Goal: Task Accomplishment & Management: Manage account settings

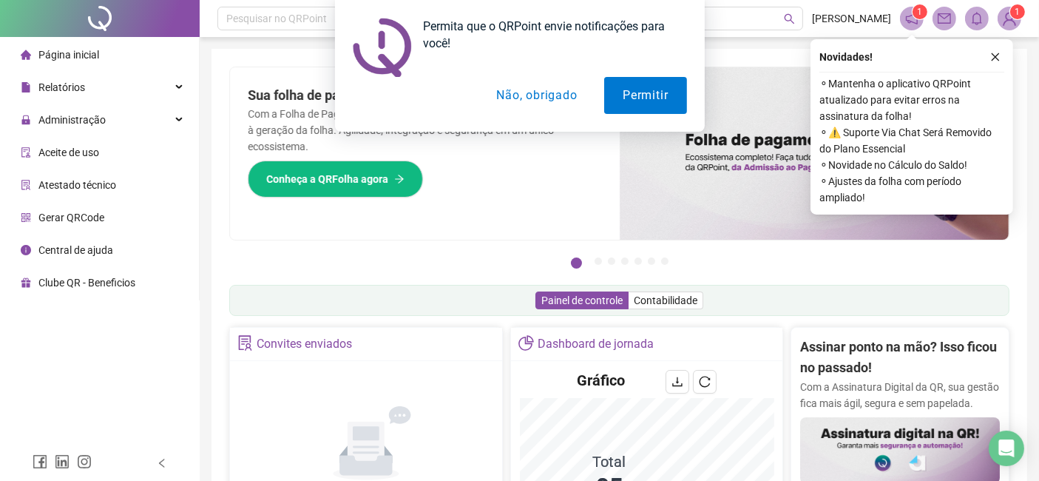
click at [568, 108] on button "Não, obrigado" at bounding box center [537, 95] width 118 height 37
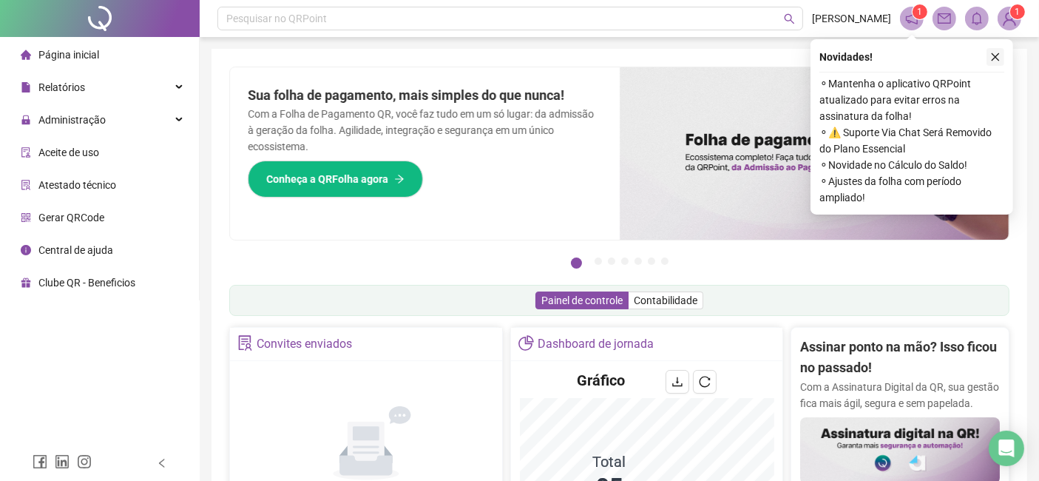
click at [1000, 57] on icon "close" at bounding box center [995, 57] width 10 height 10
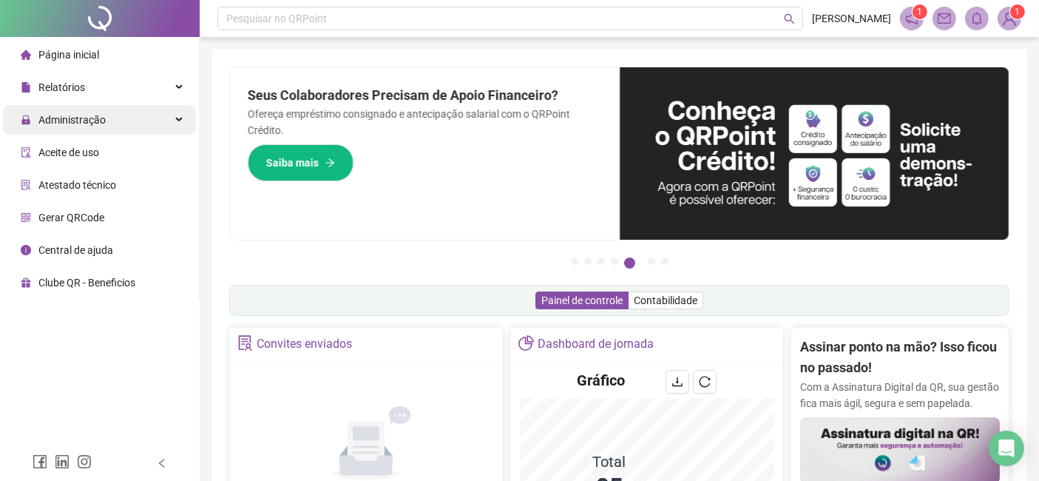
click at [112, 123] on div "Administração" at bounding box center [99, 120] width 193 height 30
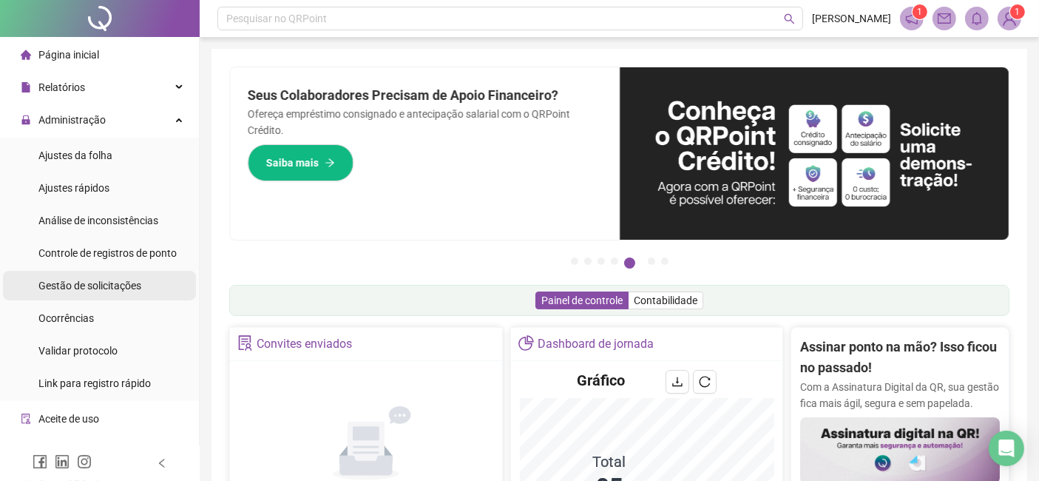
click at [117, 280] on span "Gestão de solicitações" at bounding box center [89, 286] width 103 height 12
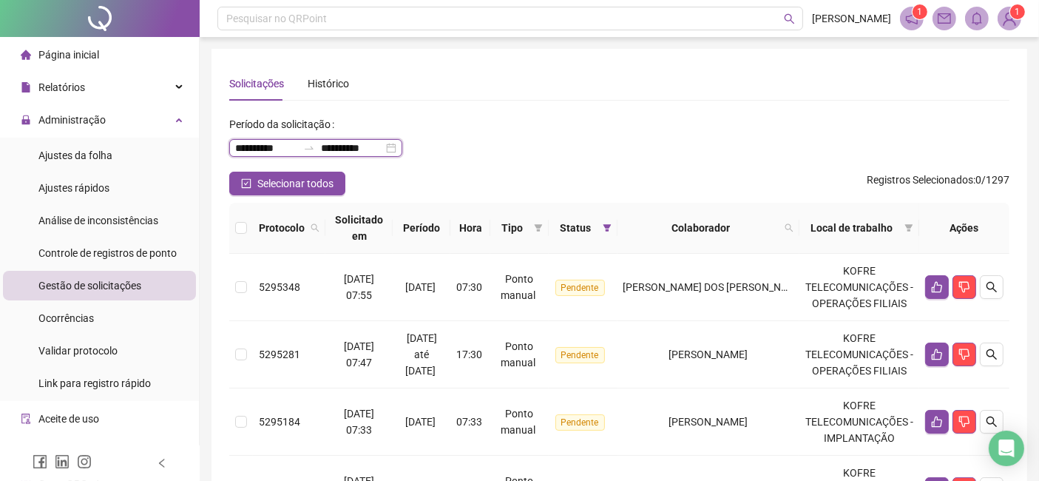
click at [270, 150] on input "**********" at bounding box center [266, 148] width 62 height 16
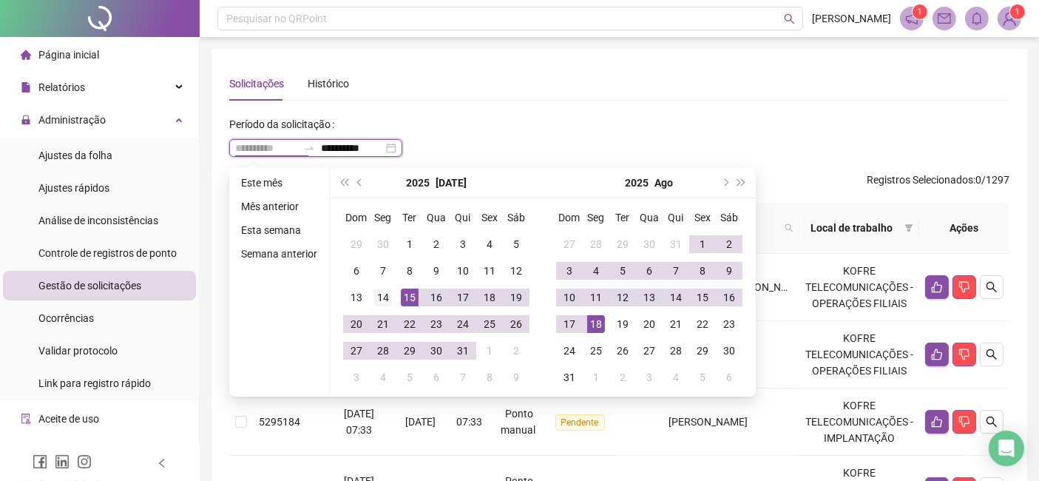
type input "**********"
click at [387, 294] on div "14" at bounding box center [383, 297] width 18 height 18
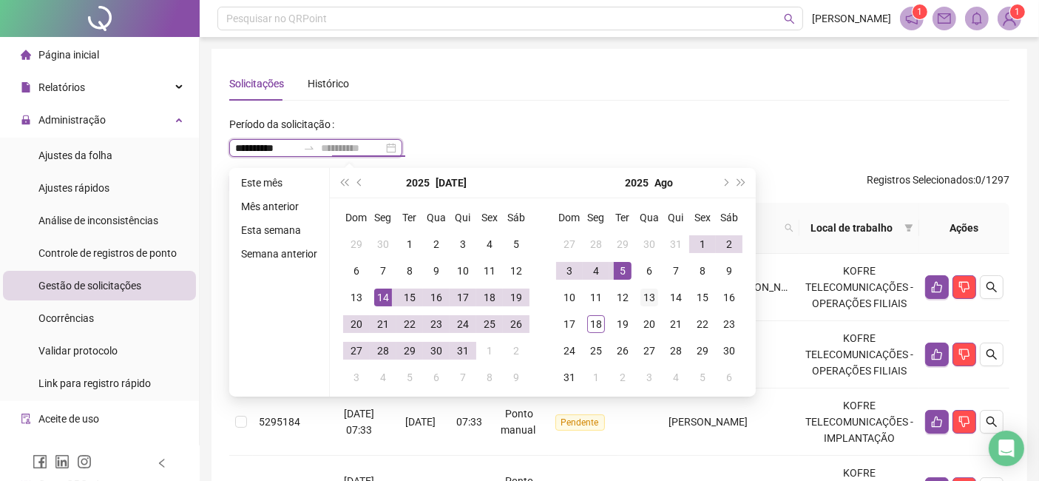
type input "**********"
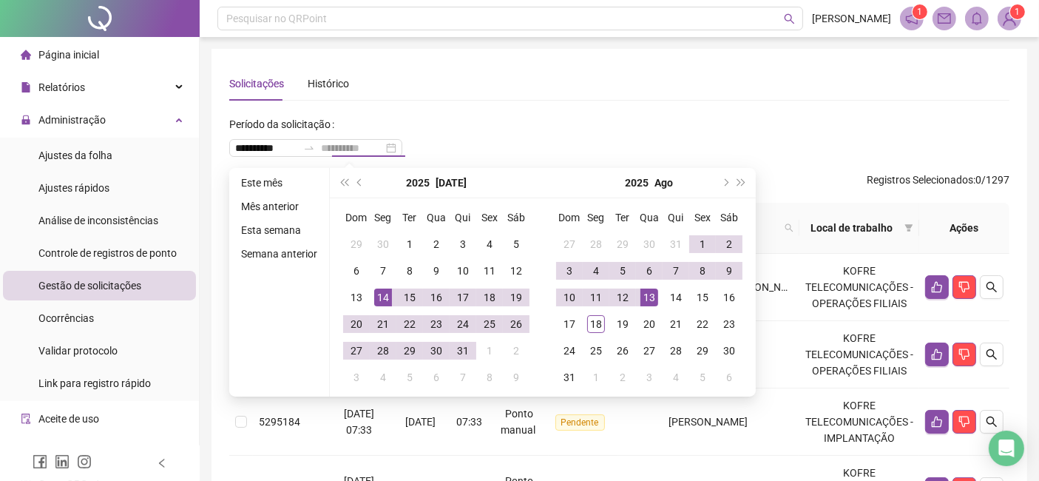
click at [654, 293] on div "13" at bounding box center [649, 297] width 18 height 18
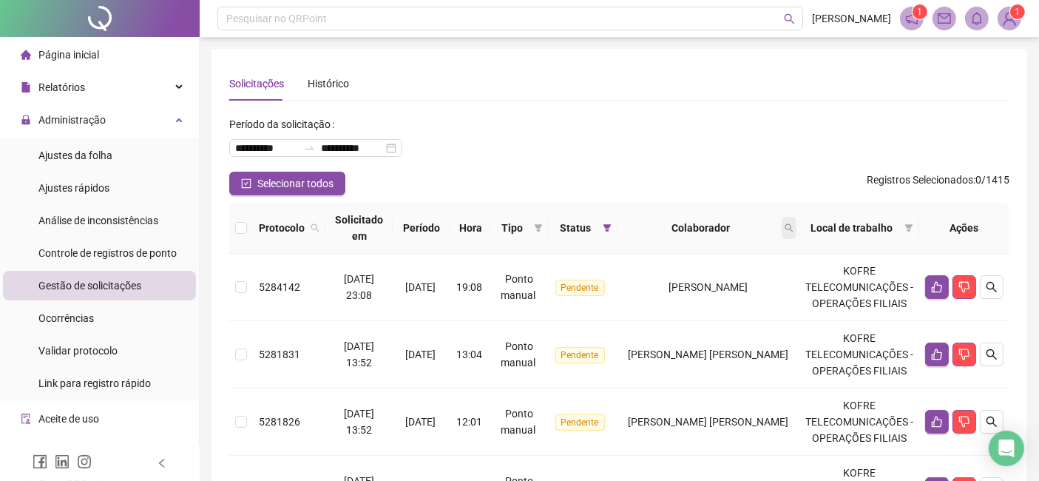
click at [794, 225] on icon "search" at bounding box center [789, 227] width 9 height 9
type input "*******"
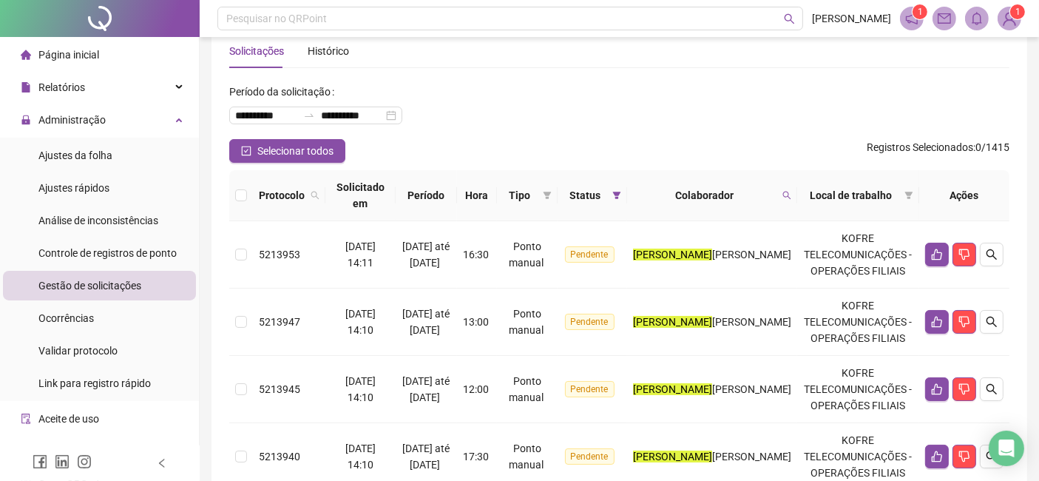
scroll to position [27, 0]
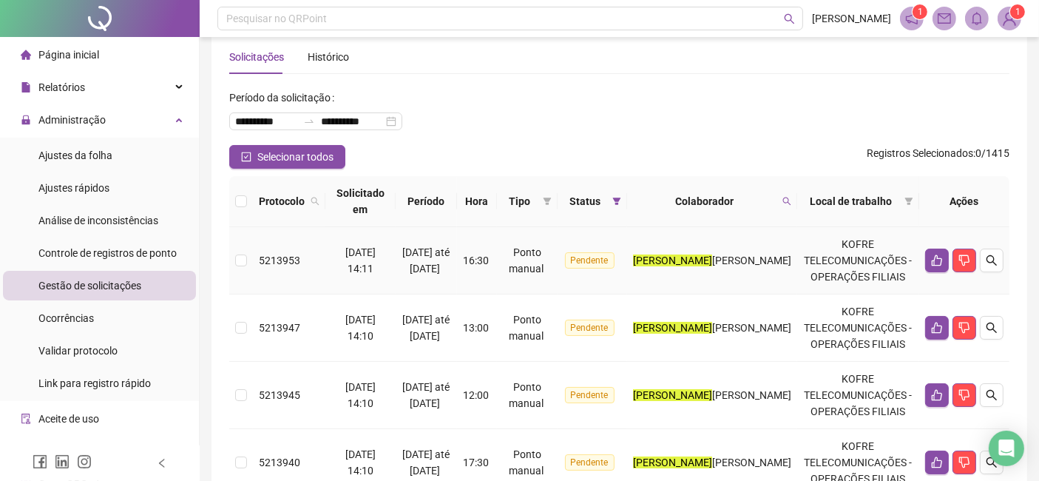
click at [854, 247] on td "KOFRE TELECOMUNICAÇÕES - OPERAÇÕES FILIAIS" at bounding box center [858, 260] width 122 height 67
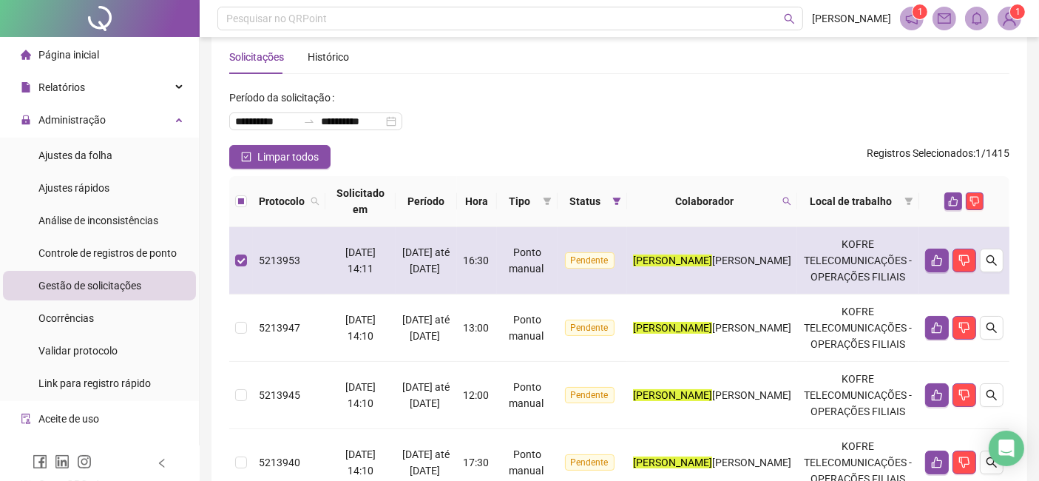
click at [854, 247] on td "KOFRE TELECOMUNICAÇÕES - OPERAÇÕES FILIAIS" at bounding box center [858, 260] width 122 height 67
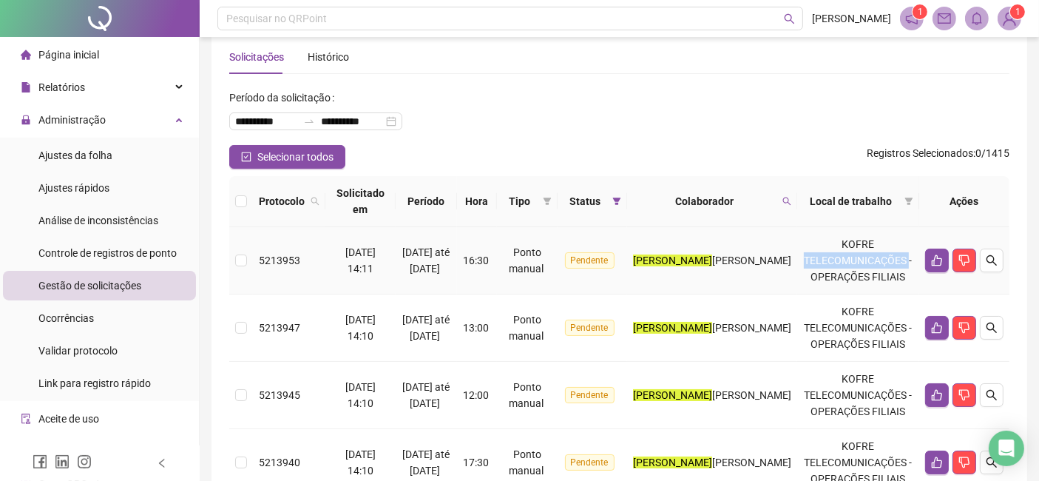
click at [854, 247] on td "KOFRE TELECOMUNICAÇÕES - OPERAÇÕES FILIAIS" at bounding box center [858, 260] width 122 height 67
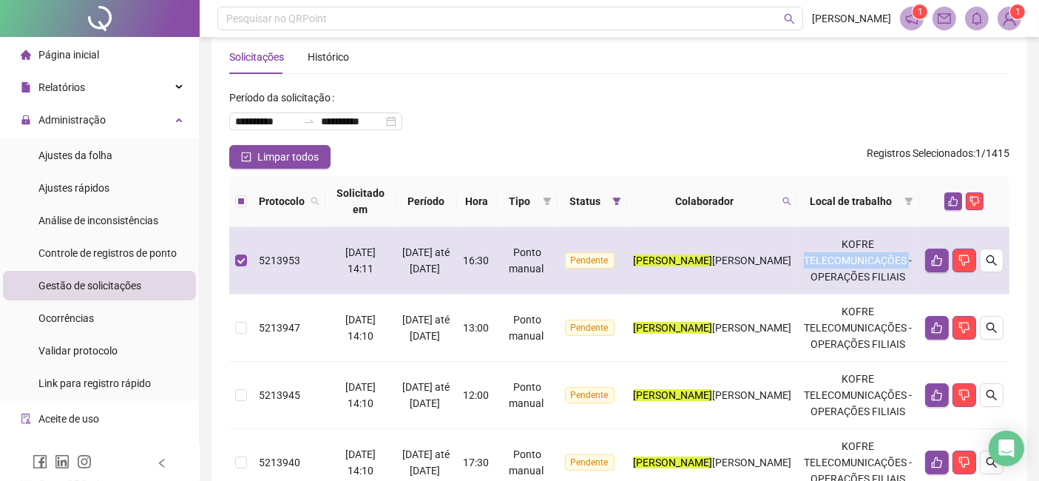
click at [854, 247] on td "KOFRE TELECOMUNICAÇÕES - OPERAÇÕES FILIAIS" at bounding box center [858, 260] width 122 height 67
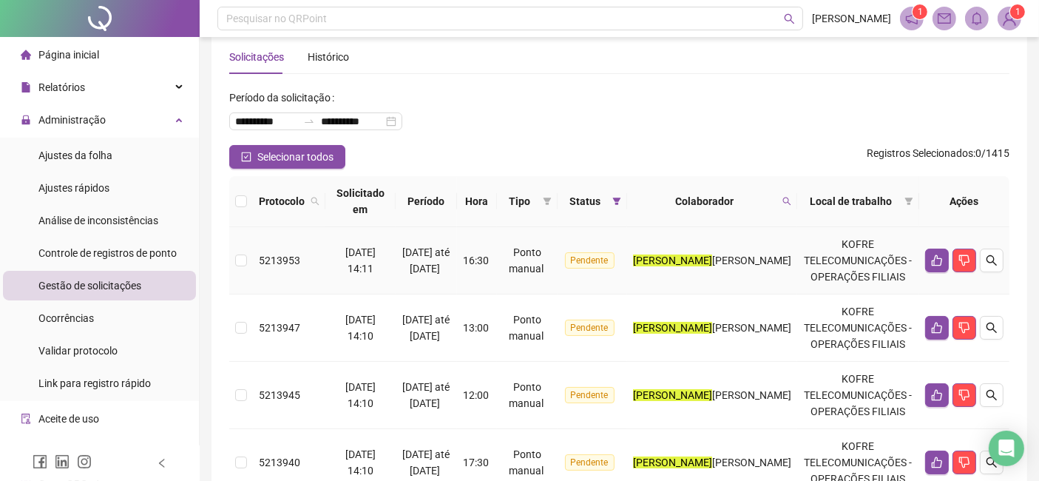
click at [845, 244] on td "KOFRE TELECOMUNICAÇÕES - OPERAÇÕES FILIAIS" at bounding box center [858, 260] width 122 height 67
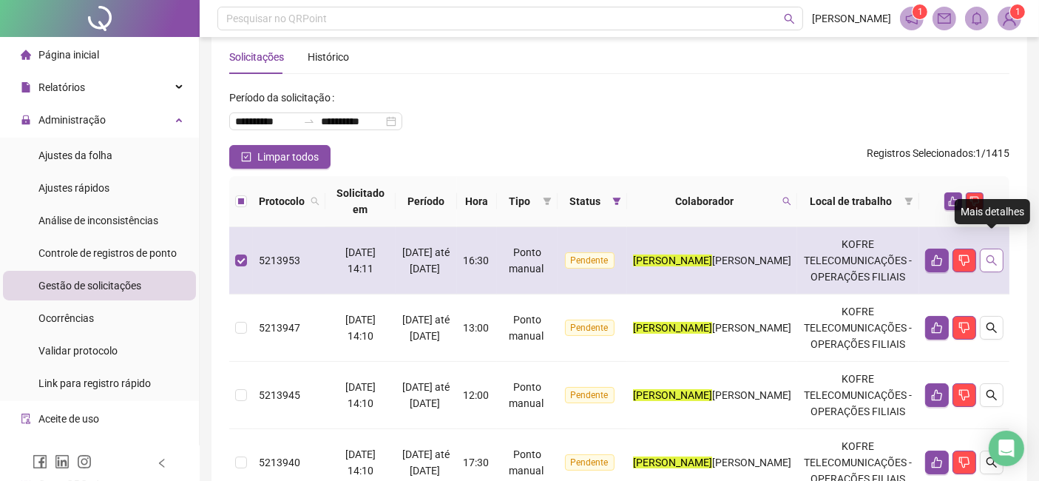
click at [996, 254] on icon "search" at bounding box center [992, 260] width 12 height 12
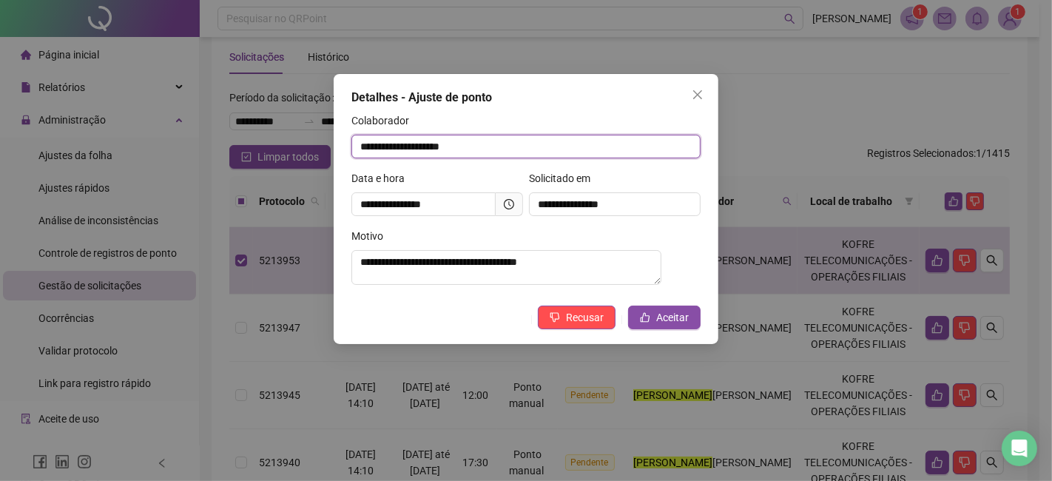
click at [444, 144] on input "**********" at bounding box center [525, 147] width 349 height 24
drag, startPoint x: 435, startPoint y: 145, endPoint x: 483, endPoint y: 148, distance: 48.2
click at [483, 148] on input "**********" at bounding box center [525, 147] width 349 height 24
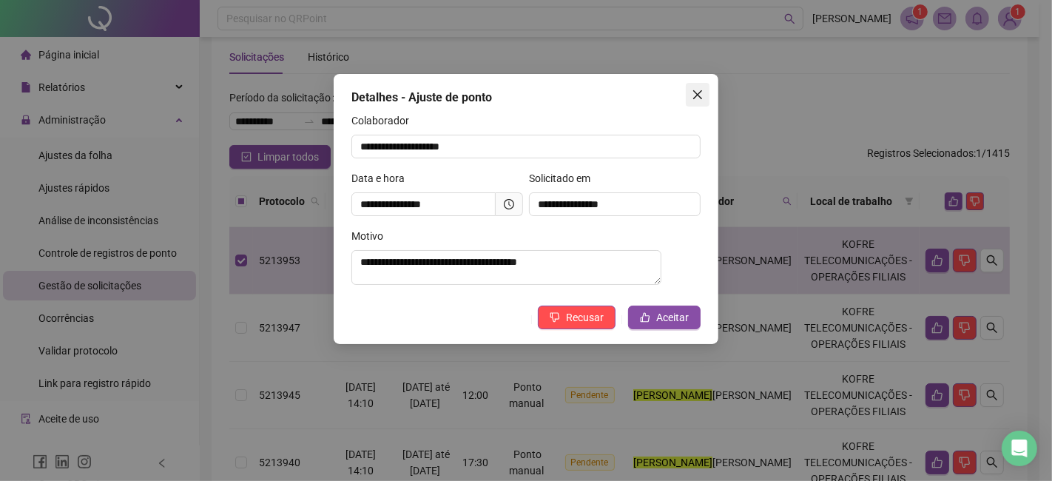
click at [703, 98] on icon "close" at bounding box center [698, 95] width 12 height 12
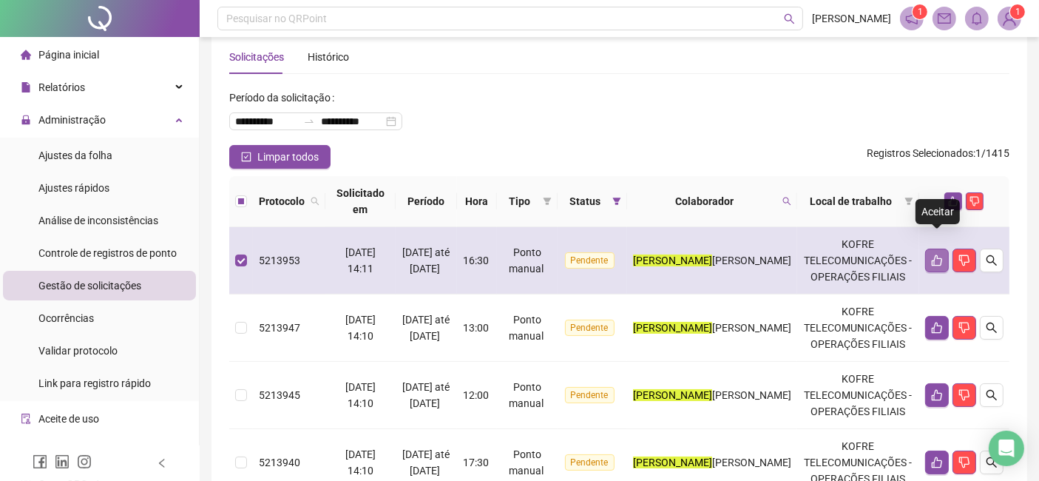
click at [941, 255] on icon "like" at bounding box center [937, 260] width 10 height 11
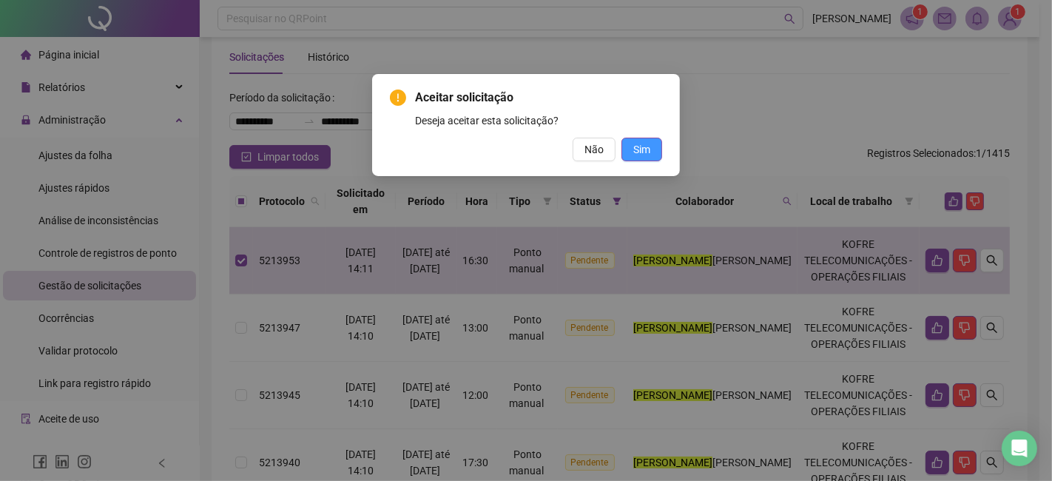
click at [649, 160] on button "Sim" at bounding box center [641, 150] width 41 height 24
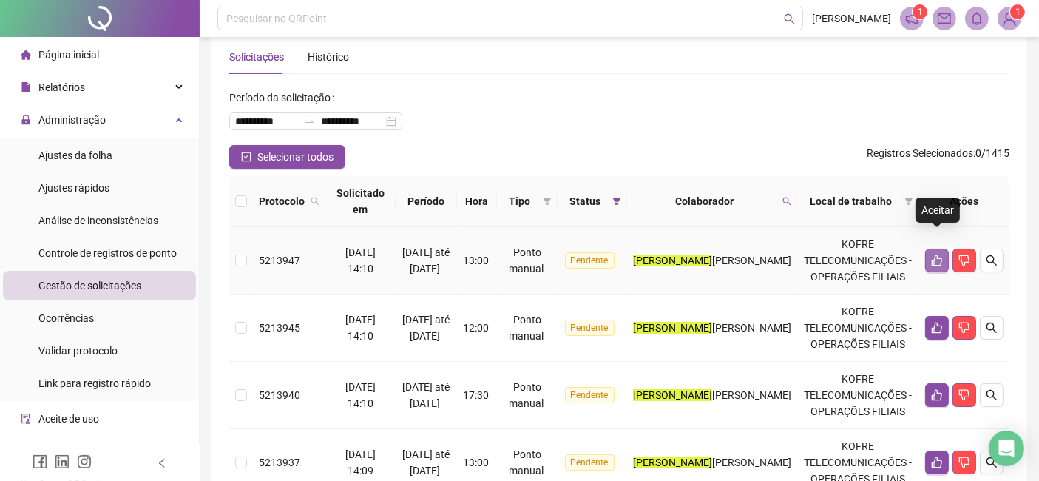
click at [938, 254] on icon "like" at bounding box center [937, 260] width 12 height 12
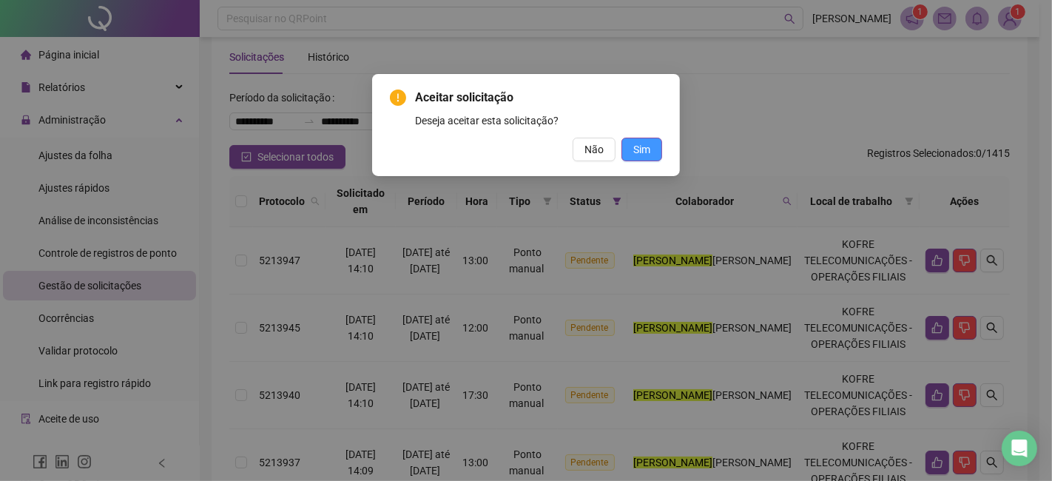
click at [636, 152] on span "Sim" at bounding box center [641, 149] width 17 height 16
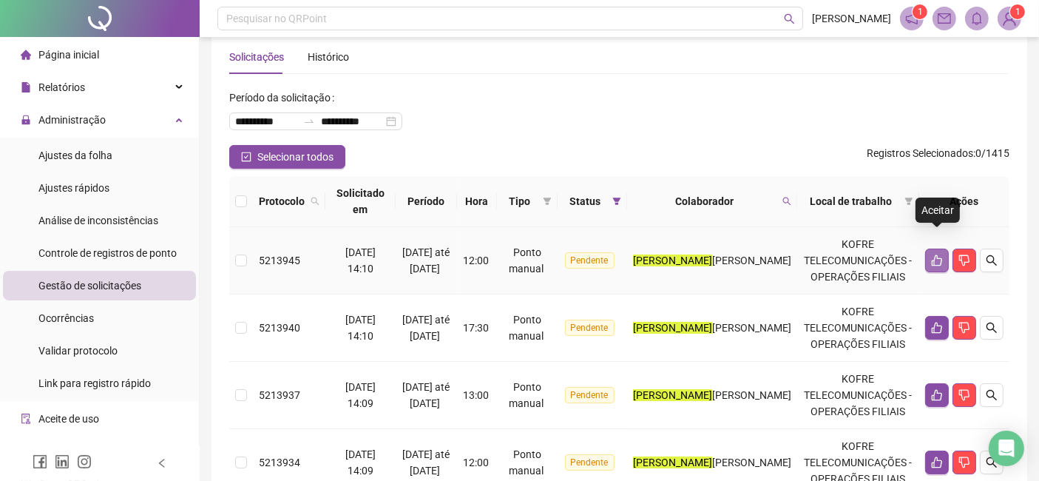
click at [931, 254] on icon "like" at bounding box center [937, 260] width 12 height 12
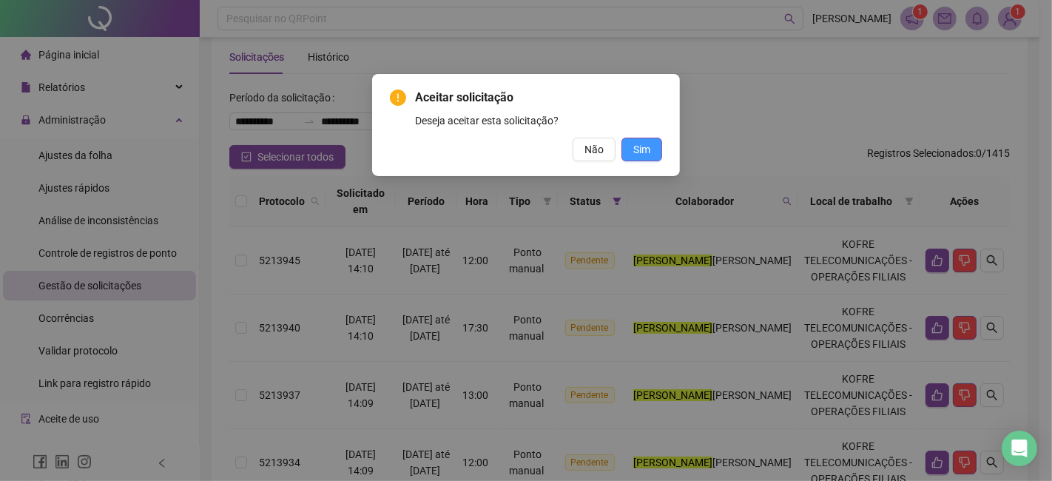
click at [658, 152] on button "Sim" at bounding box center [641, 150] width 41 height 24
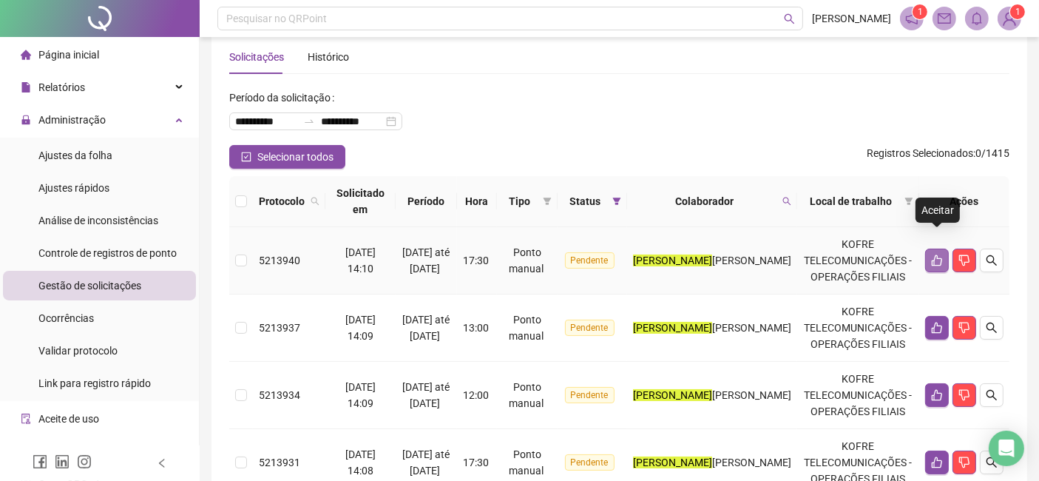
click at [931, 254] on icon "like" at bounding box center [937, 260] width 12 height 12
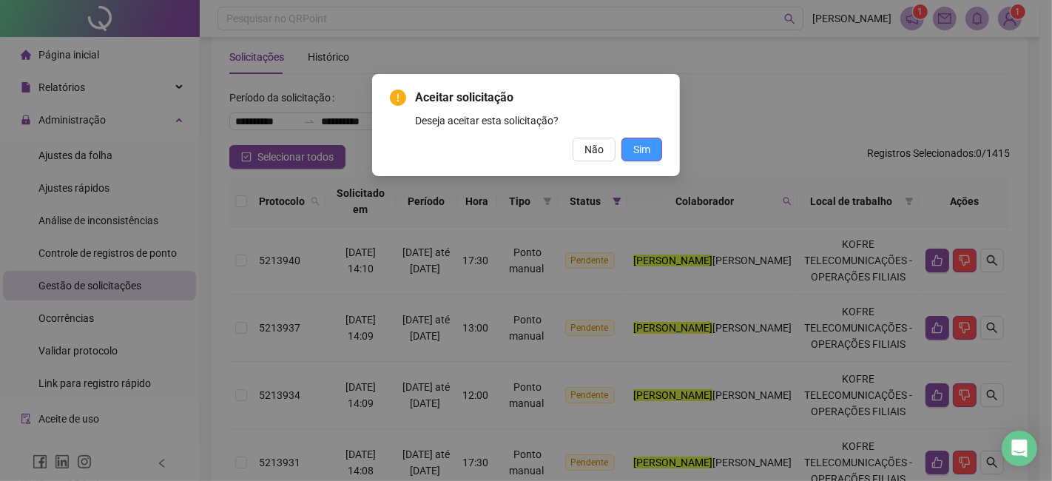
click at [645, 153] on span "Sim" at bounding box center [641, 149] width 17 height 16
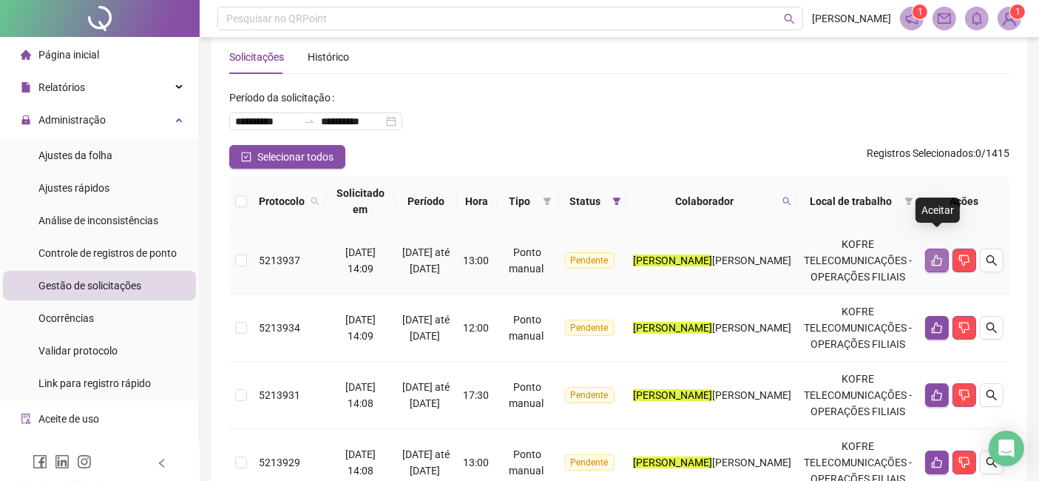
click at [942, 255] on icon "like" at bounding box center [937, 260] width 10 height 11
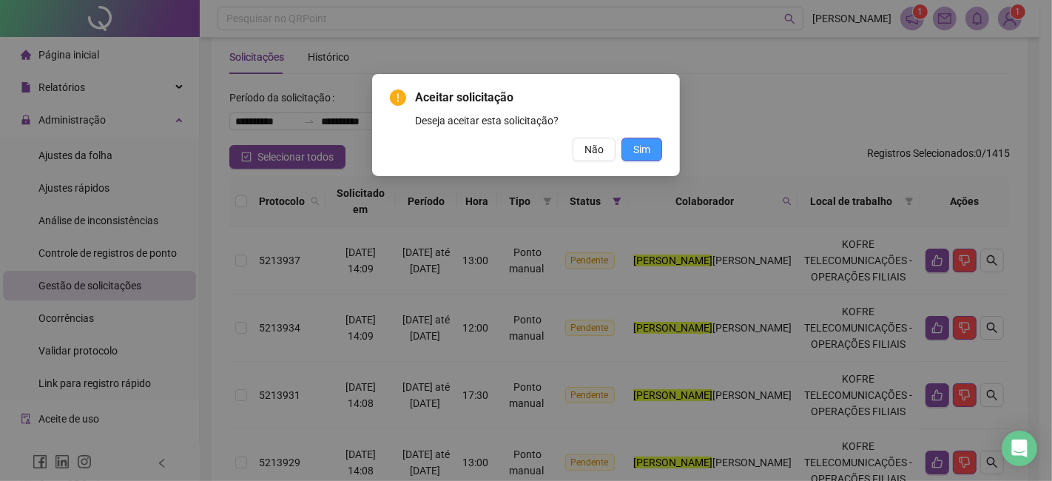
click at [644, 140] on button "Sim" at bounding box center [641, 150] width 41 height 24
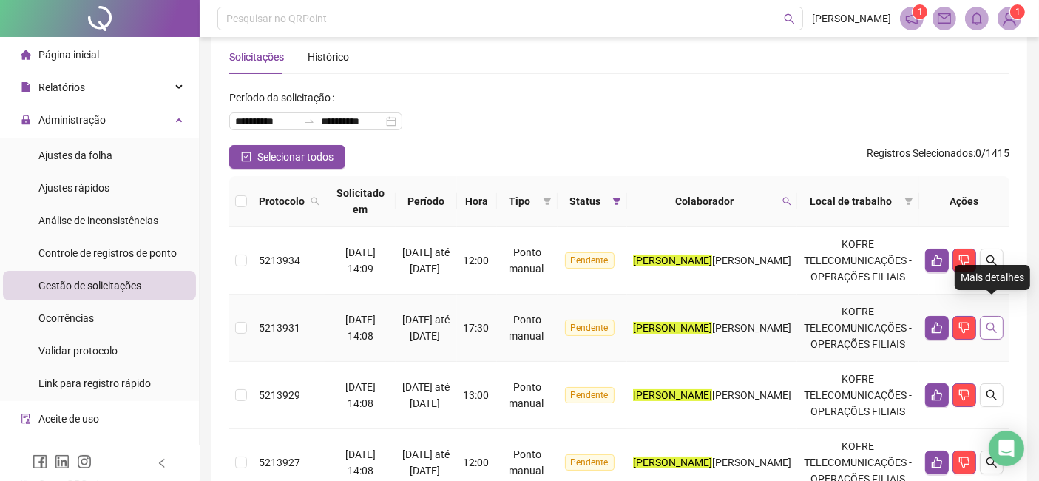
click at [994, 322] on icon "search" at bounding box center [992, 328] width 12 height 12
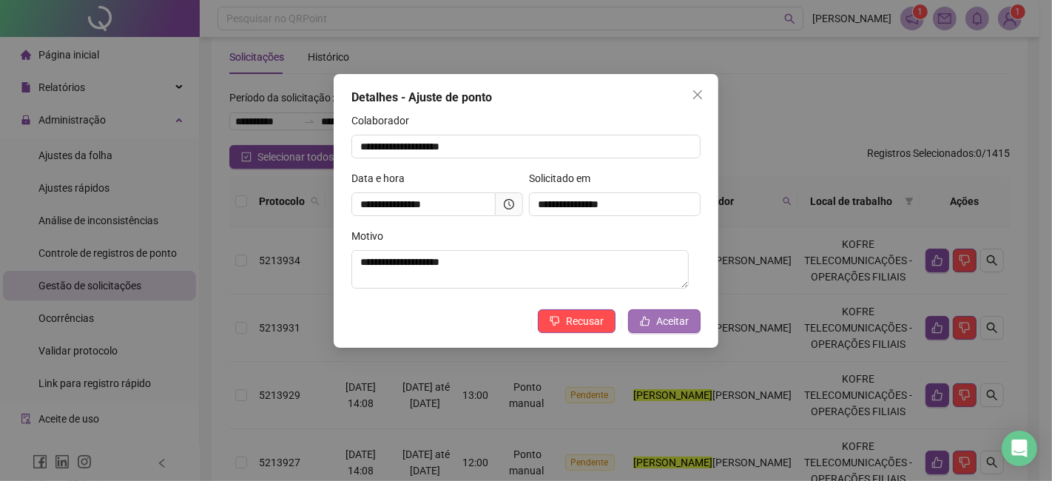
click at [684, 318] on span "Aceitar" at bounding box center [672, 321] width 33 height 16
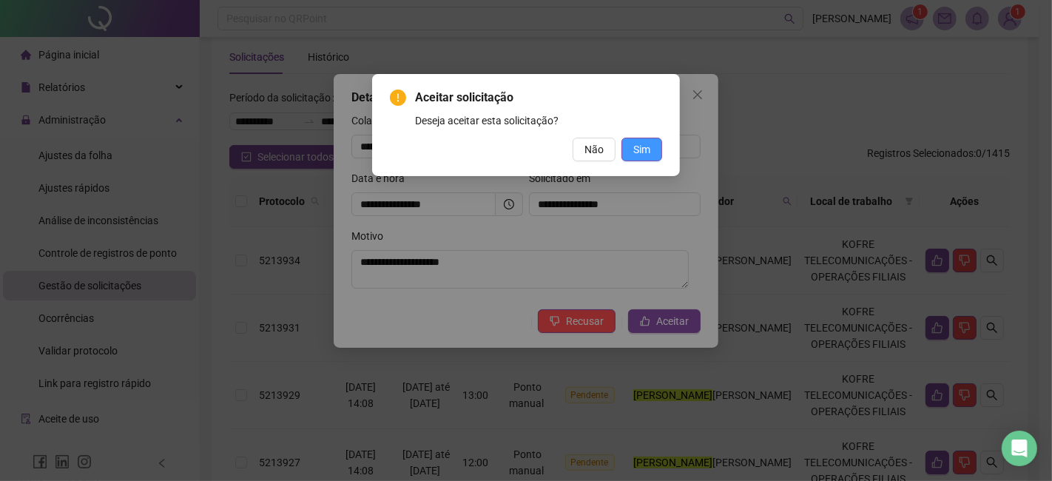
click at [638, 149] on span "Sim" at bounding box center [641, 149] width 17 height 16
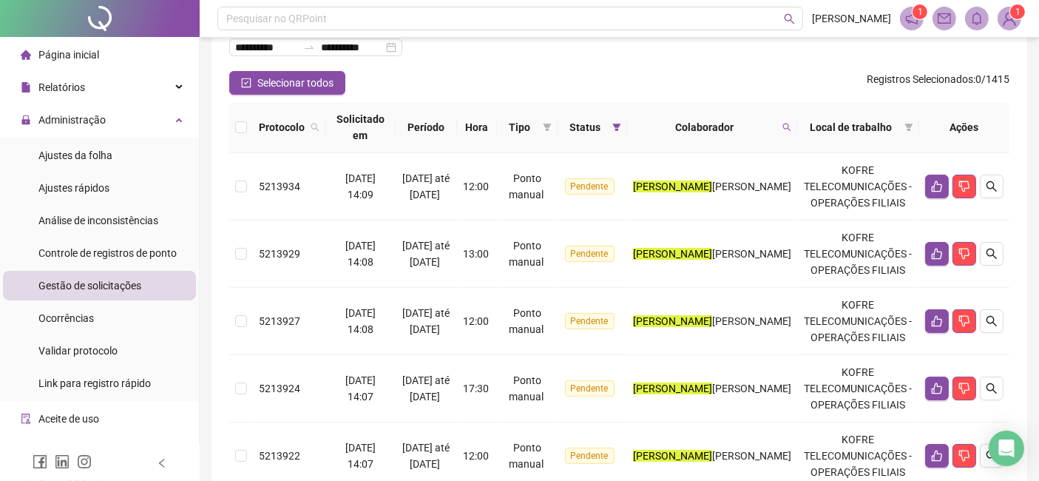
scroll to position [0, 0]
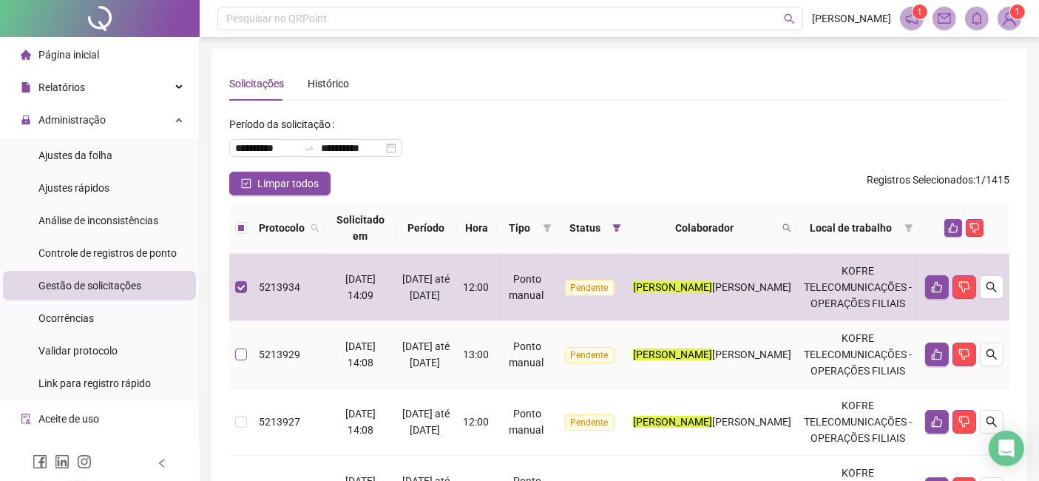
click at [243, 347] on td at bounding box center [241, 354] width 24 height 67
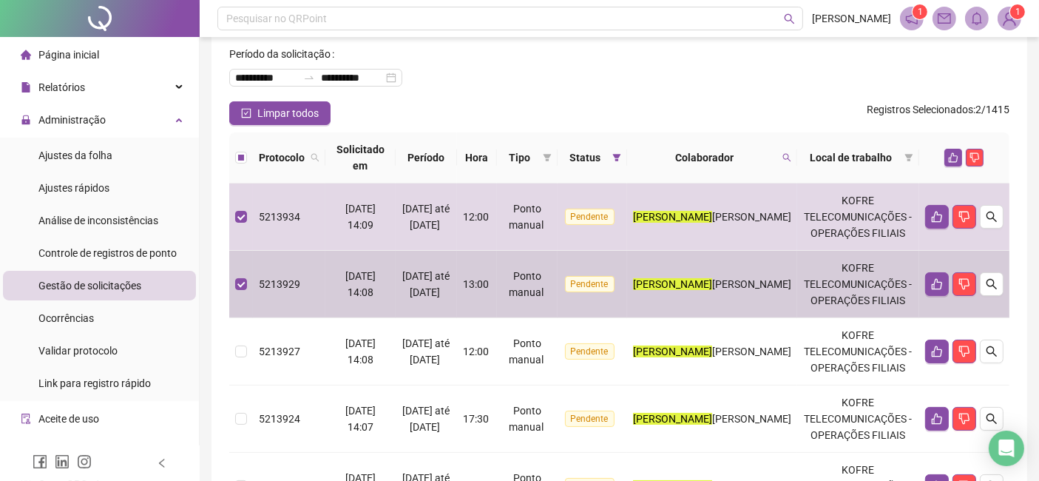
scroll to position [164, 0]
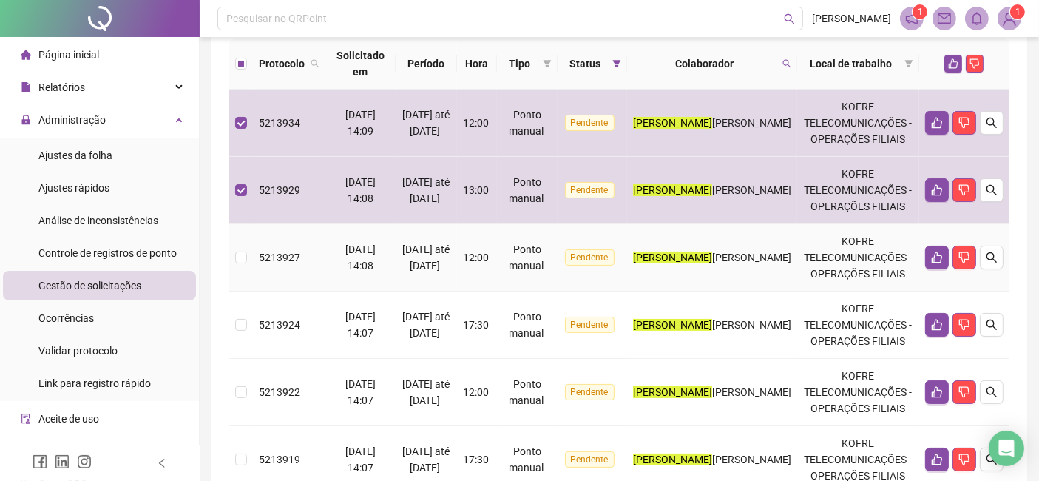
click at [244, 231] on td at bounding box center [241, 257] width 24 height 67
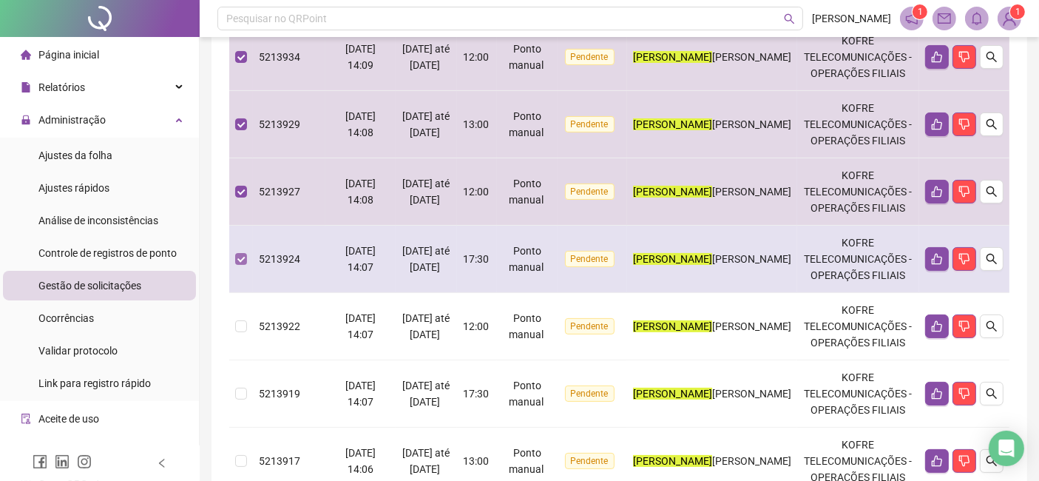
scroll to position [328, 0]
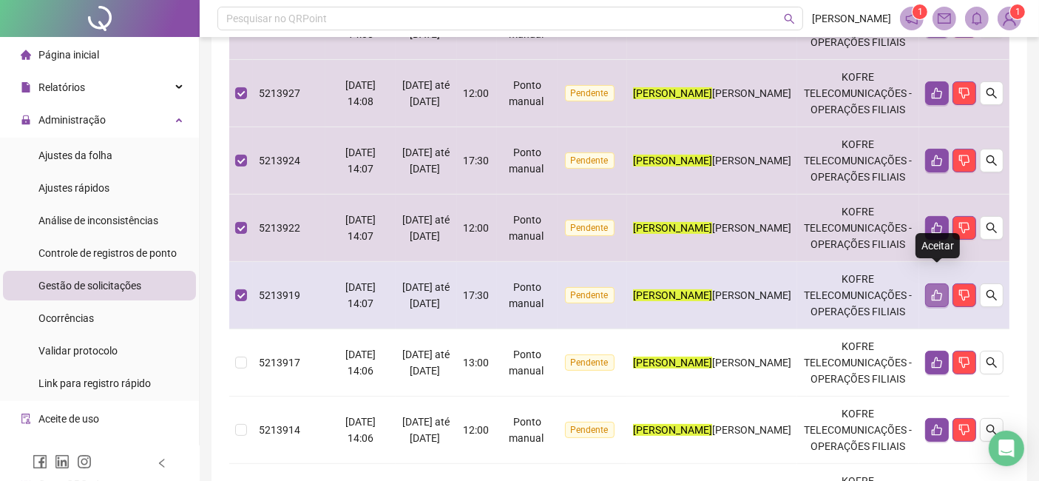
click at [935, 289] on icon "like" at bounding box center [937, 295] width 12 height 12
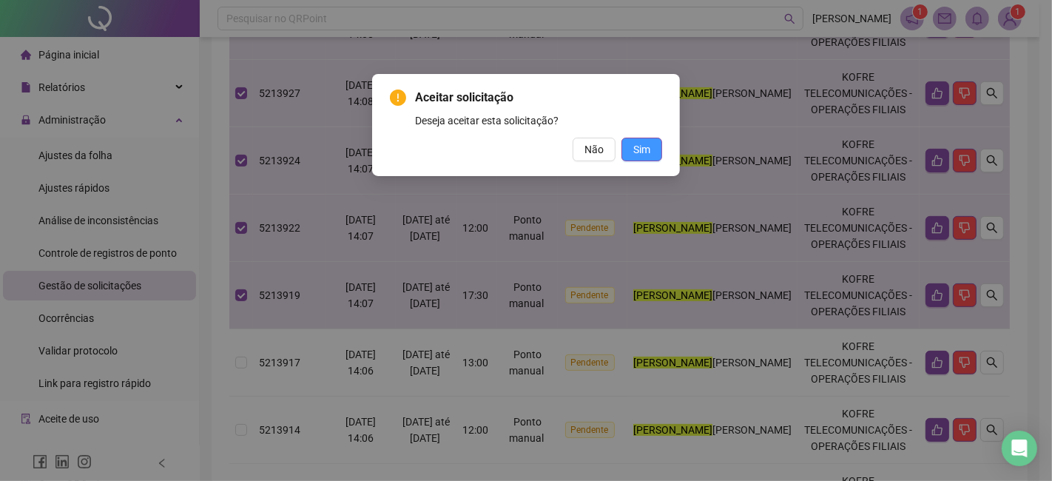
click at [640, 146] on span "Sim" at bounding box center [641, 149] width 17 height 16
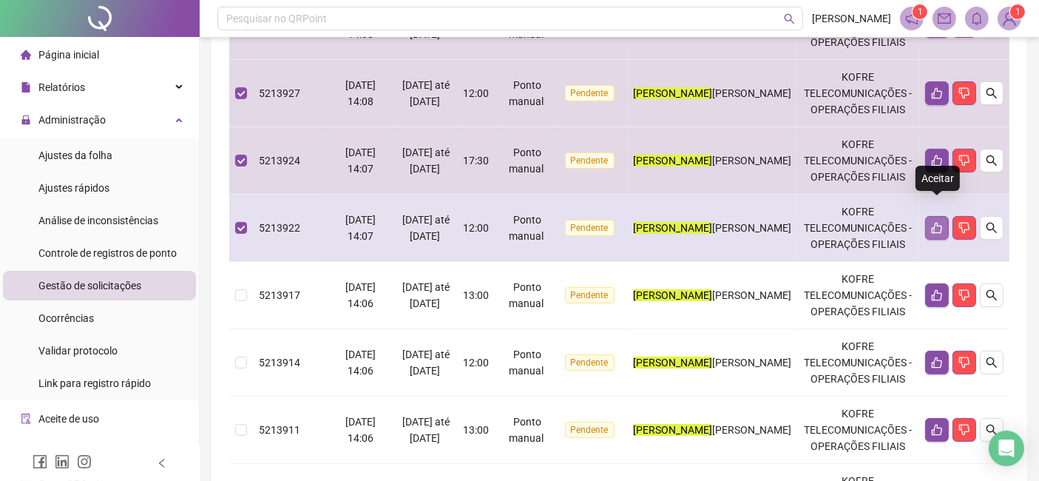
click at [939, 222] on icon "like" at bounding box center [937, 228] width 12 height 12
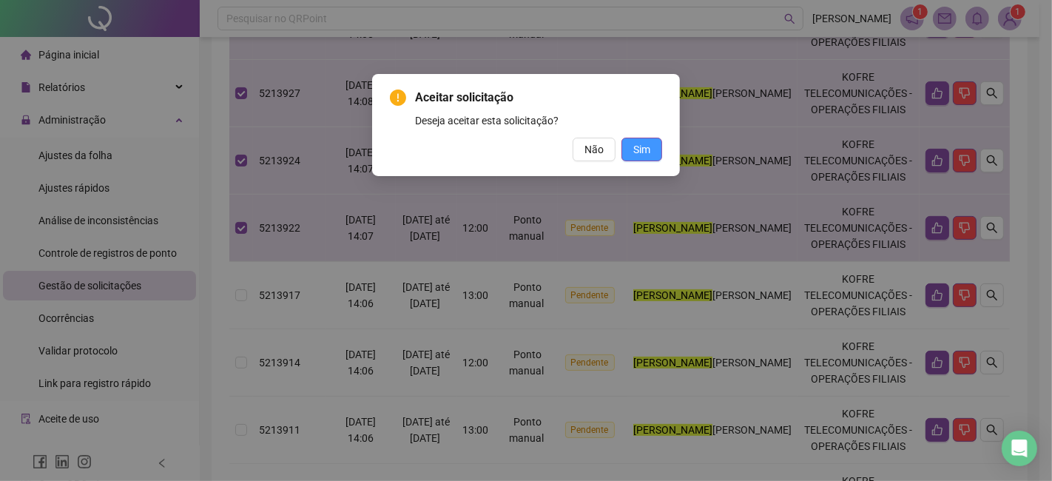
click at [645, 151] on span "Sim" at bounding box center [641, 149] width 17 height 16
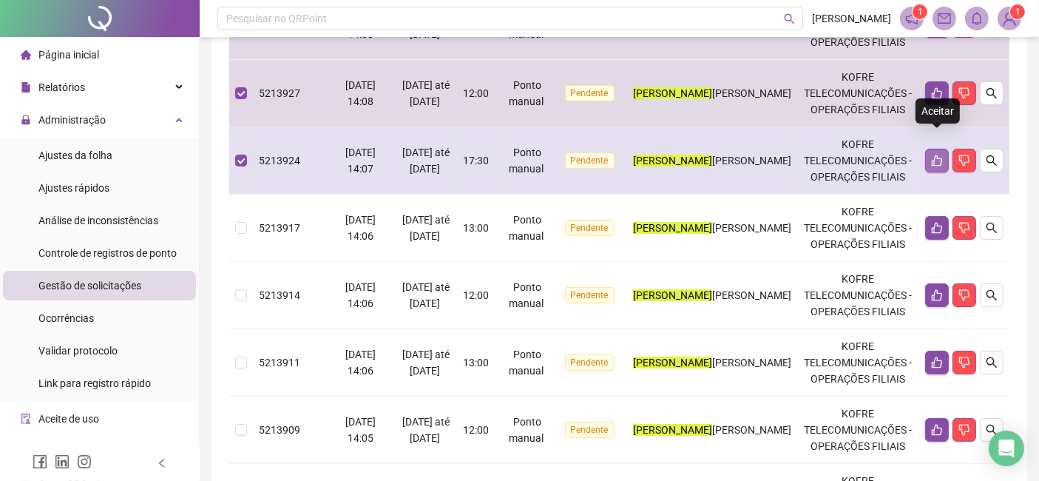
click at [936, 149] on button "button" at bounding box center [937, 161] width 24 height 24
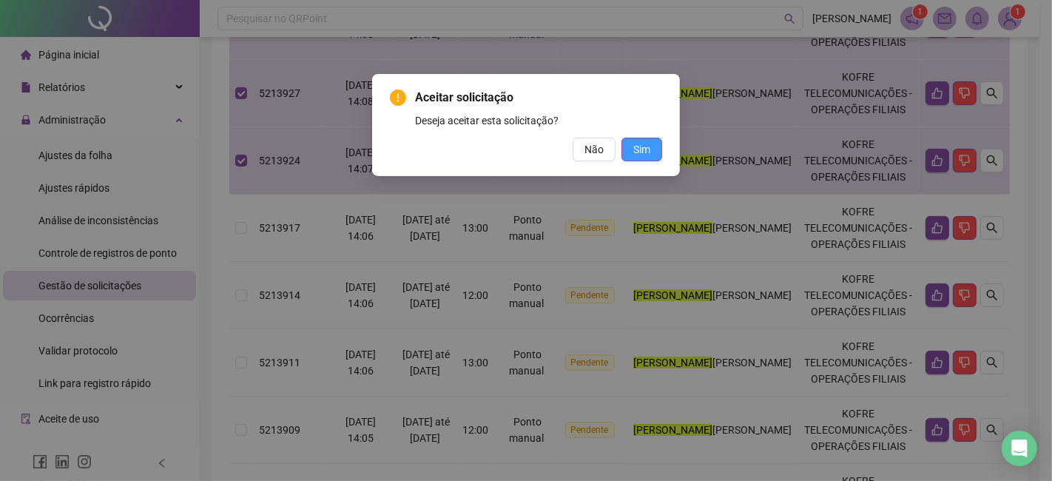
click at [649, 146] on span "Sim" at bounding box center [641, 149] width 17 height 16
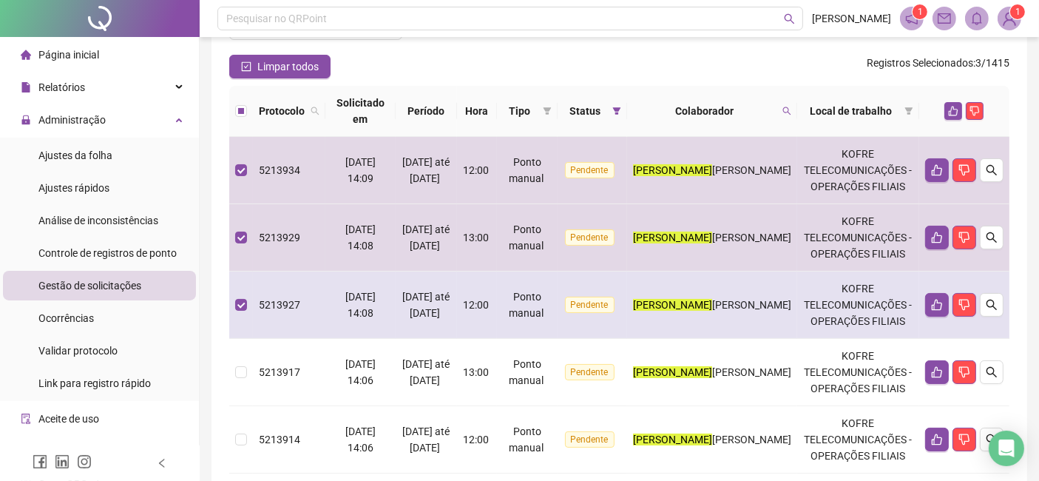
scroll to position [82, 0]
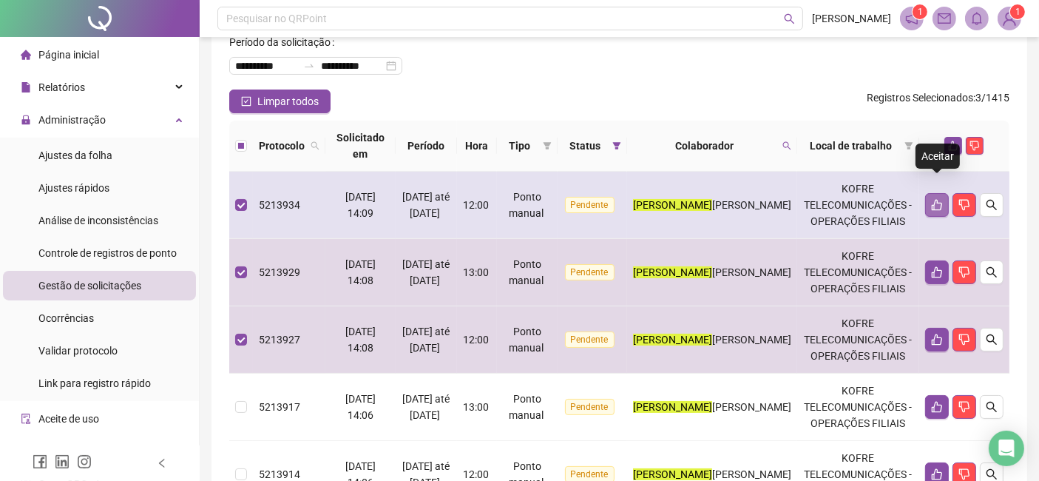
click at [939, 199] on icon "like" at bounding box center [937, 205] width 12 height 12
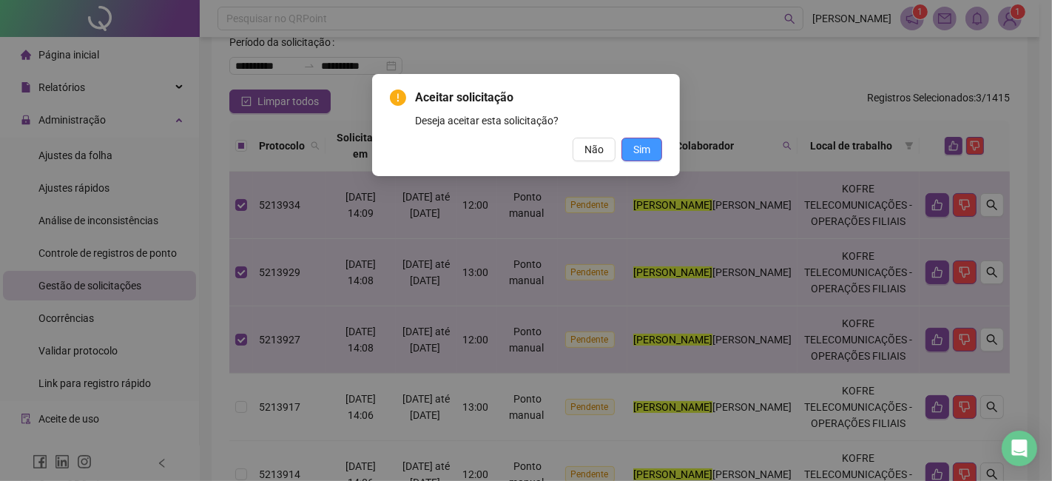
click at [639, 151] on span "Sim" at bounding box center [641, 149] width 17 height 16
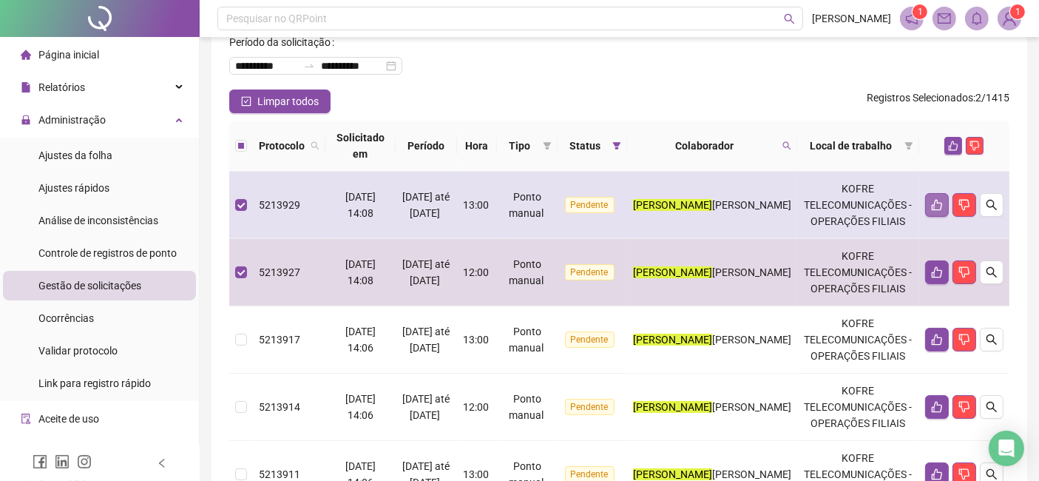
click at [937, 200] on icon "like" at bounding box center [937, 205] width 10 height 11
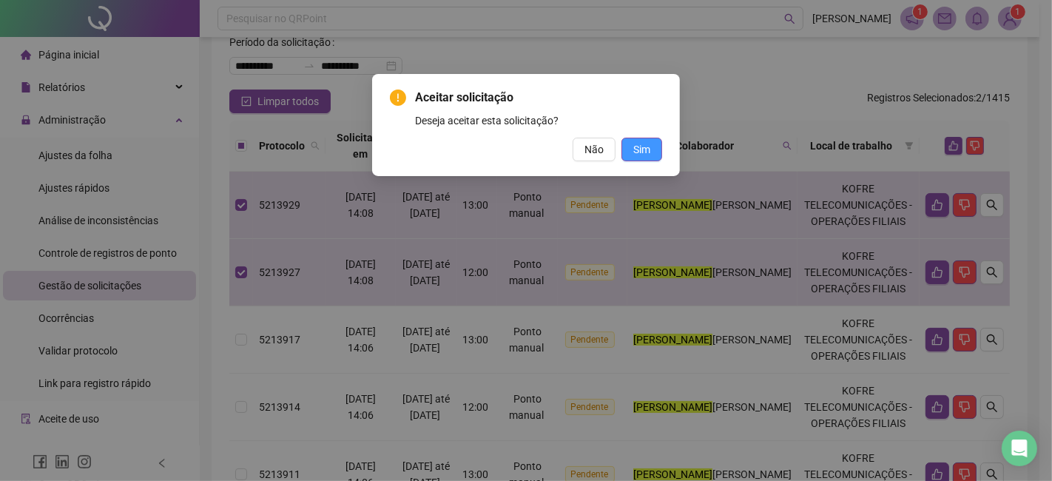
click at [636, 153] on span "Sim" at bounding box center [641, 149] width 17 height 16
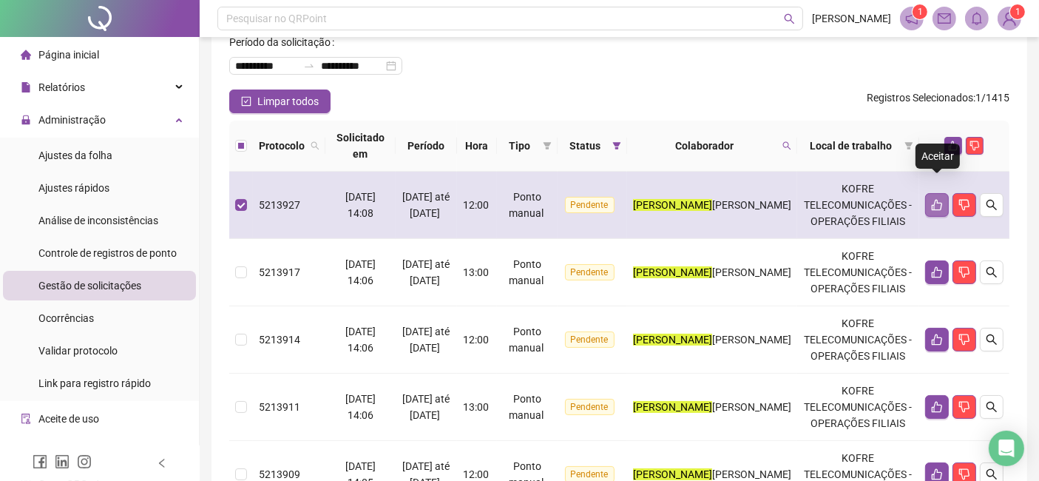
click at [940, 199] on icon "like" at bounding box center [937, 205] width 12 height 12
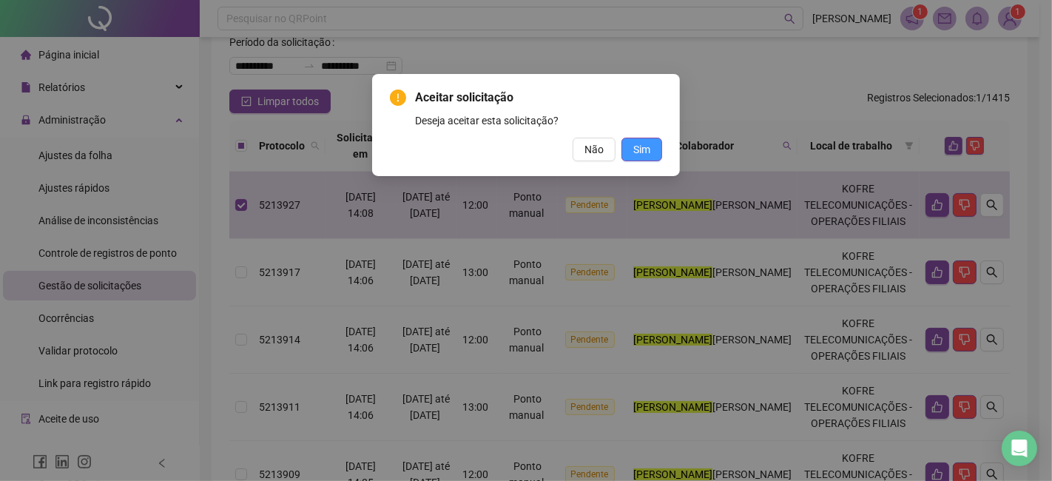
click at [644, 153] on span "Sim" at bounding box center [641, 149] width 17 height 16
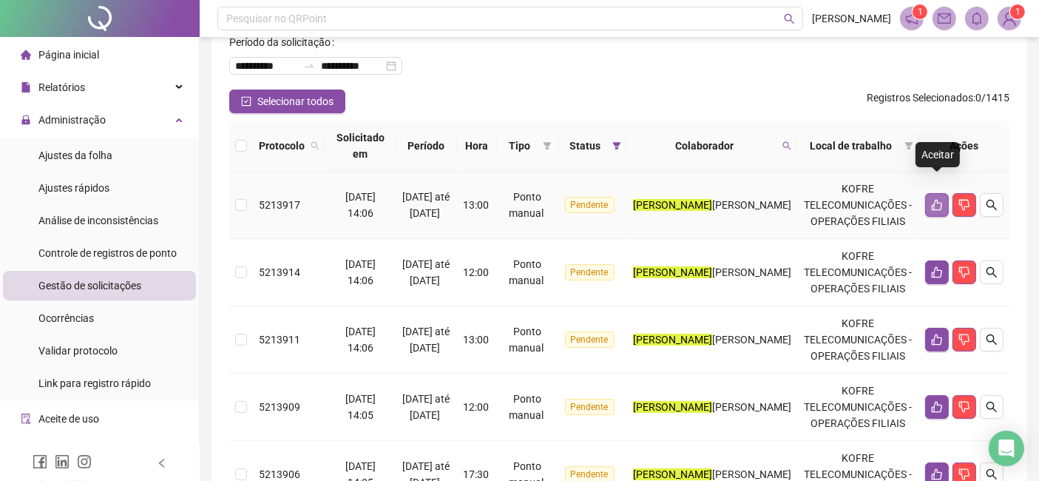
click at [932, 199] on icon "like" at bounding box center [937, 205] width 12 height 12
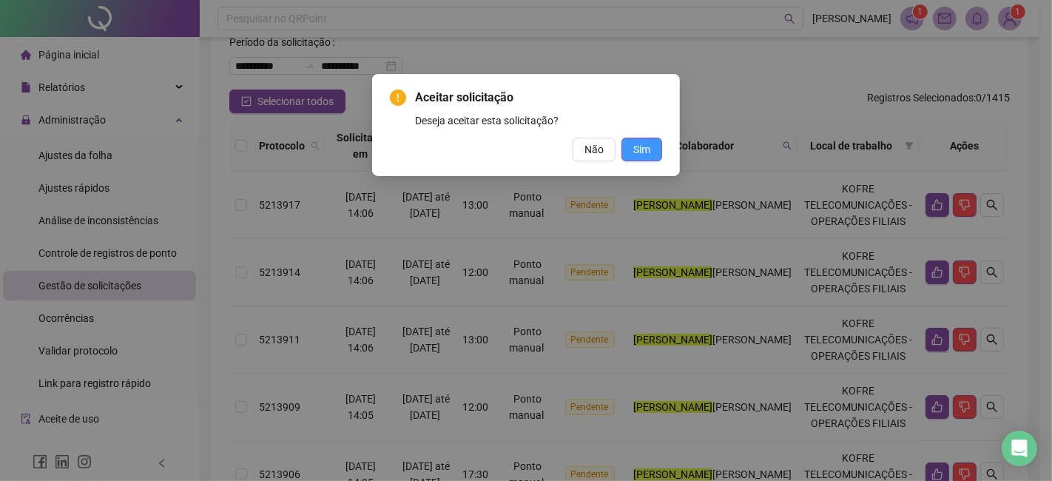
click at [655, 146] on button "Sim" at bounding box center [641, 150] width 41 height 24
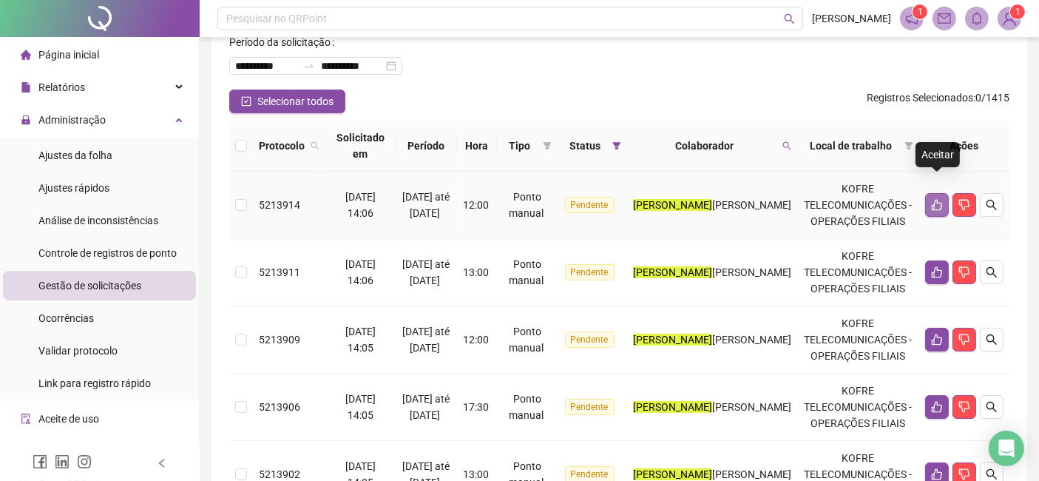
click at [942, 195] on button "button" at bounding box center [937, 205] width 24 height 24
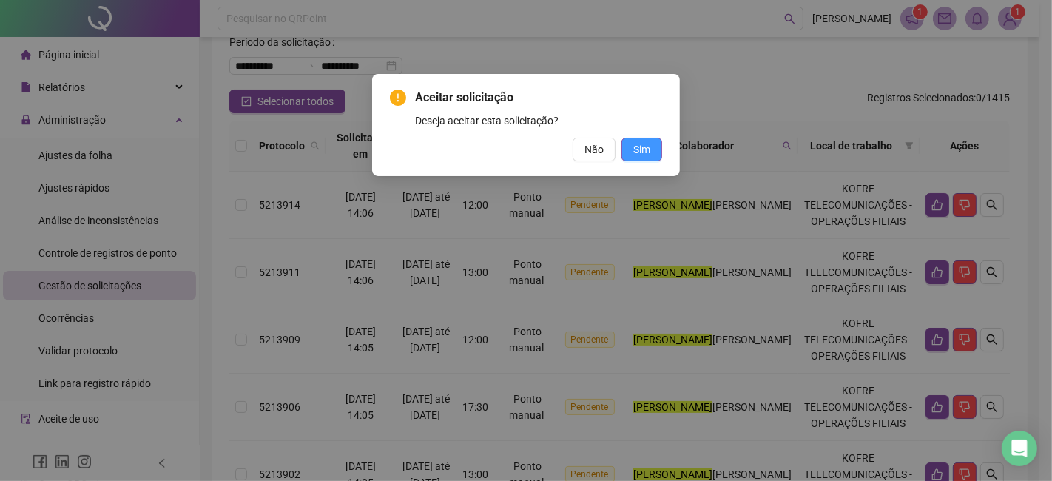
click at [655, 158] on button "Sim" at bounding box center [641, 150] width 41 height 24
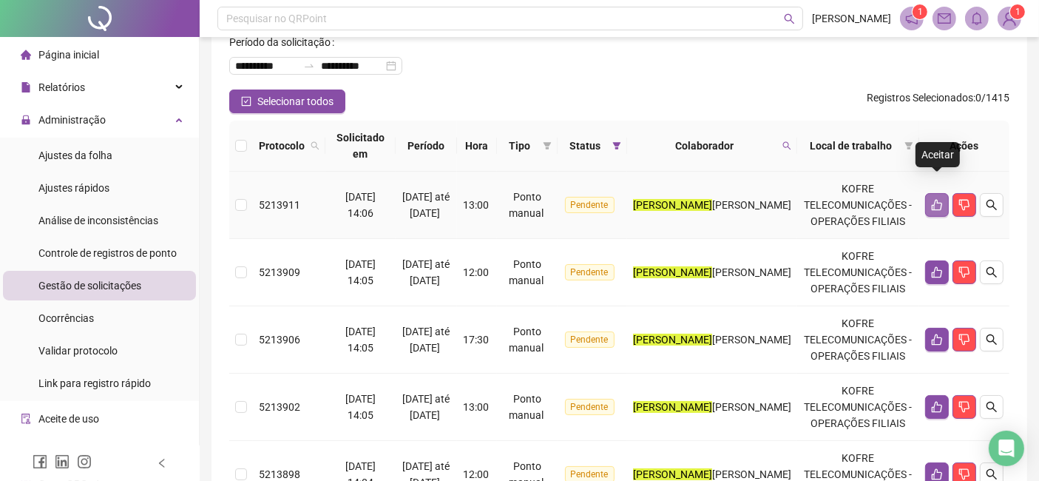
click at [940, 199] on icon "like" at bounding box center [937, 205] width 12 height 12
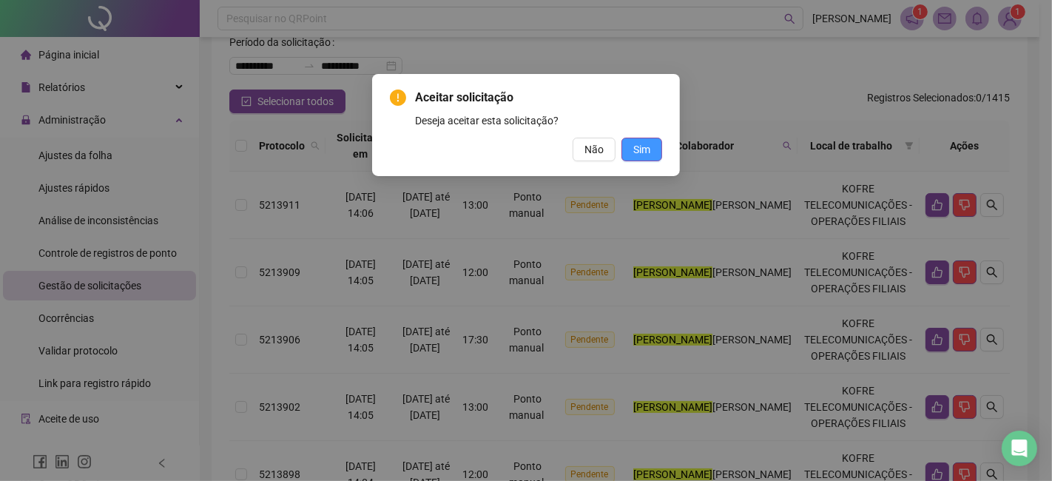
click at [646, 155] on span "Sim" at bounding box center [641, 149] width 17 height 16
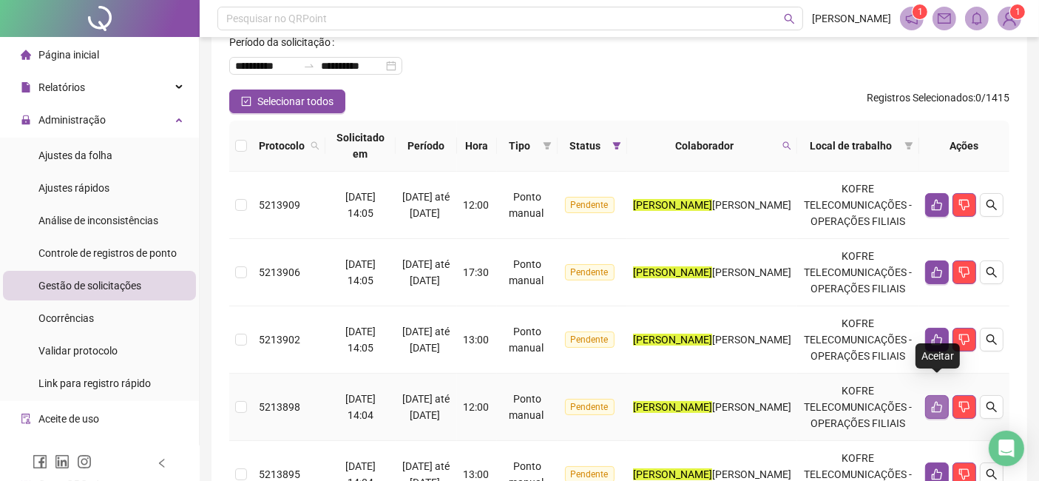
click at [933, 401] on icon "like" at bounding box center [937, 407] width 12 height 12
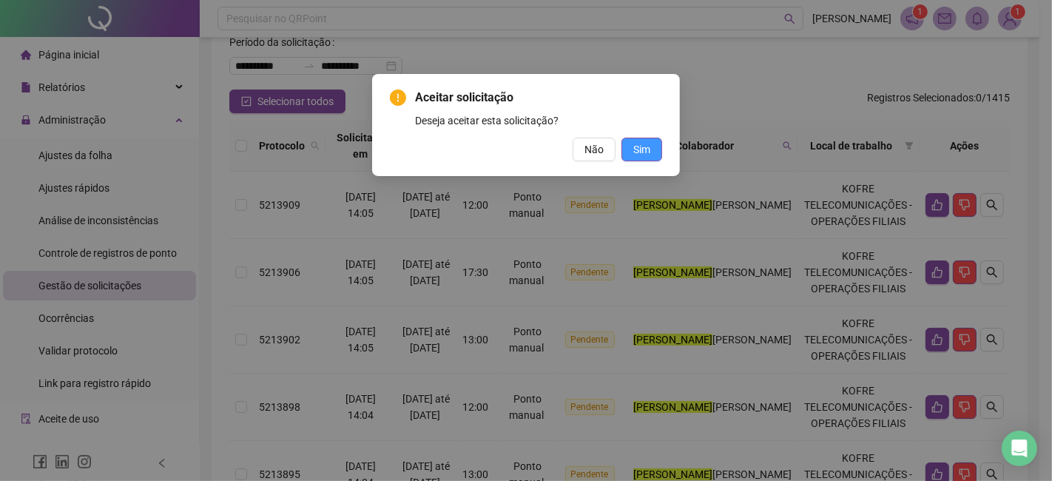
click at [638, 158] on button "Sim" at bounding box center [641, 150] width 41 height 24
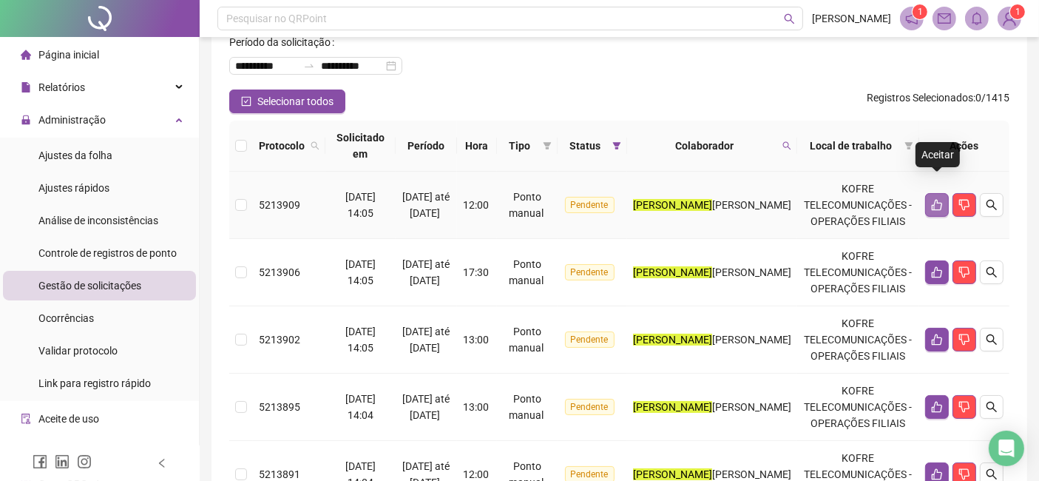
click at [935, 196] on button "button" at bounding box center [937, 205] width 24 height 24
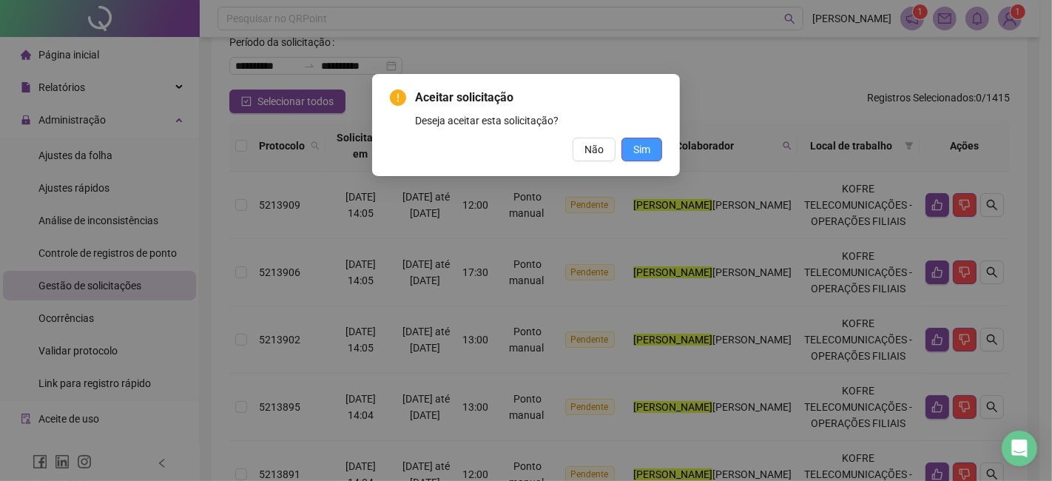
click at [642, 155] on span "Sim" at bounding box center [641, 149] width 17 height 16
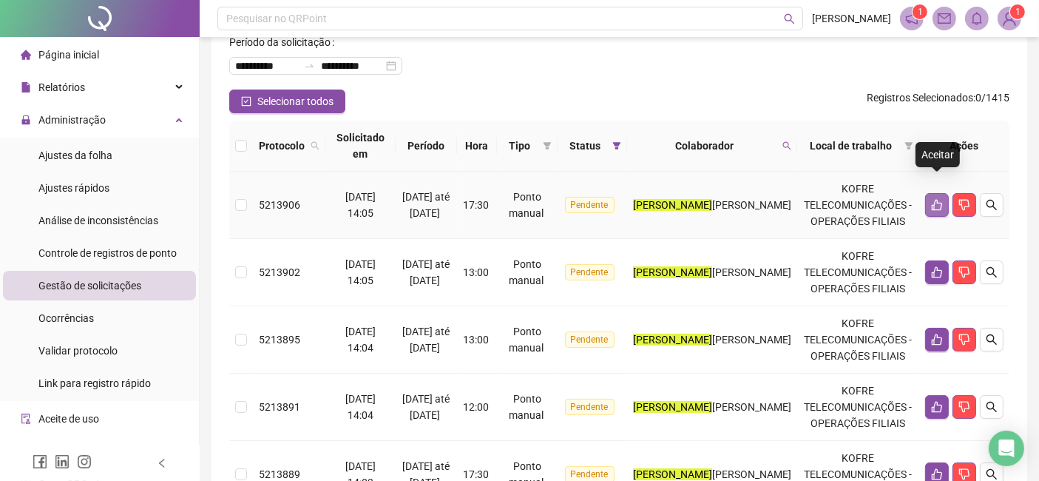
click at [937, 200] on icon "like" at bounding box center [937, 205] width 10 height 11
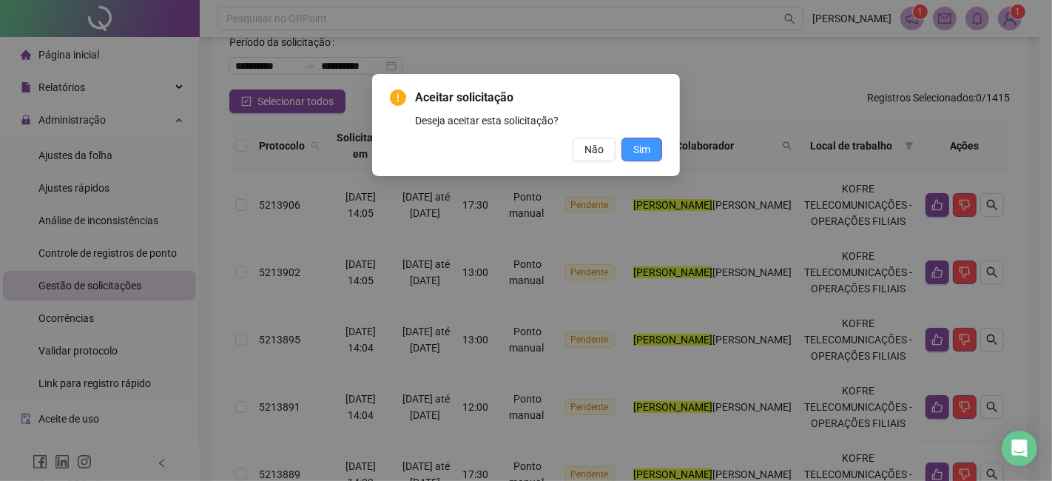
click at [655, 151] on button "Sim" at bounding box center [641, 150] width 41 height 24
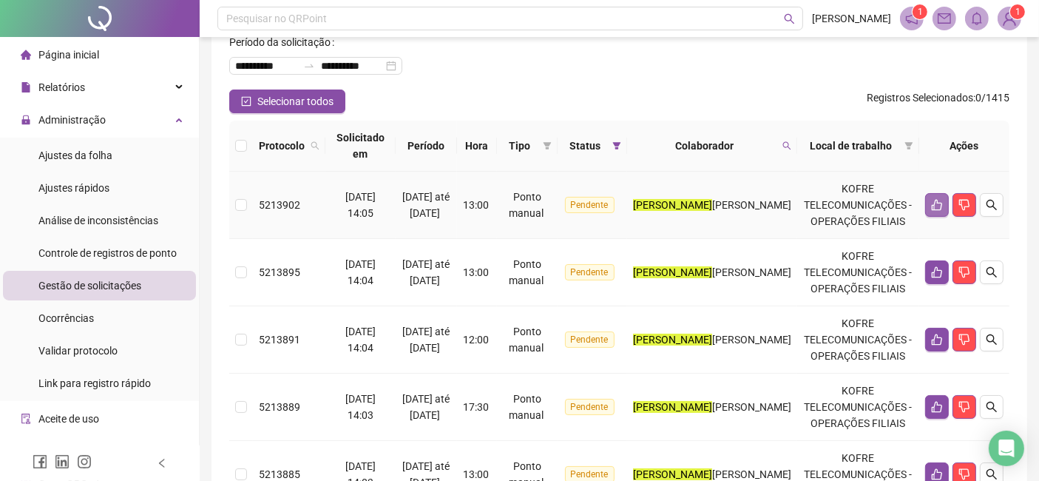
click at [936, 199] on icon "like" at bounding box center [937, 205] width 12 height 12
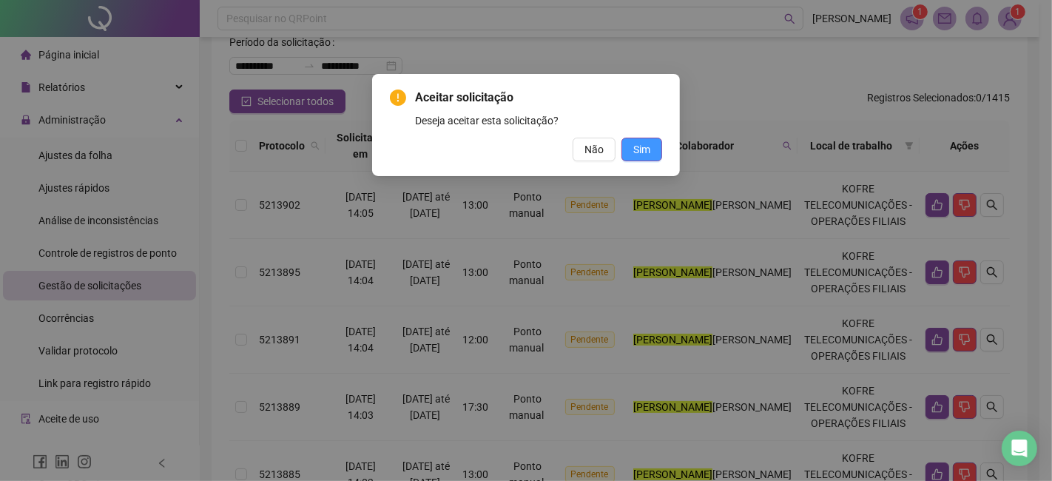
click at [651, 149] on button "Sim" at bounding box center [641, 150] width 41 height 24
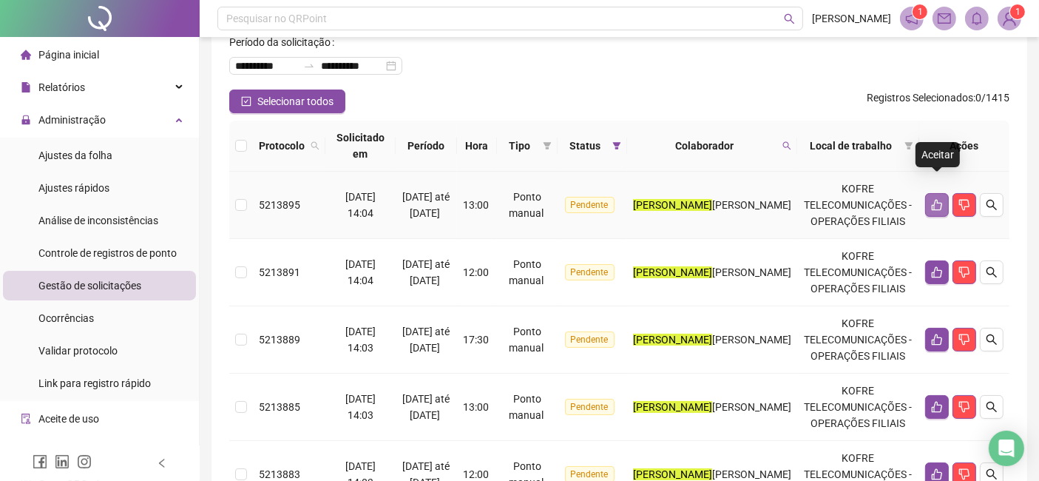
click at [933, 197] on button "button" at bounding box center [937, 205] width 24 height 24
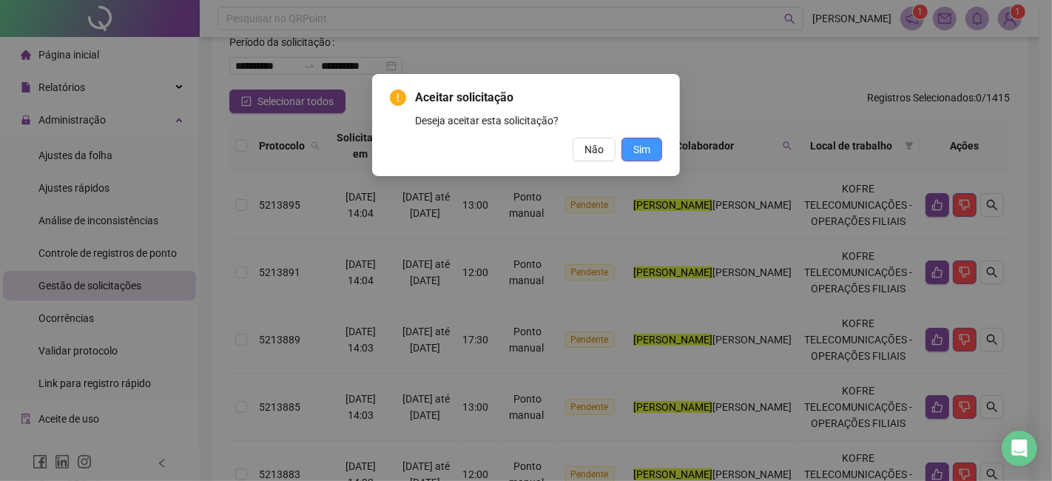
click at [646, 156] on span "Sim" at bounding box center [641, 149] width 17 height 16
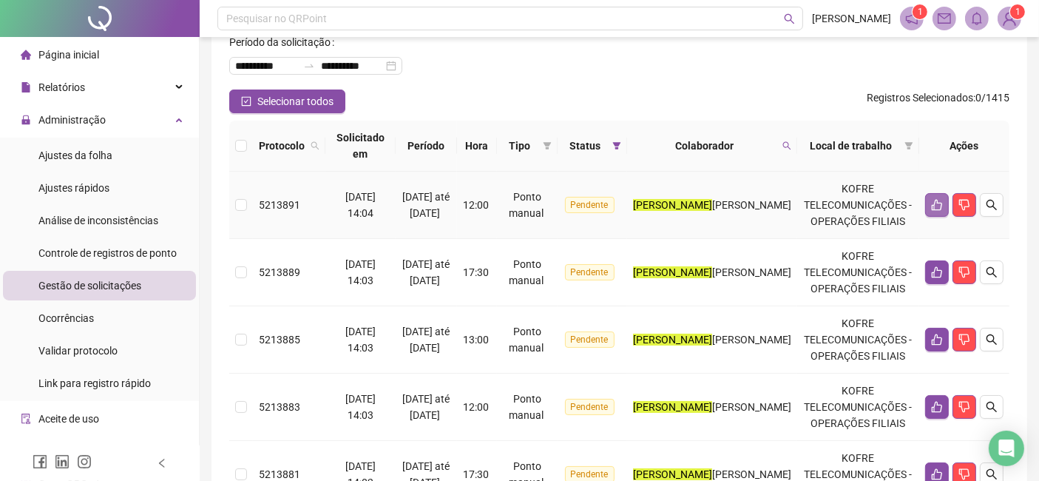
click at [933, 194] on button "button" at bounding box center [937, 205] width 24 height 24
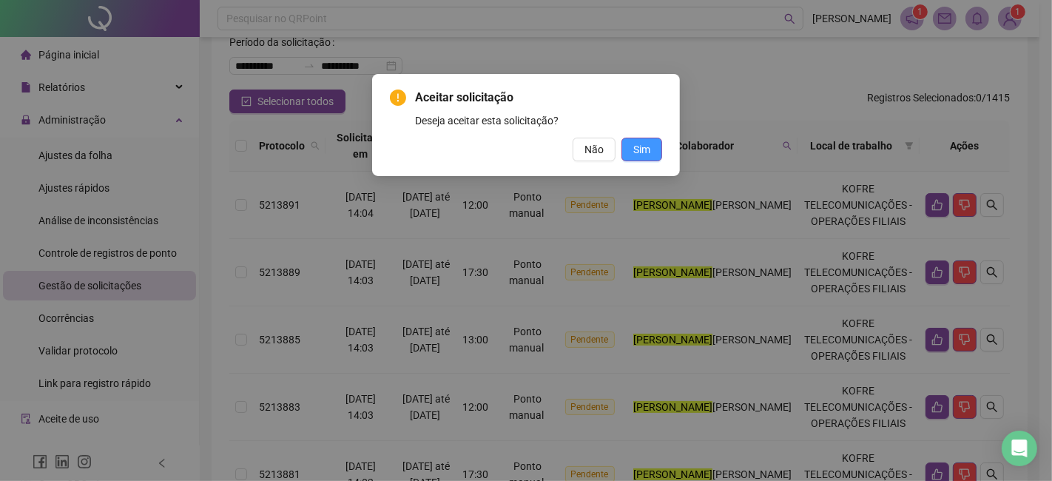
click at [654, 144] on button "Sim" at bounding box center [641, 150] width 41 height 24
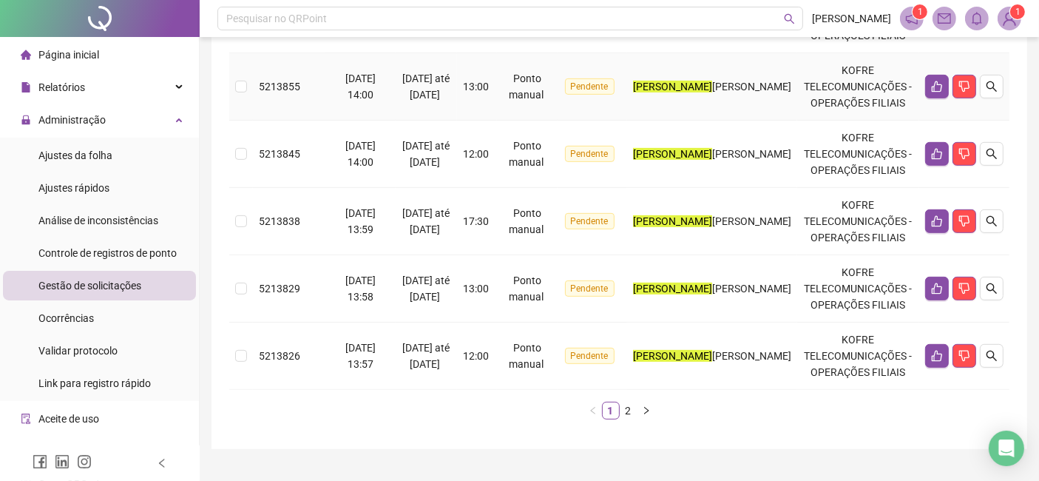
scroll to position [684, 0]
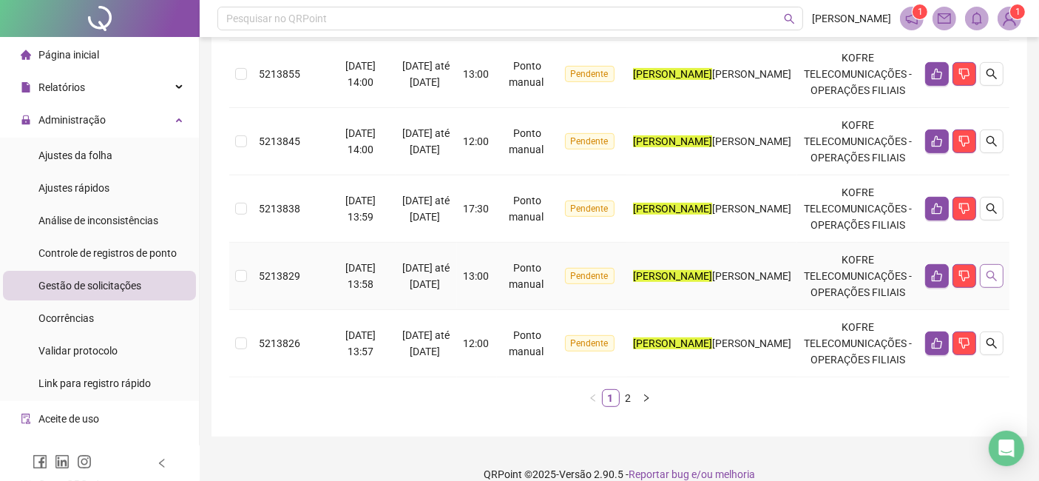
click at [986, 270] on icon "search" at bounding box center [992, 276] width 12 height 12
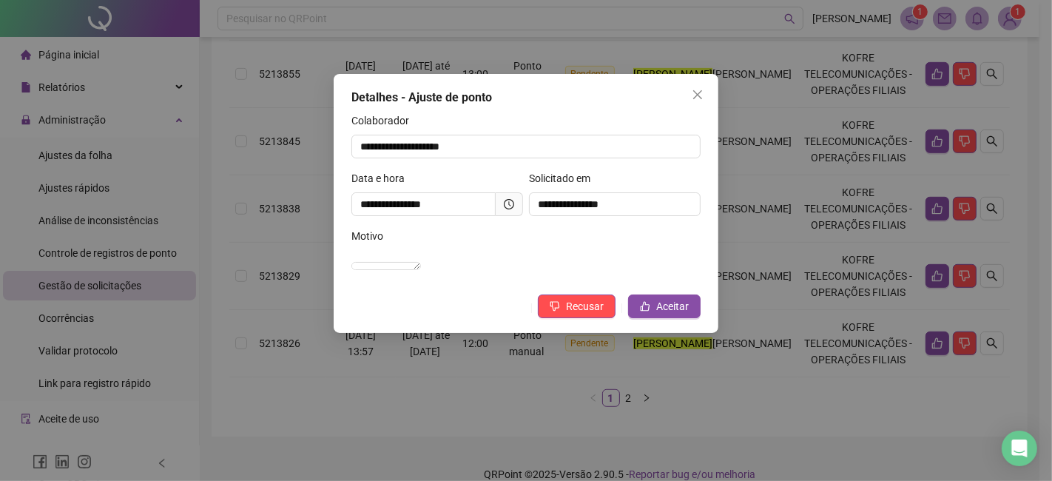
click at [695, 100] on icon "close" at bounding box center [698, 95] width 12 height 12
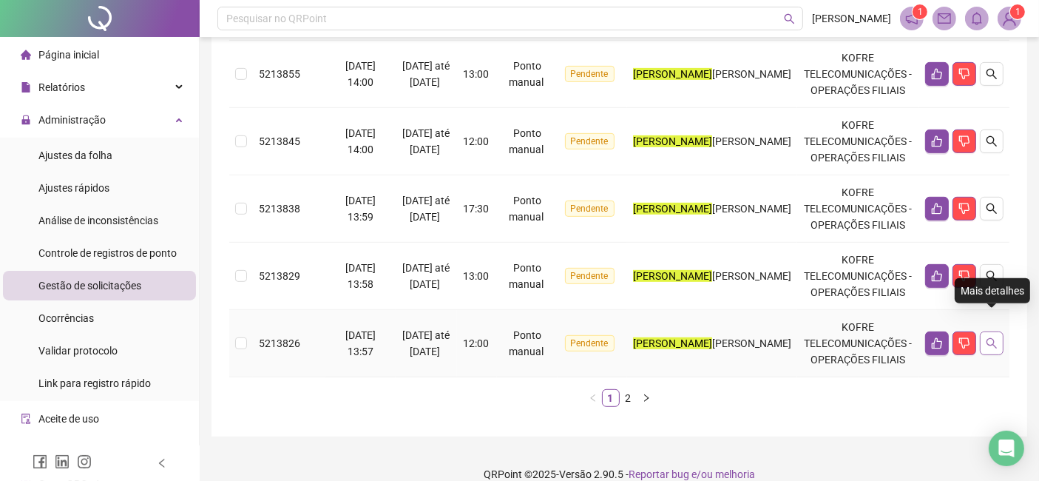
click at [993, 337] on icon "search" at bounding box center [992, 343] width 12 height 12
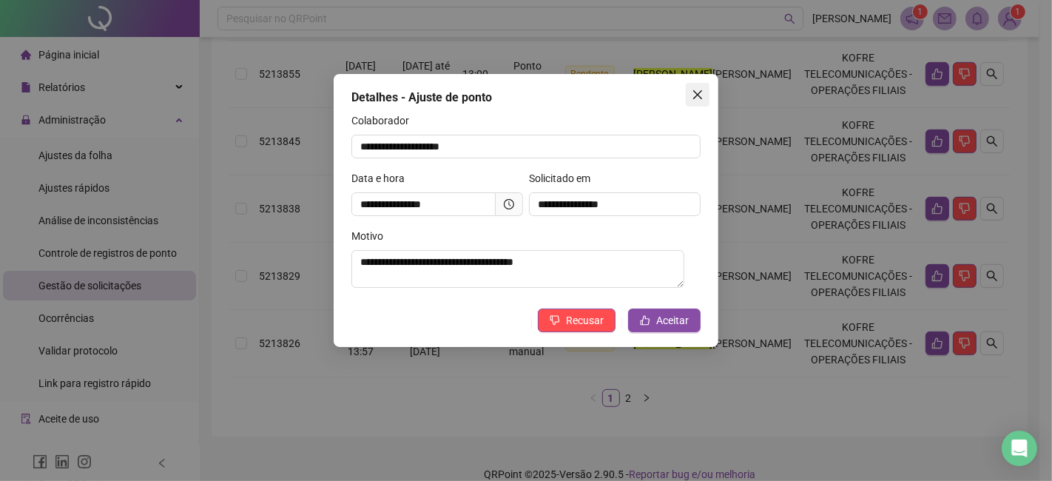
click at [686, 89] on span "Close" at bounding box center [698, 95] width 24 height 12
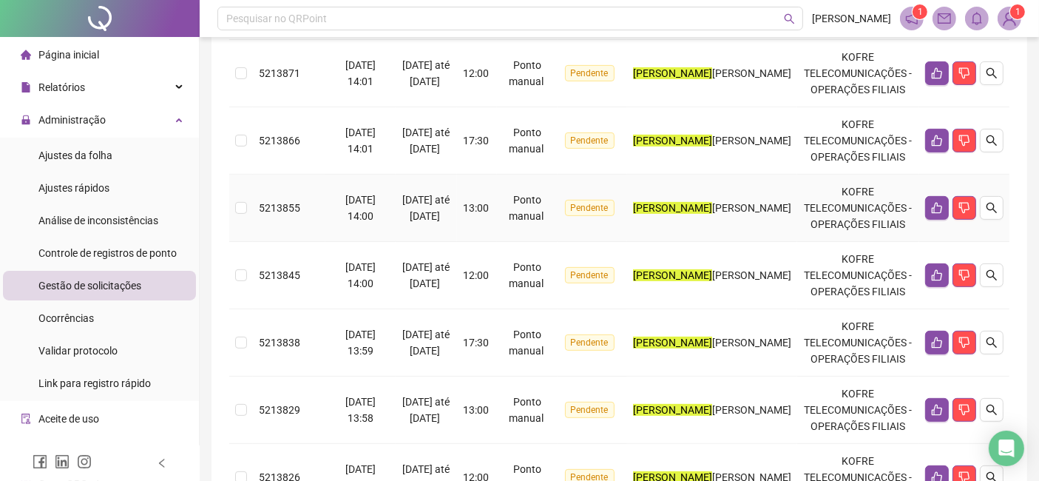
scroll to position [437, 0]
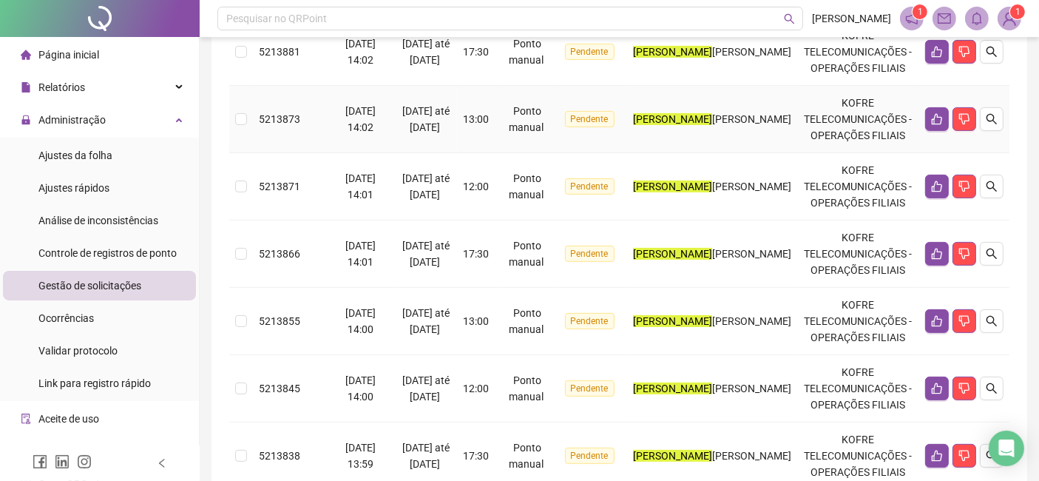
click at [993, 116] on td at bounding box center [964, 119] width 90 height 67
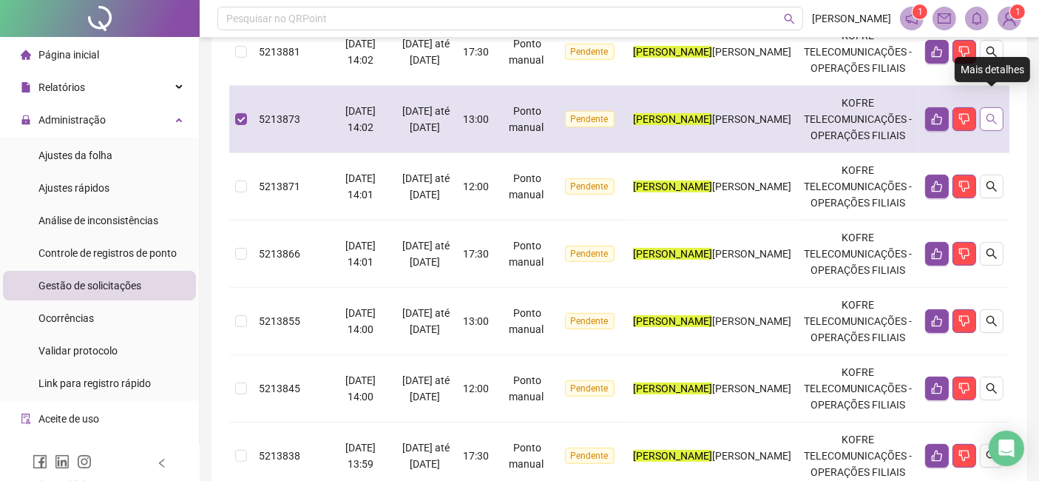
click at [995, 112] on button "button" at bounding box center [992, 119] width 24 height 24
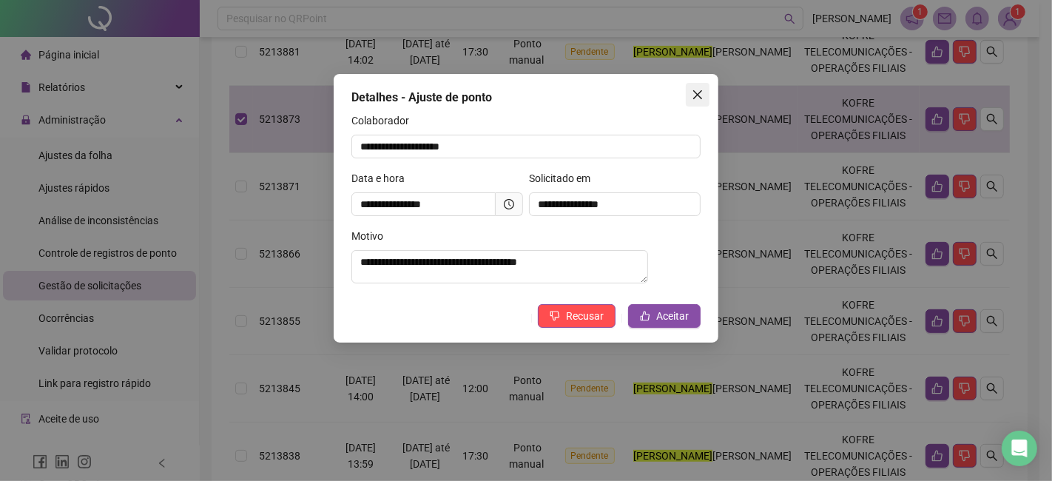
click at [695, 92] on icon "close" at bounding box center [697, 94] width 9 height 9
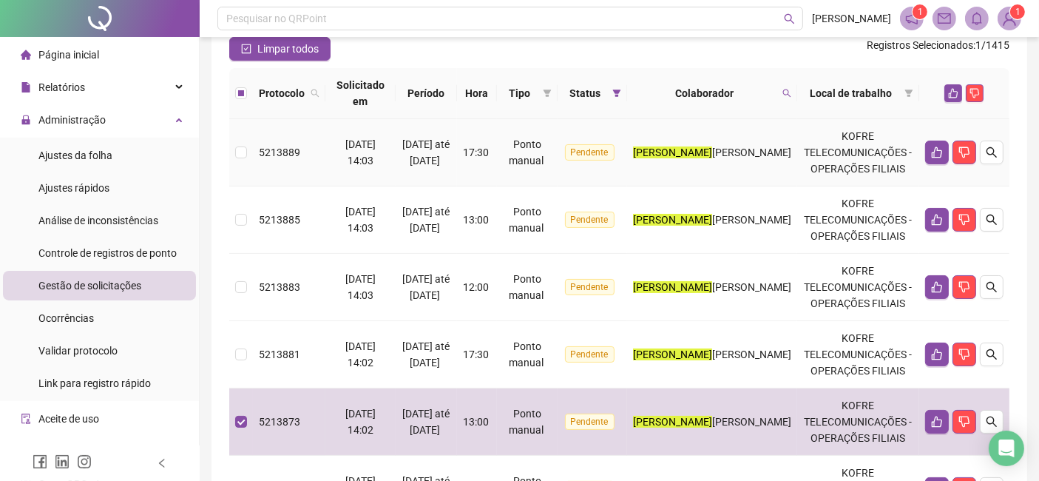
scroll to position [109, 0]
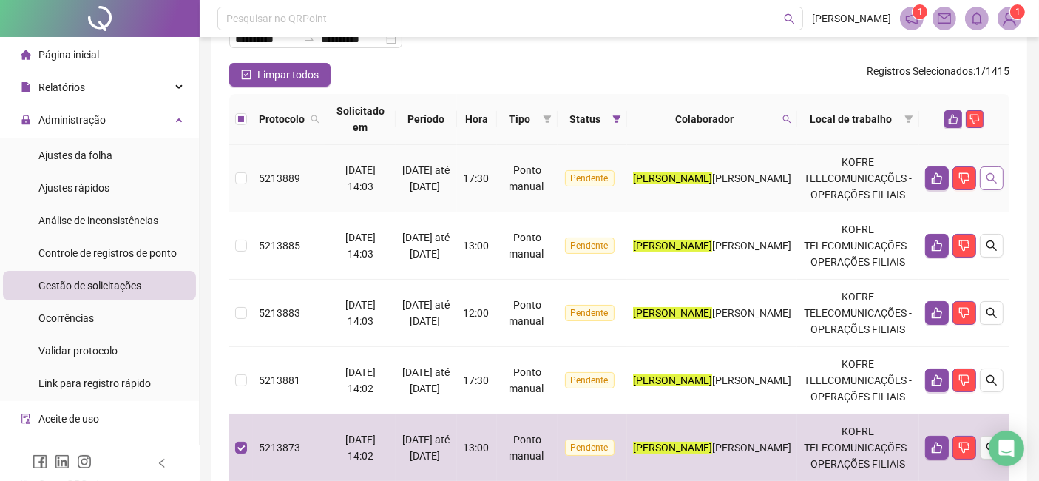
click at [990, 172] on icon "search" at bounding box center [992, 178] width 12 height 12
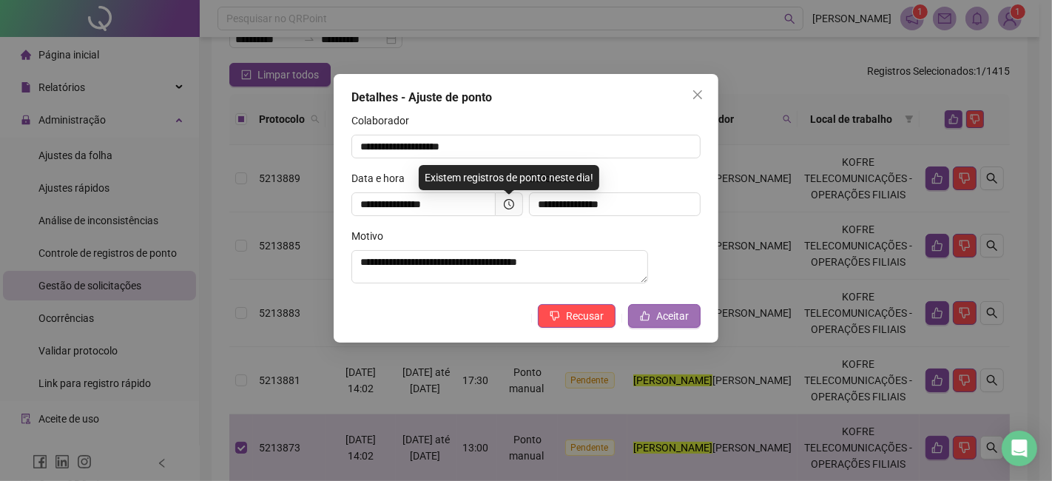
click at [693, 326] on button "Aceitar" at bounding box center [664, 316] width 72 height 24
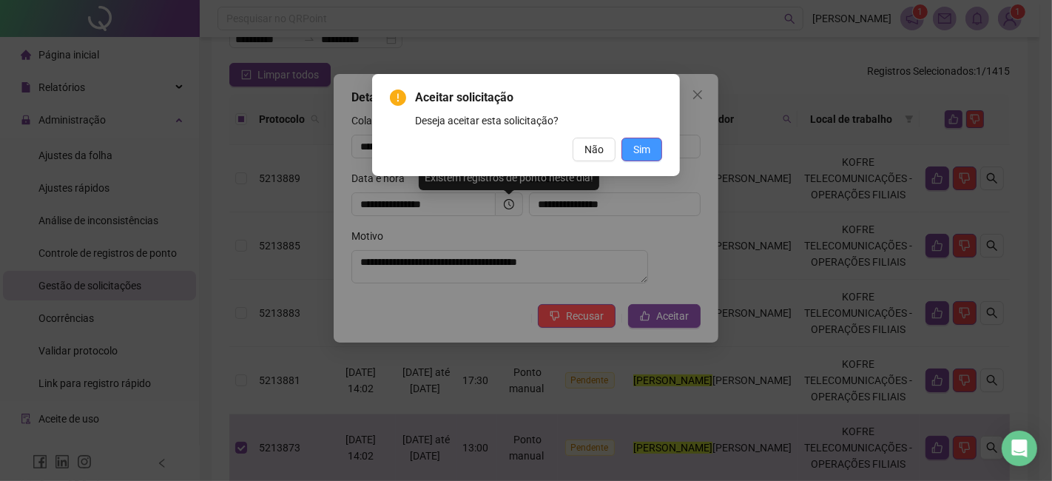
click at [651, 143] on button "Sim" at bounding box center [641, 150] width 41 height 24
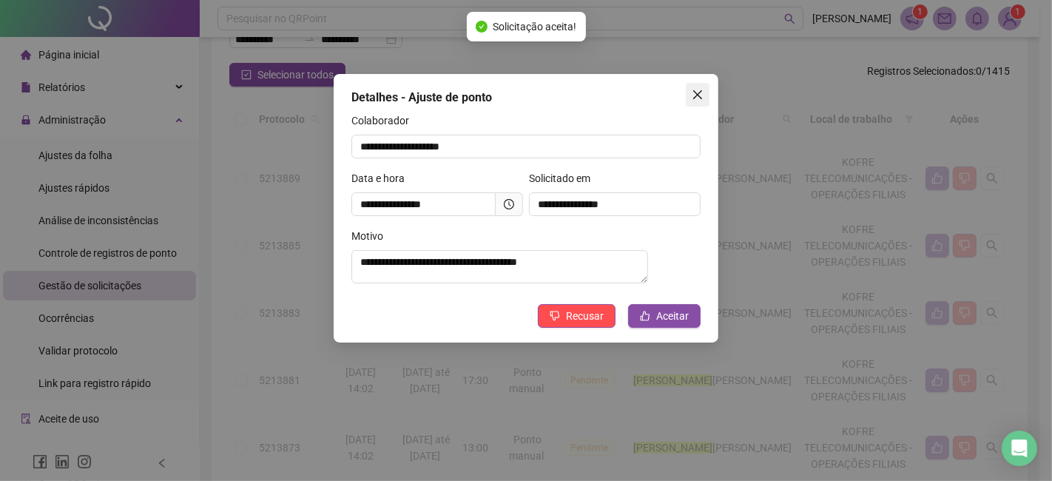
click at [702, 100] on icon "close" at bounding box center [698, 95] width 12 height 12
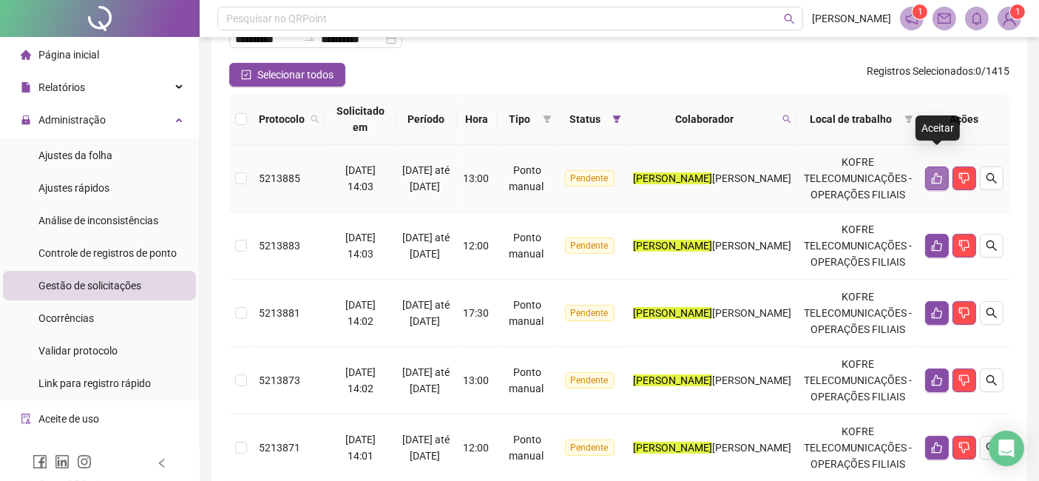
click at [933, 173] on icon "like" at bounding box center [937, 178] width 10 height 11
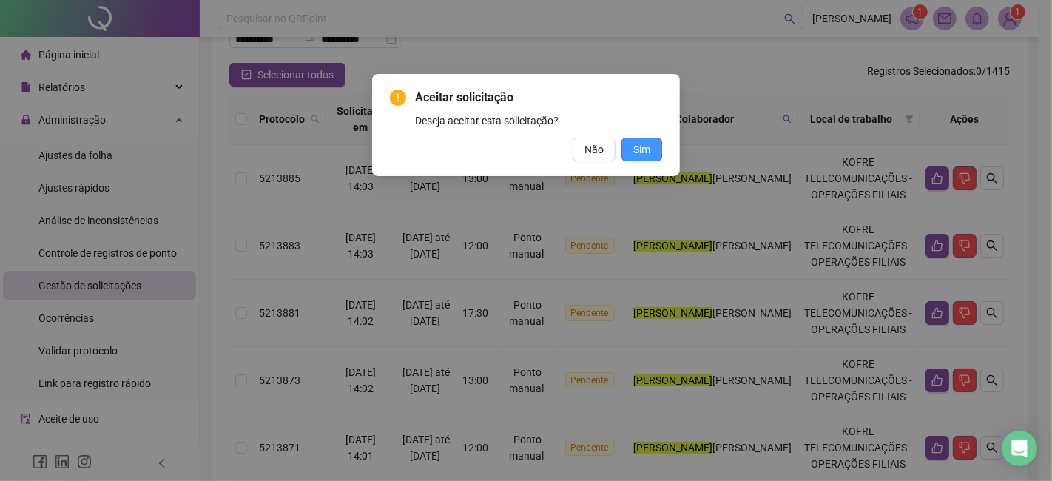
click at [655, 152] on button "Sim" at bounding box center [641, 150] width 41 height 24
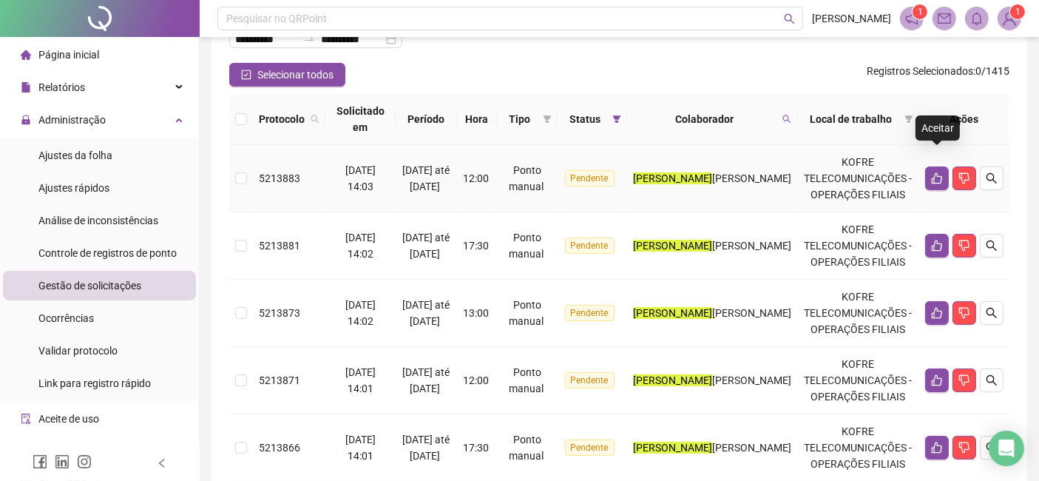
click at [934, 167] on button "button" at bounding box center [937, 178] width 24 height 24
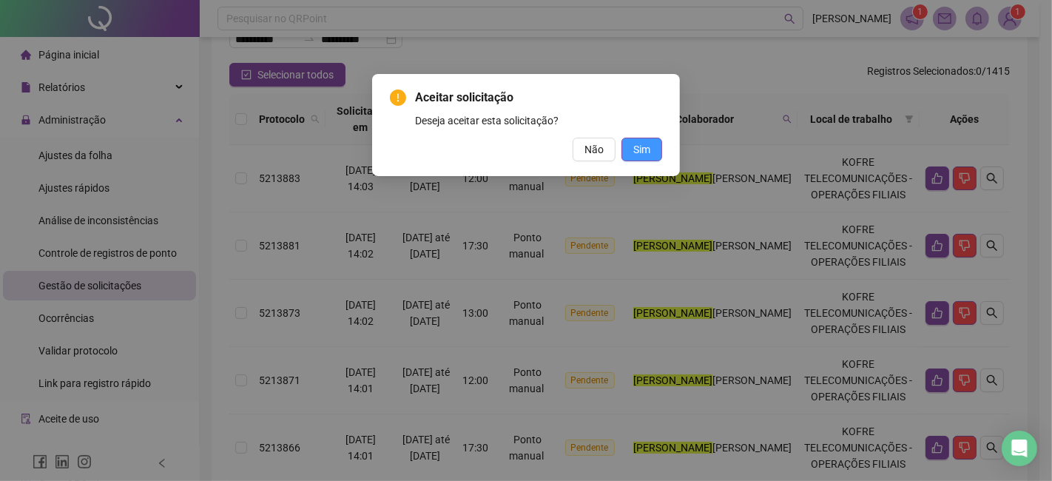
click at [652, 155] on button "Sim" at bounding box center [641, 150] width 41 height 24
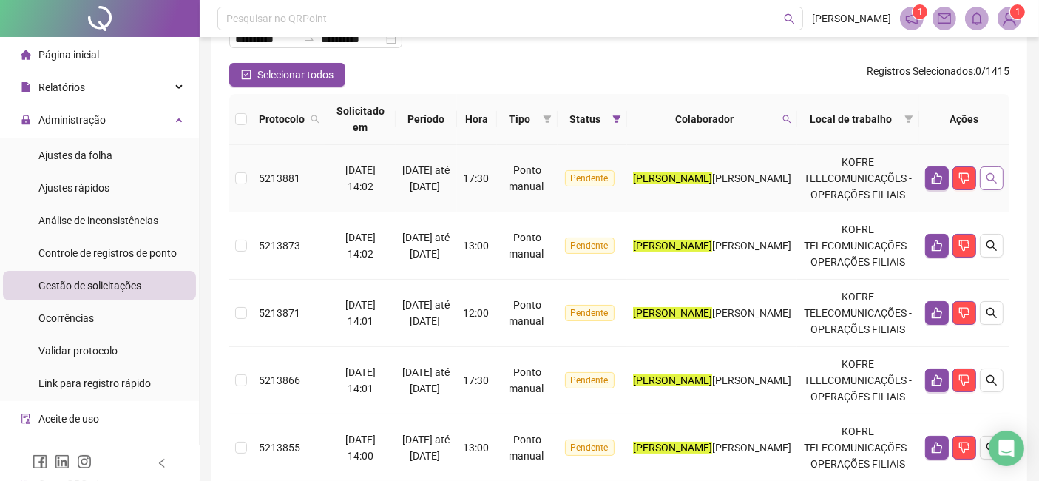
click at [990, 168] on button "button" at bounding box center [992, 178] width 24 height 24
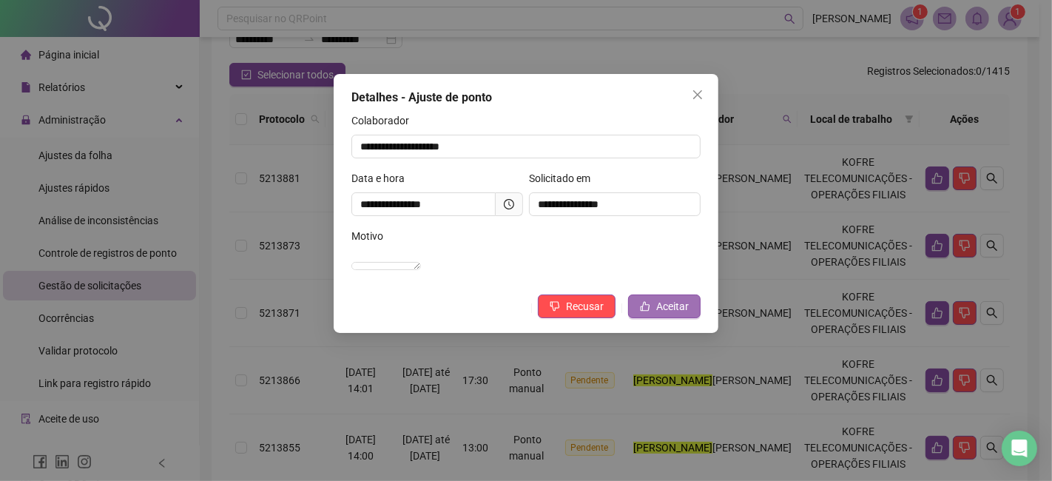
click at [674, 318] on button "Aceitar" at bounding box center [664, 306] width 72 height 24
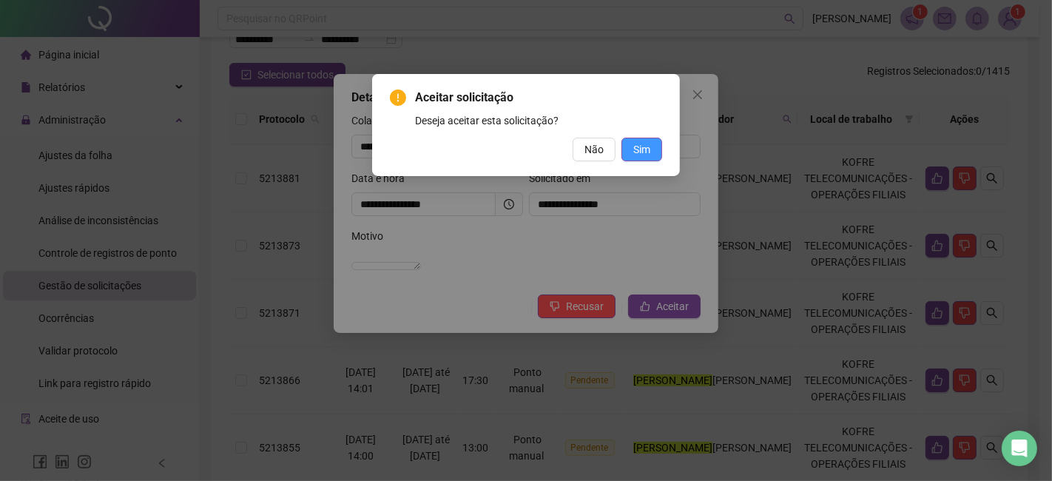
click at [659, 152] on button "Sim" at bounding box center [641, 150] width 41 height 24
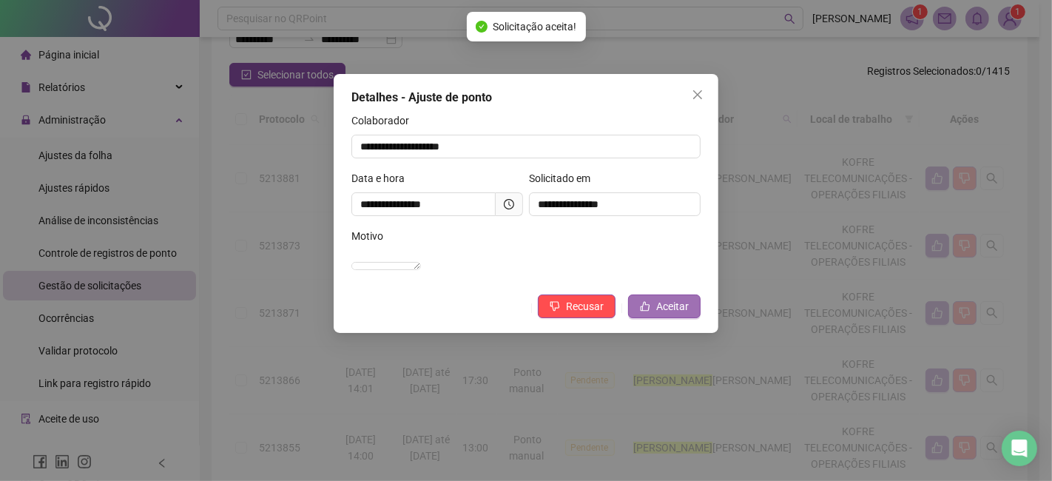
click at [678, 314] on span "Aceitar" at bounding box center [672, 306] width 33 height 16
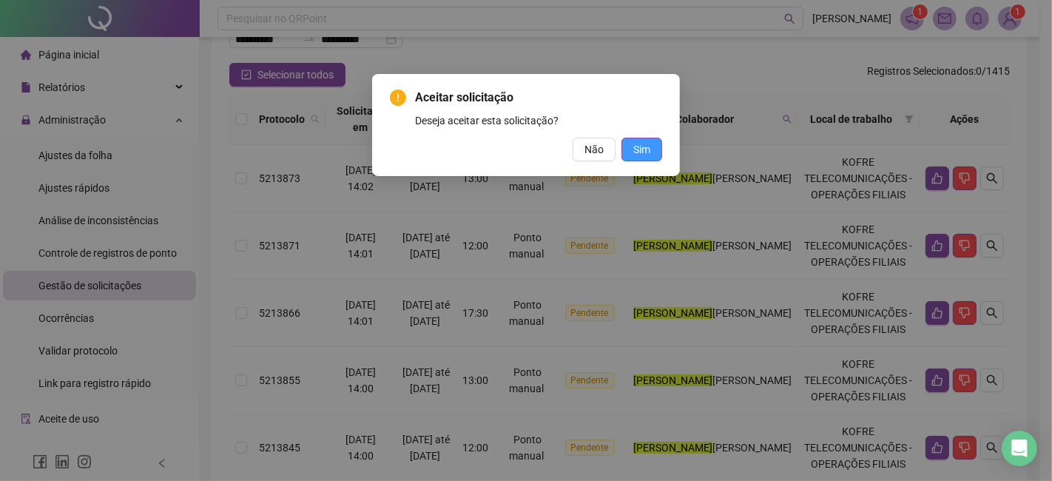
click at [642, 144] on span "Sim" at bounding box center [641, 149] width 17 height 16
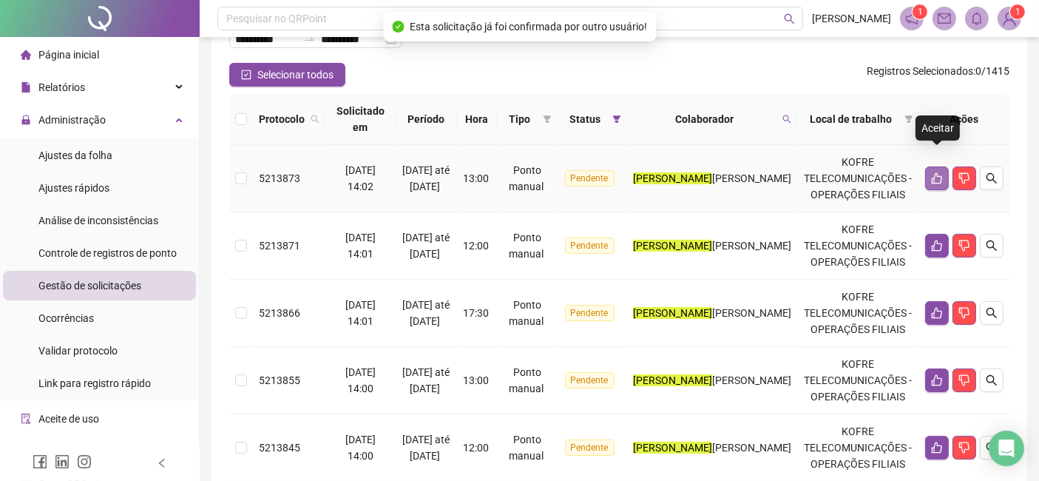
click at [945, 166] on button "button" at bounding box center [937, 178] width 24 height 24
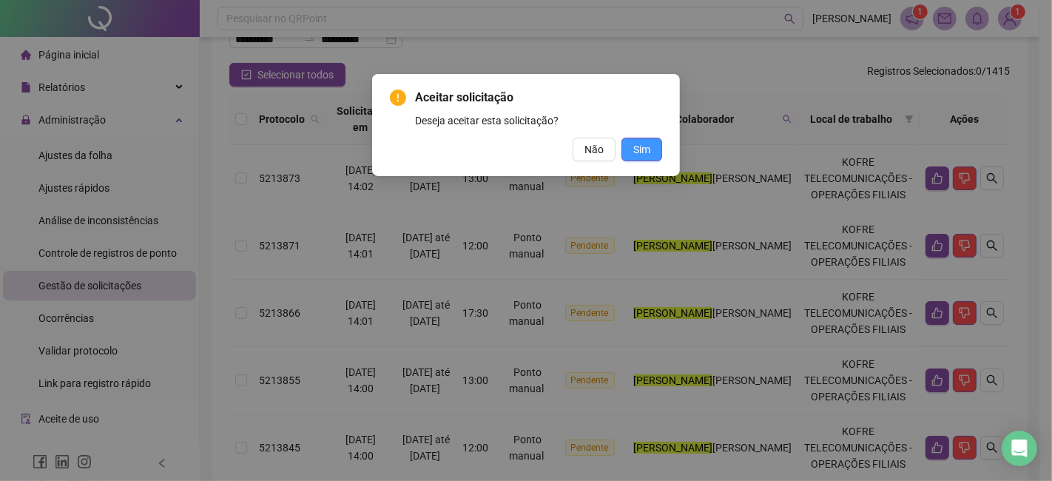
click at [635, 155] on span "Sim" at bounding box center [641, 149] width 17 height 16
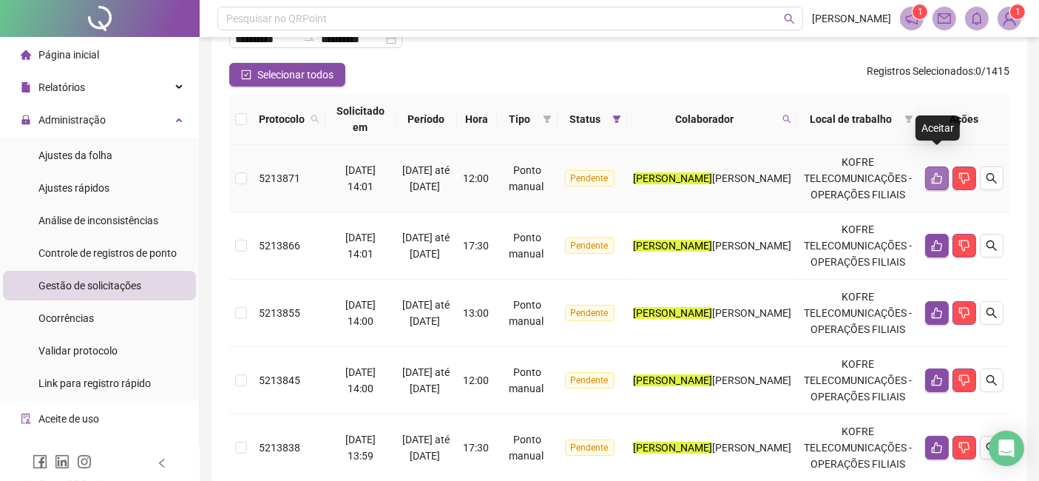
click at [936, 168] on button "button" at bounding box center [937, 178] width 24 height 24
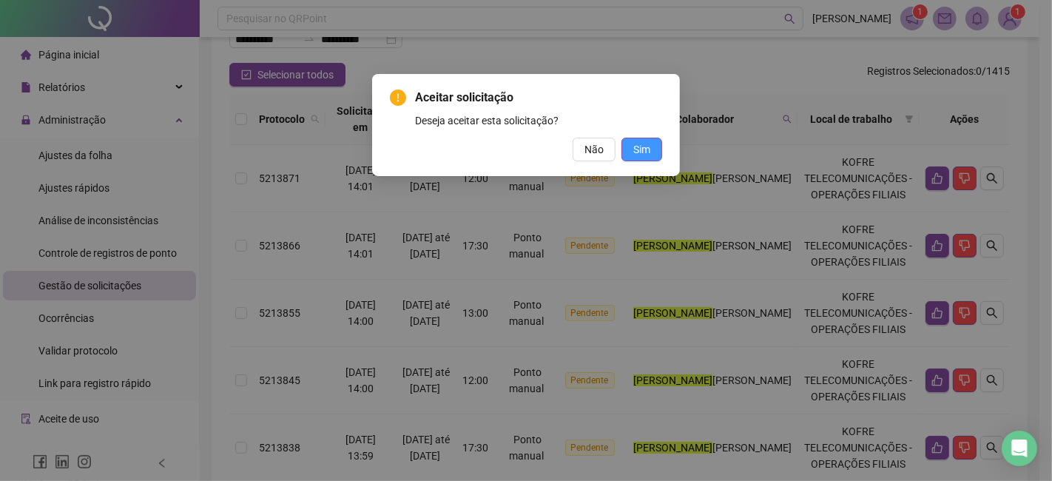
click at [649, 151] on span "Sim" at bounding box center [641, 149] width 17 height 16
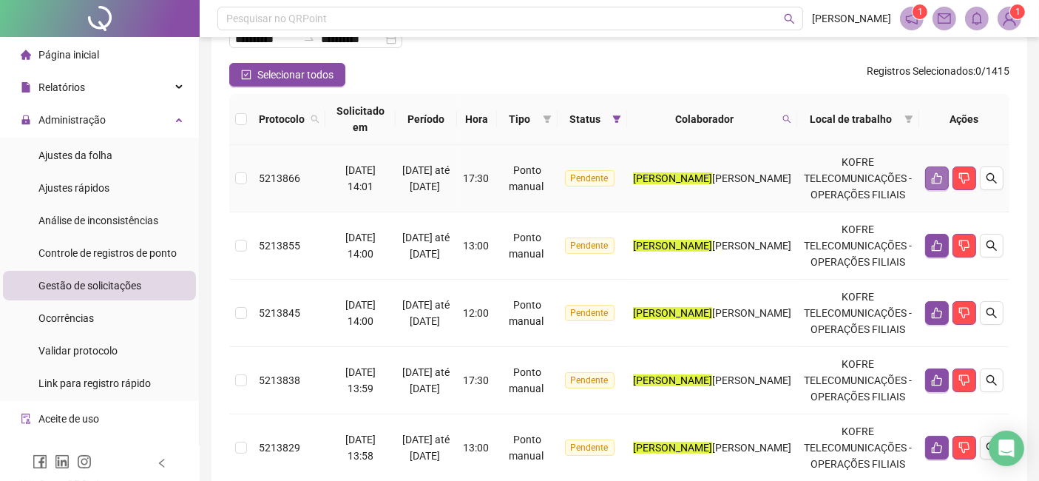
click at [939, 172] on icon "like" at bounding box center [937, 178] width 12 height 12
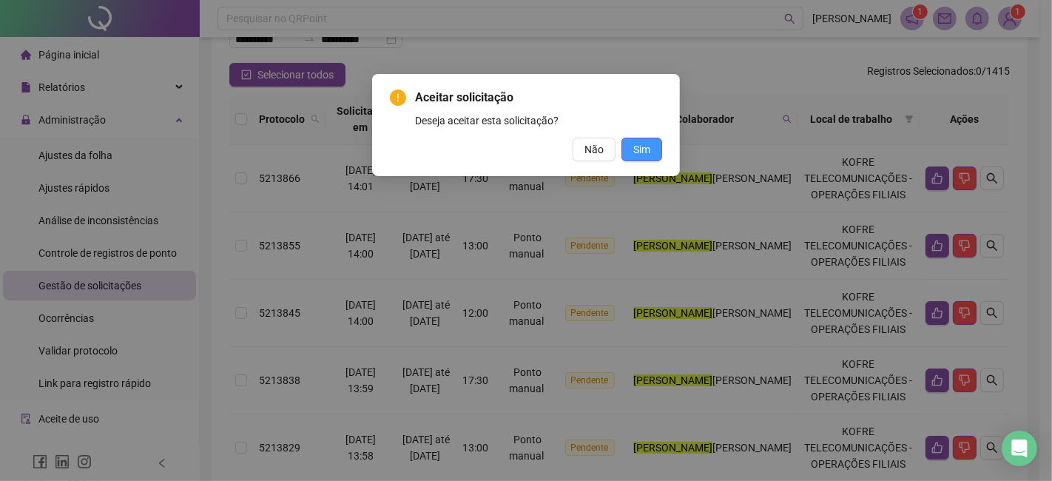
click at [652, 146] on button "Sim" at bounding box center [641, 150] width 41 height 24
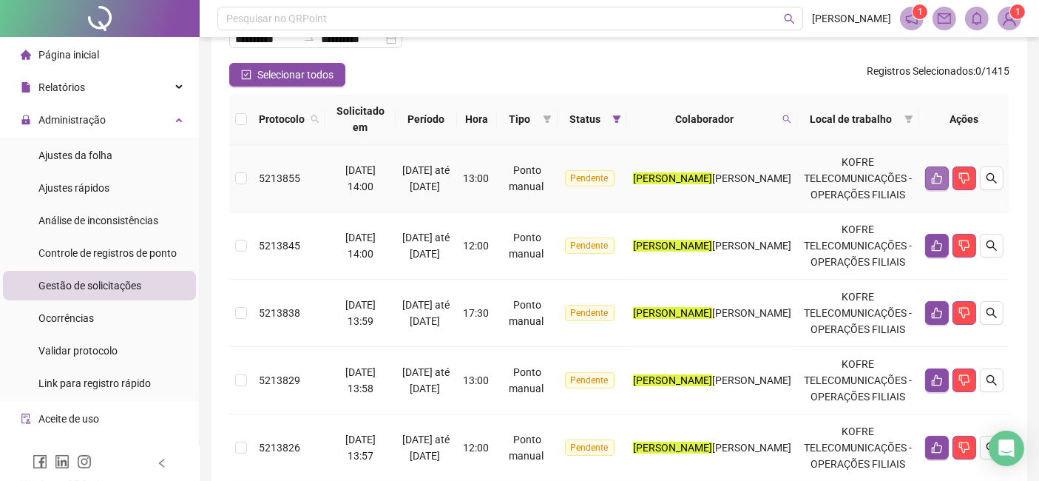
click at [930, 168] on button "button" at bounding box center [937, 178] width 24 height 24
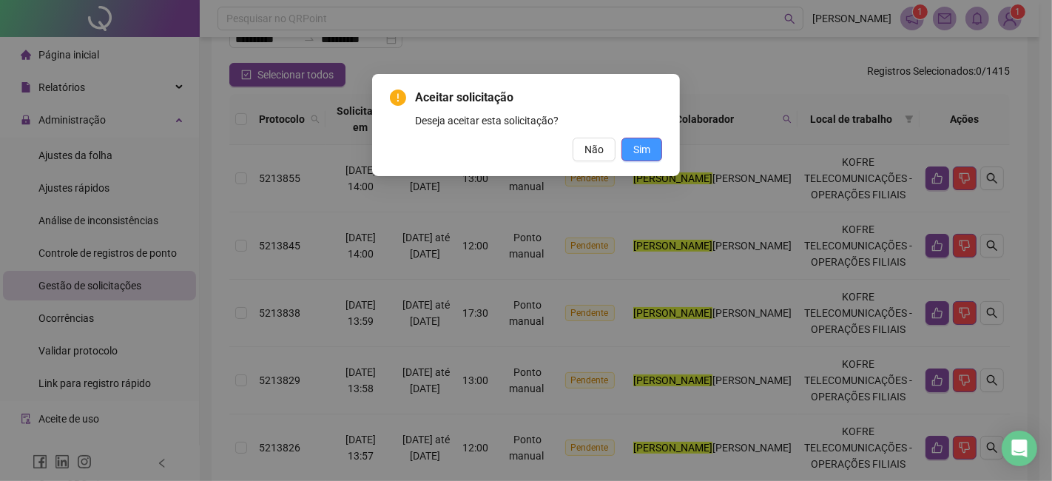
click at [641, 151] on span "Sim" at bounding box center [641, 149] width 17 height 16
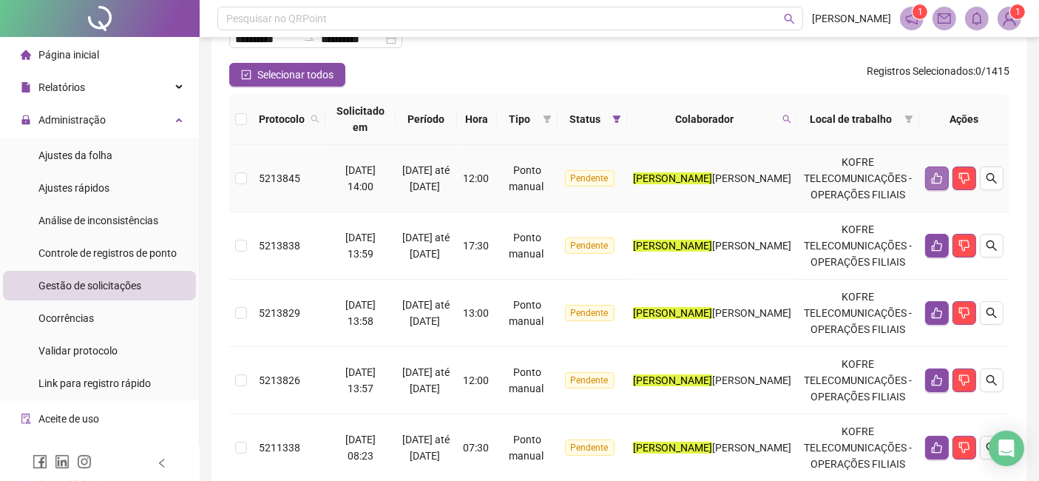
click at [938, 172] on button "button" at bounding box center [937, 178] width 24 height 24
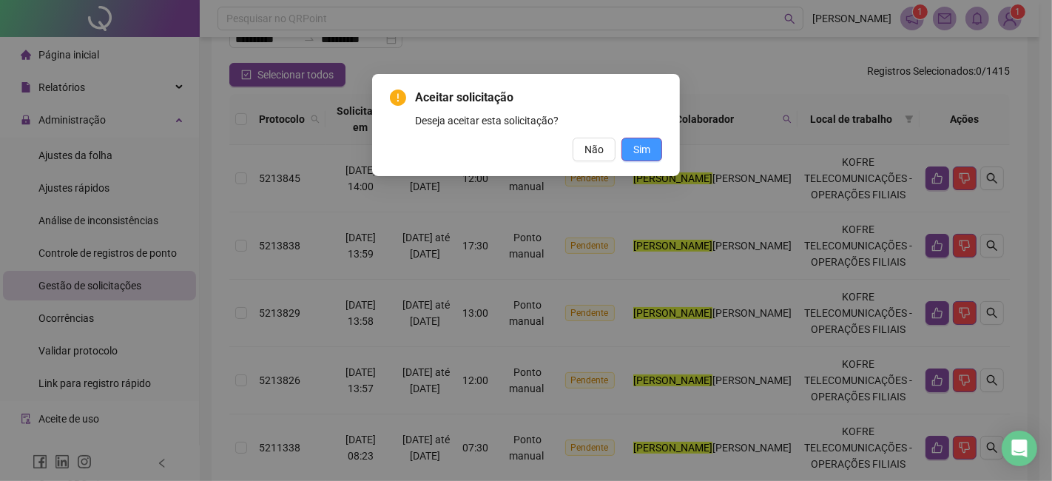
click at [658, 152] on button "Sim" at bounding box center [641, 150] width 41 height 24
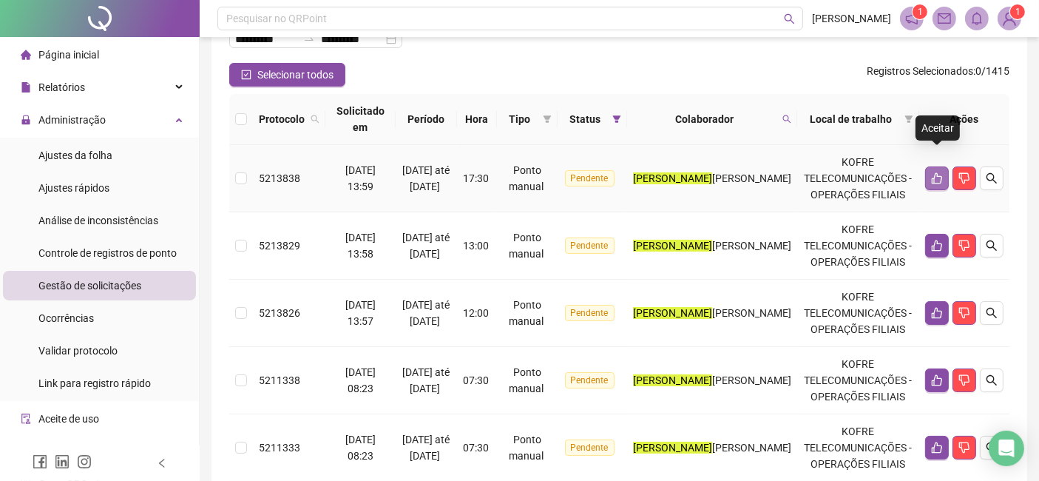
click at [936, 172] on icon "like" at bounding box center [937, 178] width 12 height 12
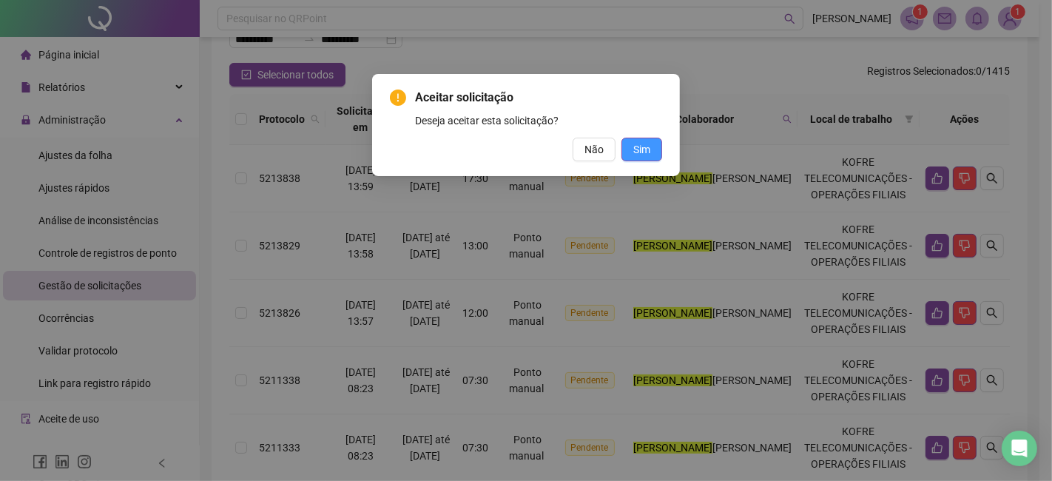
click at [635, 152] on span "Sim" at bounding box center [641, 149] width 17 height 16
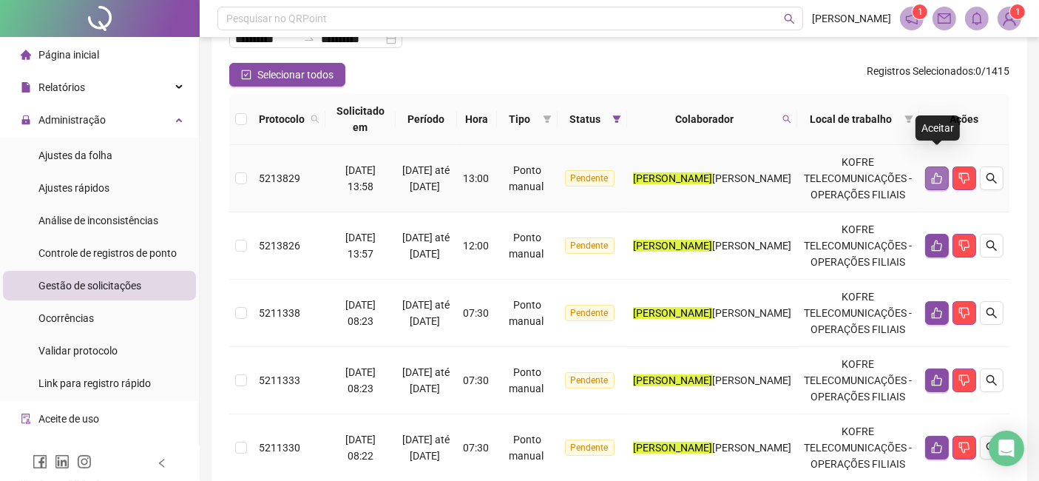
click at [927, 169] on button "button" at bounding box center [937, 178] width 24 height 24
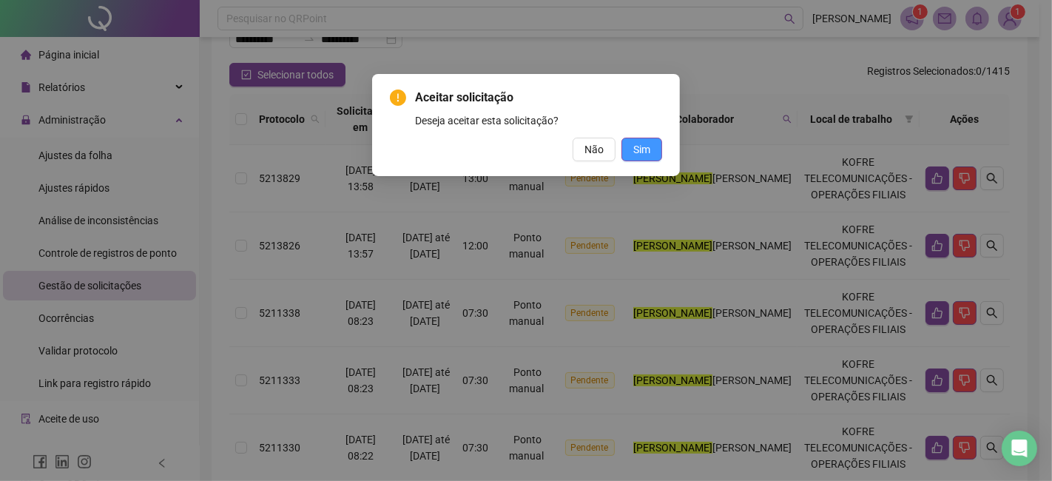
click at [655, 149] on button "Sim" at bounding box center [641, 150] width 41 height 24
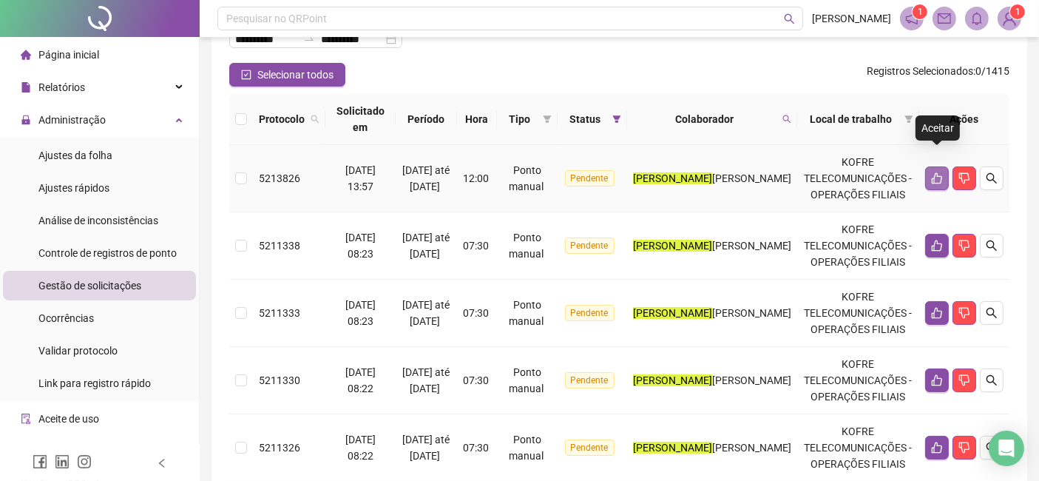
click at [942, 172] on icon "like" at bounding box center [937, 178] width 12 height 12
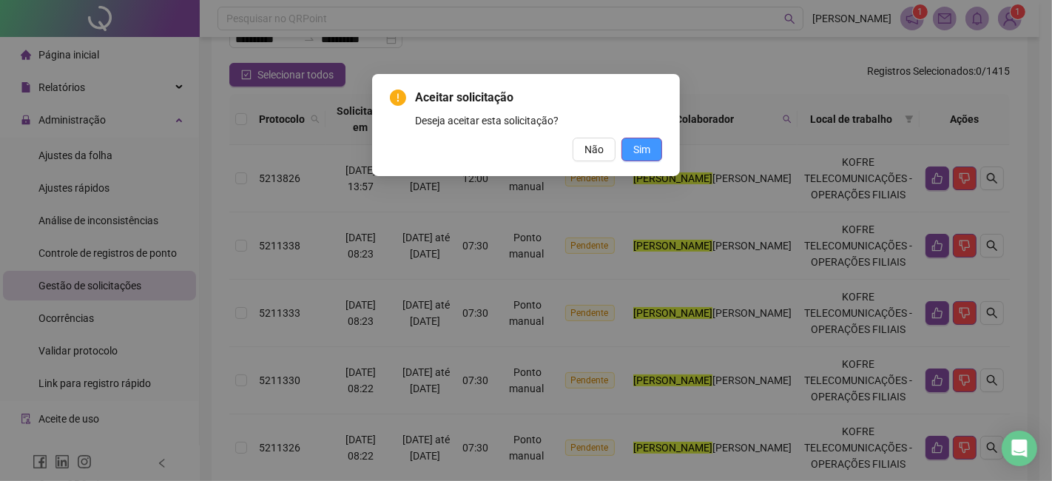
click at [642, 158] on button "Sim" at bounding box center [641, 150] width 41 height 24
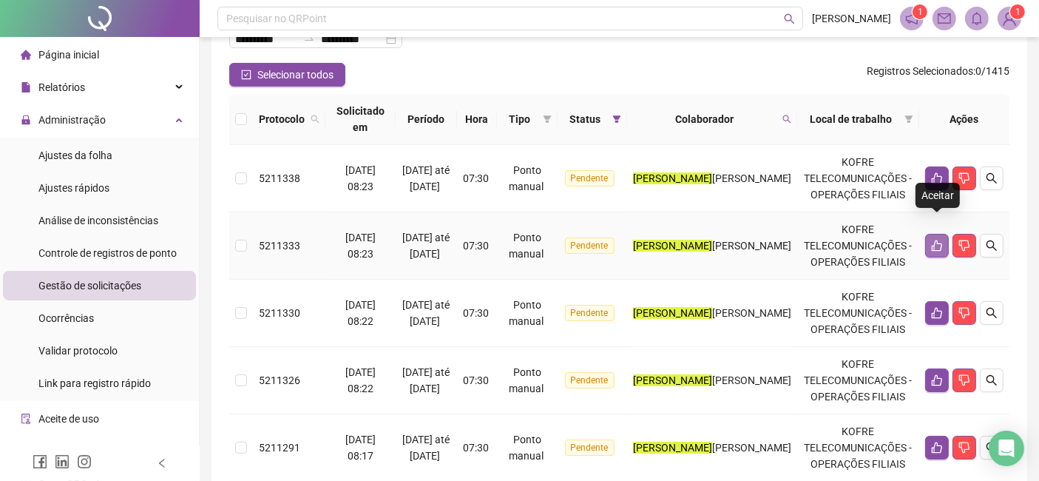
click at [936, 240] on icon "like" at bounding box center [937, 246] width 12 height 12
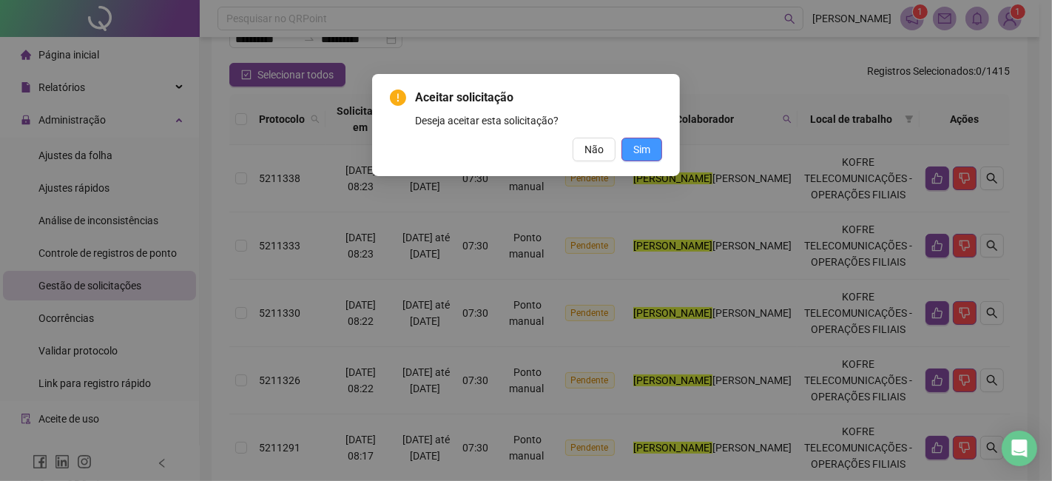
click at [640, 159] on button "Sim" at bounding box center [641, 150] width 41 height 24
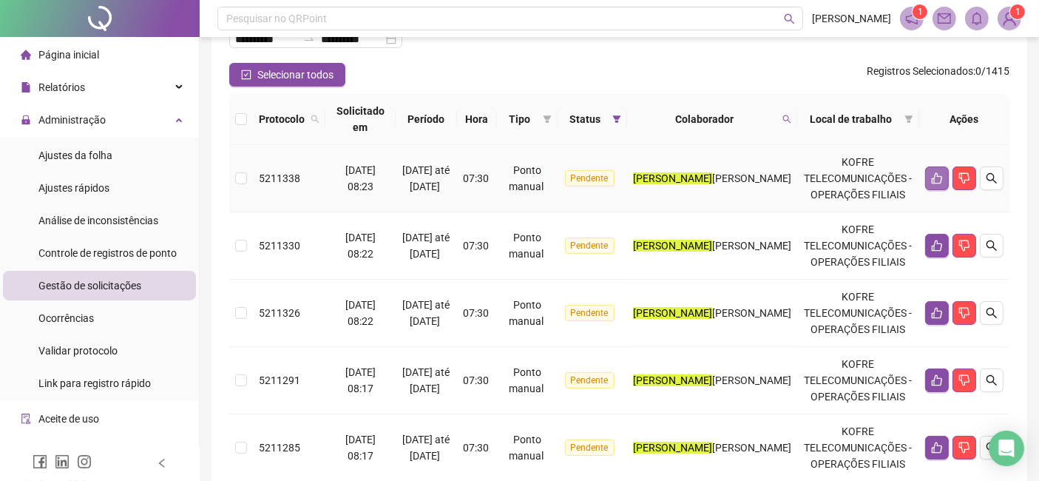
click at [940, 168] on button "button" at bounding box center [937, 178] width 24 height 24
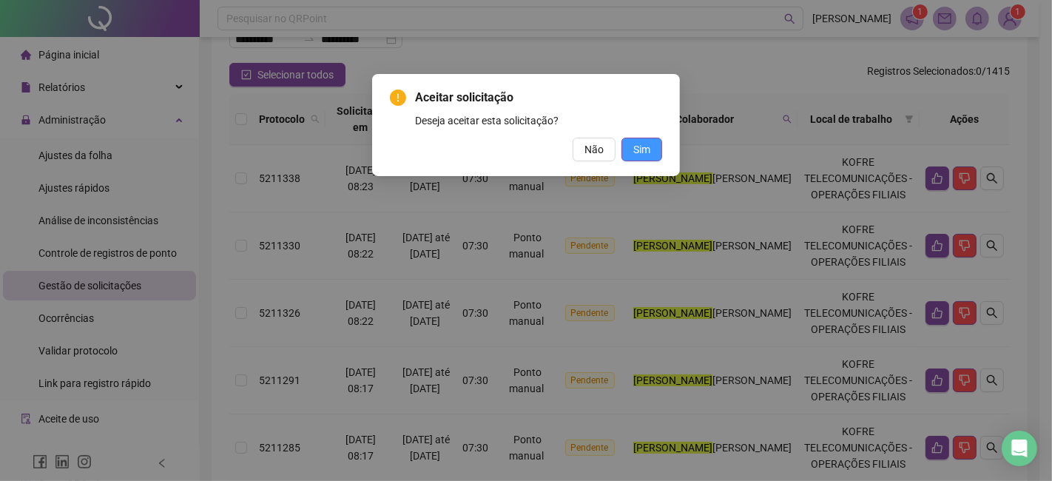
click at [635, 150] on span "Sim" at bounding box center [641, 149] width 17 height 16
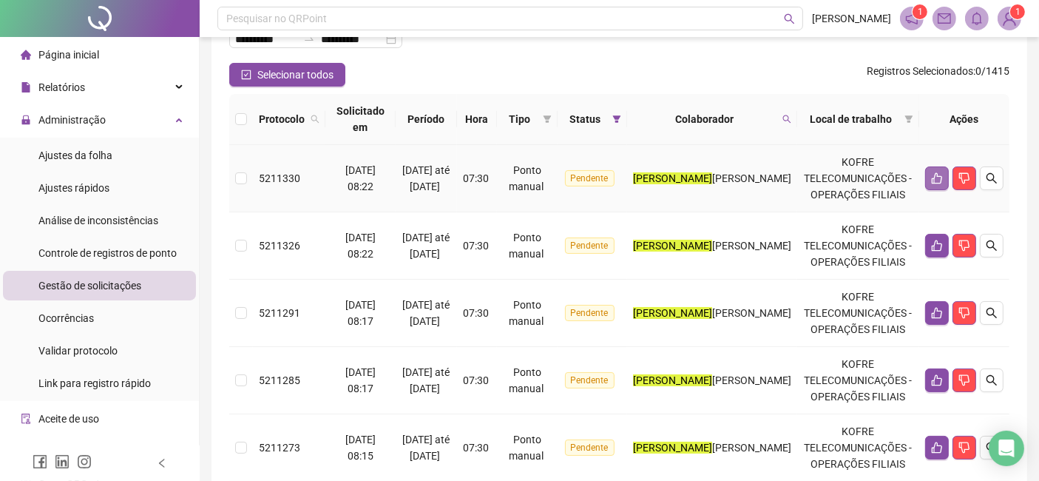
click at [933, 170] on button "button" at bounding box center [937, 178] width 24 height 24
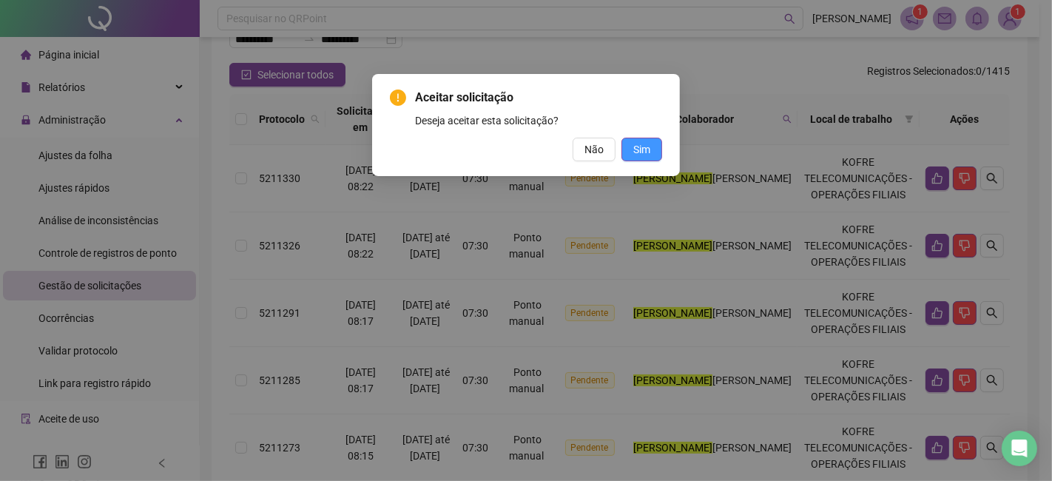
click at [659, 151] on button "Sim" at bounding box center [641, 150] width 41 height 24
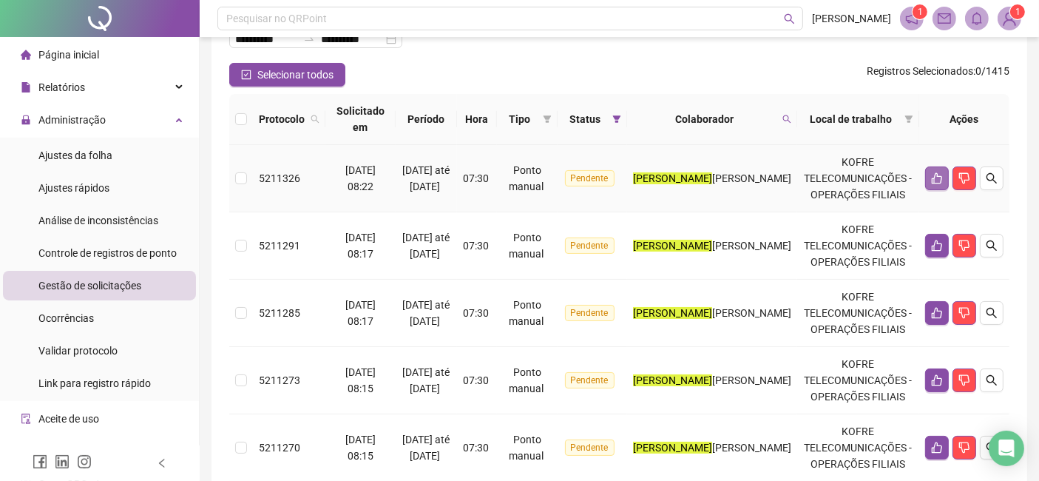
click at [938, 168] on button "button" at bounding box center [937, 178] width 24 height 24
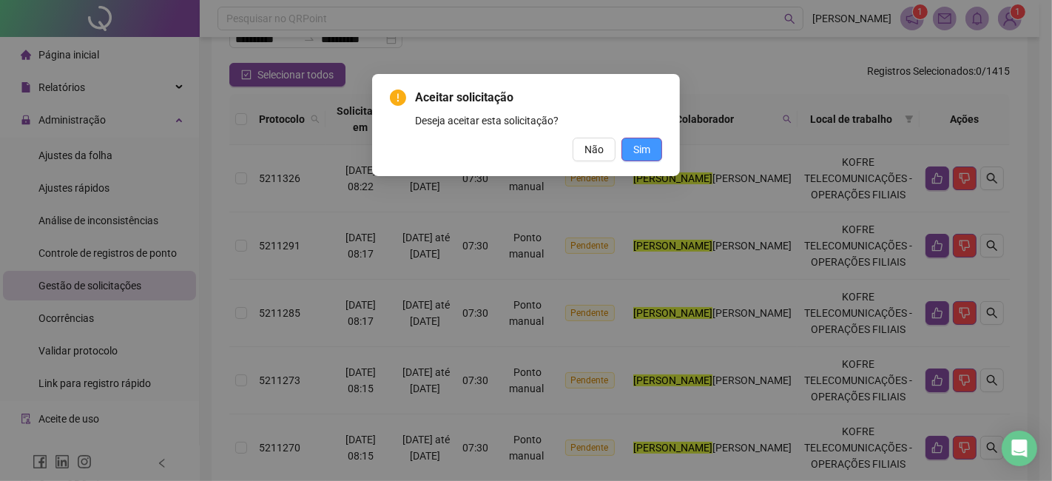
click at [632, 146] on button "Sim" at bounding box center [641, 150] width 41 height 24
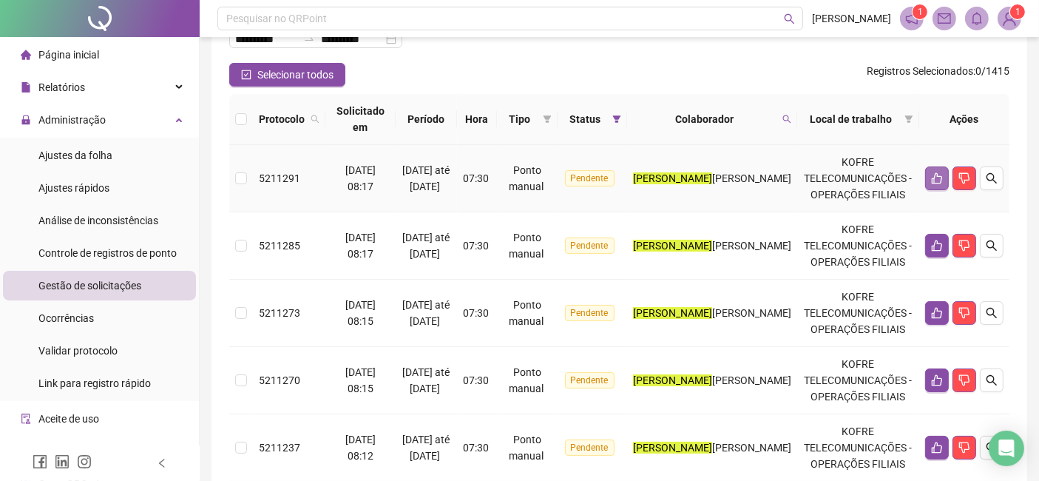
click at [941, 172] on icon "like" at bounding box center [937, 178] width 12 height 12
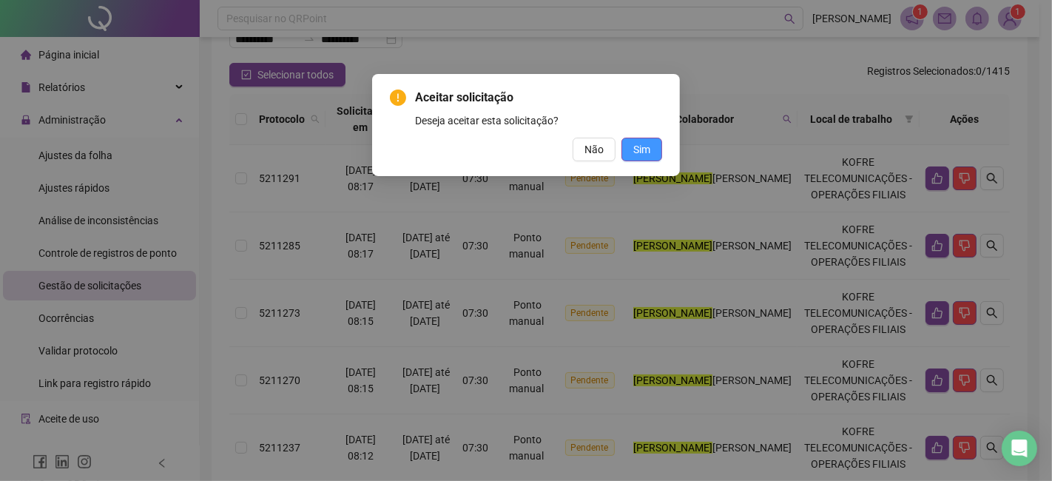
click at [649, 152] on span "Sim" at bounding box center [641, 149] width 17 height 16
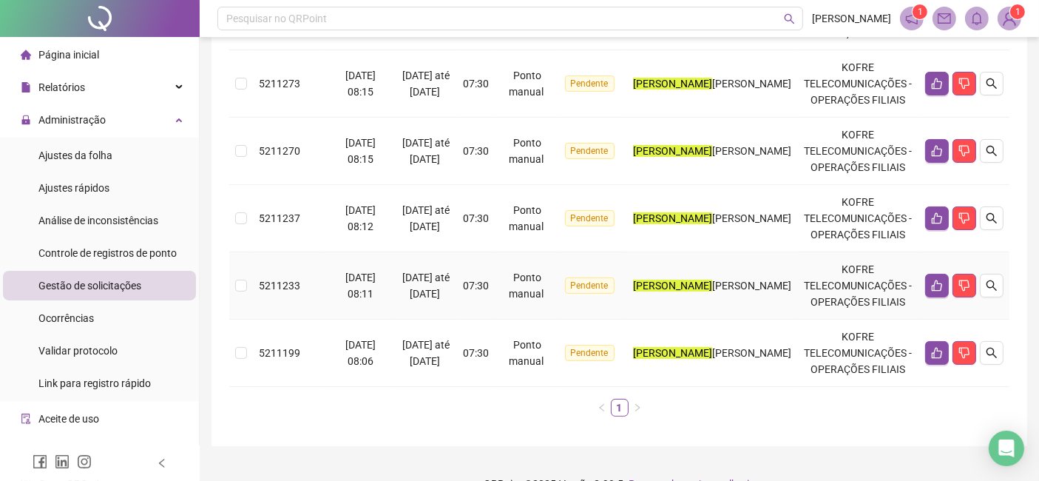
scroll to position [281, 0]
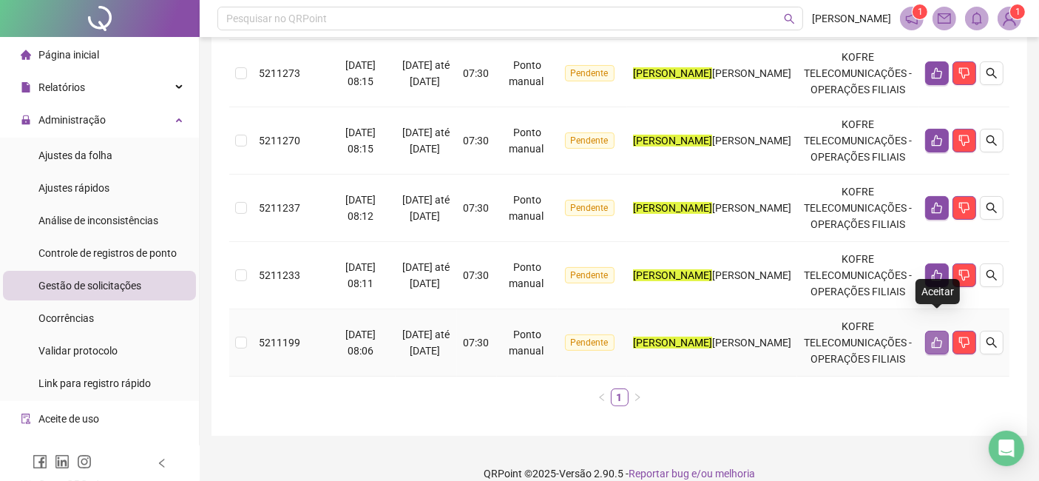
click at [934, 337] on icon "like" at bounding box center [937, 343] width 12 height 12
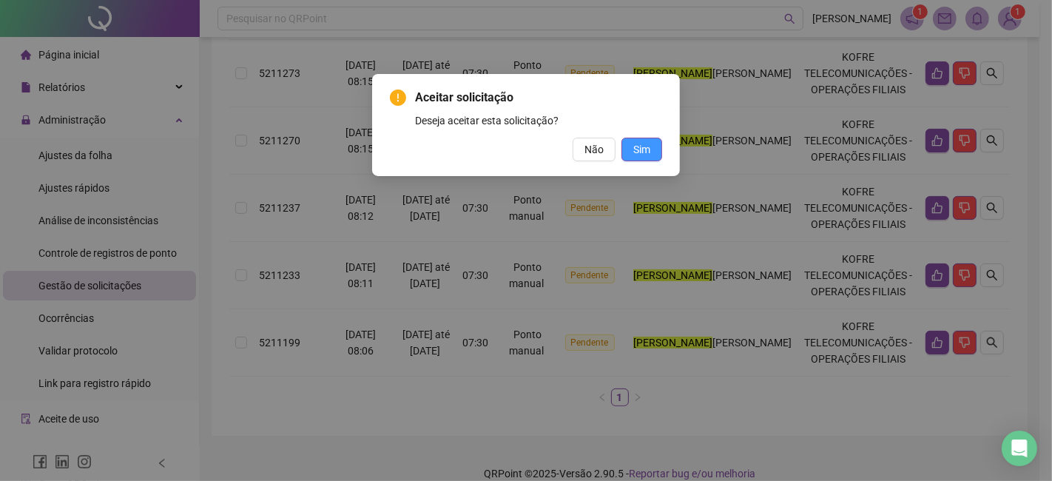
click at [656, 152] on button "Sim" at bounding box center [641, 150] width 41 height 24
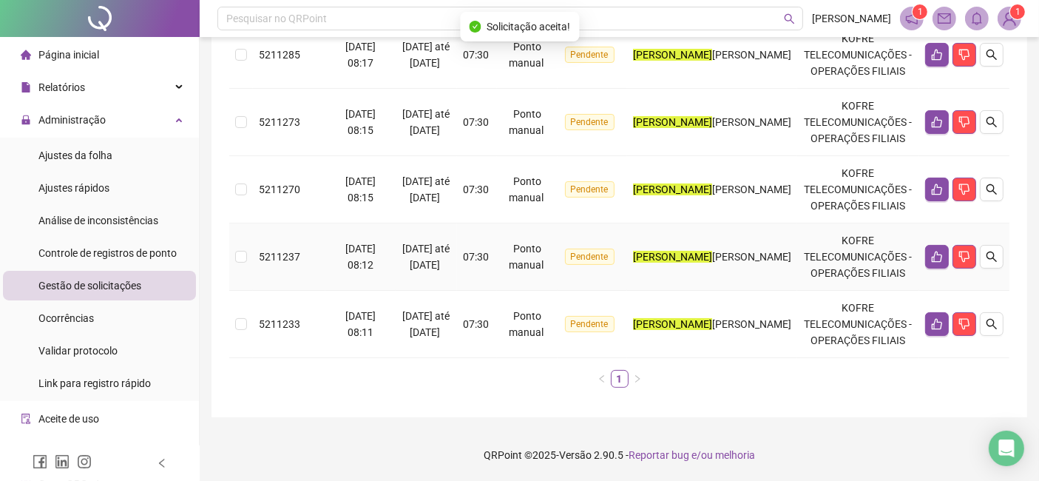
scroll to position [214, 0]
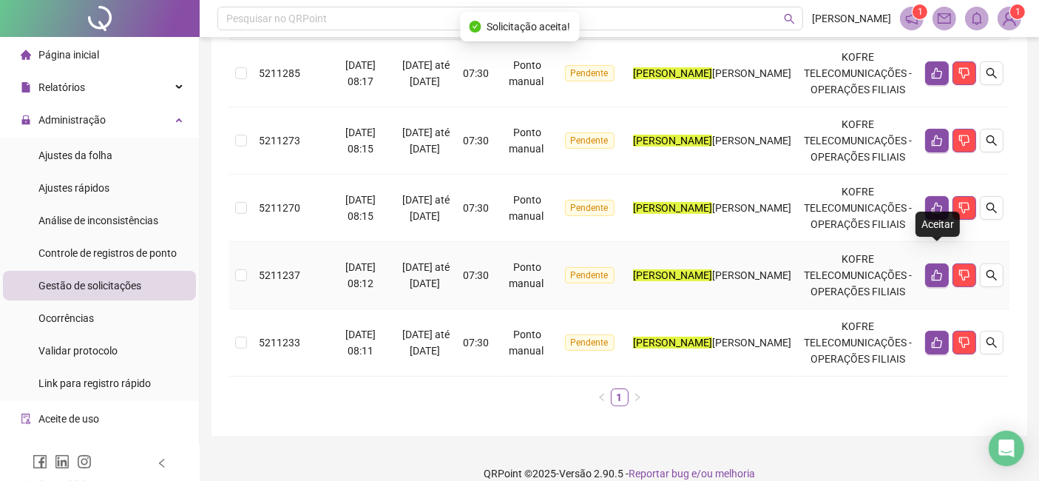
click at [927, 263] on button "button" at bounding box center [937, 275] width 24 height 24
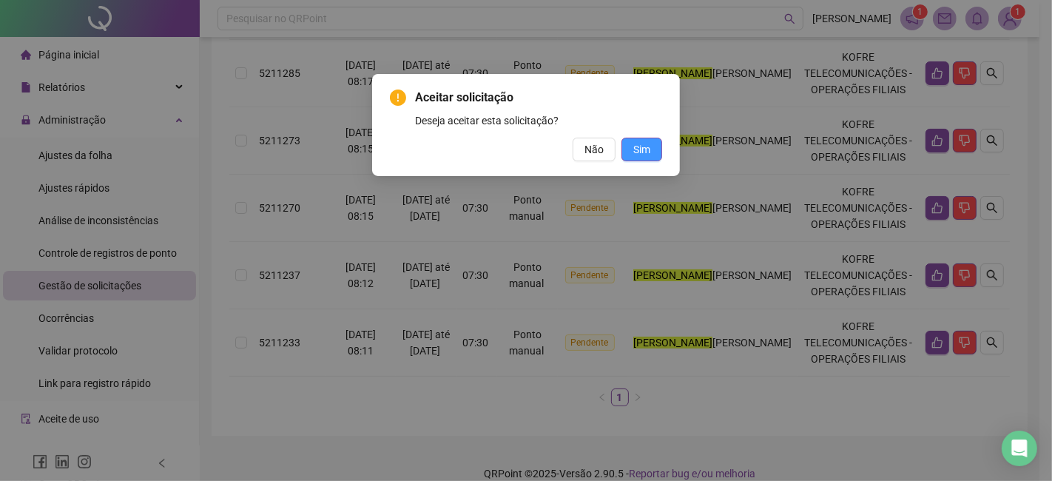
click at [652, 146] on button "Sim" at bounding box center [641, 150] width 41 height 24
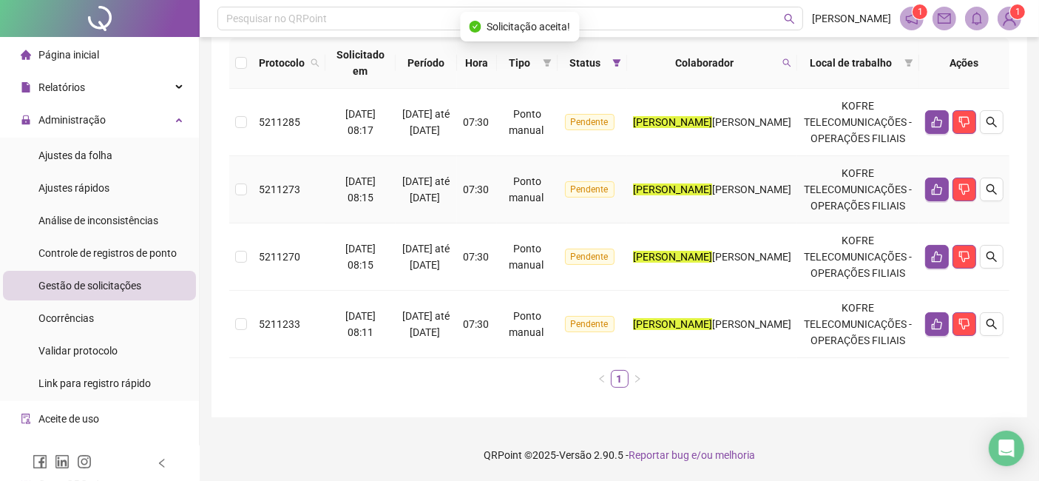
scroll to position [147, 0]
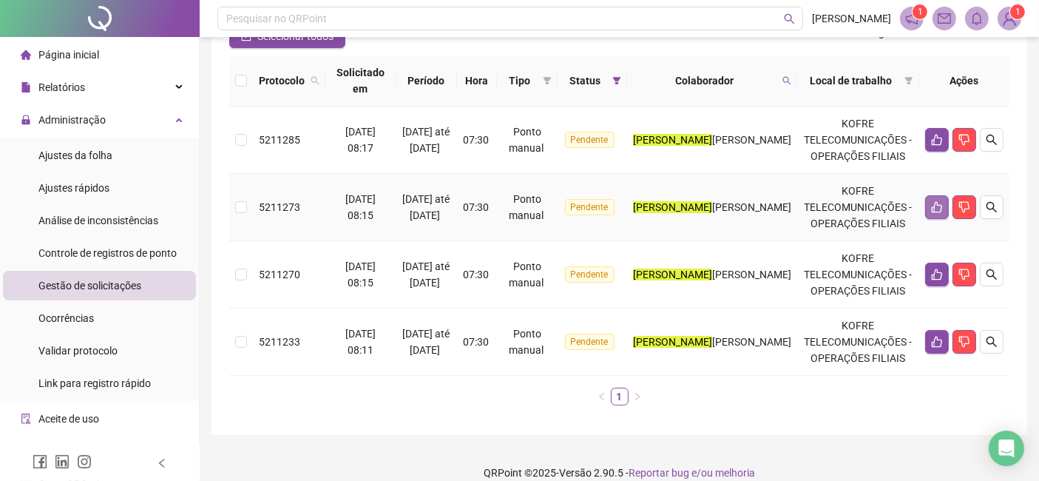
click at [934, 202] on icon "like" at bounding box center [937, 207] width 10 height 11
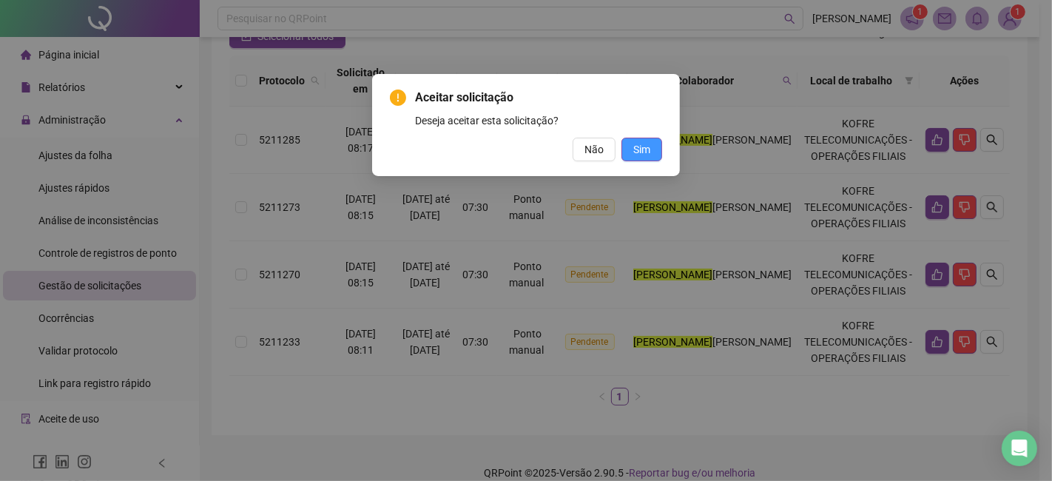
click at [652, 141] on button "Sim" at bounding box center [641, 150] width 41 height 24
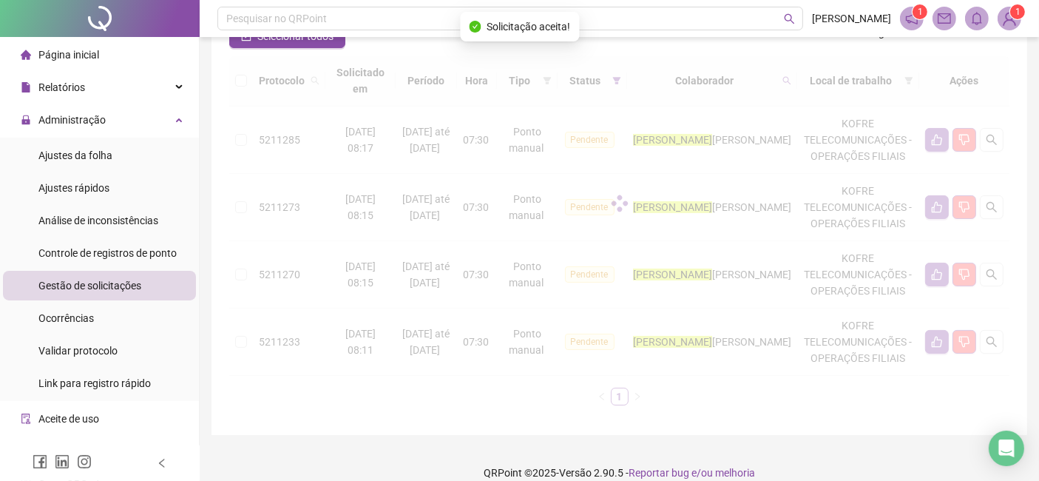
scroll to position [80, 0]
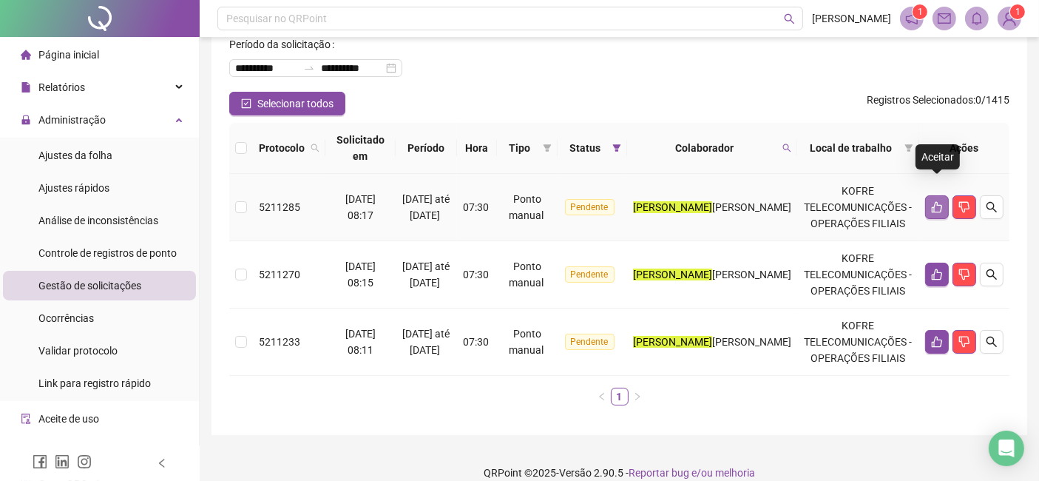
click at [938, 196] on button "button" at bounding box center [937, 207] width 24 height 24
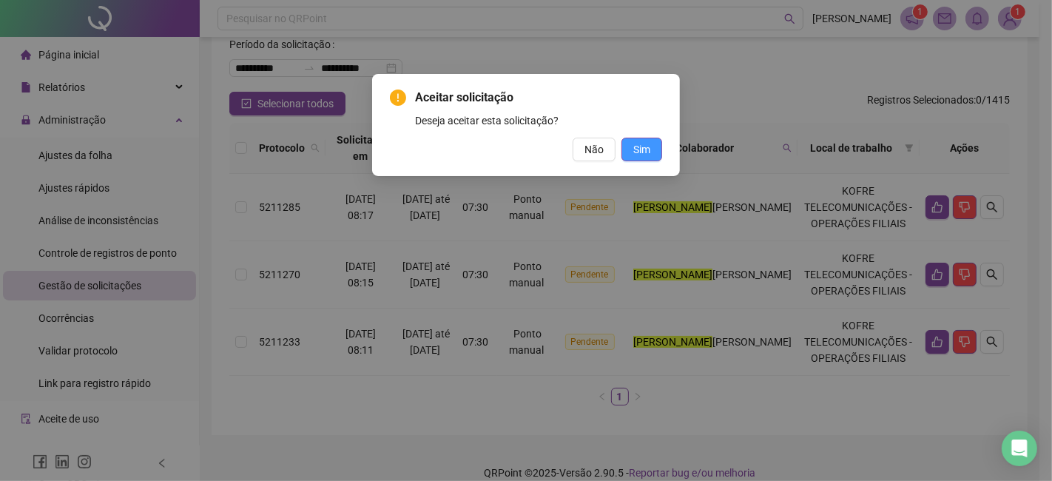
click at [649, 149] on span "Sim" at bounding box center [641, 149] width 17 height 16
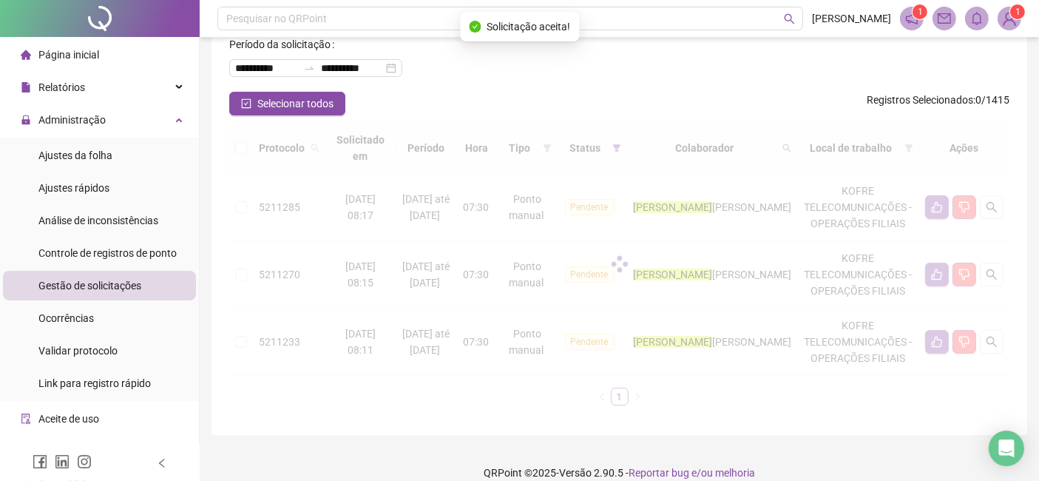
scroll to position [13, 0]
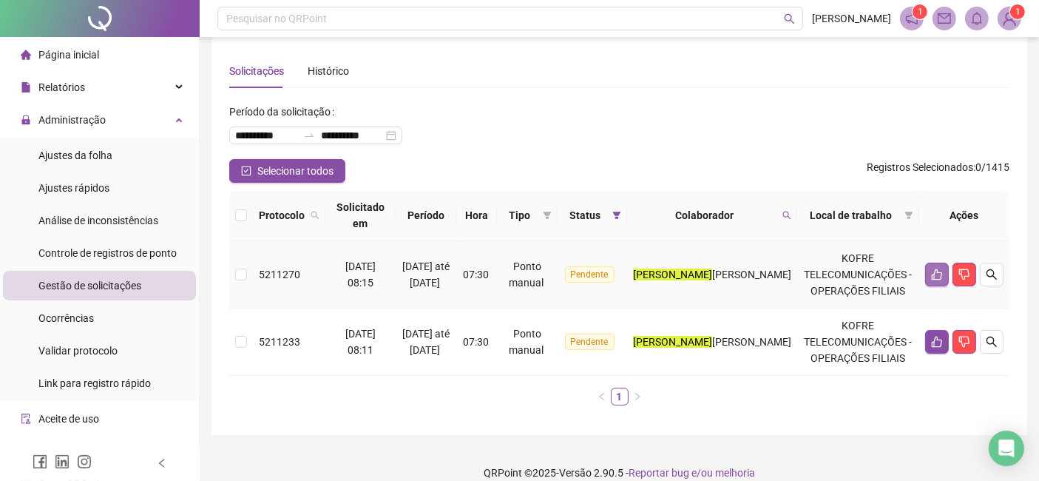
click at [936, 268] on icon "like" at bounding box center [937, 274] width 12 height 12
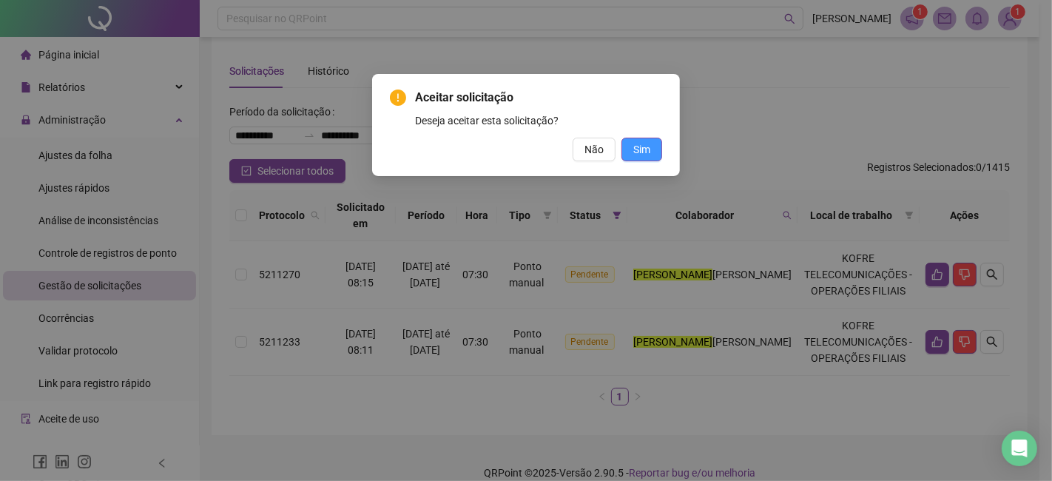
click at [646, 152] on span "Sim" at bounding box center [641, 149] width 17 height 16
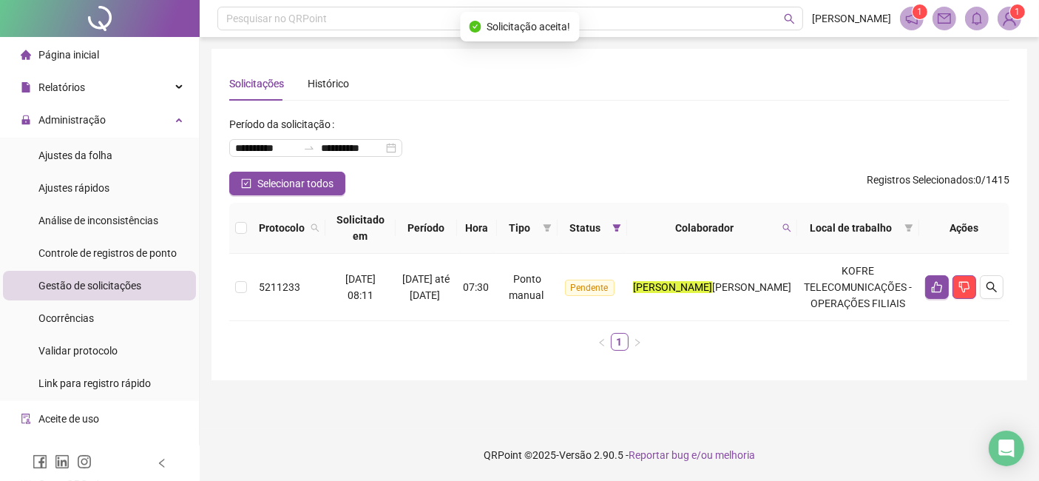
scroll to position [0, 0]
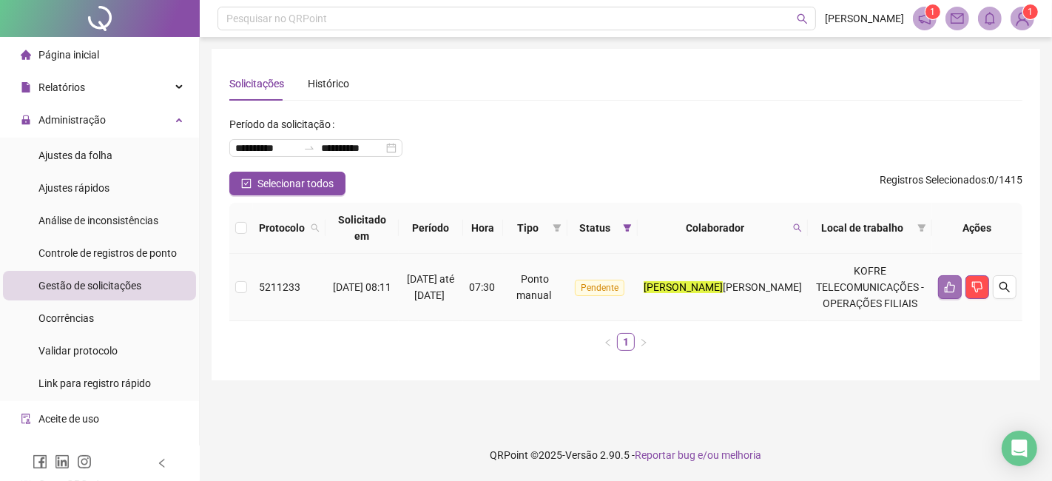
click at [942, 275] on button "button" at bounding box center [950, 287] width 24 height 24
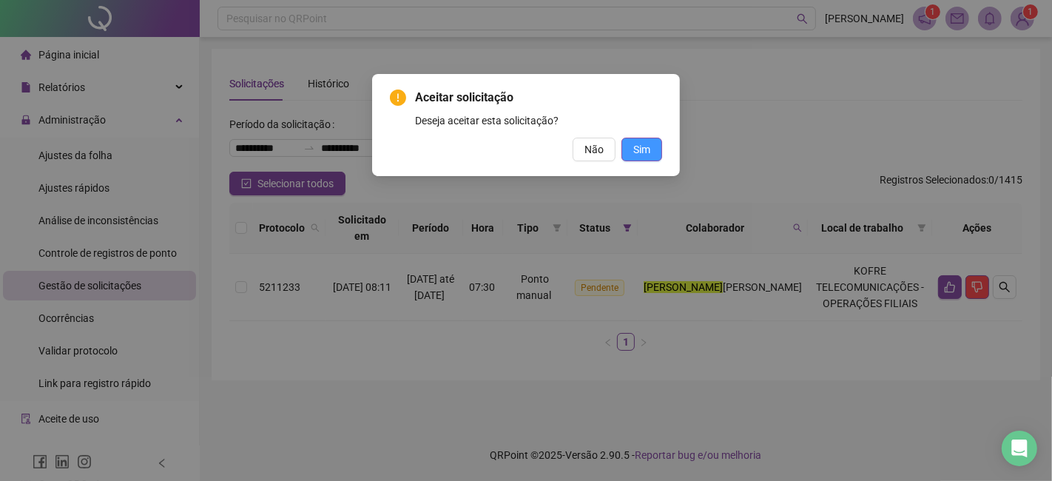
click at [645, 144] on span "Sim" at bounding box center [641, 149] width 17 height 16
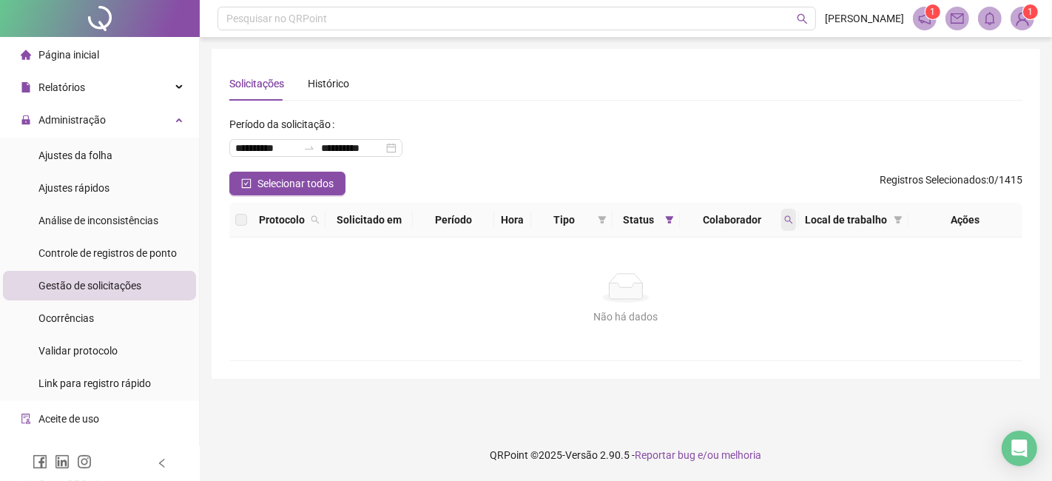
click at [788, 225] on span at bounding box center [788, 220] width 15 height 22
click at [741, 279] on span "Limpar" at bounding box center [756, 279] width 33 height 16
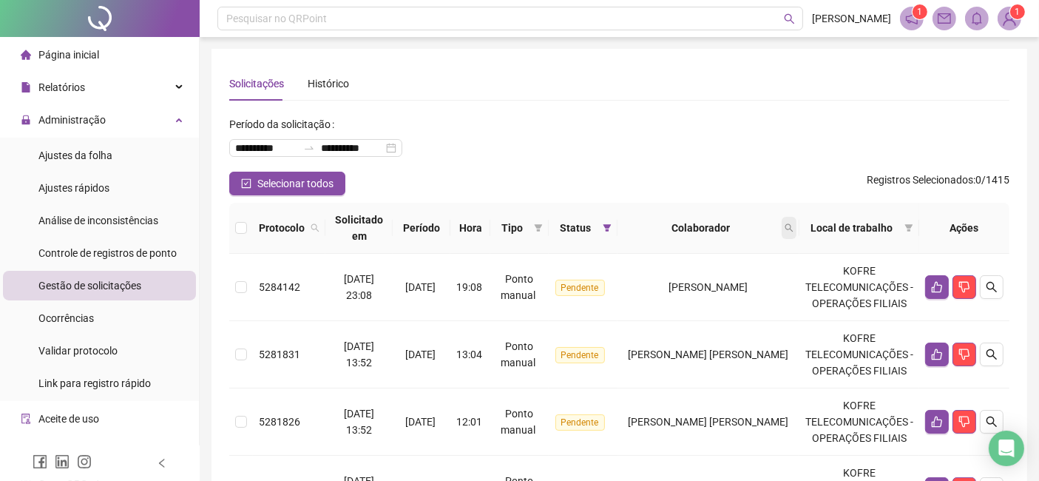
click at [794, 225] on icon "search" at bounding box center [789, 227] width 9 height 9
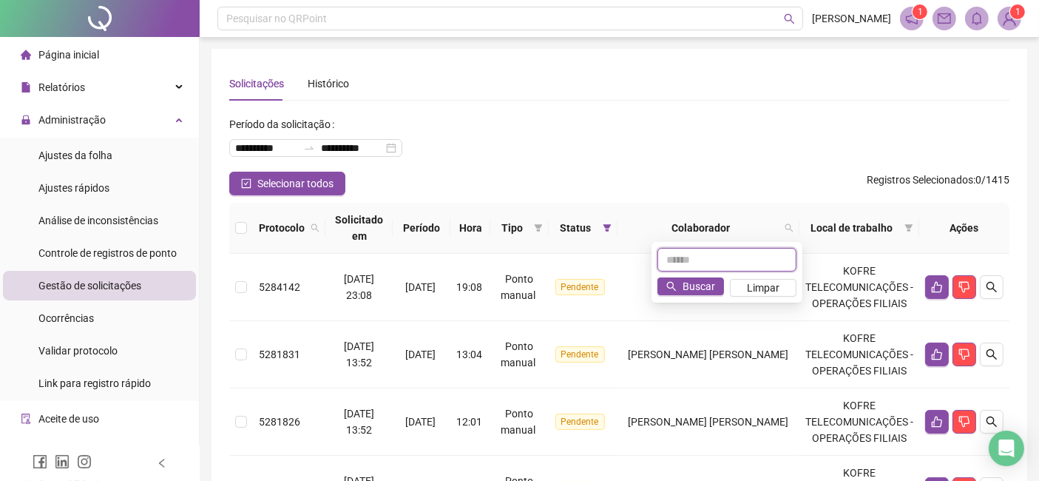
scroll to position [82, 0]
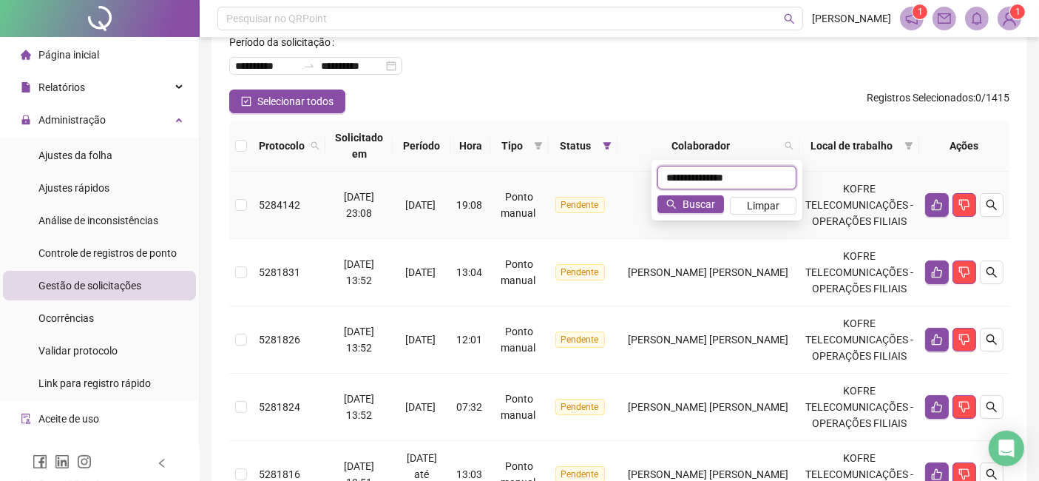
type input "**********"
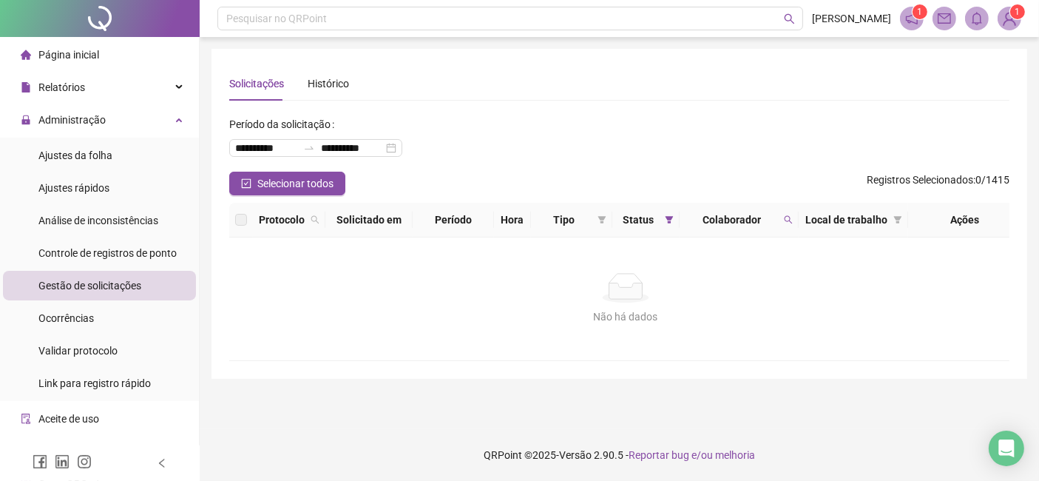
scroll to position [0, 0]
click at [774, 220] on span "Colaborador" at bounding box center [732, 220] width 92 height 16
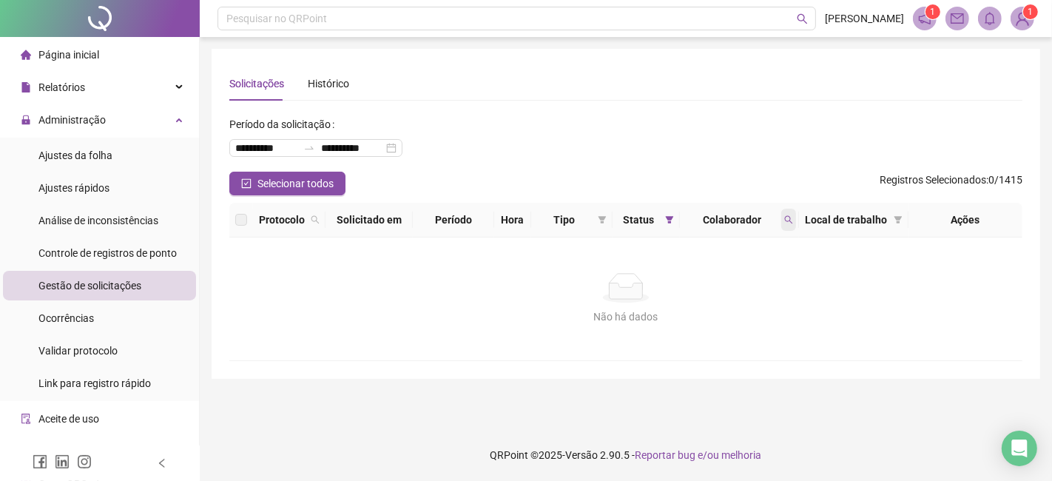
click at [794, 221] on span at bounding box center [788, 220] width 15 height 22
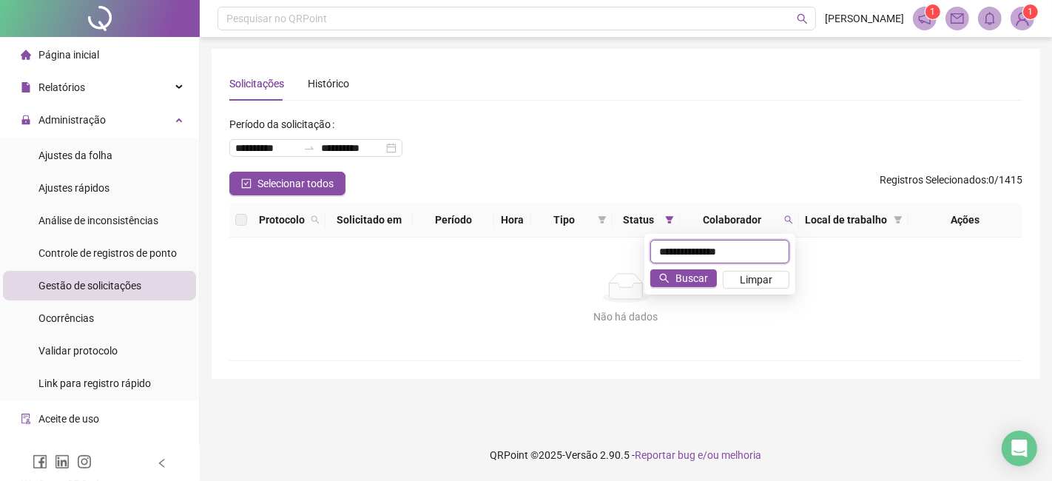
click at [665, 257] on input "**********" at bounding box center [719, 252] width 139 height 24
click at [678, 254] on input "**********" at bounding box center [719, 252] width 139 height 24
click at [723, 258] on input "**********" at bounding box center [719, 252] width 139 height 24
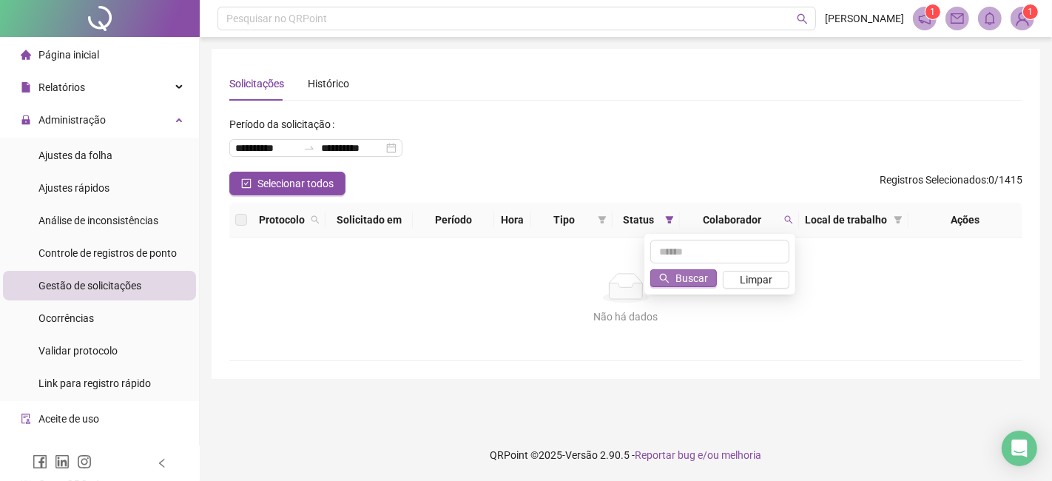
click at [709, 274] on button "Buscar" at bounding box center [683, 278] width 67 height 18
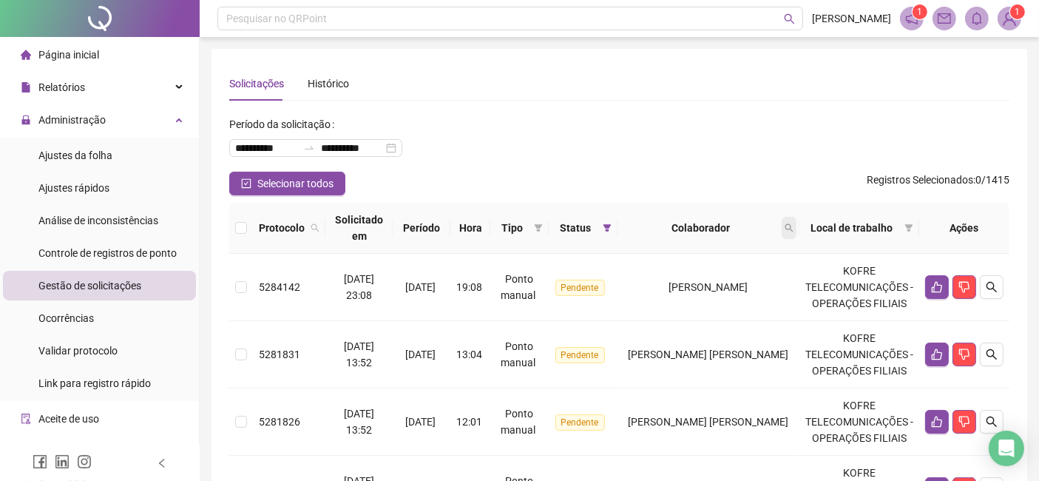
click at [794, 224] on icon "search" at bounding box center [789, 227] width 9 height 9
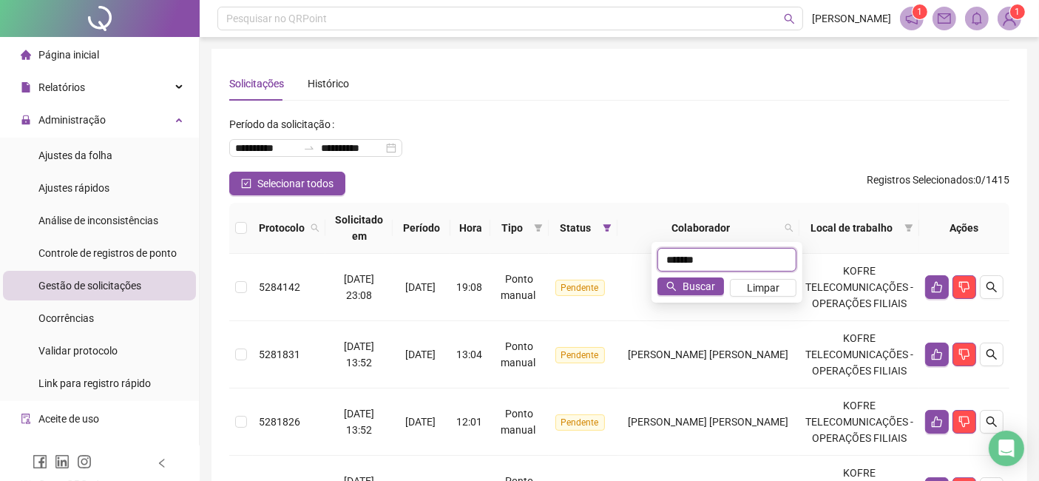
type input "*******"
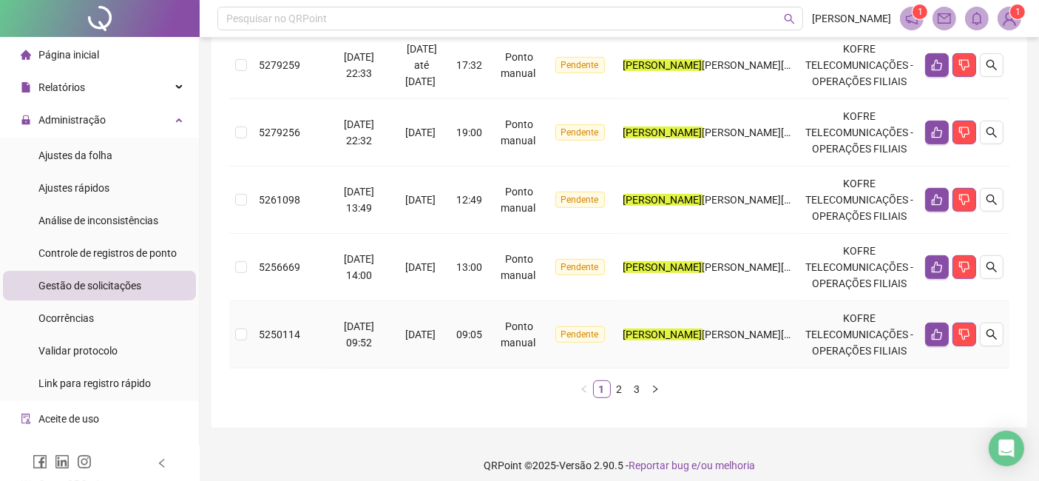
scroll to position [700, 0]
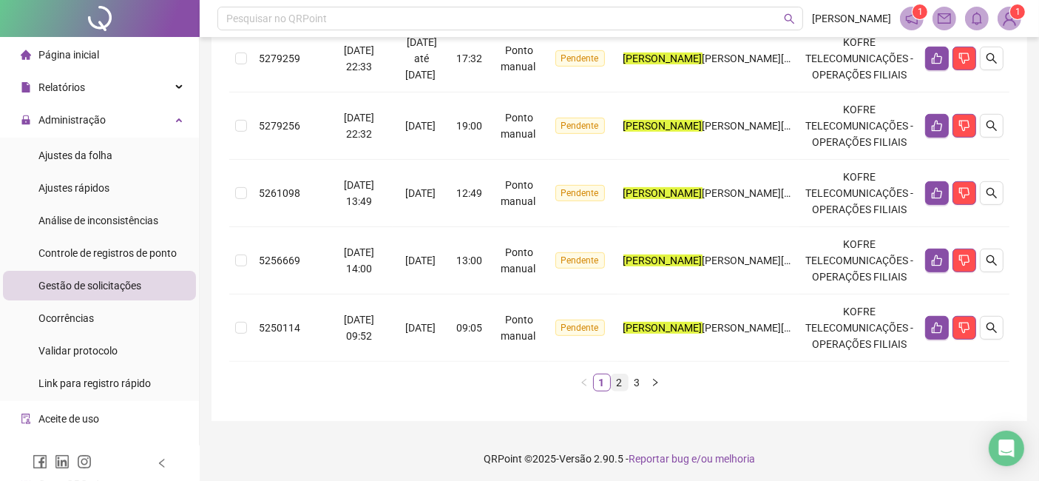
click at [619, 382] on link "2" at bounding box center [620, 382] width 16 height 16
click at [640, 381] on link "3" at bounding box center [637, 382] width 16 height 16
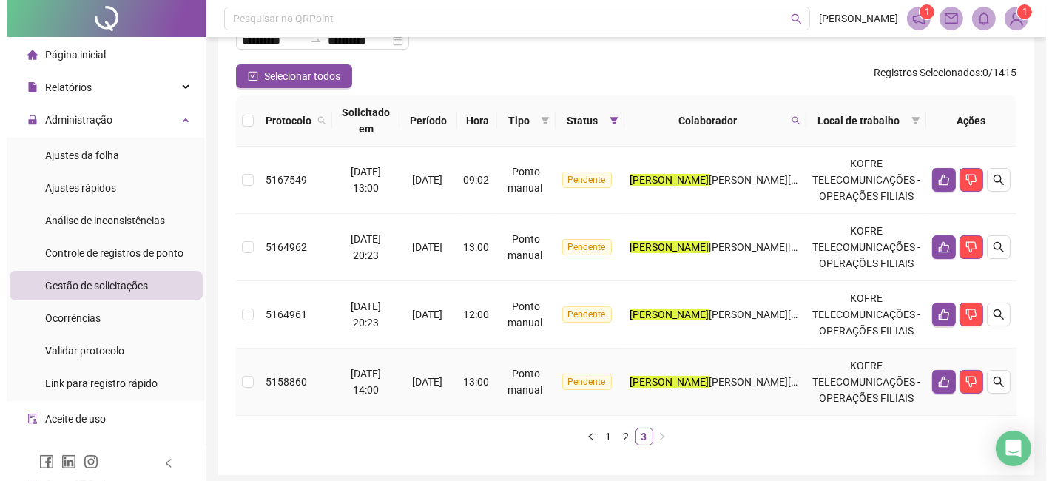
scroll to position [81, 0]
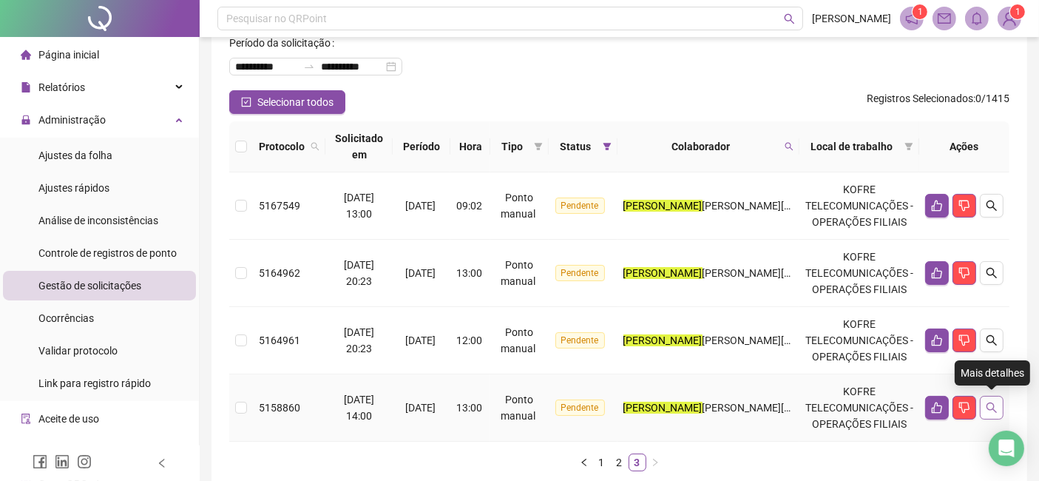
click at [999, 405] on button "button" at bounding box center [992, 408] width 24 height 24
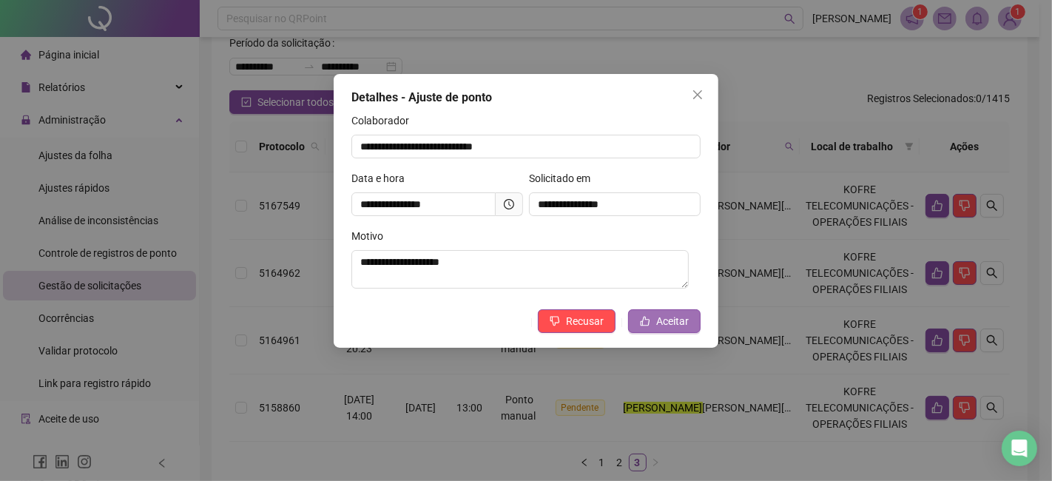
click at [690, 322] on button "Aceitar" at bounding box center [664, 321] width 72 height 24
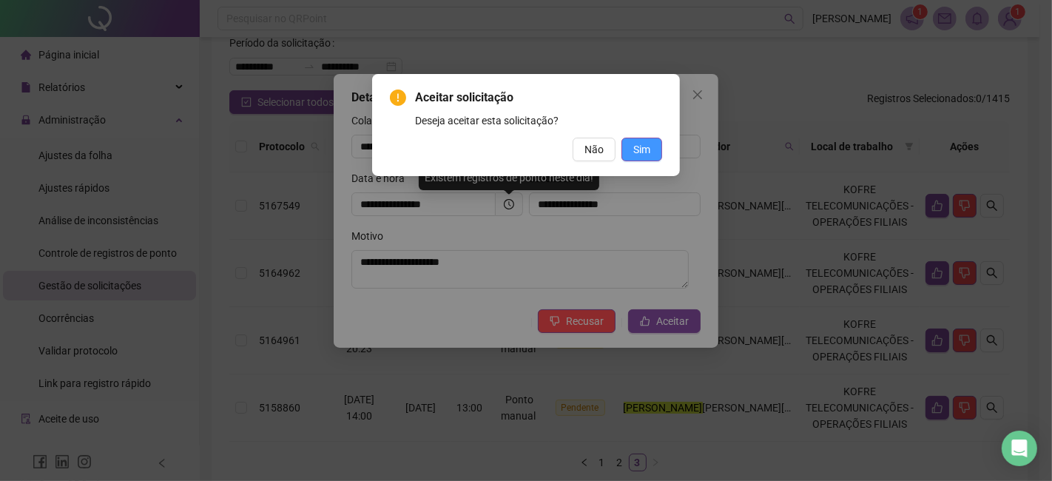
click at [652, 148] on button "Sim" at bounding box center [641, 150] width 41 height 24
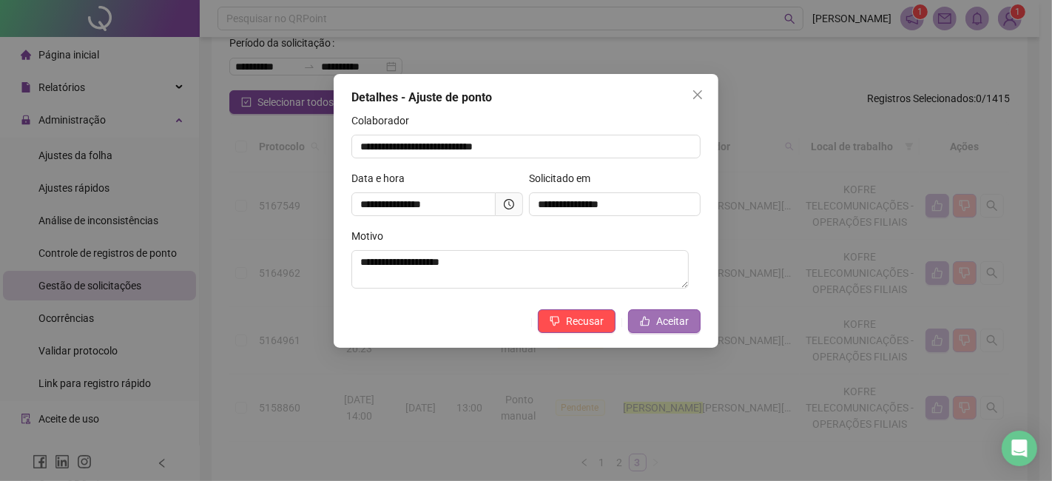
click at [674, 325] on span "Aceitar" at bounding box center [672, 321] width 33 height 16
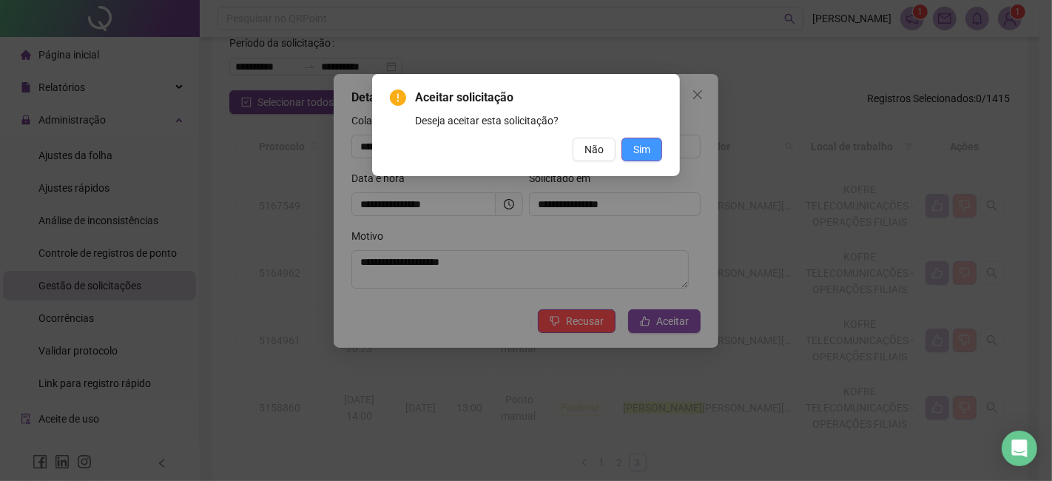
click at [653, 151] on button "Sim" at bounding box center [641, 150] width 41 height 24
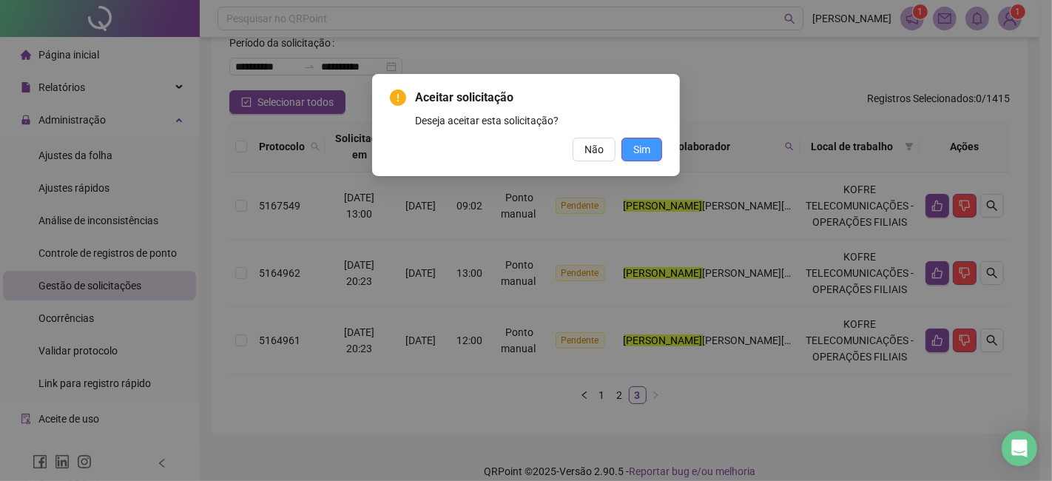
click at [642, 147] on span "Sim" at bounding box center [641, 149] width 17 height 16
click at [1041, 188] on div "Aceitar solicitação Deseja aceitar esta solicitação? Não Sim" at bounding box center [526, 240] width 1052 height 481
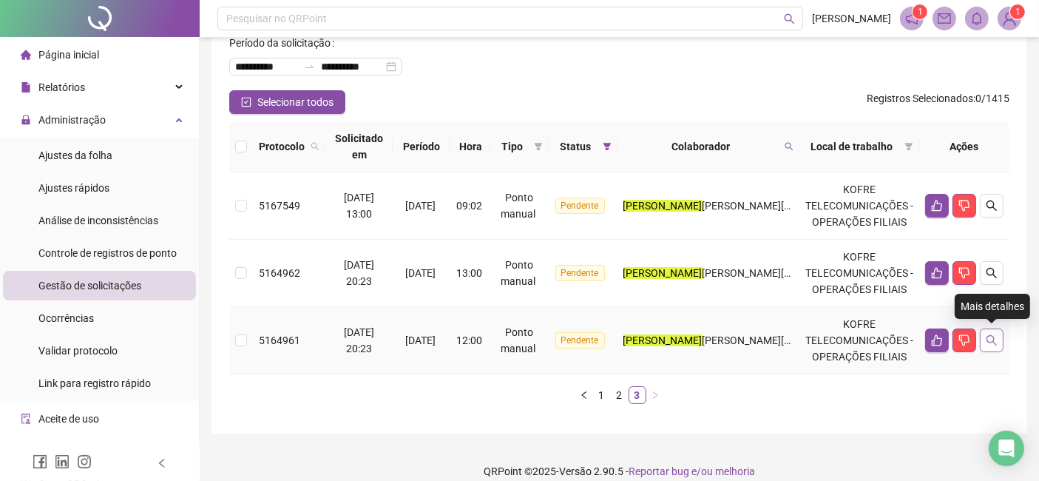
click at [997, 343] on icon "search" at bounding box center [992, 340] width 10 height 10
click at [990, 343] on icon "search" at bounding box center [992, 340] width 12 height 12
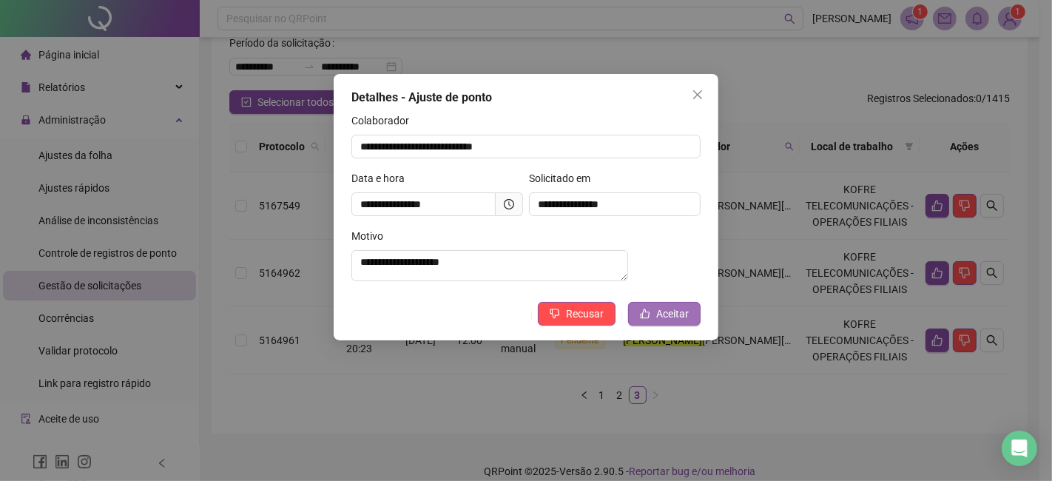
click at [663, 322] on span "Aceitar" at bounding box center [672, 313] width 33 height 16
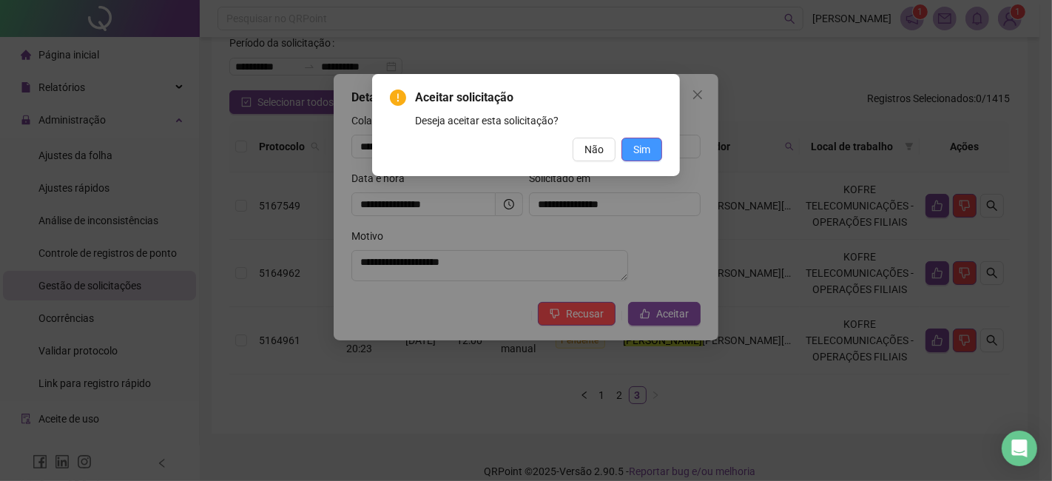
click at [652, 157] on button "Sim" at bounding box center [641, 150] width 41 height 24
click at [648, 146] on div "Aceitar solicitação Deseja aceitar esta solicitação? Não Sim" at bounding box center [526, 240] width 1052 height 481
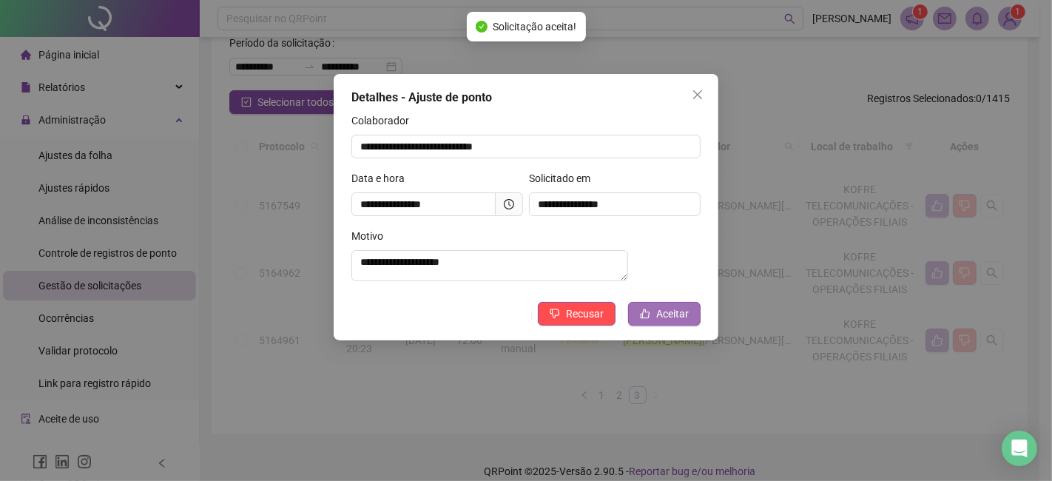
click at [666, 322] on span "Aceitar" at bounding box center [672, 313] width 33 height 16
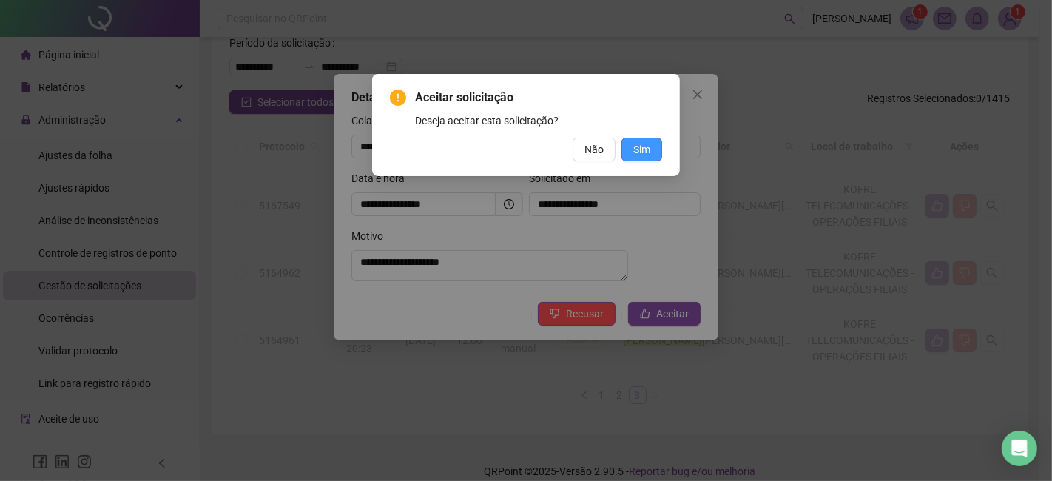
click at [636, 146] on span "Sim" at bounding box center [641, 149] width 17 height 16
click at [723, 92] on div "Aceitar solicitação Deseja aceitar esta solicitação? Não Sim" at bounding box center [526, 240] width 1052 height 481
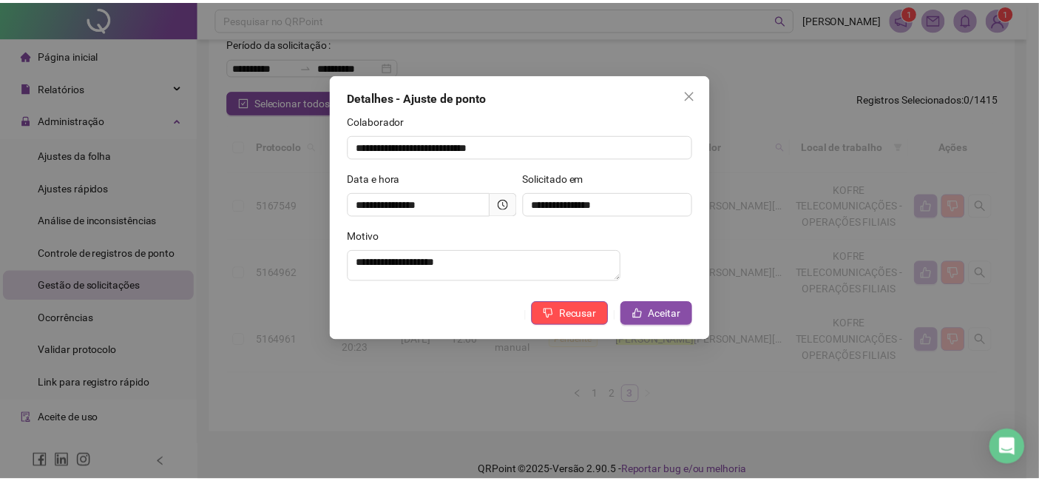
scroll to position [30, 0]
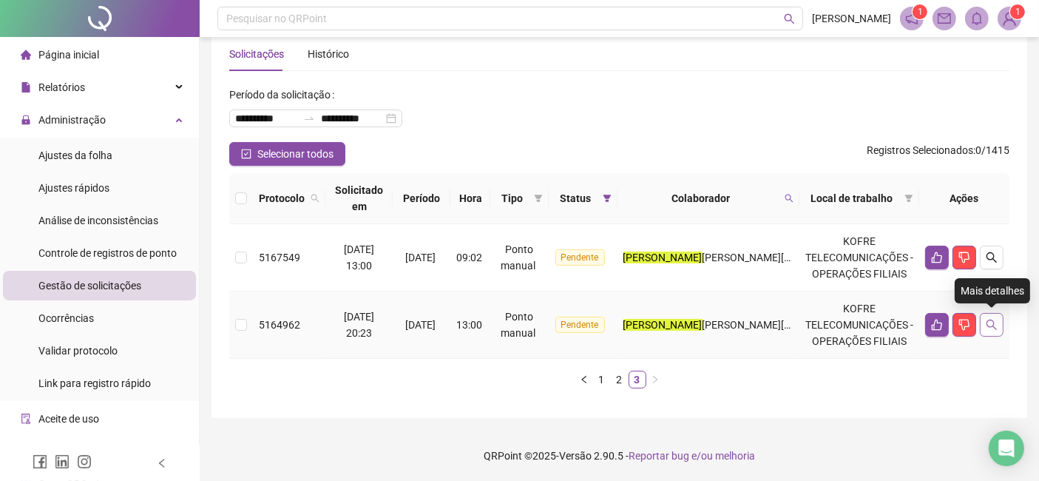
click at [997, 325] on icon "search" at bounding box center [992, 325] width 12 height 12
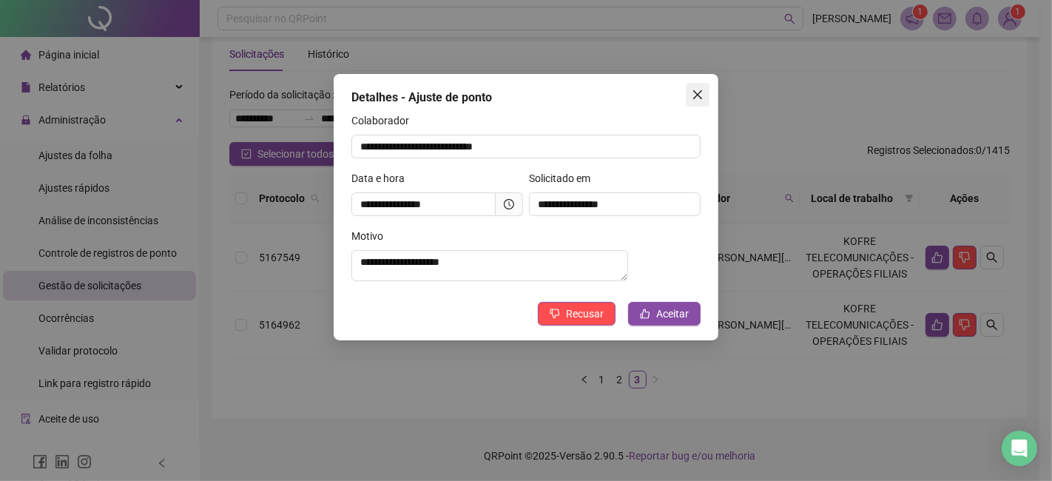
click at [692, 87] on button "Close" at bounding box center [698, 95] width 24 height 24
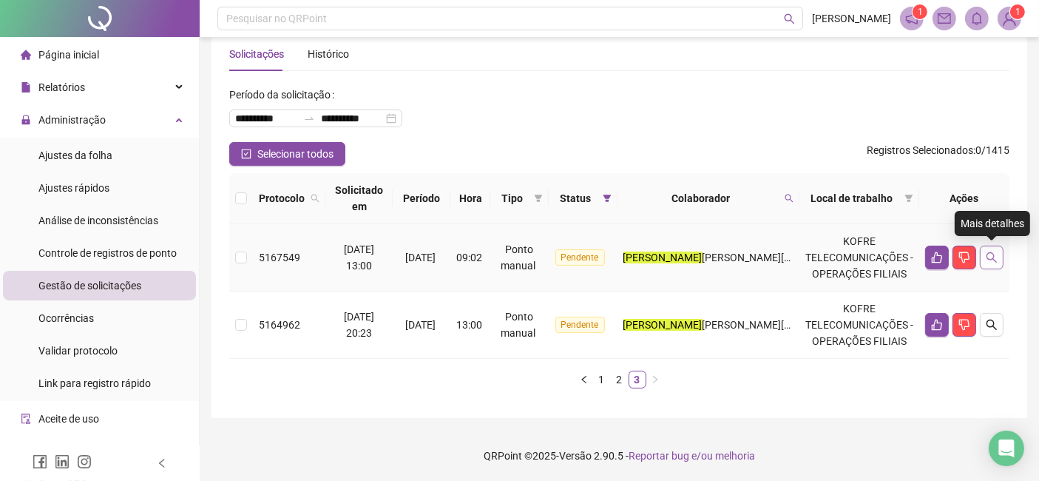
click at [991, 265] on button "button" at bounding box center [992, 258] width 24 height 24
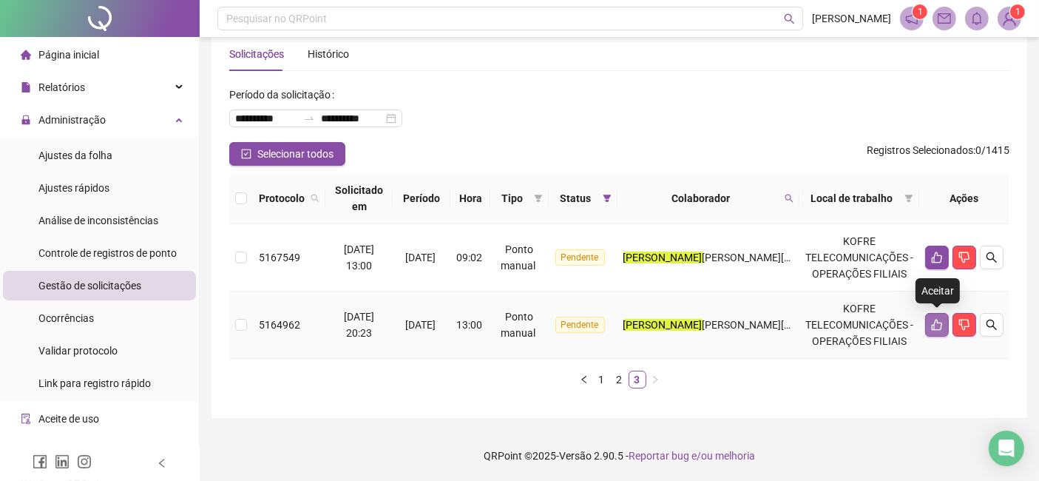
click at [938, 322] on icon "like" at bounding box center [937, 325] width 10 height 11
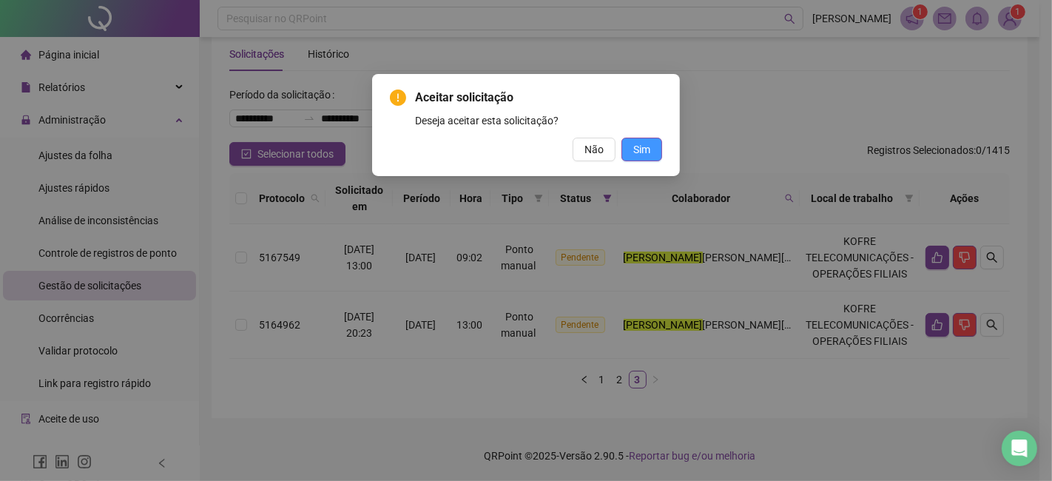
click at [649, 147] on span "Sim" at bounding box center [641, 149] width 17 height 16
click at [646, 151] on span "Sim" at bounding box center [641, 149] width 17 height 16
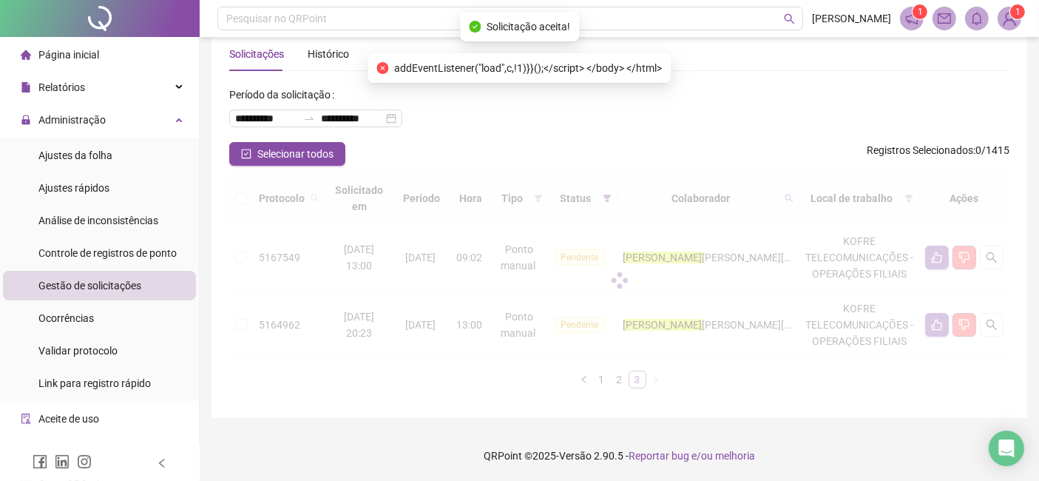
scroll to position [0, 0]
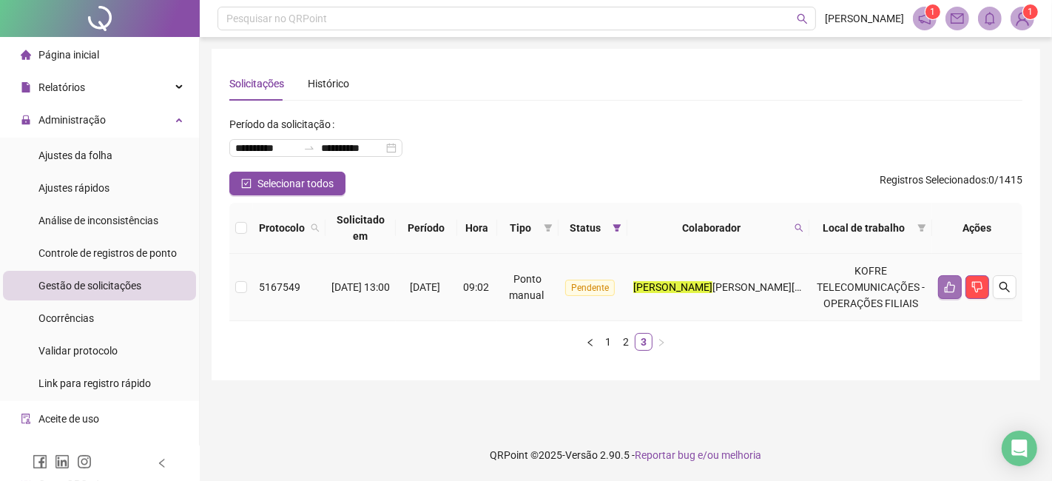
click at [955, 288] on icon "like" at bounding box center [950, 287] width 12 height 12
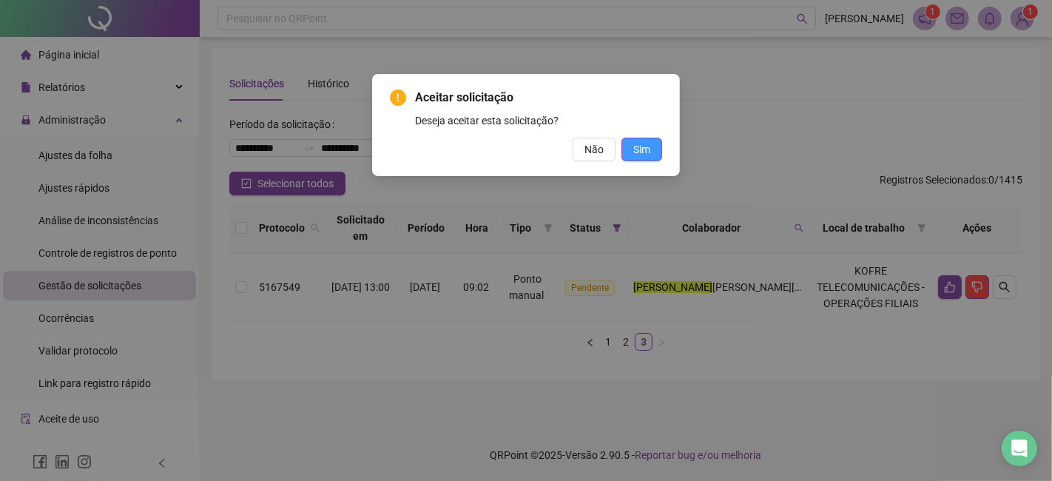
click at [649, 152] on span "Sim" at bounding box center [641, 149] width 17 height 16
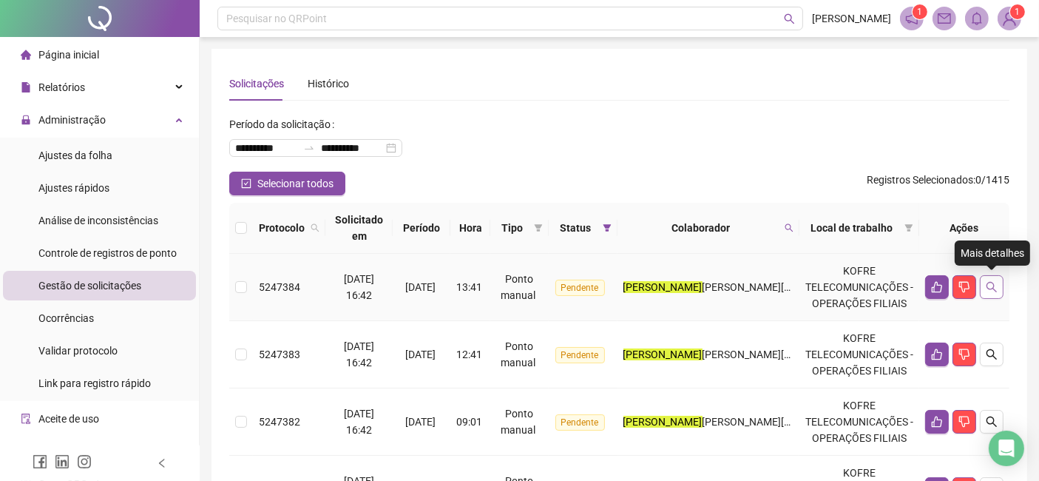
click at [995, 291] on icon "search" at bounding box center [992, 287] width 12 height 12
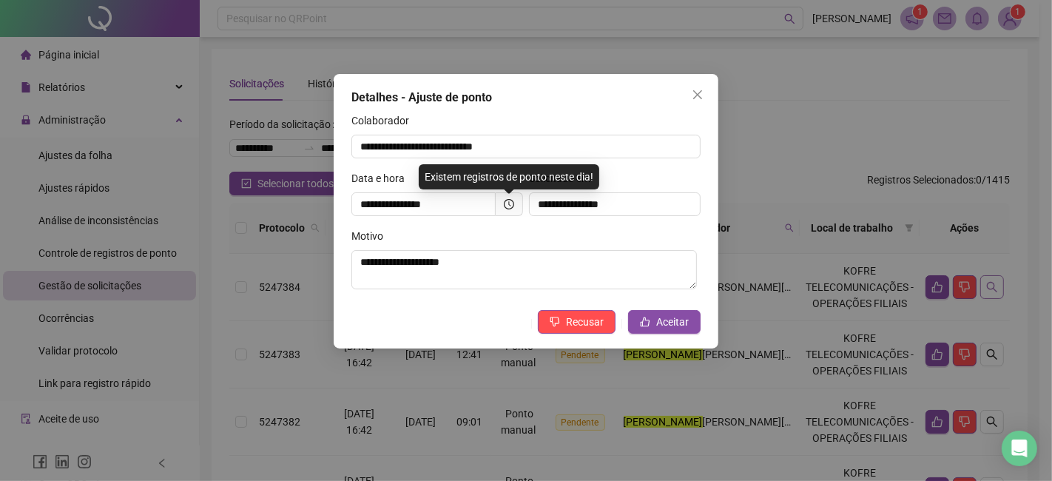
click at [995, 291] on div "**********" at bounding box center [526, 240] width 1052 height 481
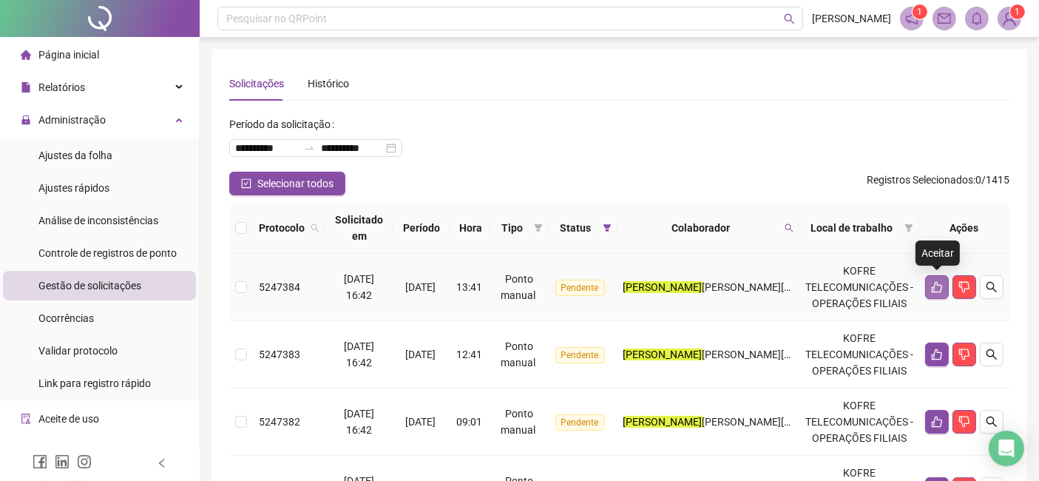
click at [930, 289] on button "button" at bounding box center [937, 287] width 24 height 24
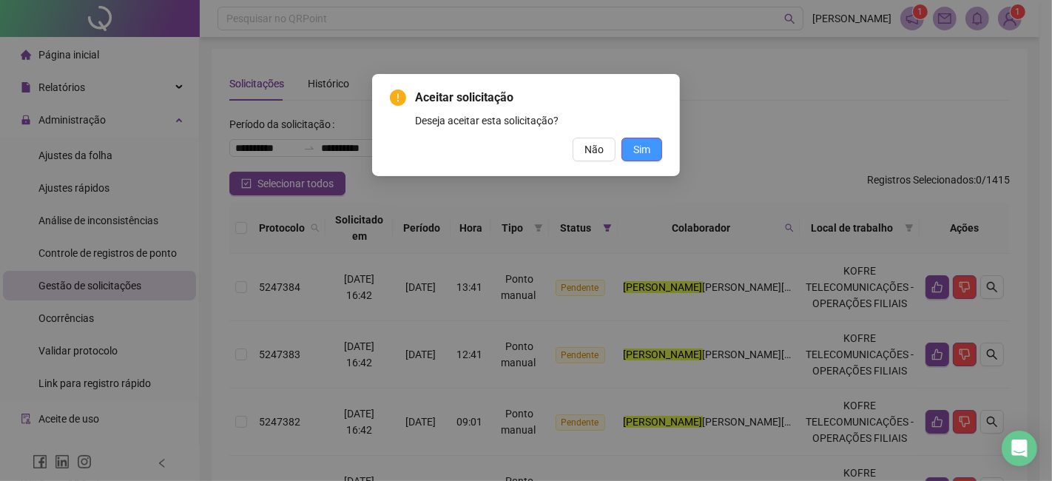
click at [644, 144] on span "Sim" at bounding box center [641, 149] width 17 height 16
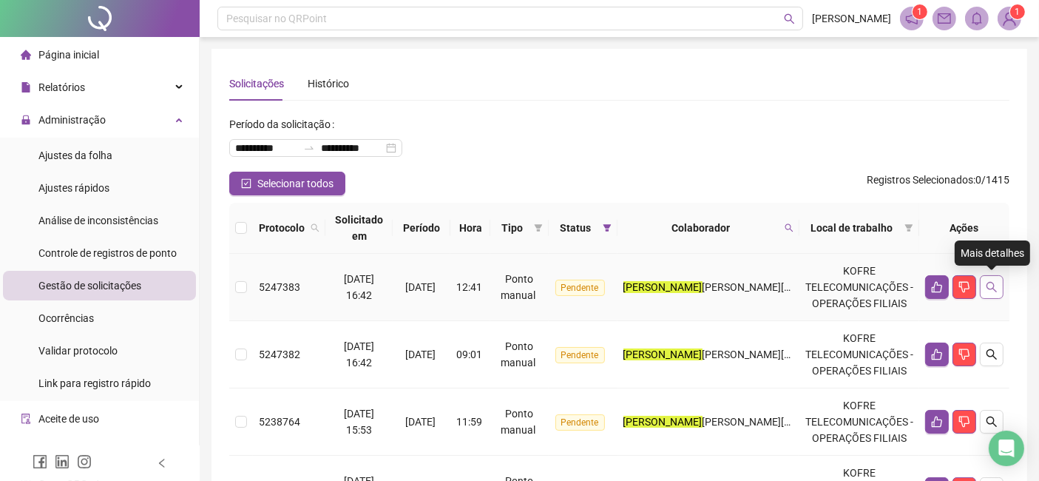
click at [991, 277] on button "button" at bounding box center [992, 287] width 24 height 24
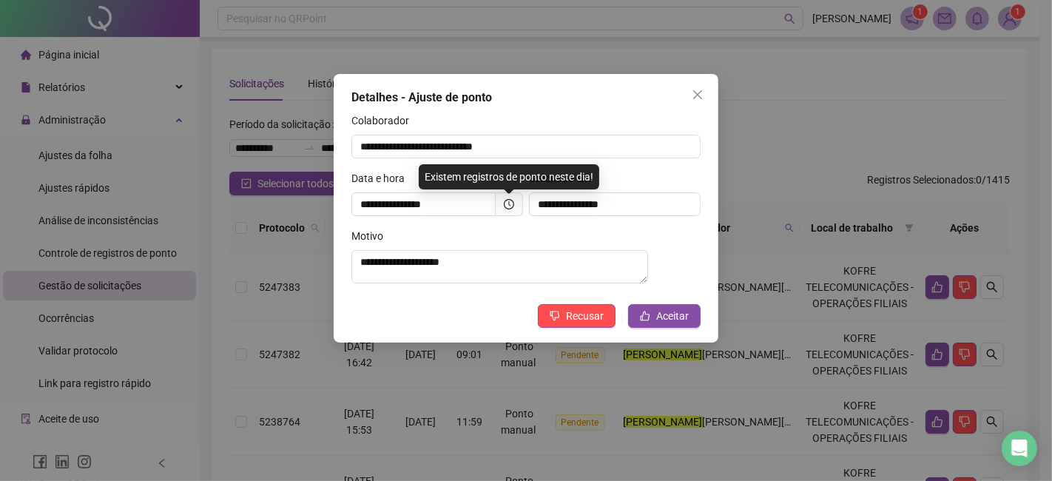
click at [1005, 305] on div "**********" at bounding box center [526, 240] width 1052 height 481
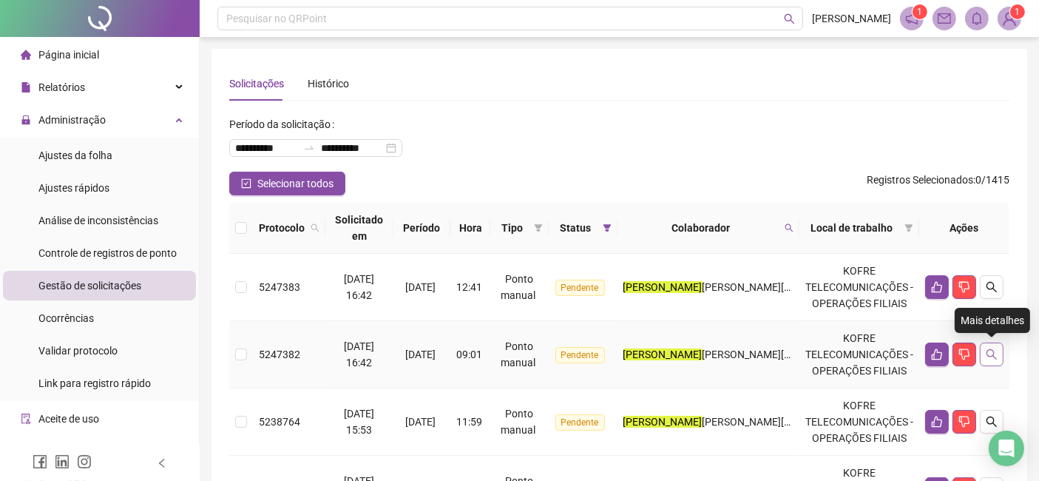
click at [996, 360] on button "button" at bounding box center [992, 354] width 24 height 24
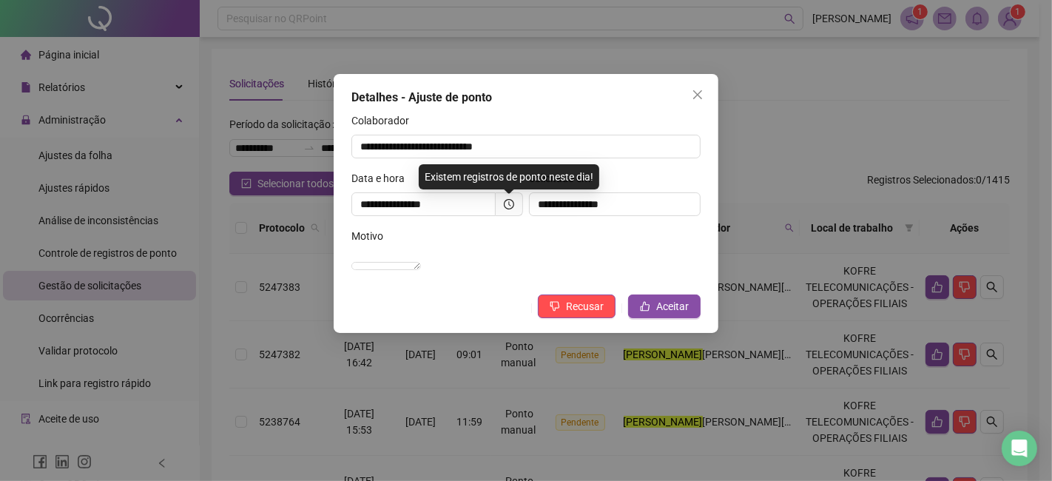
click at [1021, 358] on div "**********" at bounding box center [526, 240] width 1052 height 481
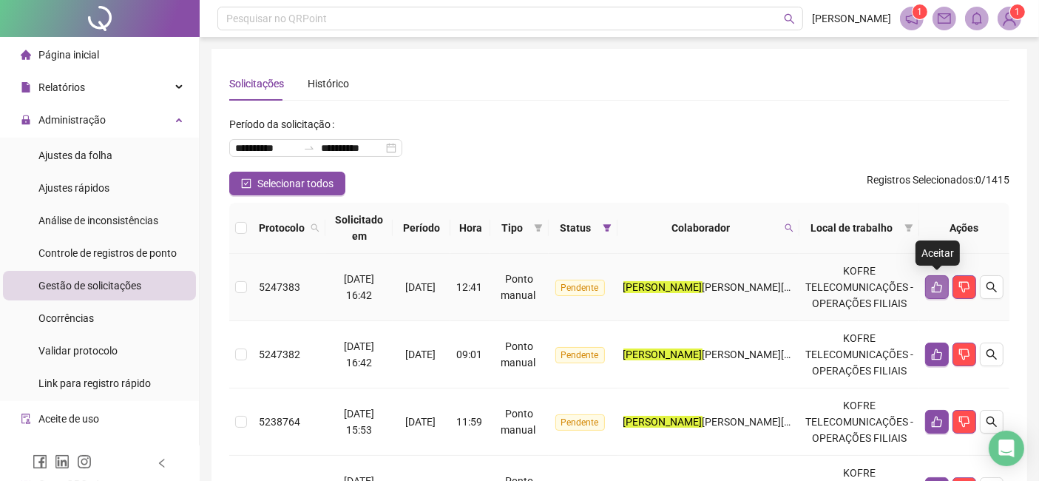
click at [932, 280] on button "button" at bounding box center [937, 287] width 24 height 24
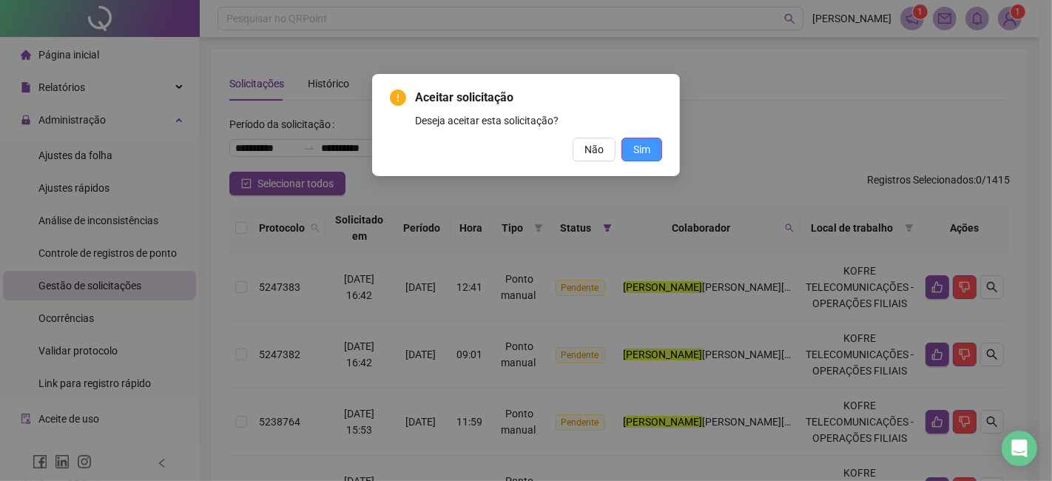
click at [639, 146] on span "Sim" at bounding box center [641, 149] width 17 height 16
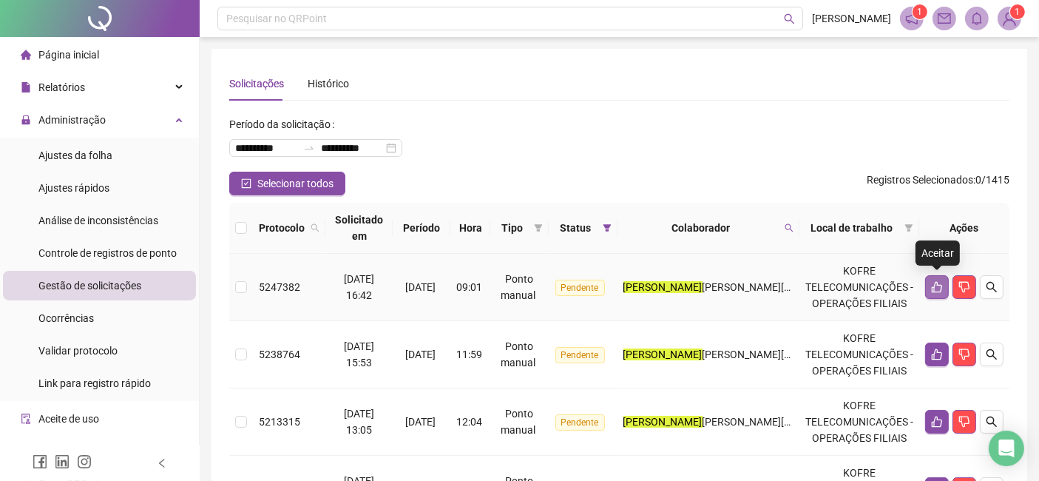
click at [941, 285] on icon "like" at bounding box center [937, 287] width 10 height 11
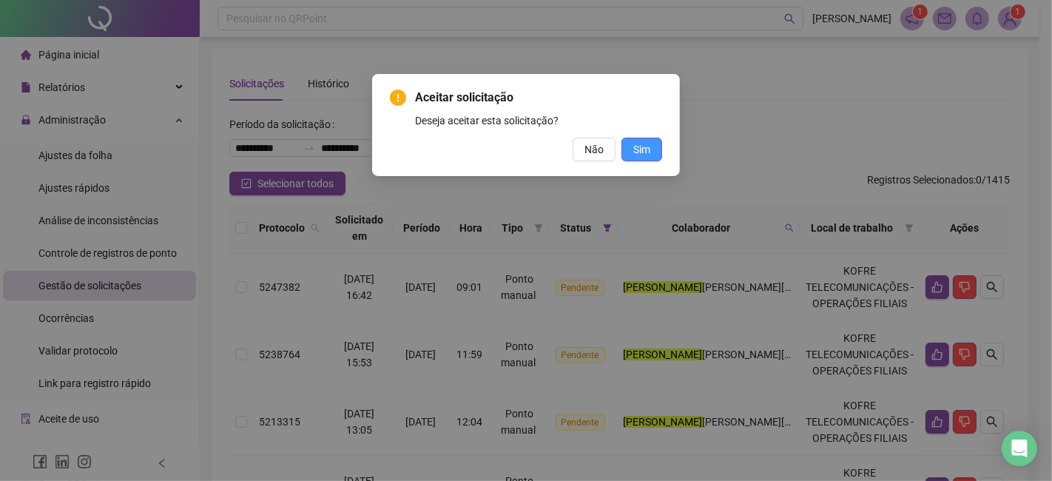
click at [647, 144] on span "Sim" at bounding box center [641, 149] width 17 height 16
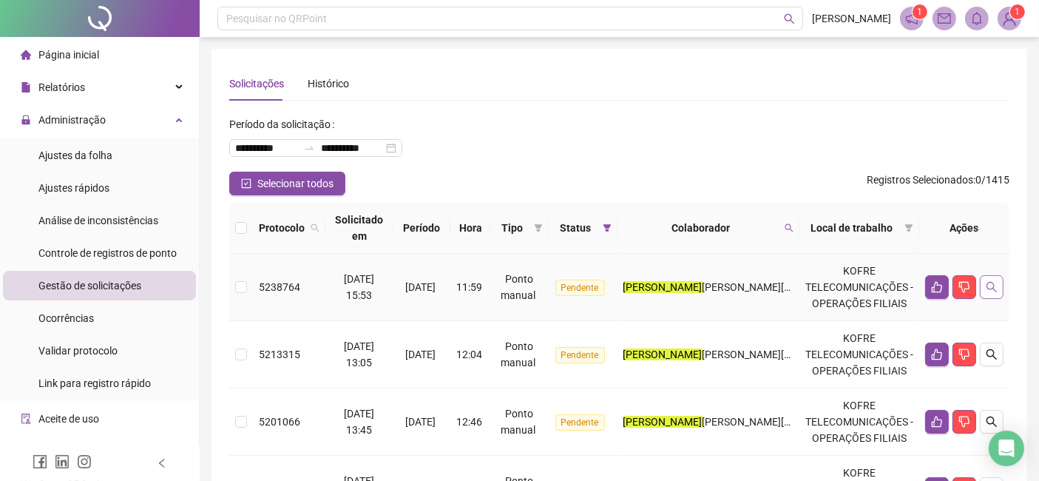
click at [995, 280] on button "button" at bounding box center [992, 287] width 24 height 24
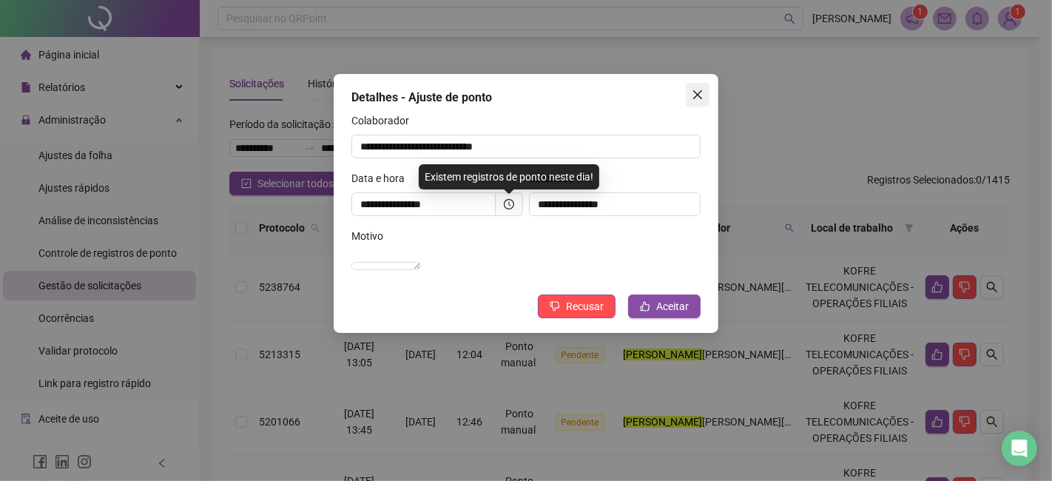
click at [699, 89] on icon "close" at bounding box center [698, 95] width 12 height 12
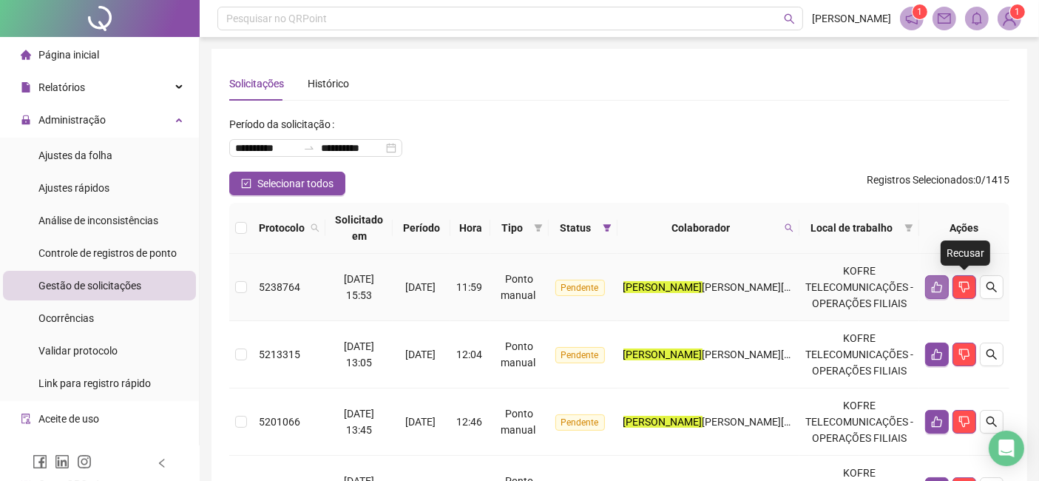
click at [930, 292] on button "button" at bounding box center [937, 287] width 24 height 24
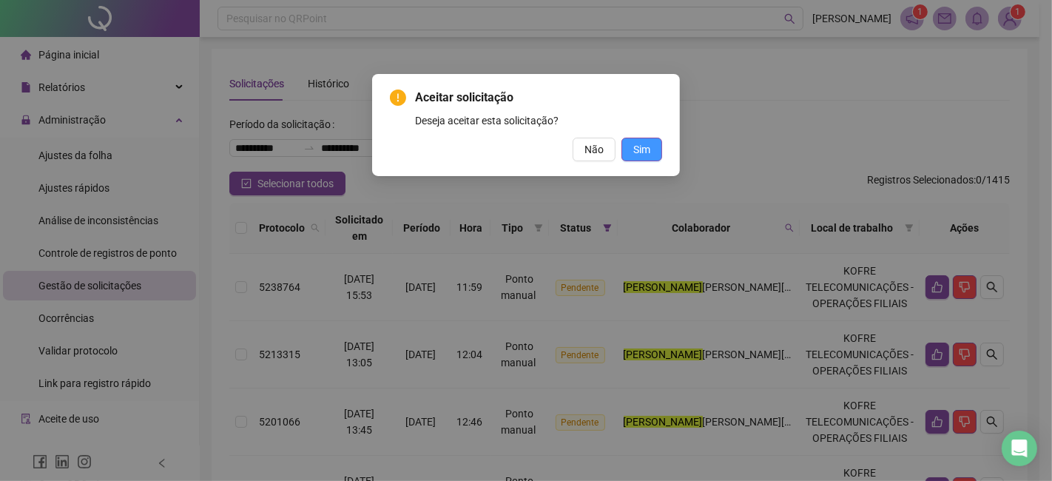
click at [649, 152] on span "Sim" at bounding box center [641, 149] width 17 height 16
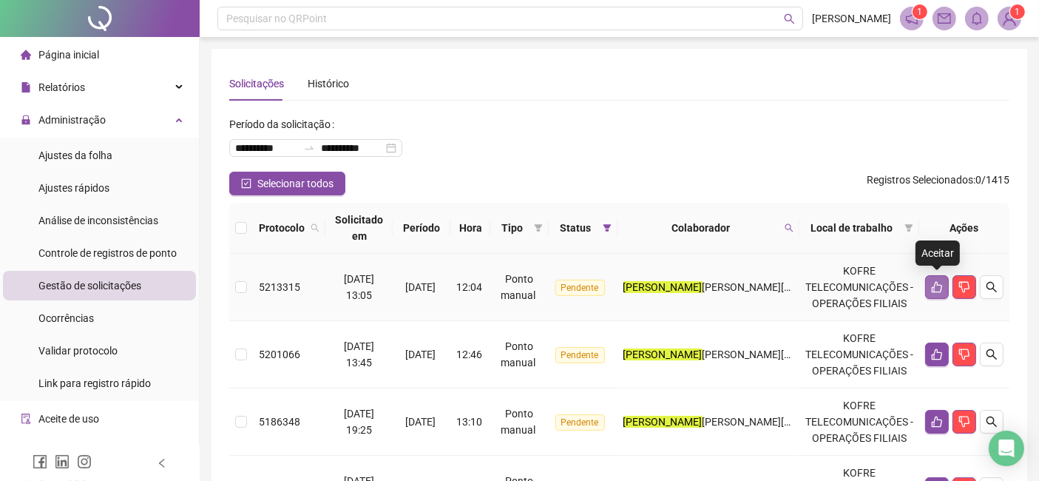
click at [932, 294] on button "button" at bounding box center [937, 287] width 24 height 24
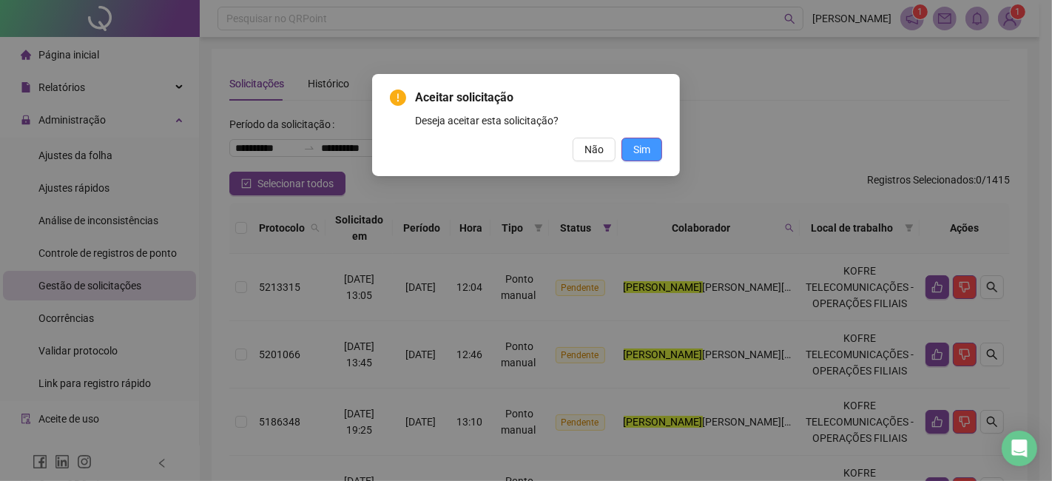
click at [651, 151] on button "Sim" at bounding box center [641, 150] width 41 height 24
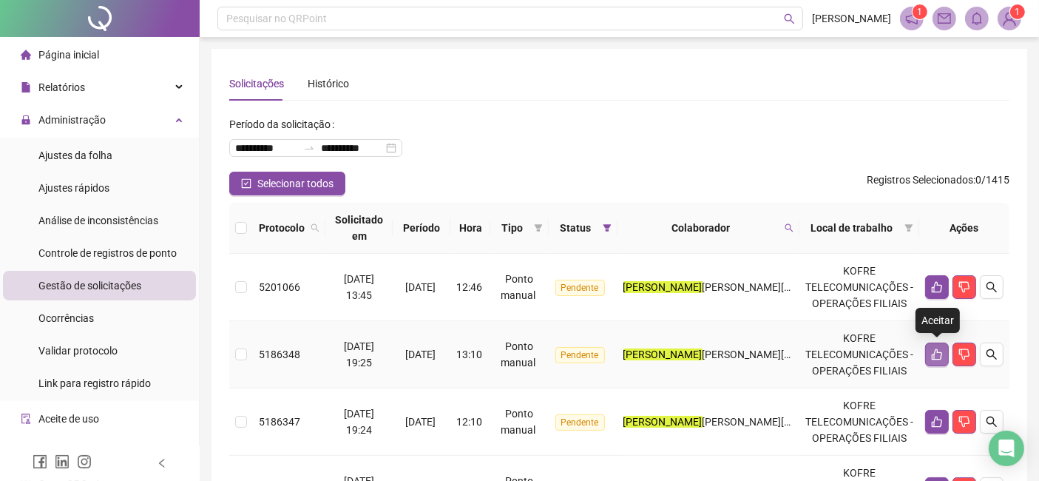
click at [940, 356] on icon "like" at bounding box center [937, 354] width 12 height 12
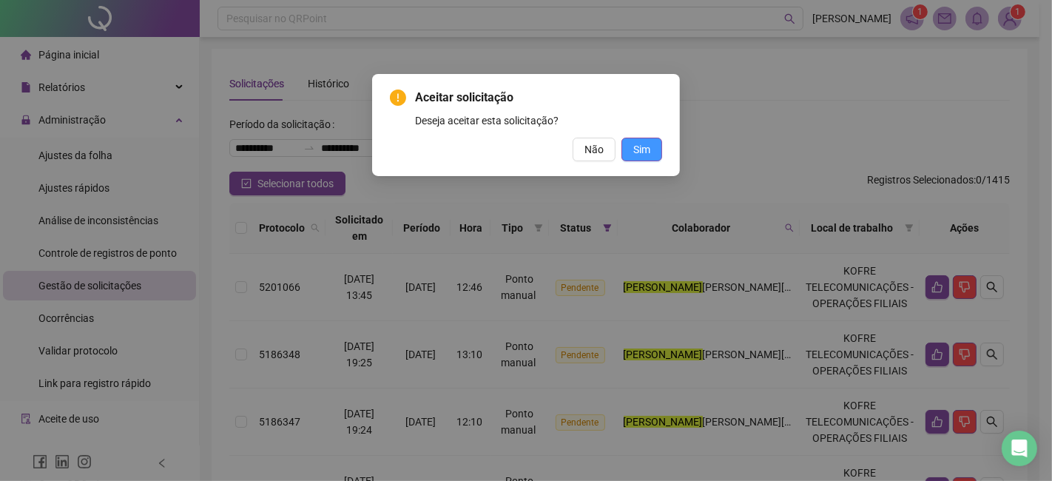
click at [643, 152] on span "Sim" at bounding box center [641, 149] width 17 height 16
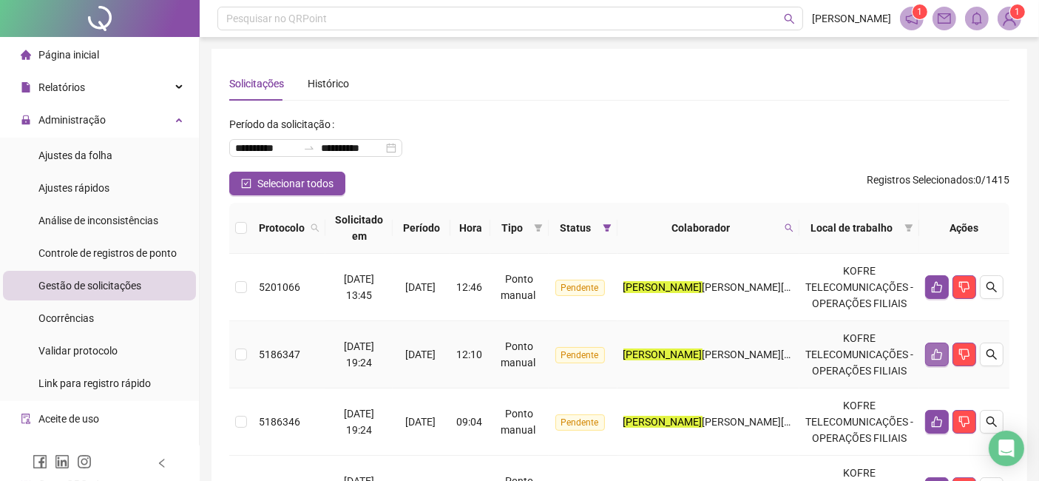
click at [939, 361] on button "button" at bounding box center [937, 354] width 24 height 24
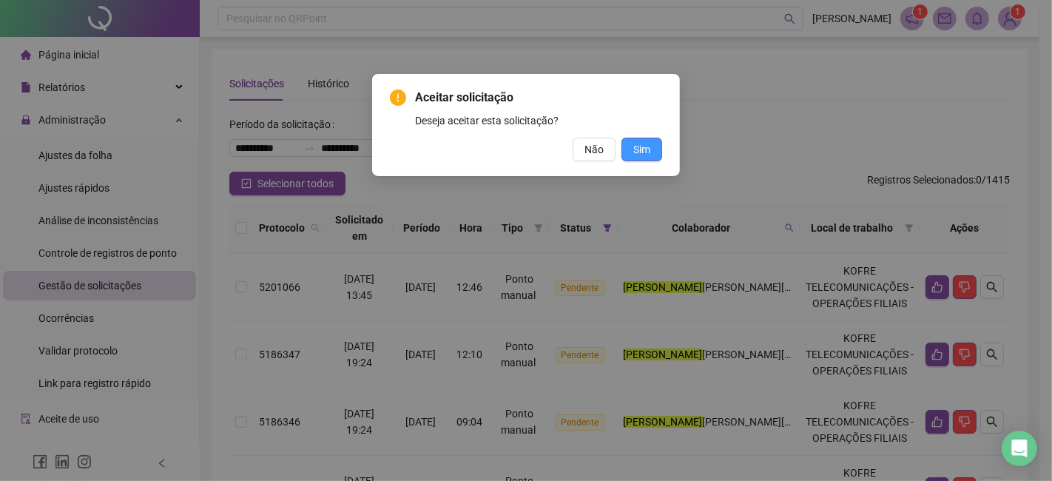
click at [647, 146] on span "Sim" at bounding box center [641, 149] width 17 height 16
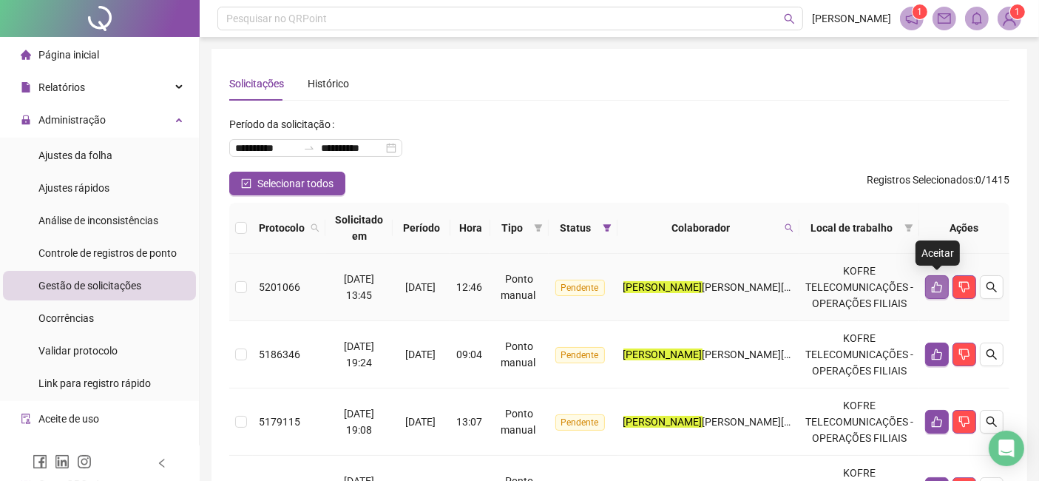
click at [936, 291] on icon "like" at bounding box center [937, 287] width 10 height 11
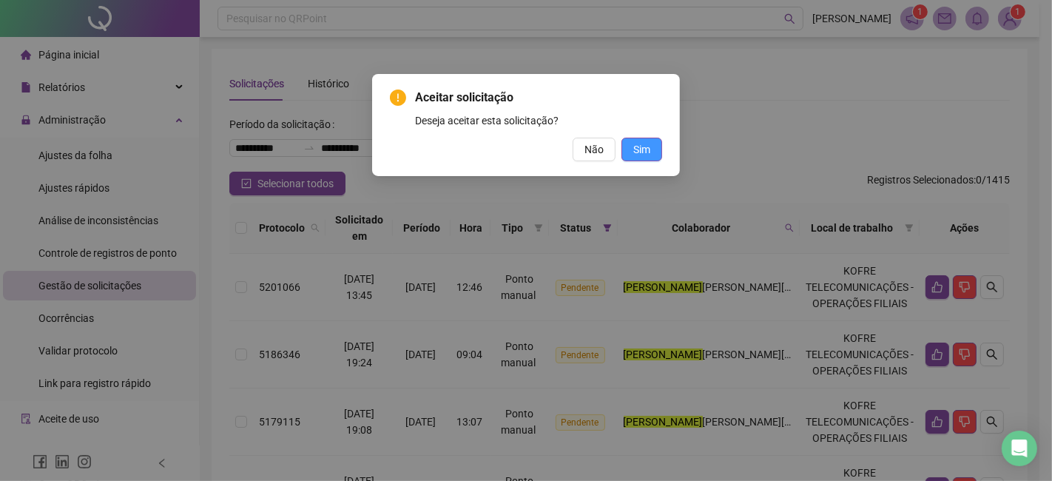
click at [645, 148] on span "Sim" at bounding box center [641, 149] width 17 height 16
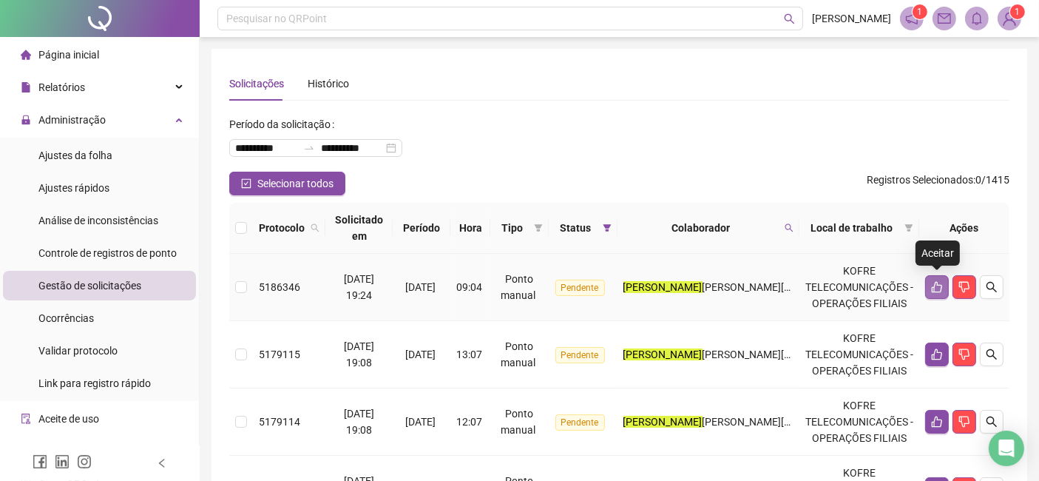
click at [942, 292] on icon "like" at bounding box center [937, 287] width 12 height 12
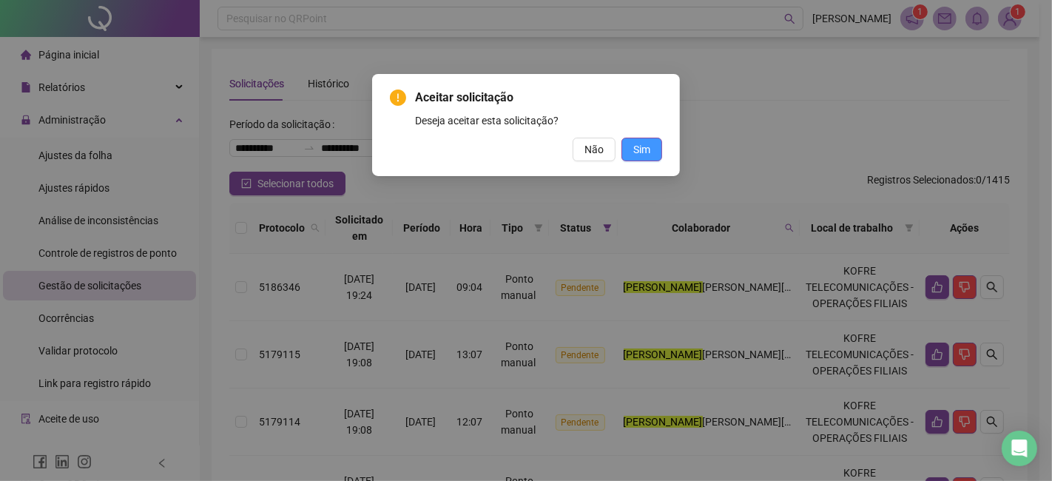
click at [643, 156] on span "Sim" at bounding box center [641, 149] width 17 height 16
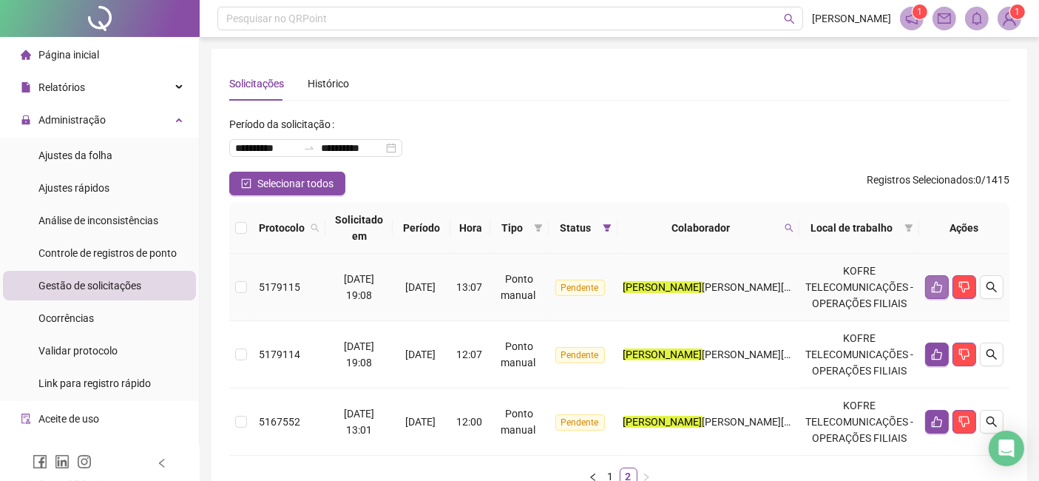
click at [927, 291] on button "button" at bounding box center [937, 287] width 24 height 24
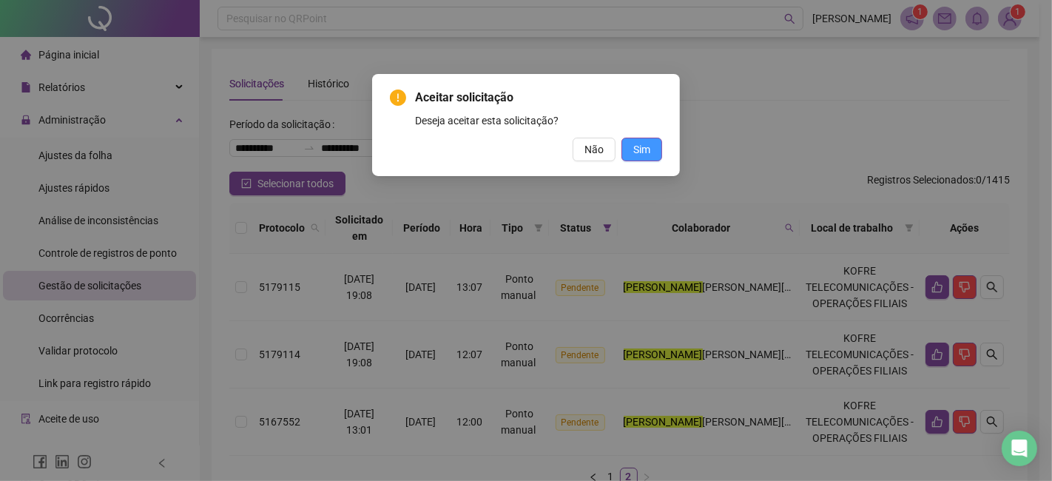
click at [631, 149] on button "Sim" at bounding box center [641, 150] width 41 height 24
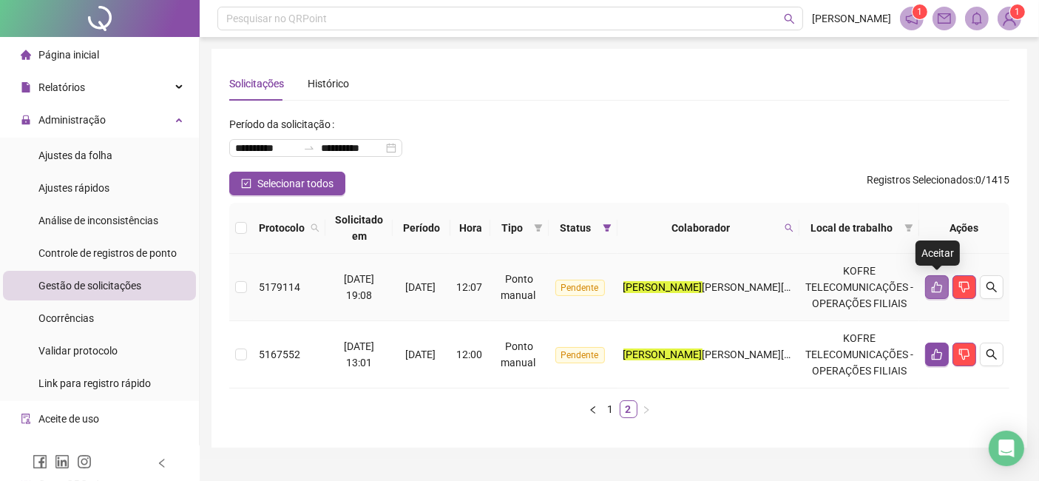
click at [942, 291] on icon "like" at bounding box center [937, 287] width 12 height 12
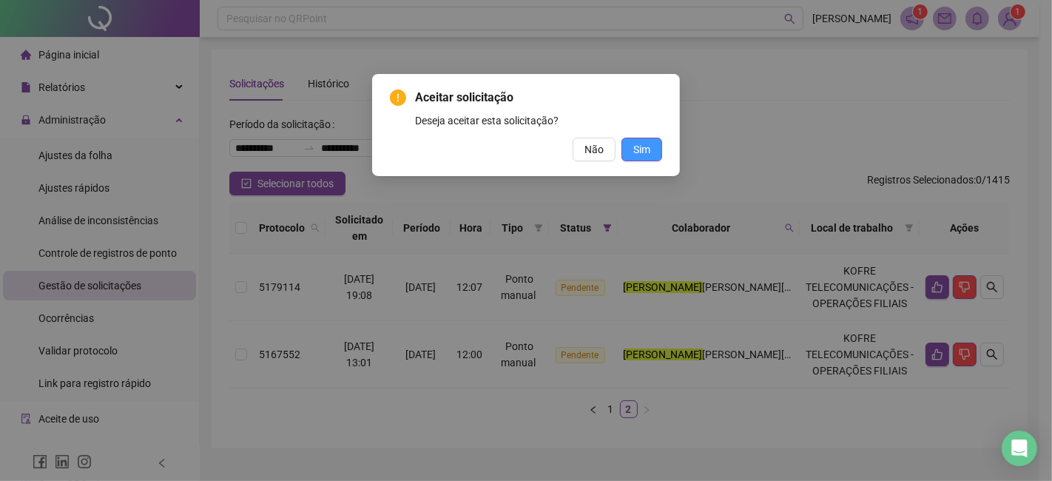
click at [635, 153] on span "Sim" at bounding box center [641, 149] width 17 height 16
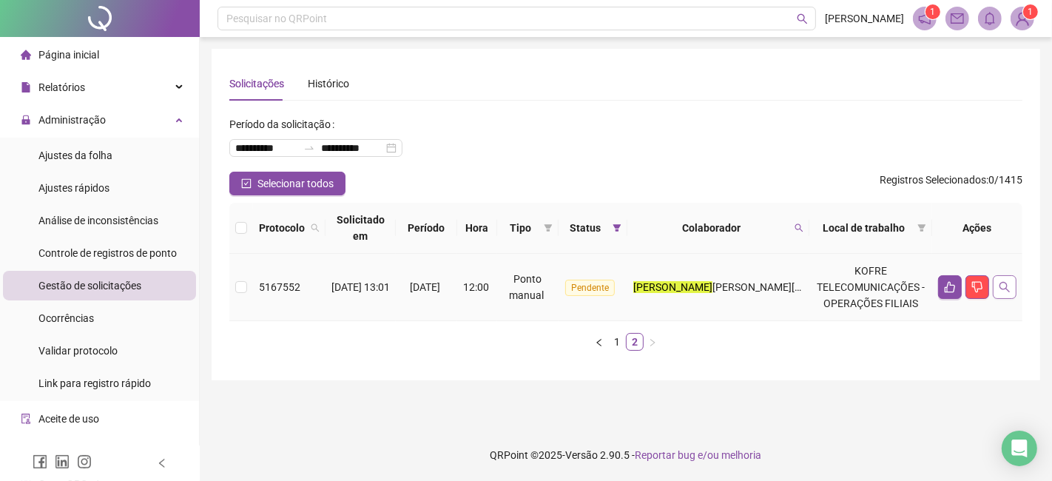
click at [1001, 290] on icon "search" at bounding box center [1004, 287] width 12 height 12
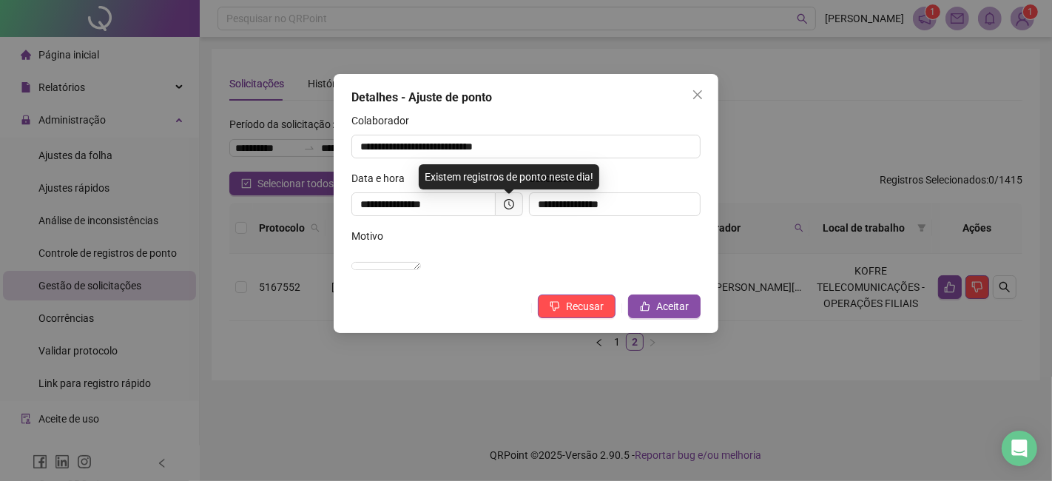
click at [817, 349] on div "**********" at bounding box center [526, 240] width 1052 height 481
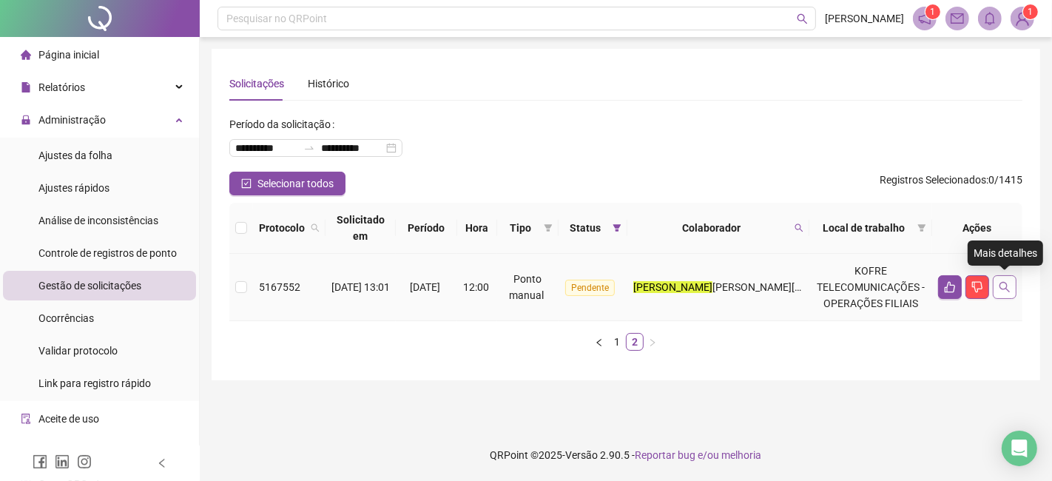
click at [1004, 285] on icon "search" at bounding box center [1004, 287] width 12 height 12
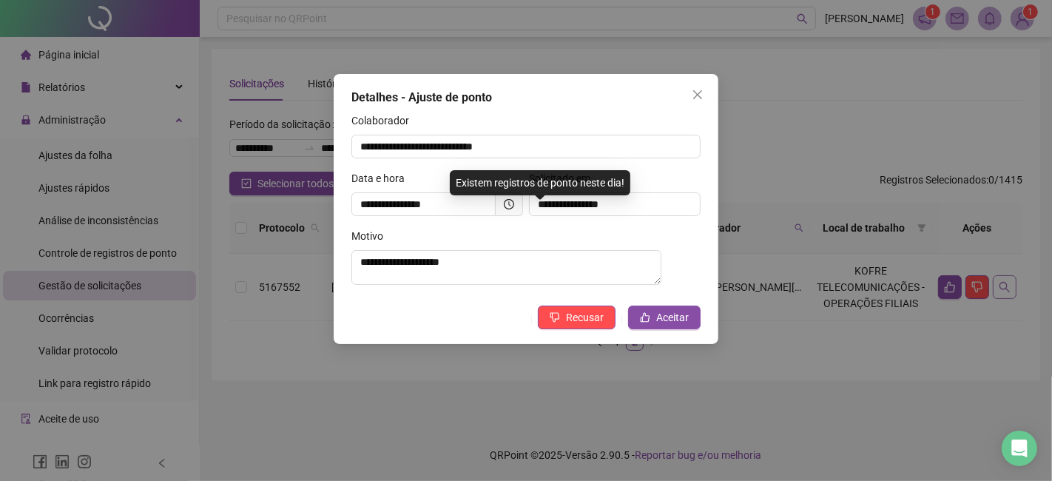
click at [1004, 285] on div "**********" at bounding box center [526, 240] width 1052 height 481
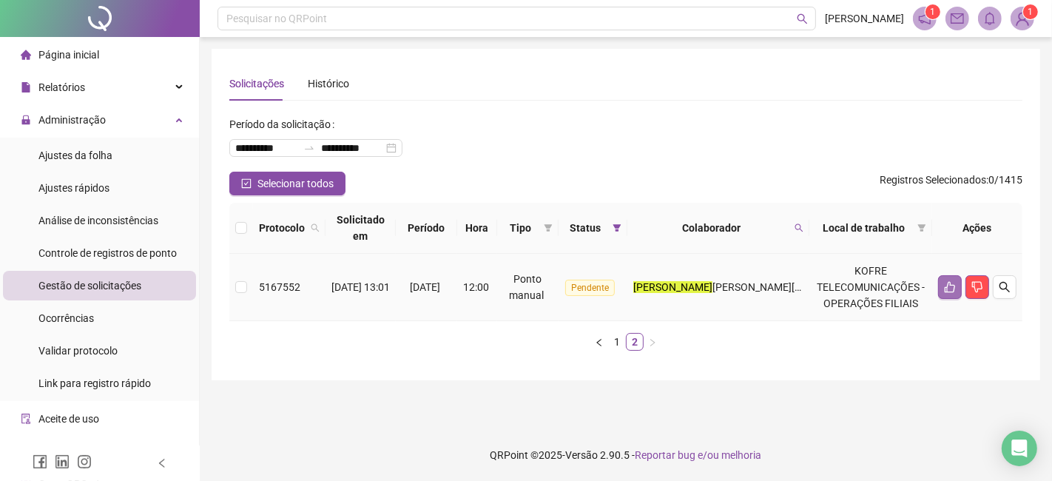
click at [953, 297] on button "button" at bounding box center [950, 287] width 24 height 24
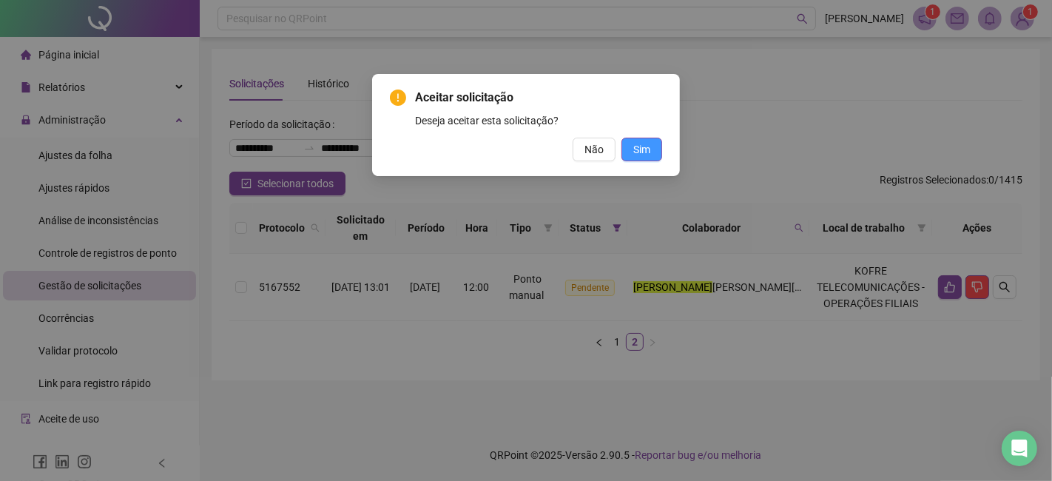
click at [651, 153] on button "Sim" at bounding box center [641, 150] width 41 height 24
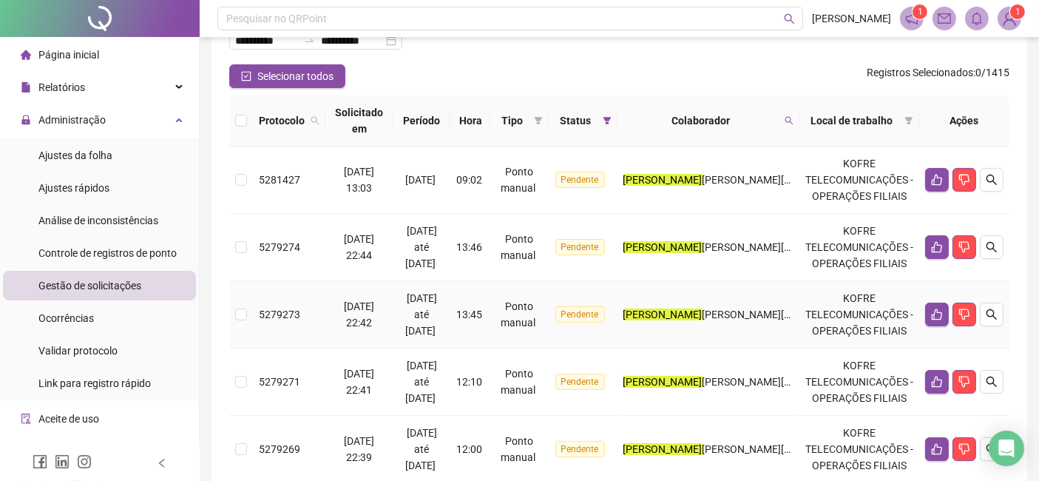
scroll to position [82, 0]
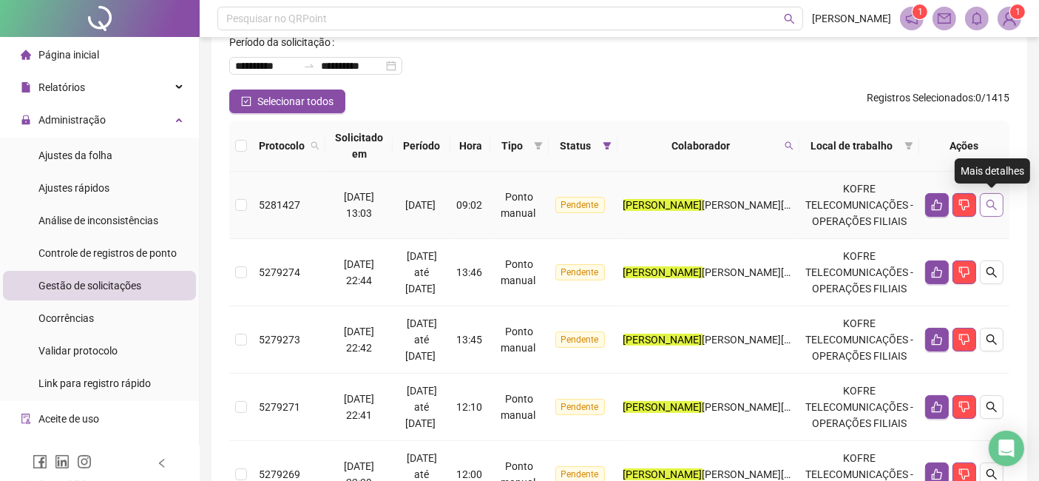
click at [993, 212] on button "button" at bounding box center [992, 205] width 24 height 24
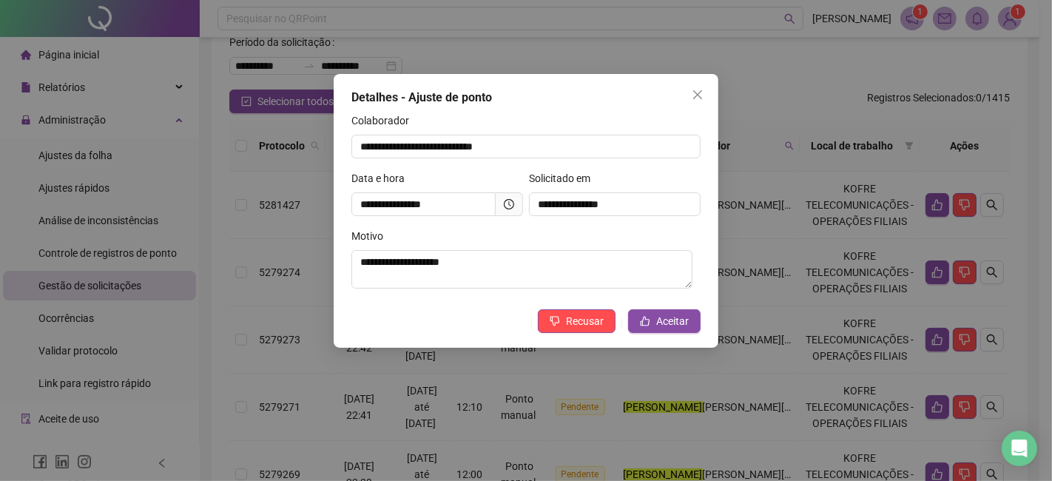
click at [1006, 225] on div "**********" at bounding box center [526, 240] width 1052 height 481
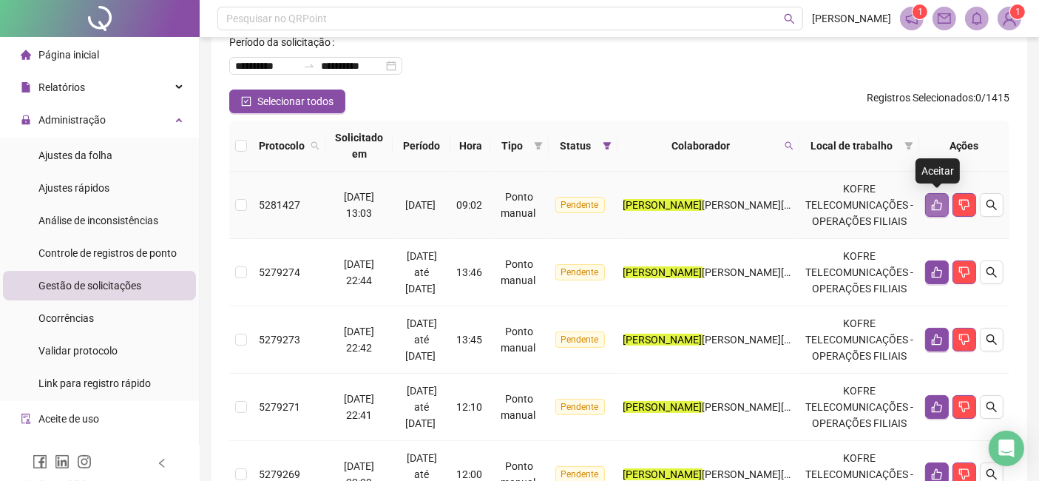
click at [929, 208] on button "button" at bounding box center [937, 205] width 24 height 24
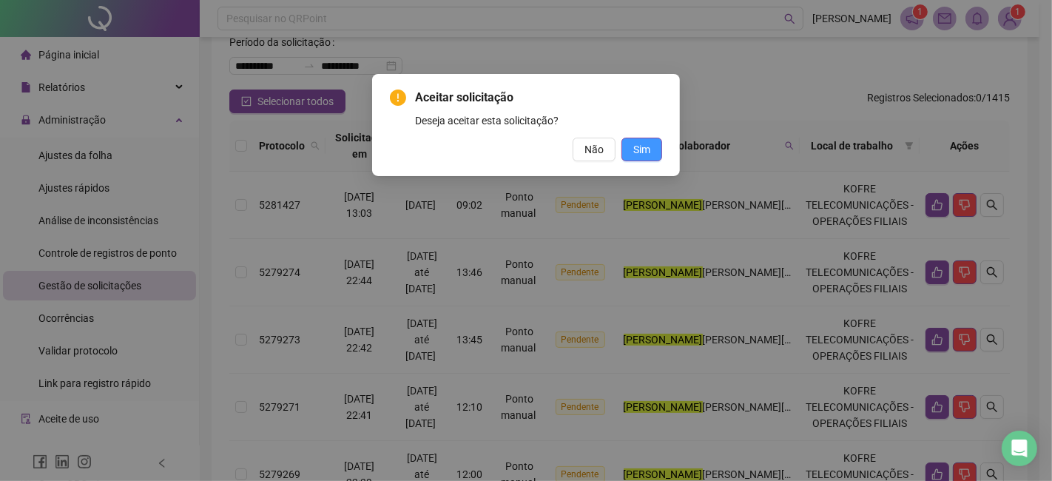
click at [649, 155] on span "Sim" at bounding box center [641, 149] width 17 height 16
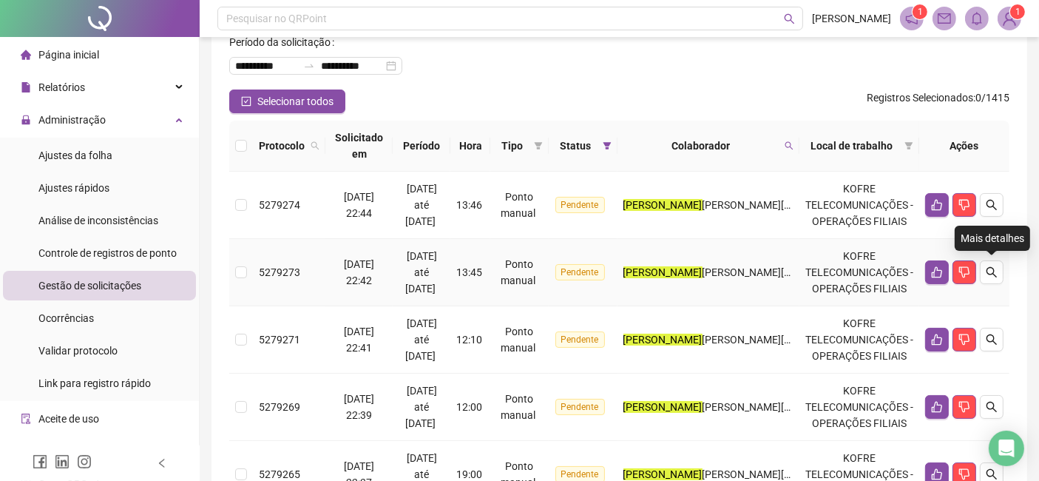
click at [999, 280] on button "button" at bounding box center [992, 272] width 24 height 24
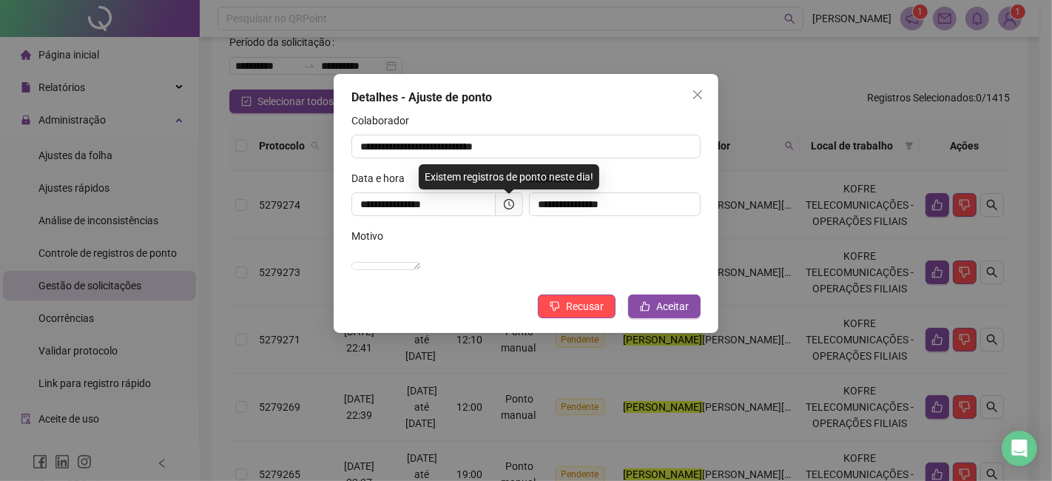
click at [1026, 283] on div "**********" at bounding box center [526, 240] width 1052 height 481
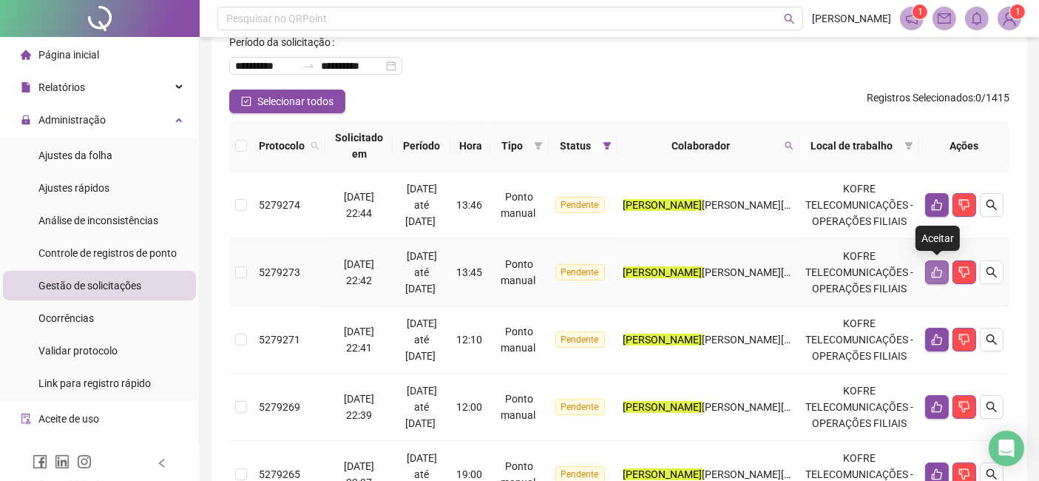
click at [930, 269] on button "button" at bounding box center [937, 272] width 24 height 24
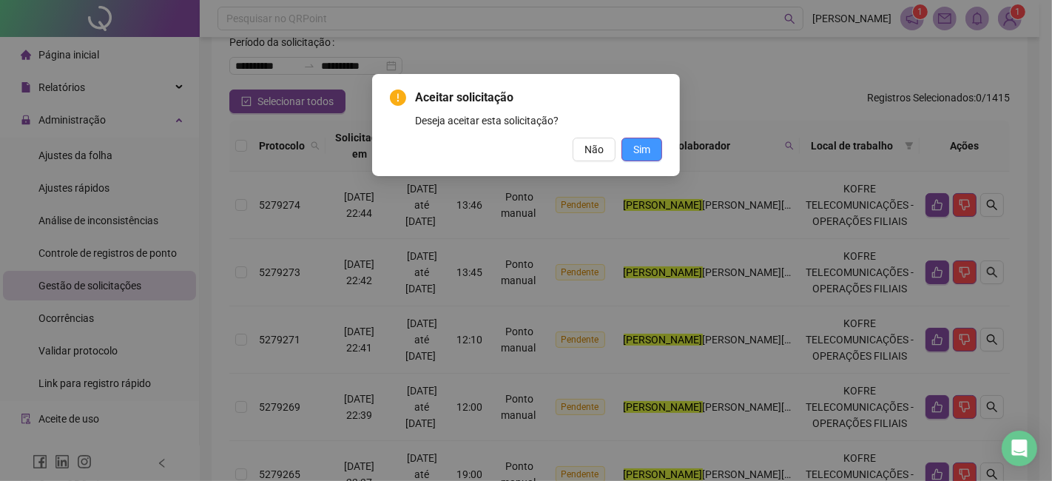
click at [635, 144] on span "Sim" at bounding box center [641, 149] width 17 height 16
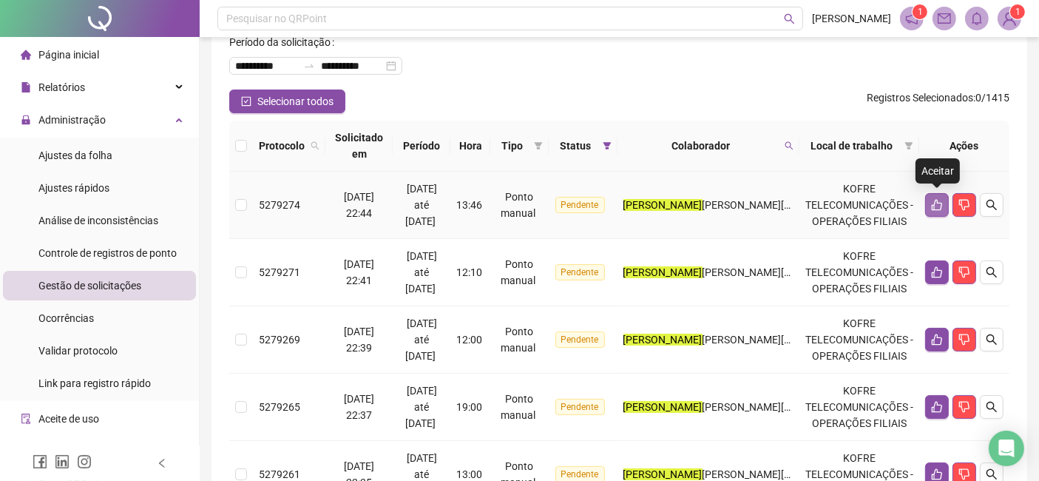
click at [936, 209] on icon "like" at bounding box center [937, 205] width 10 height 11
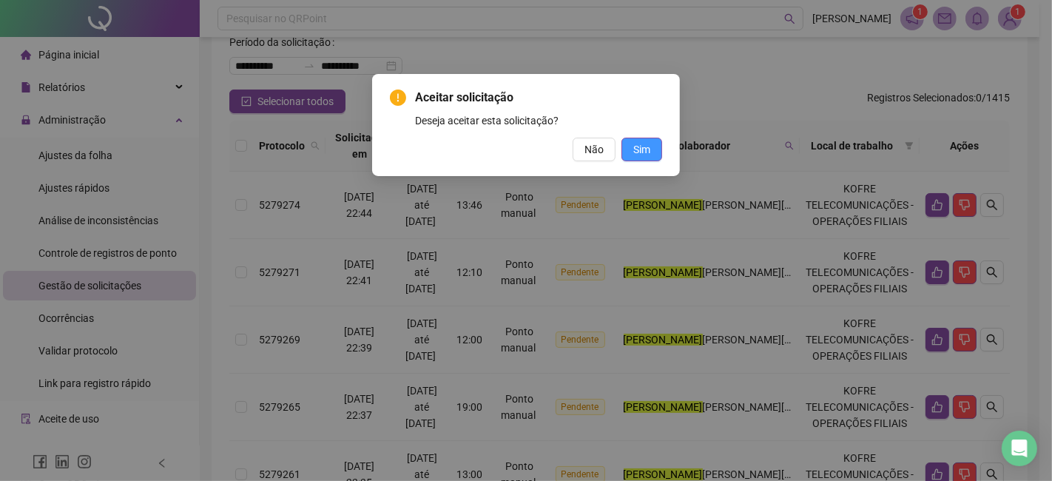
click at [638, 156] on span "Sim" at bounding box center [641, 149] width 17 height 16
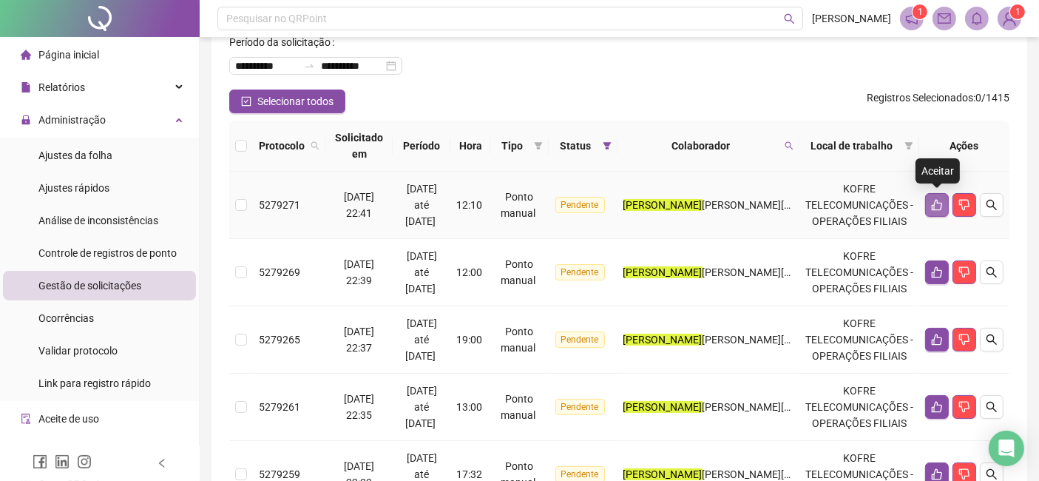
click at [937, 210] on icon "like" at bounding box center [937, 205] width 12 height 12
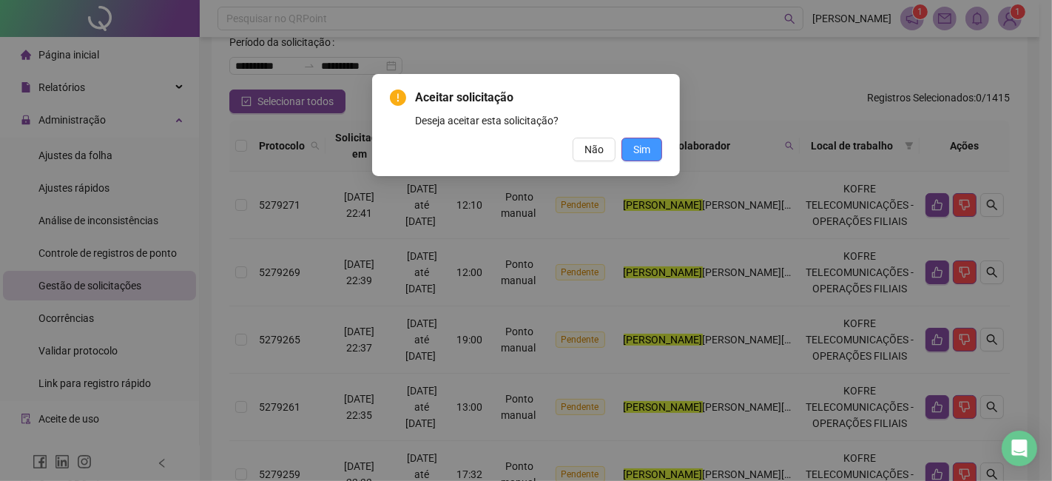
click at [642, 158] on button "Sim" at bounding box center [641, 150] width 41 height 24
click at [651, 149] on button "Sim" at bounding box center [641, 150] width 41 height 24
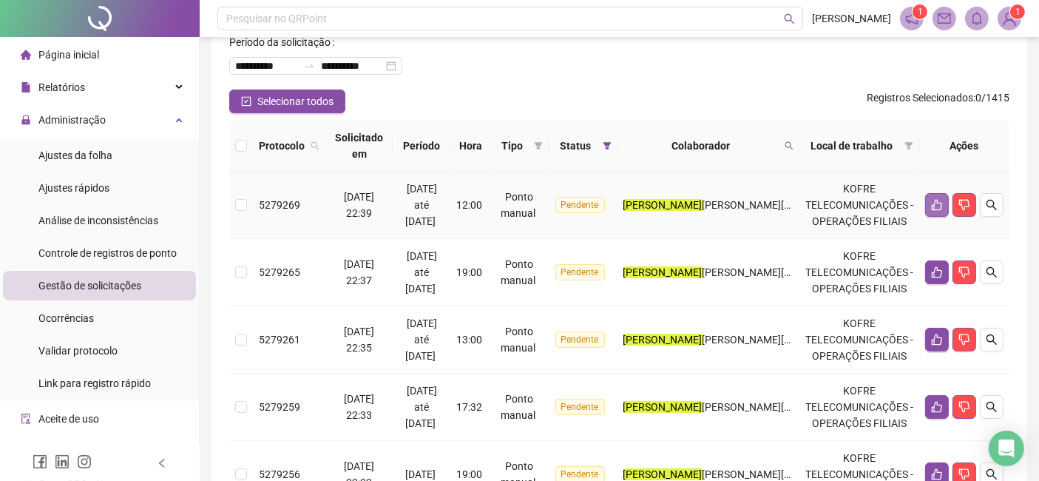
click at [937, 200] on icon "like" at bounding box center [937, 205] width 10 height 11
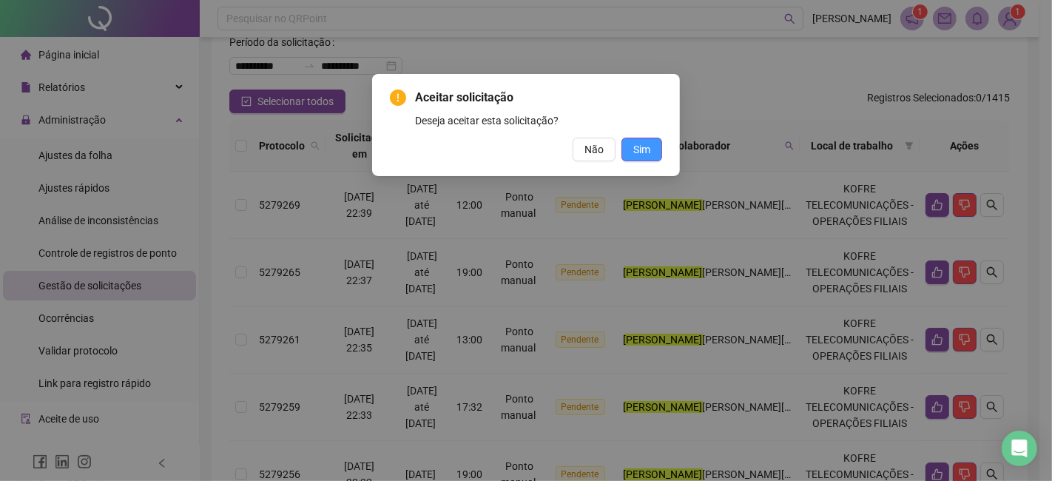
click at [652, 153] on button "Sim" at bounding box center [641, 150] width 41 height 24
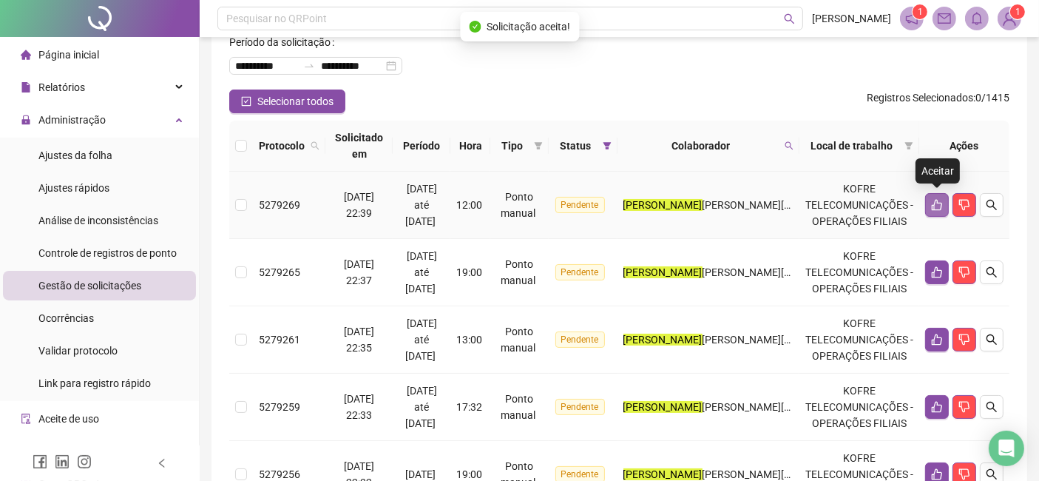
click at [934, 196] on button "button" at bounding box center [937, 205] width 24 height 24
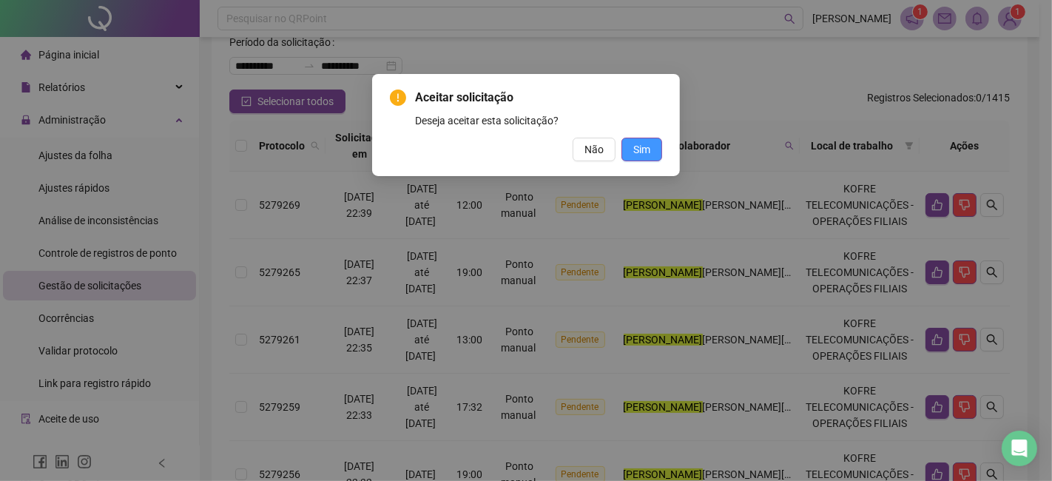
click at [652, 152] on button "Sim" at bounding box center [641, 150] width 41 height 24
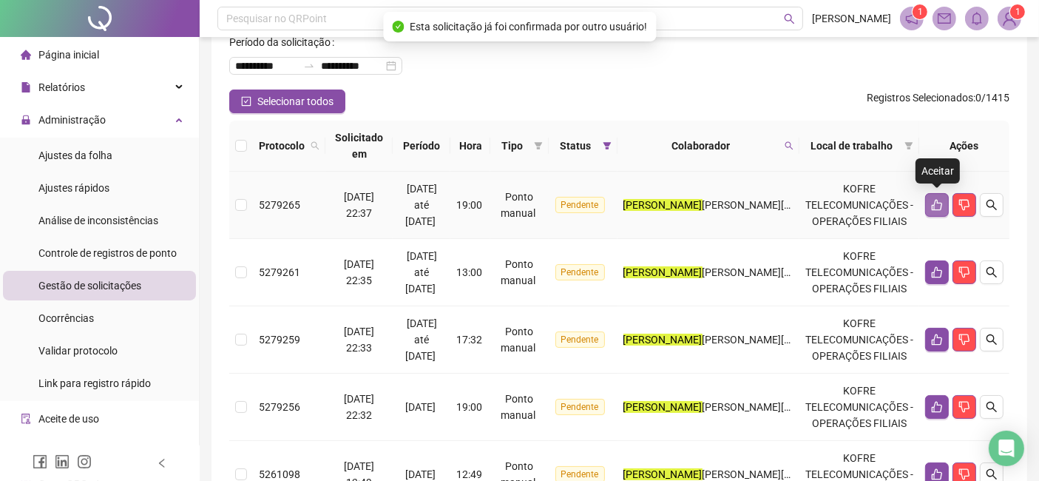
click at [932, 214] on button "button" at bounding box center [937, 205] width 24 height 24
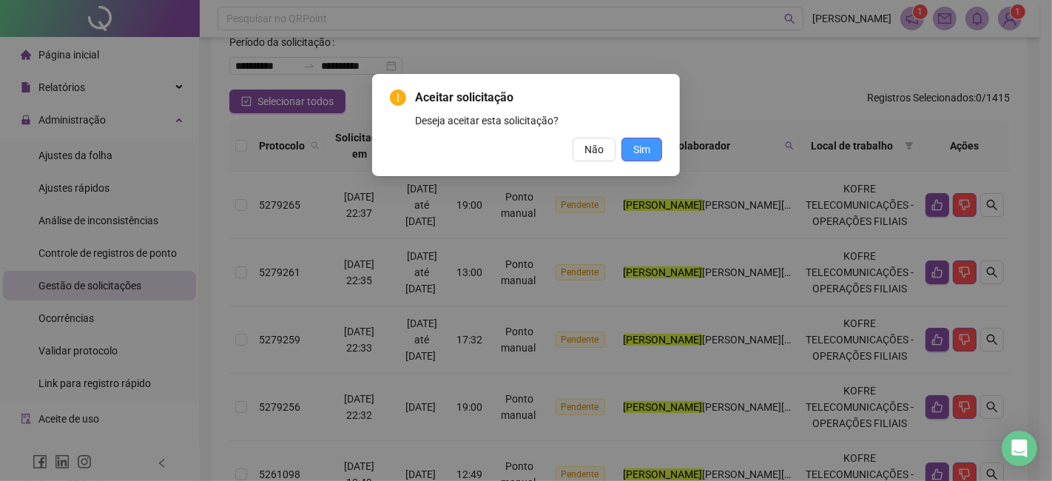
click at [642, 153] on span "Sim" at bounding box center [641, 149] width 17 height 16
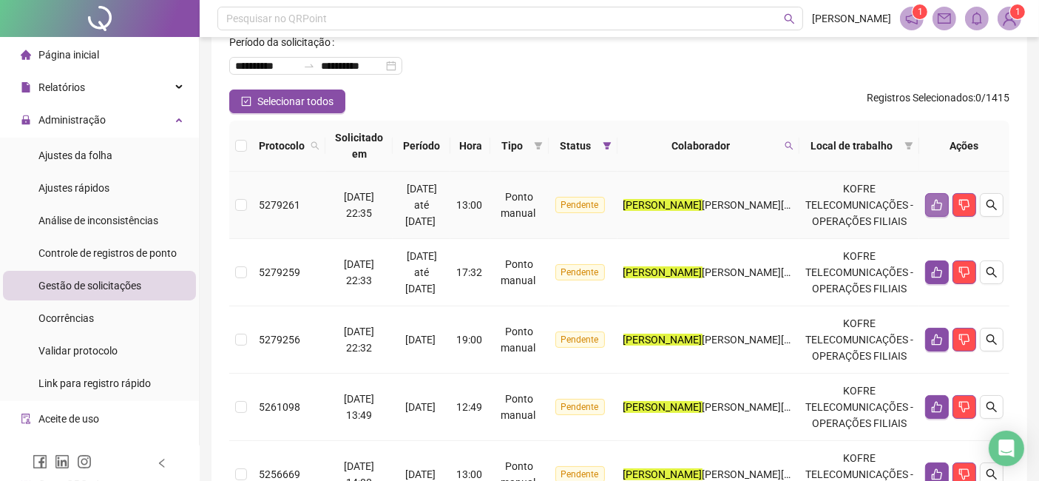
click at [936, 200] on icon "like" at bounding box center [937, 205] width 10 height 11
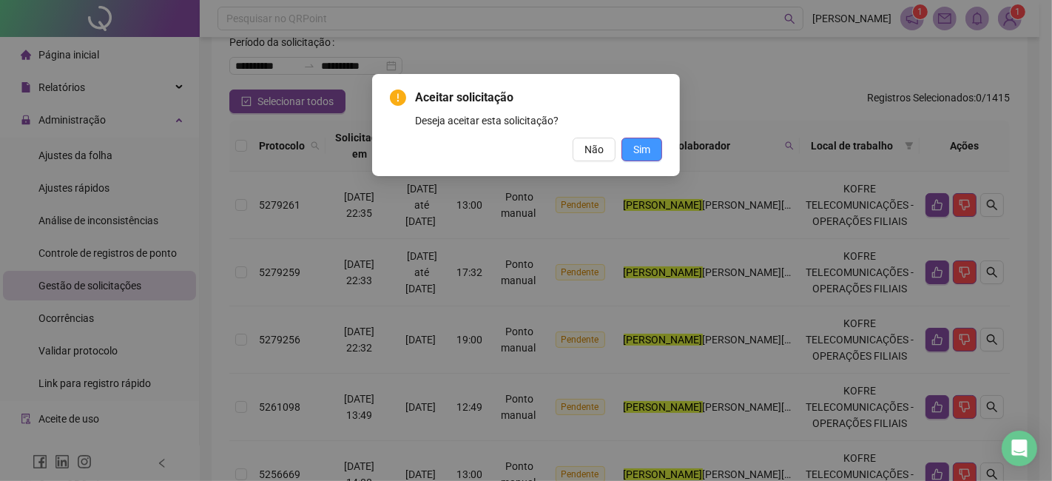
click at [640, 140] on button "Sim" at bounding box center [641, 150] width 41 height 24
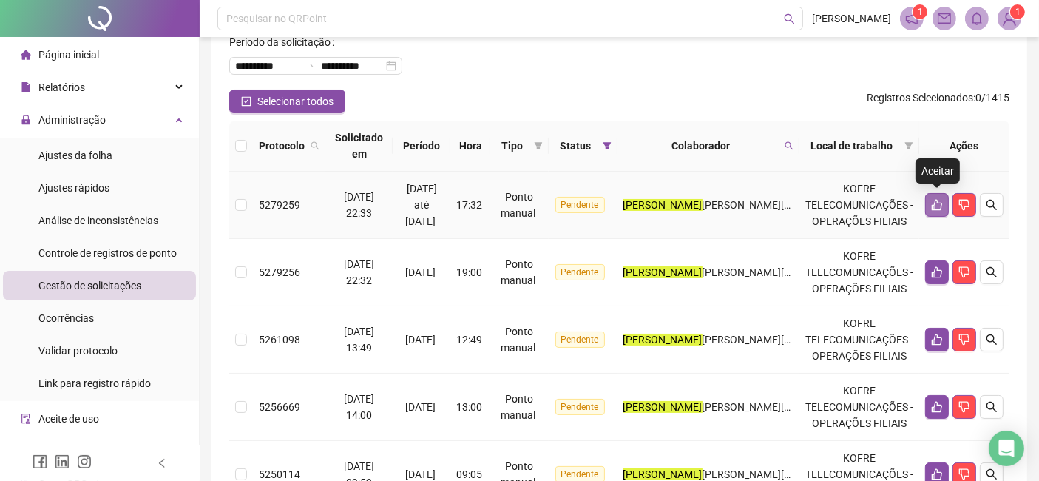
click at [934, 214] on button "button" at bounding box center [937, 205] width 24 height 24
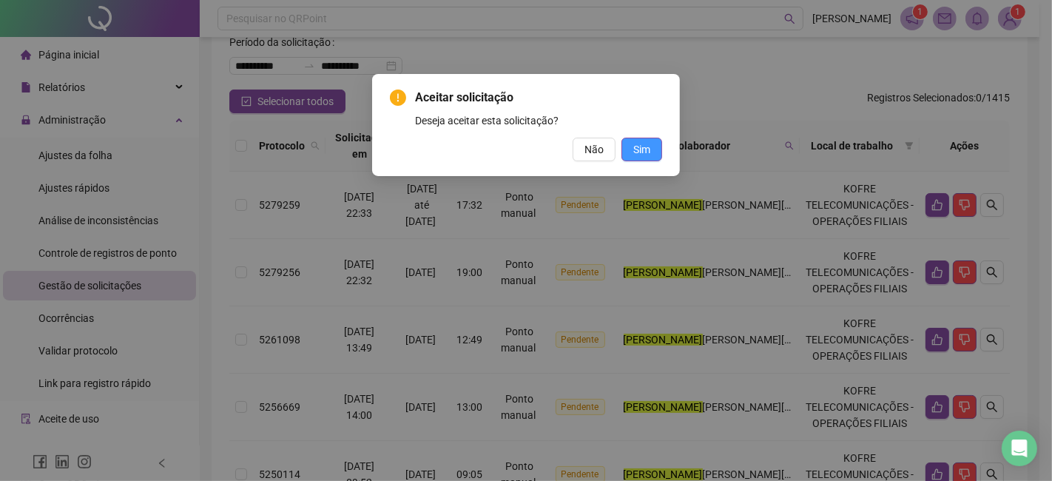
click at [633, 147] on span "Sim" at bounding box center [641, 149] width 17 height 16
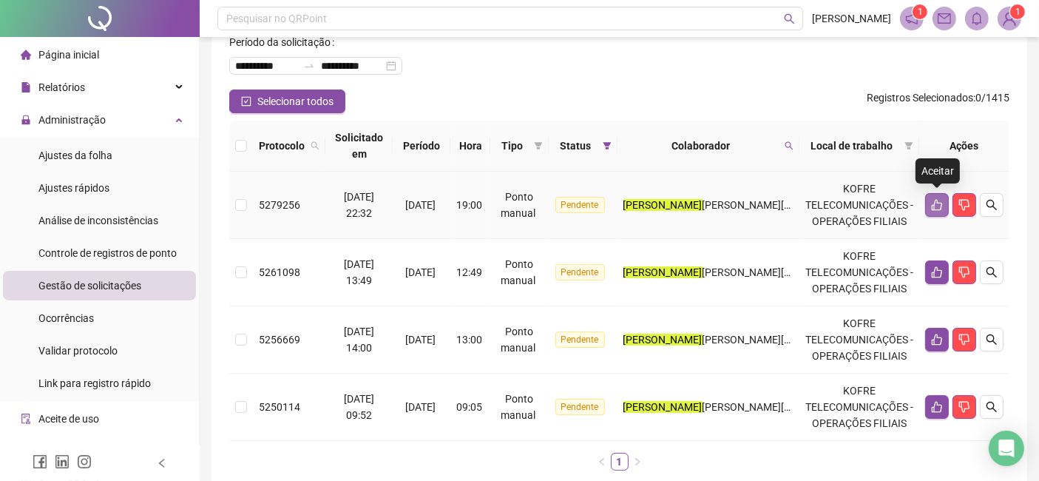
click at [925, 205] on button "button" at bounding box center [937, 205] width 24 height 24
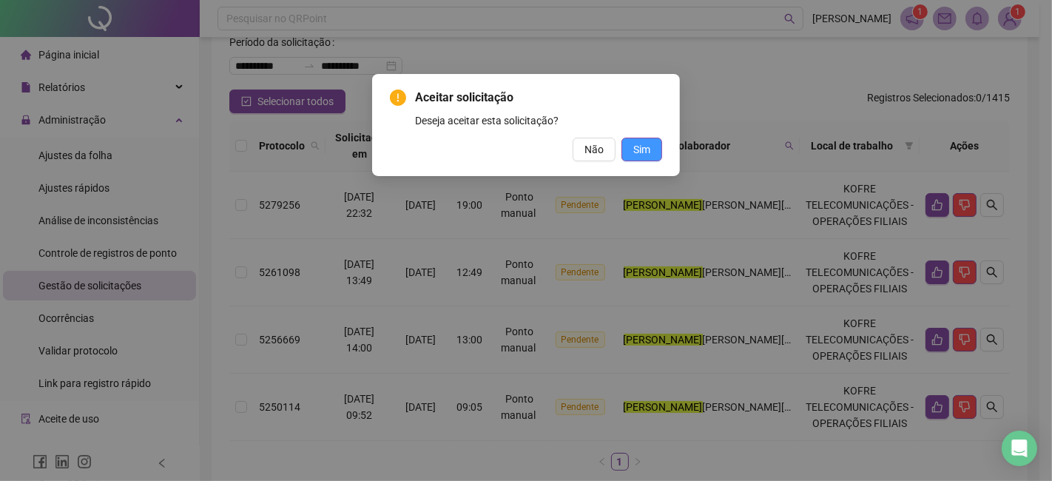
click at [646, 152] on span "Sim" at bounding box center [641, 149] width 17 height 16
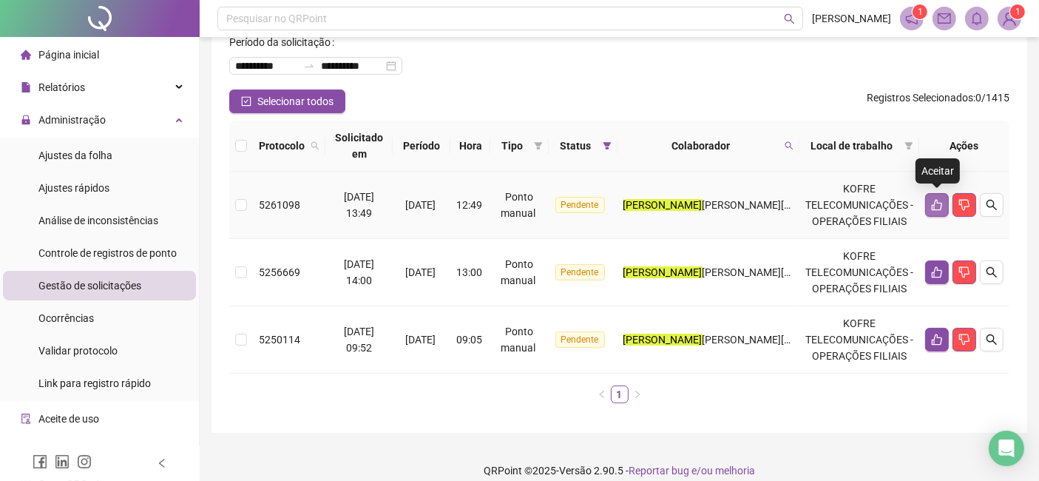
click at [931, 201] on icon "like" at bounding box center [937, 205] width 12 height 12
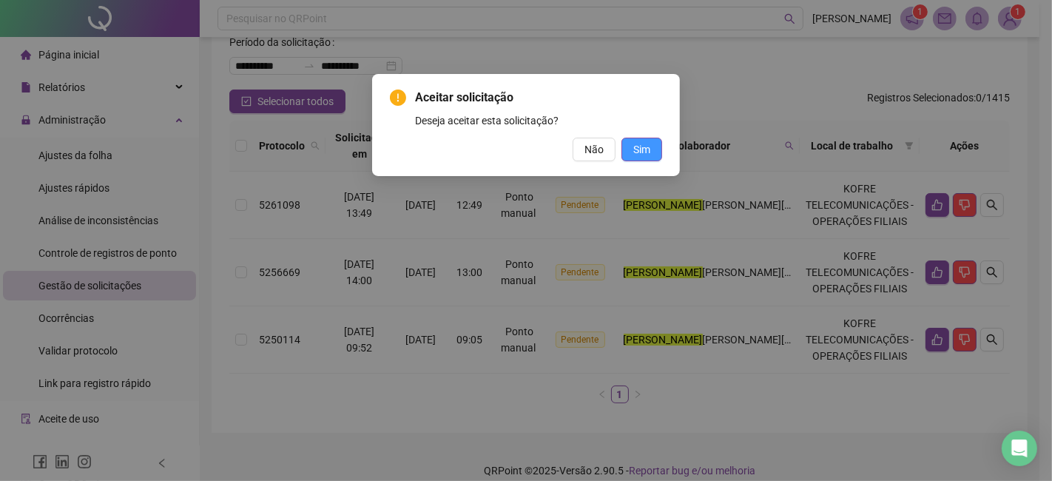
click at [659, 150] on button "Sim" at bounding box center [641, 150] width 41 height 24
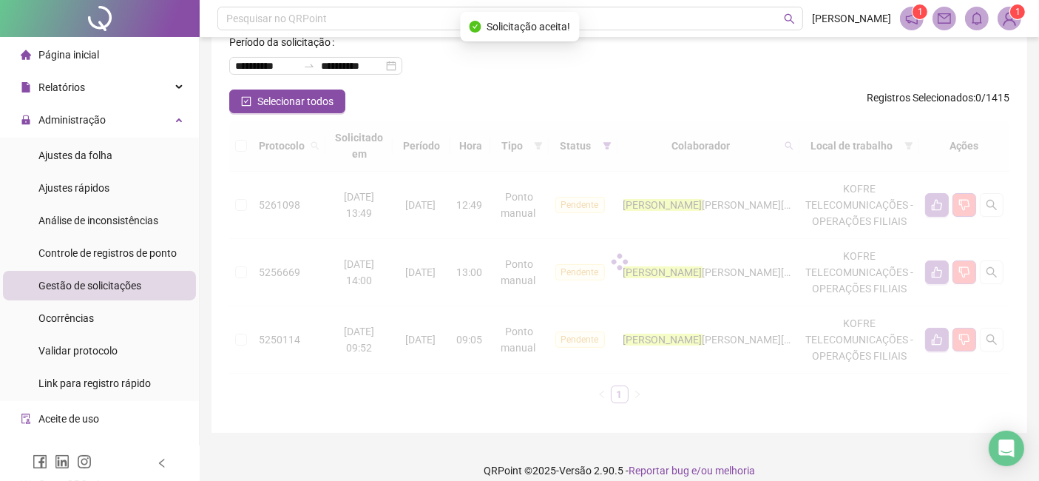
scroll to position [30, 0]
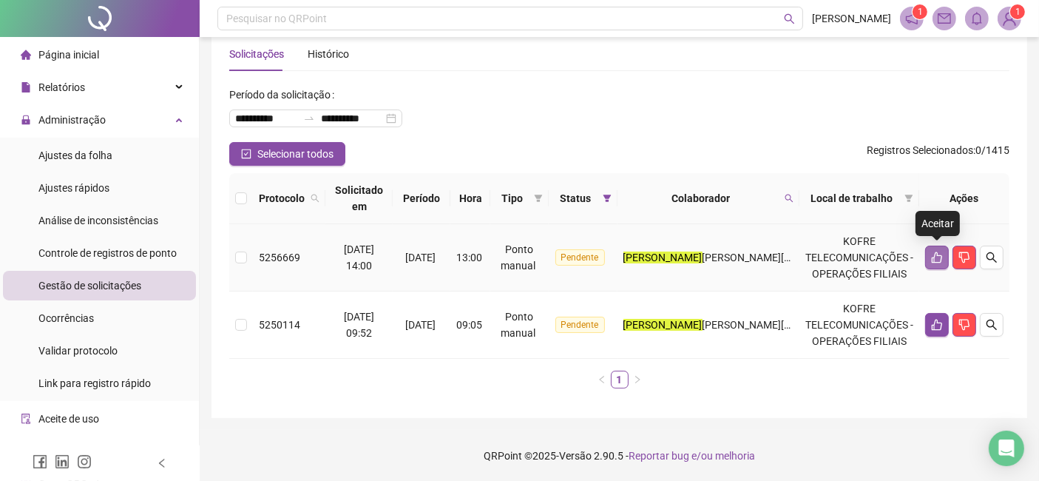
click at [939, 255] on icon "like" at bounding box center [937, 257] width 10 height 11
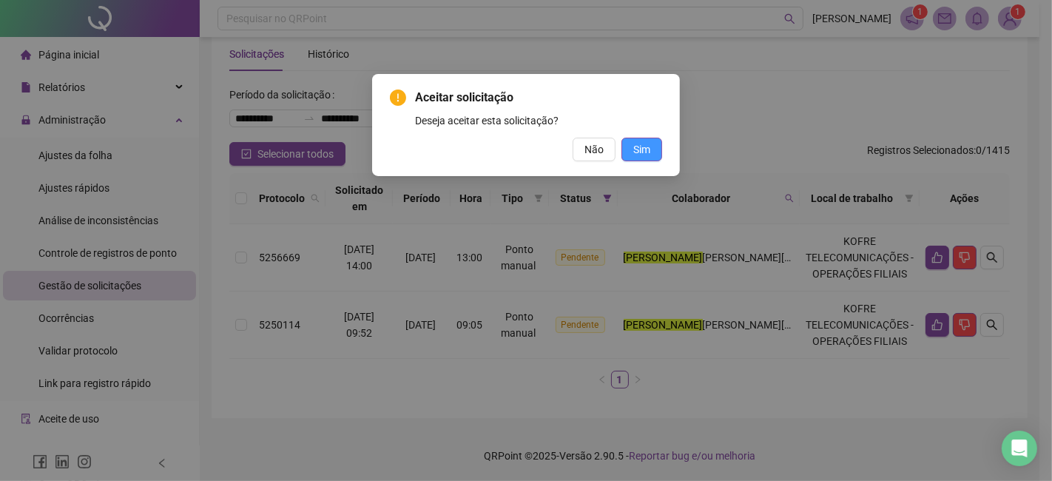
click at [648, 153] on span "Sim" at bounding box center [641, 149] width 17 height 16
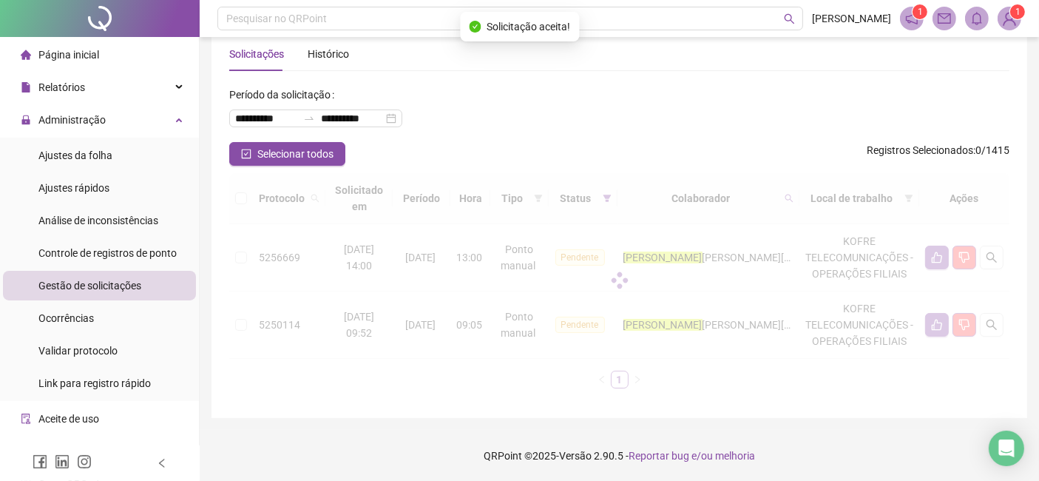
scroll to position [0, 0]
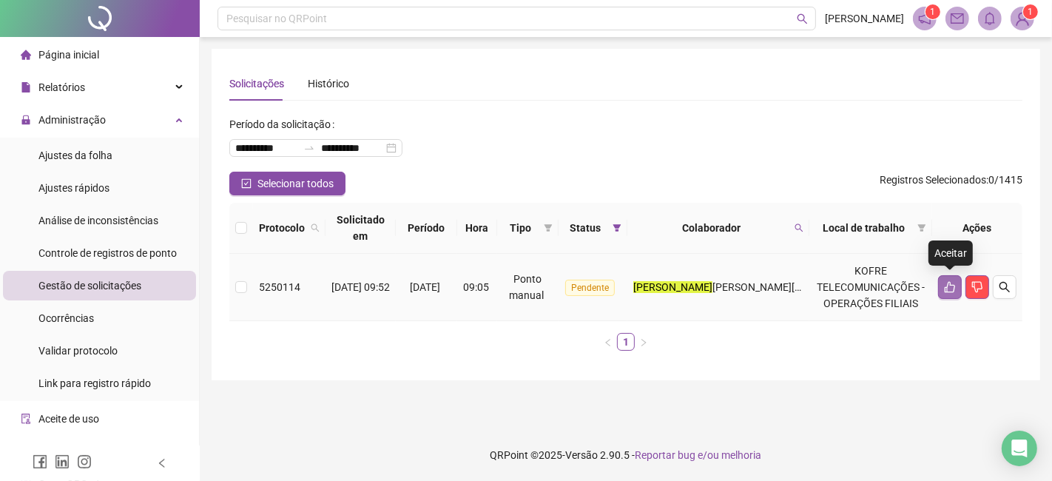
click at [955, 288] on icon "like" at bounding box center [950, 287] width 12 height 12
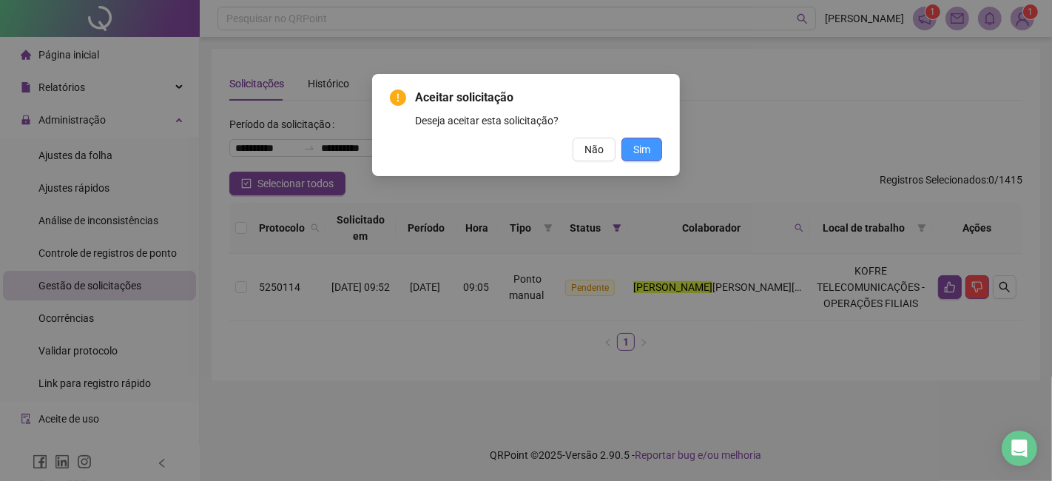
click at [646, 150] on span "Sim" at bounding box center [641, 149] width 17 height 16
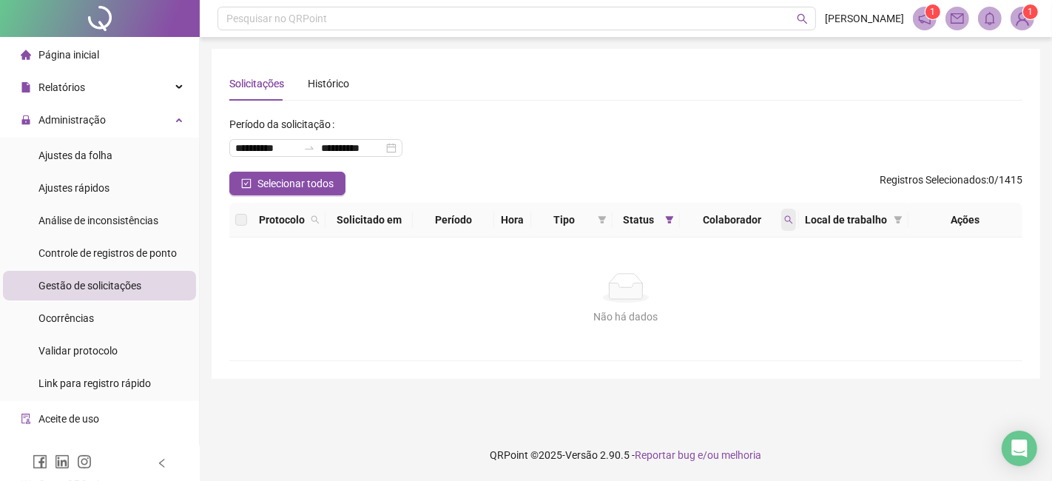
click at [790, 216] on icon "search" at bounding box center [788, 219] width 9 height 9
click at [752, 282] on span "Limpar" at bounding box center [756, 279] width 33 height 16
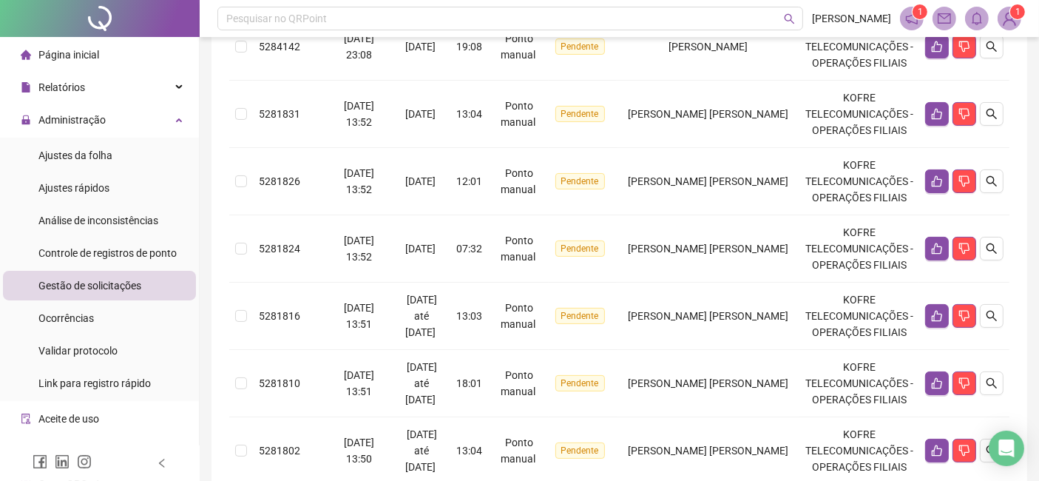
scroll to position [42, 0]
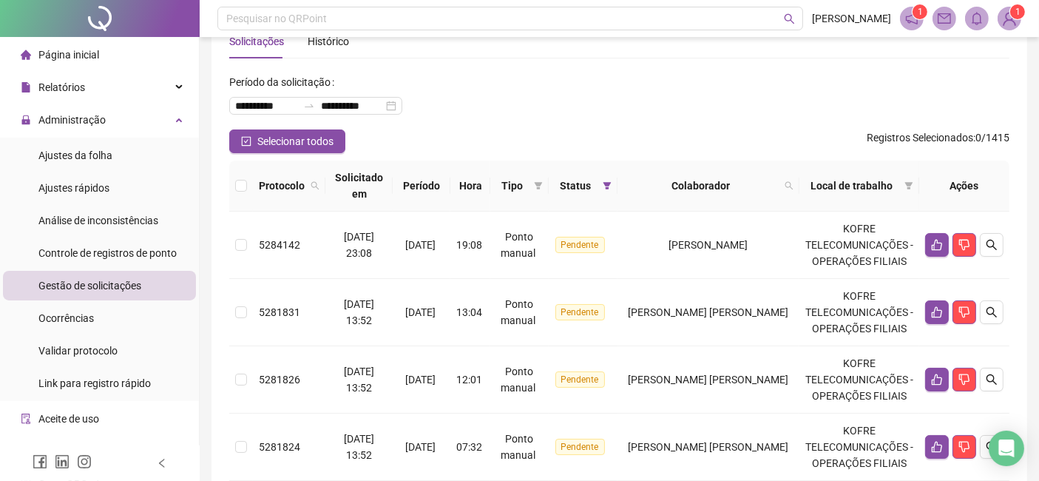
click at [807, 189] on th "Local de trabalho" at bounding box center [860, 185] width 120 height 51
click at [797, 189] on span at bounding box center [789, 186] width 15 height 22
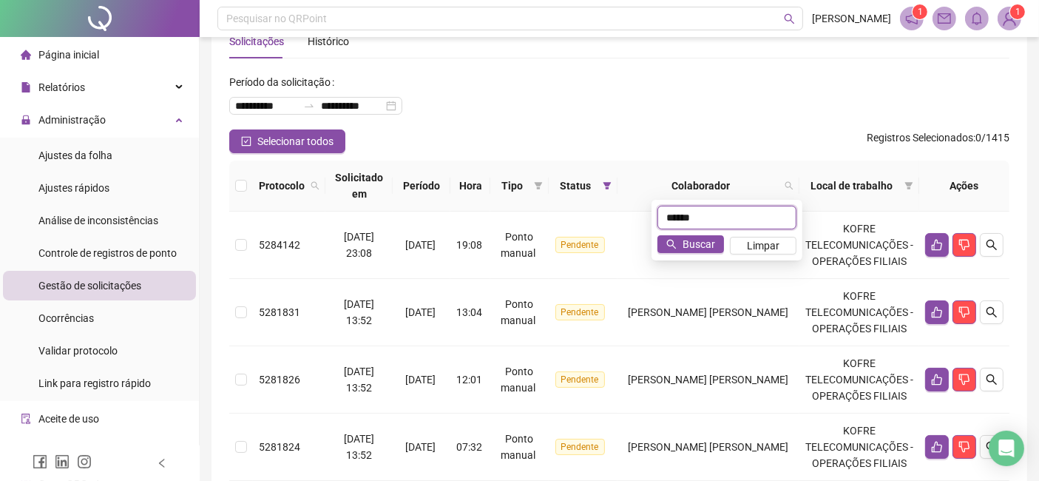
type input "******"
click at [706, 254] on div "****** Buscar Limpar" at bounding box center [727, 230] width 151 height 61
click at [706, 246] on span "Buscar" at bounding box center [699, 244] width 33 height 16
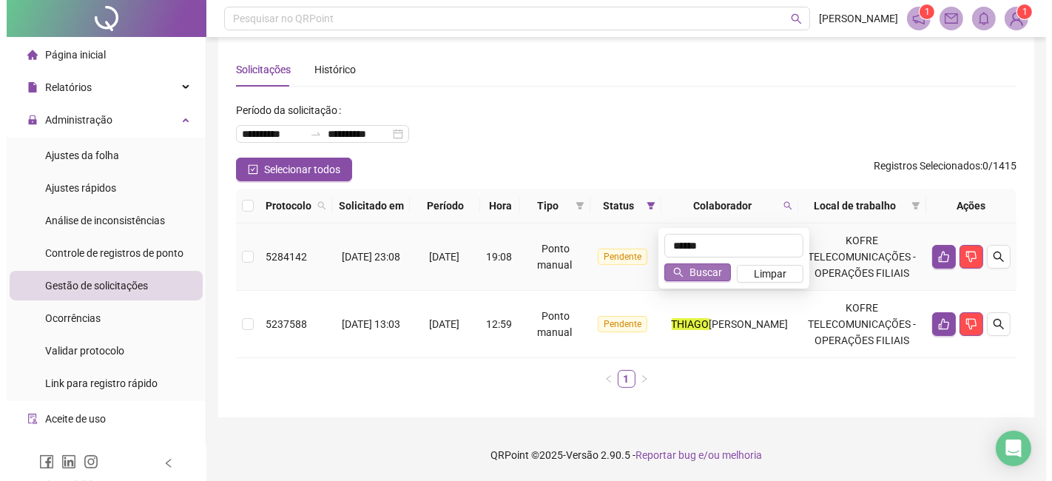
scroll to position [30, 0]
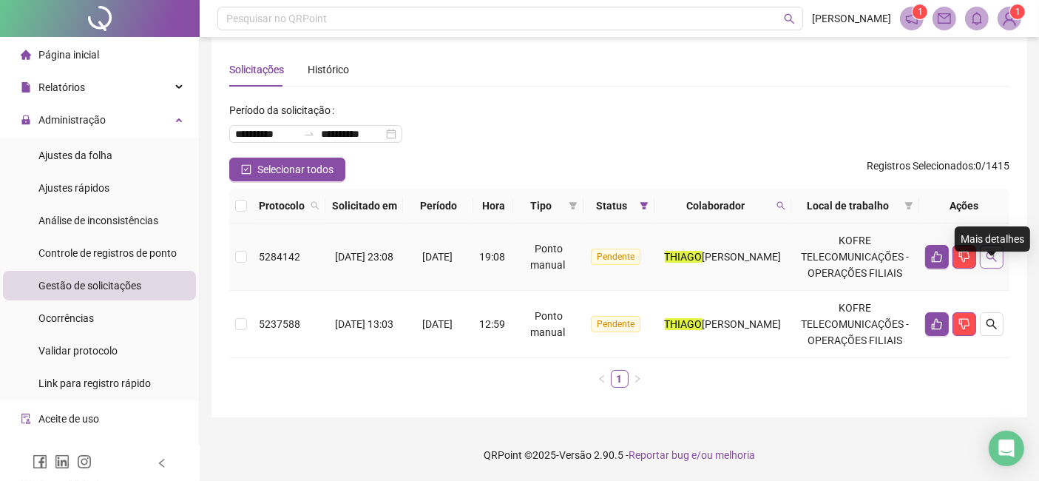
click at [997, 249] on button "button" at bounding box center [992, 257] width 24 height 24
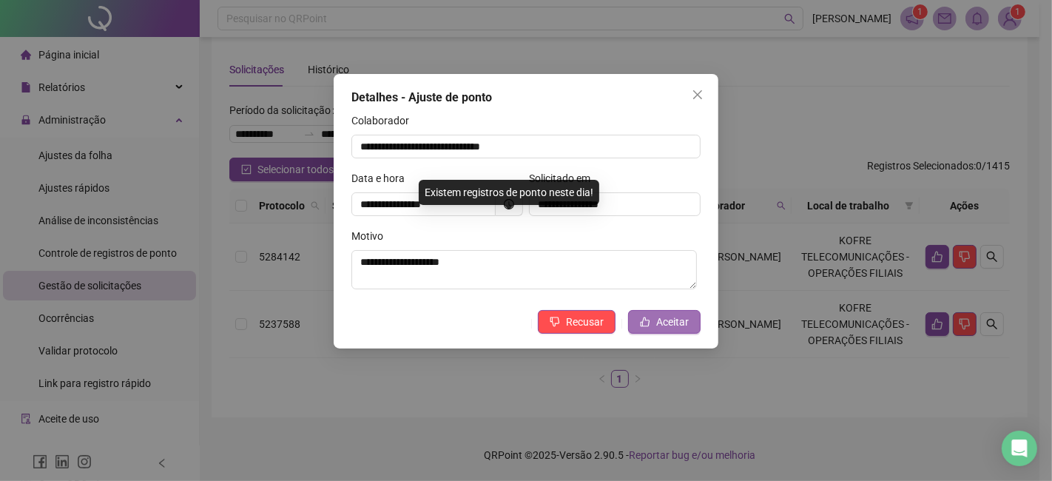
click at [667, 316] on span "Aceitar" at bounding box center [672, 322] width 33 height 16
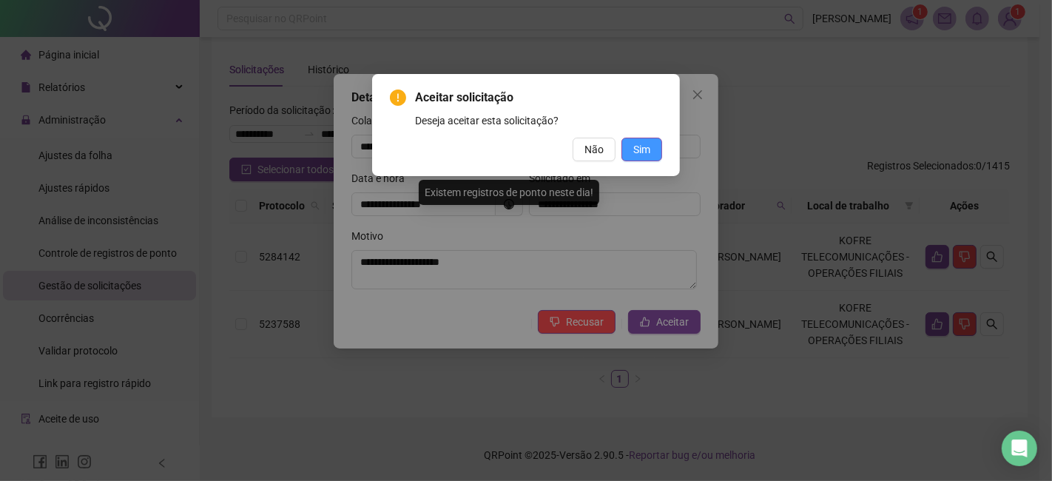
click at [652, 149] on button "Sim" at bounding box center [641, 150] width 41 height 24
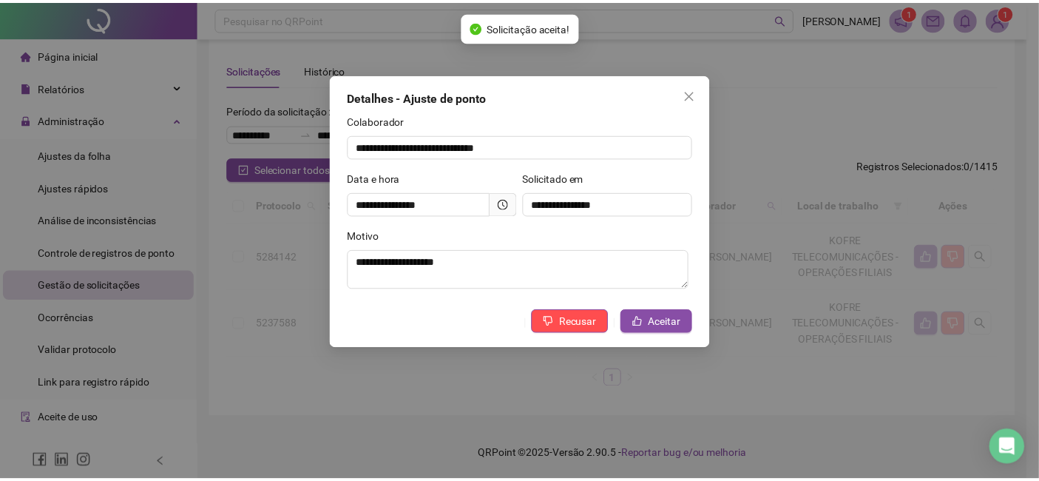
scroll to position [0, 0]
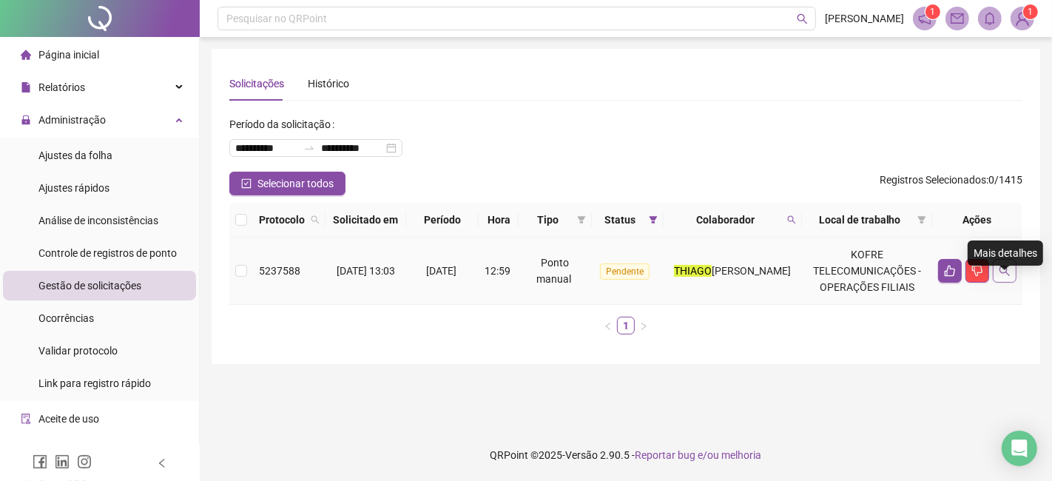
click at [1010, 277] on icon "search" at bounding box center [1004, 271] width 12 height 12
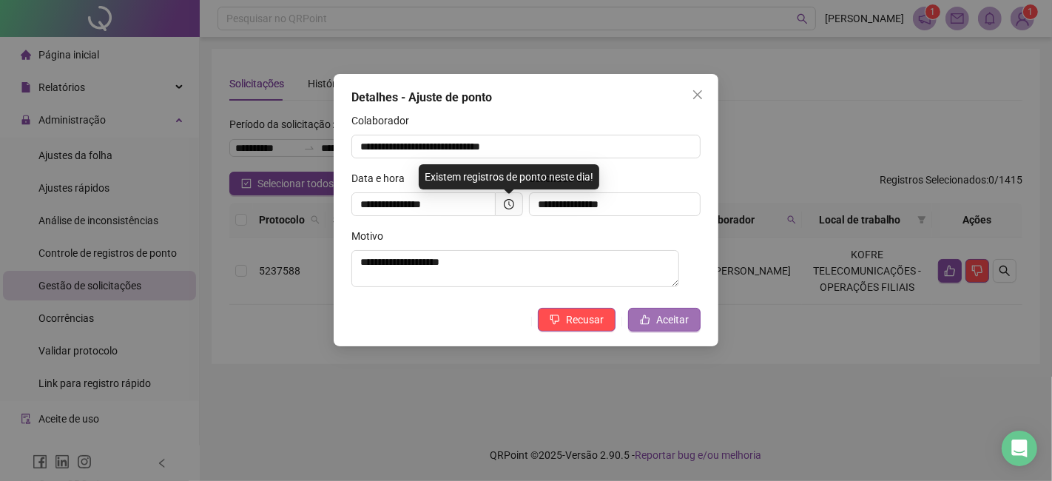
click at [640, 331] on button "Aceitar" at bounding box center [664, 320] width 72 height 24
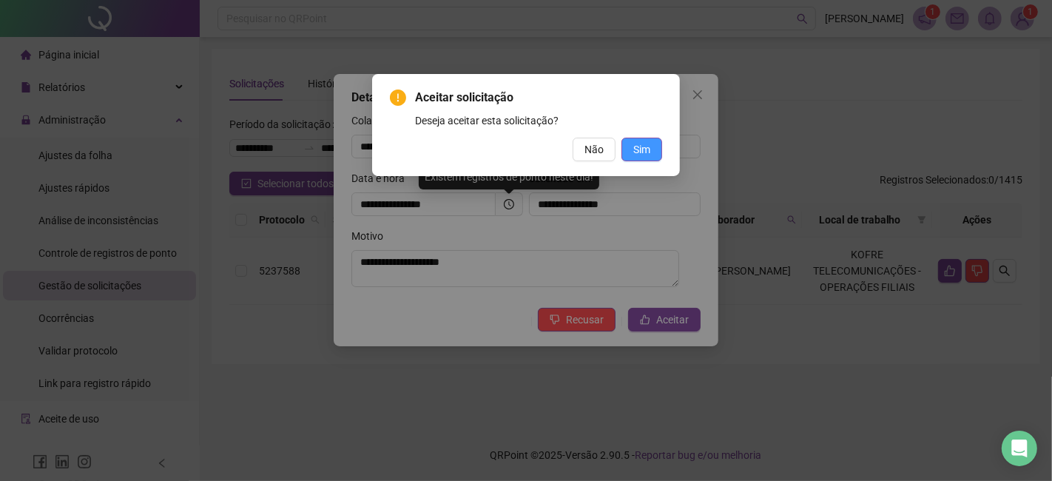
click at [640, 154] on span "Sim" at bounding box center [641, 149] width 17 height 16
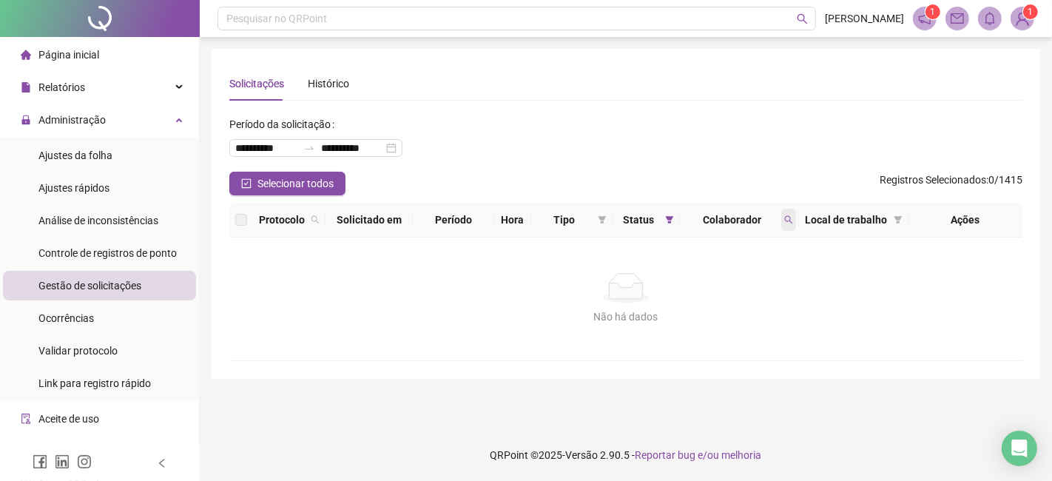
click at [785, 214] on span at bounding box center [788, 220] width 15 height 22
click at [756, 290] on div "****** Buscar Limpar" at bounding box center [719, 264] width 151 height 61
click at [756, 284] on span "Limpar" at bounding box center [756, 279] width 33 height 16
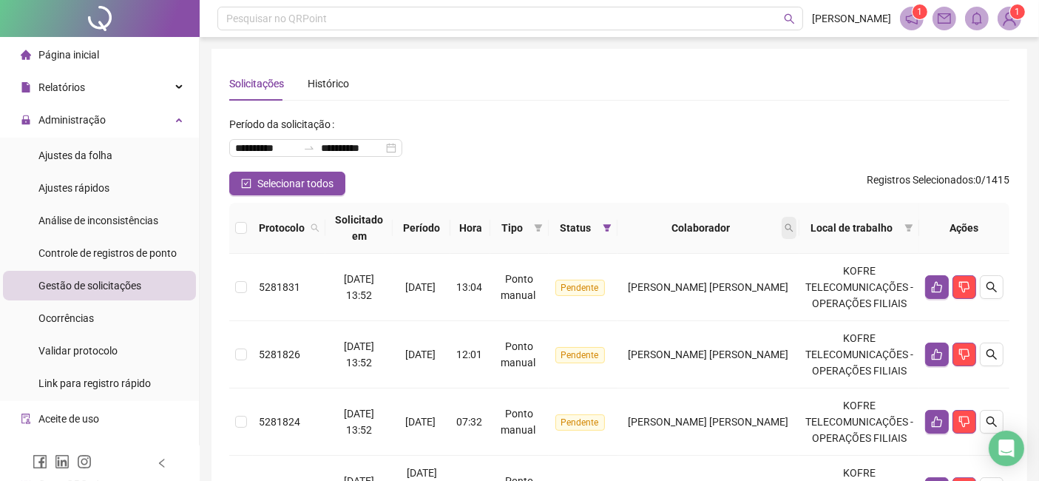
click at [785, 223] on icon "search" at bounding box center [789, 227] width 9 height 9
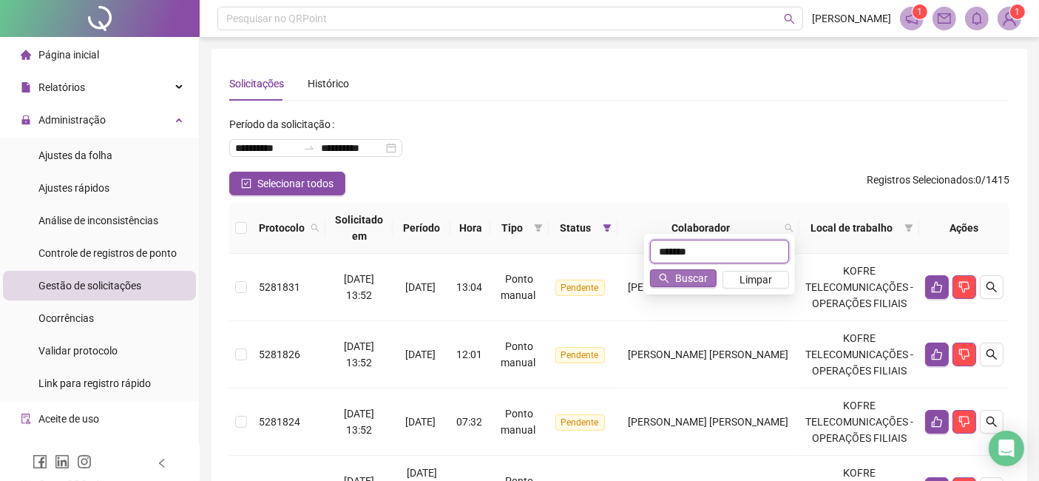
type input "*******"
click at [699, 280] on span "Buscar" at bounding box center [691, 278] width 33 height 16
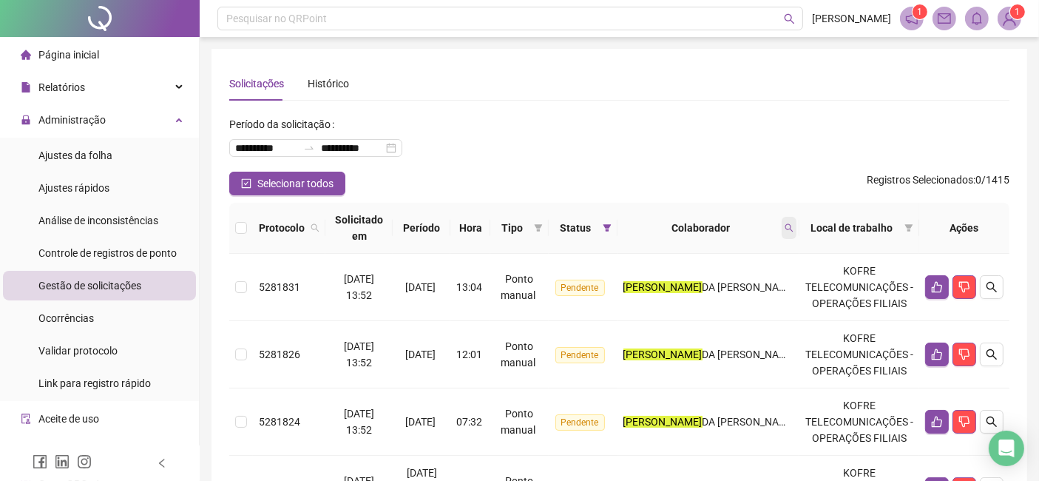
click at [787, 225] on span at bounding box center [789, 228] width 15 height 22
click at [686, 283] on span "Buscar" at bounding box center [691, 278] width 33 height 16
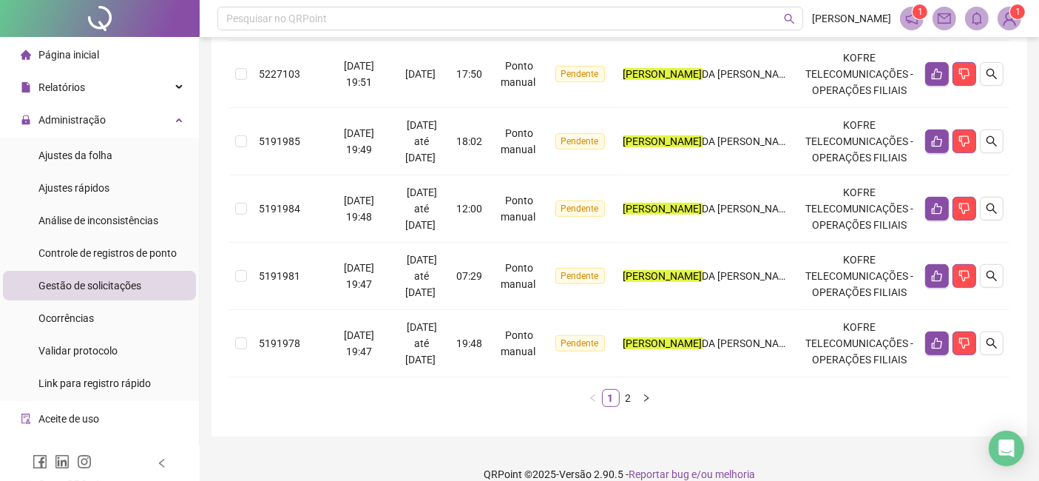
scroll to position [602, 0]
click at [623, 390] on link "2" at bounding box center [629, 398] width 16 height 16
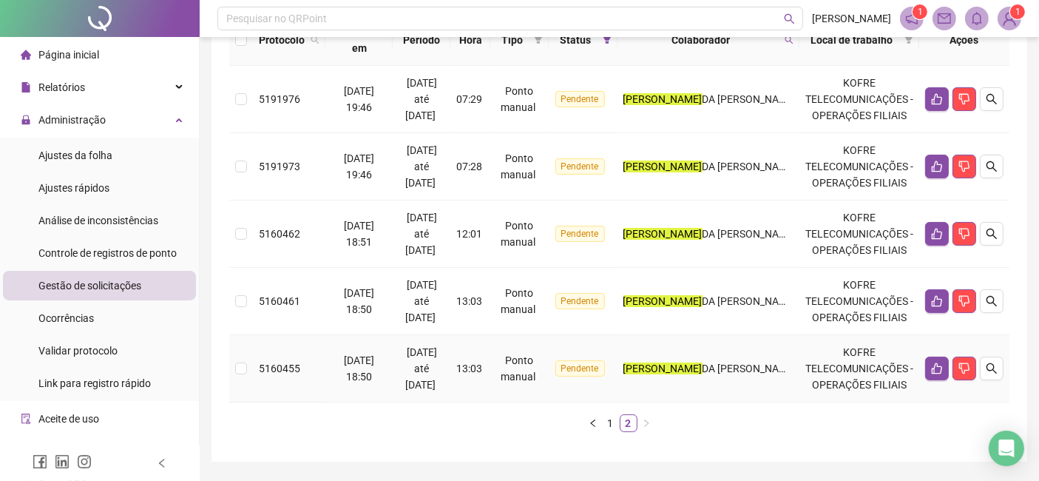
scroll to position [214, 0]
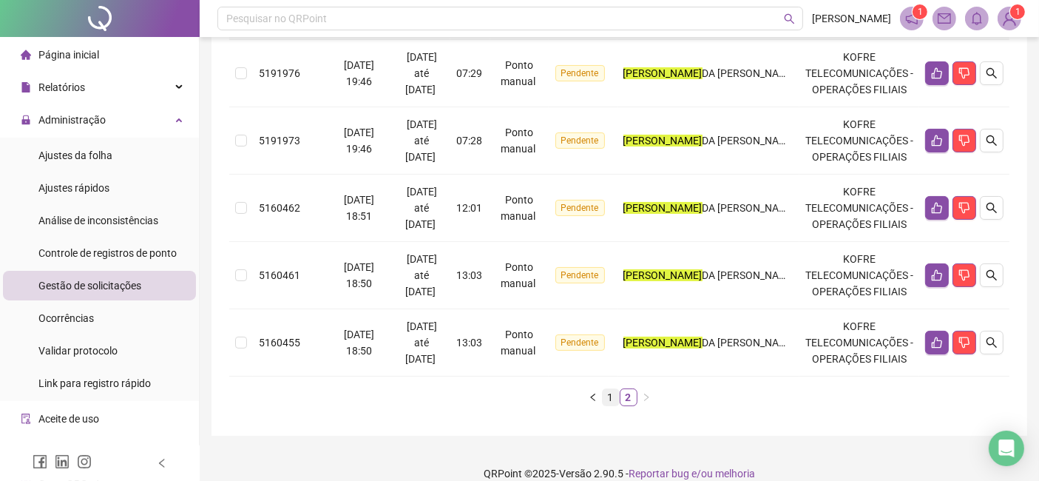
click at [614, 389] on link "1" at bounding box center [611, 397] width 16 height 16
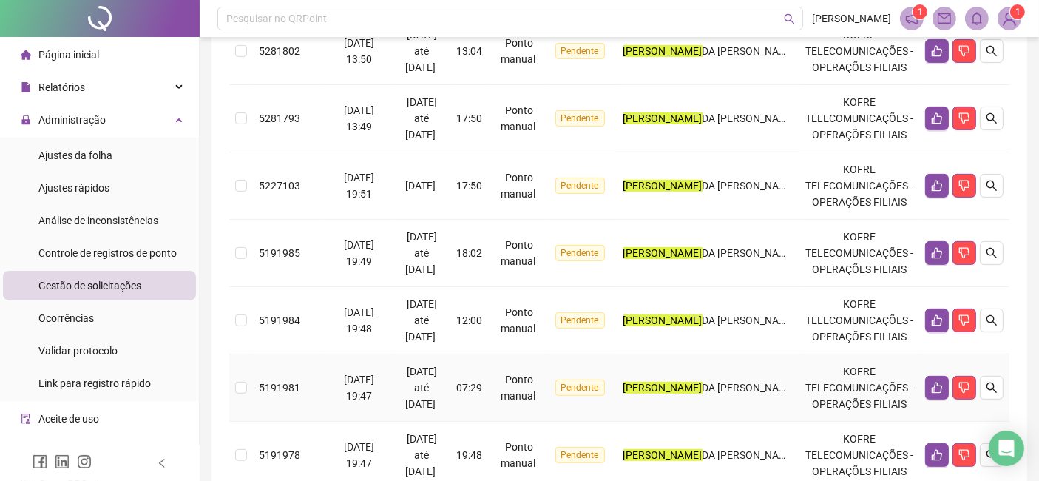
scroll to position [684, 0]
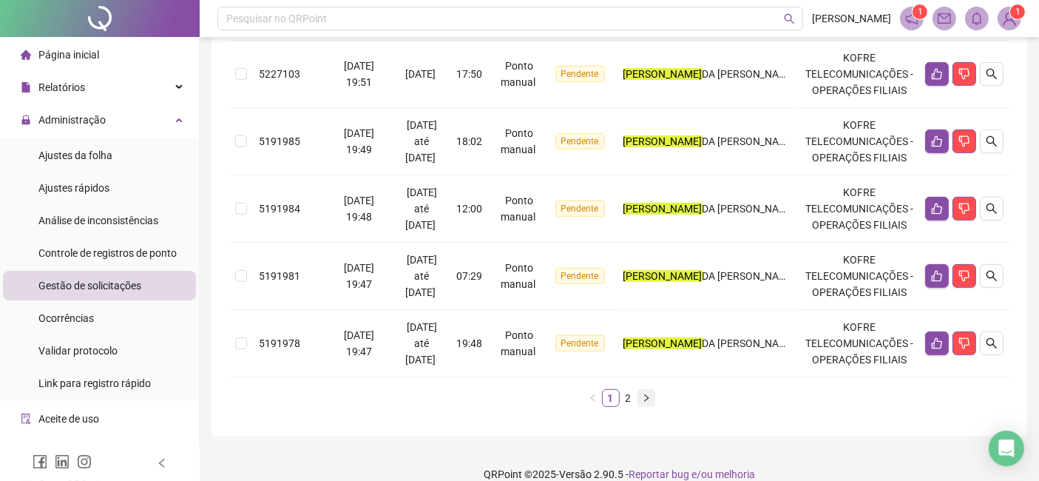
click at [638, 389] on button "button" at bounding box center [647, 398] width 18 height 18
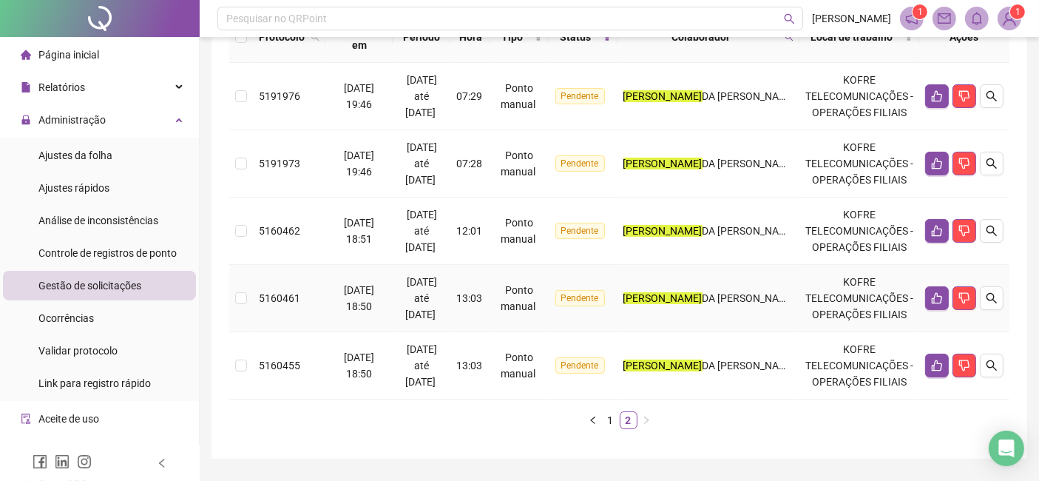
scroll to position [214, 0]
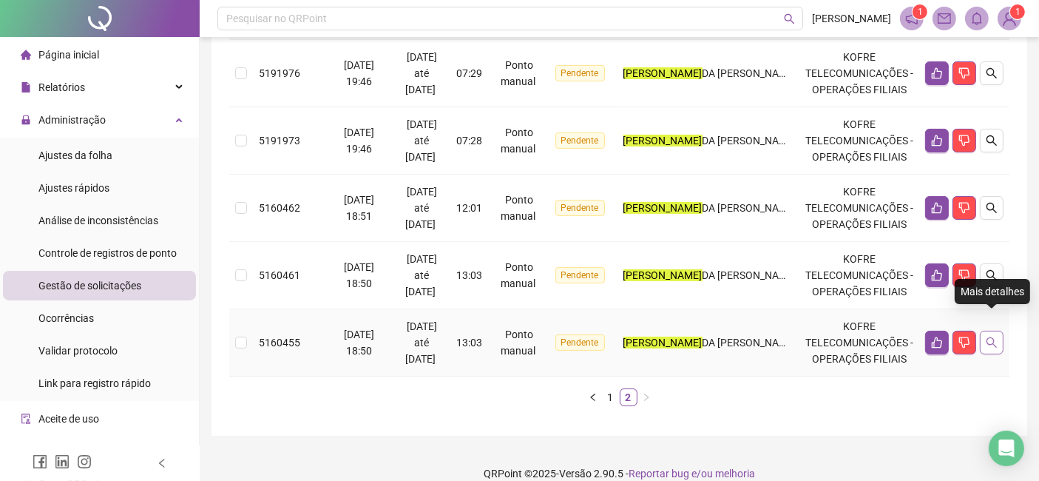
click at [984, 331] on button "button" at bounding box center [992, 343] width 24 height 24
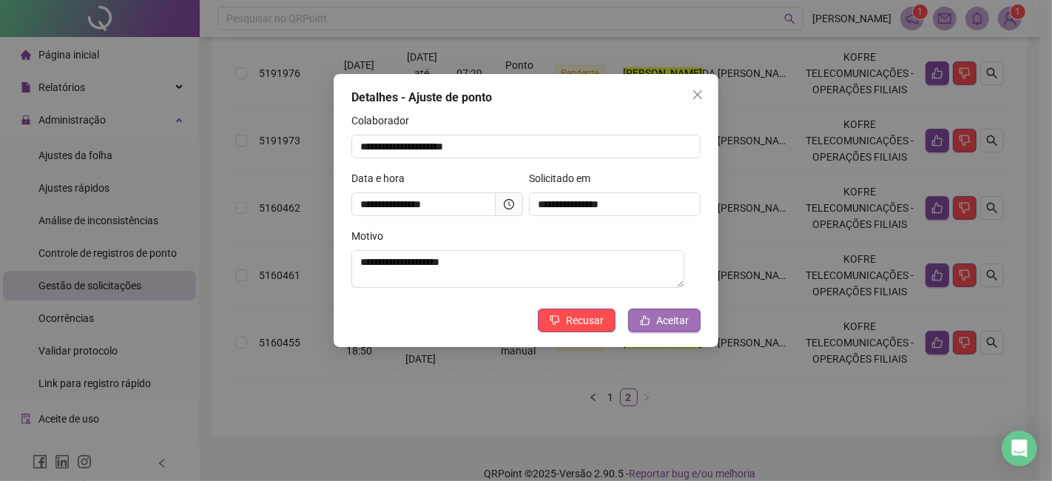
click at [677, 314] on span "Aceitar" at bounding box center [672, 320] width 33 height 16
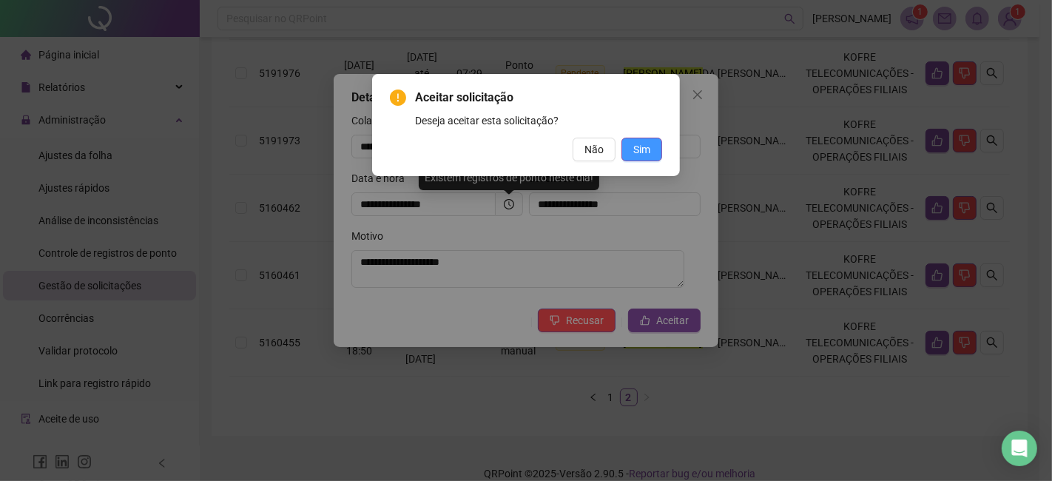
click at [651, 144] on button "Sim" at bounding box center [641, 150] width 41 height 24
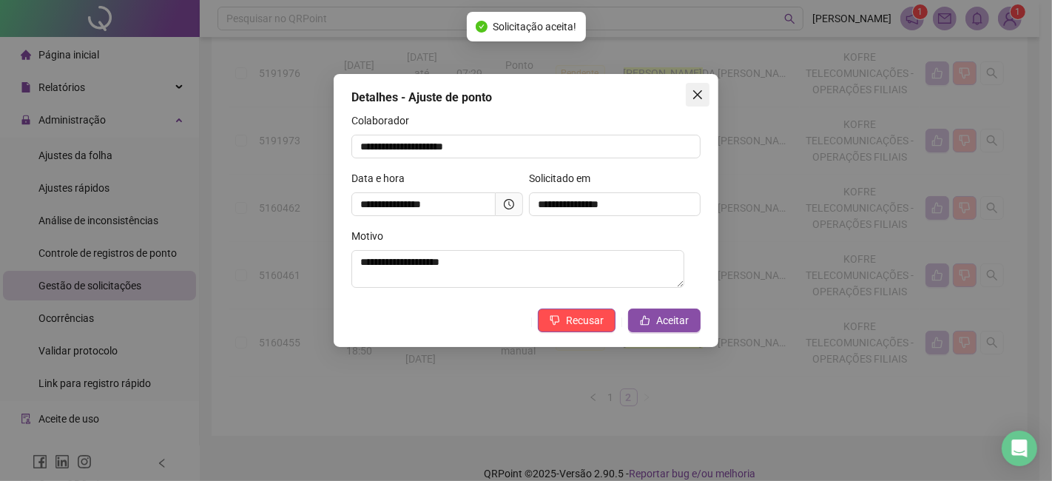
click at [697, 92] on icon "close" at bounding box center [698, 95] width 12 height 12
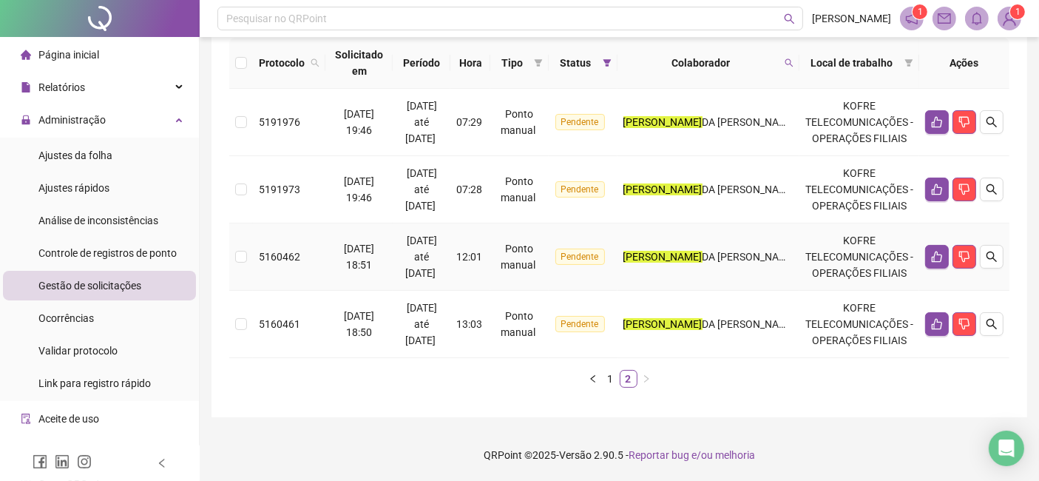
scroll to position [147, 0]
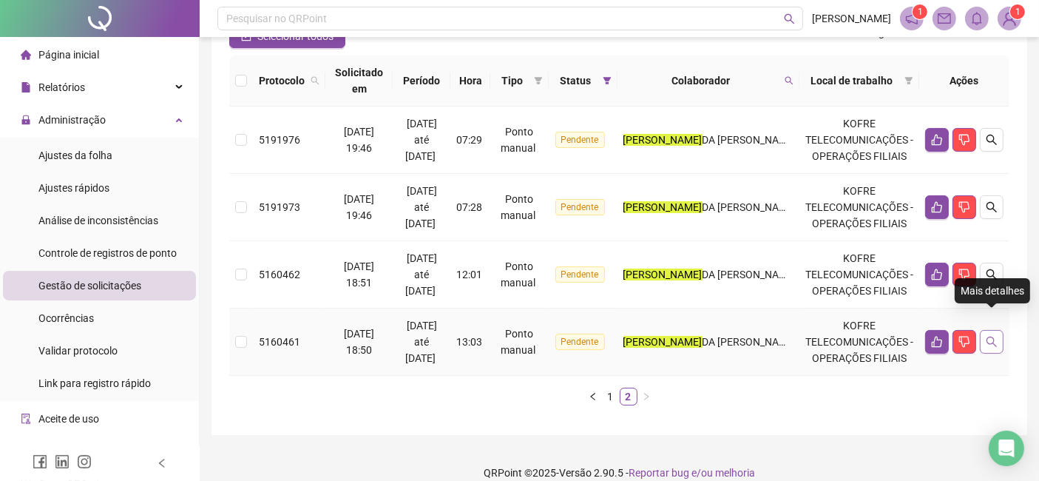
click at [989, 336] on icon "search" at bounding box center [992, 342] width 12 height 12
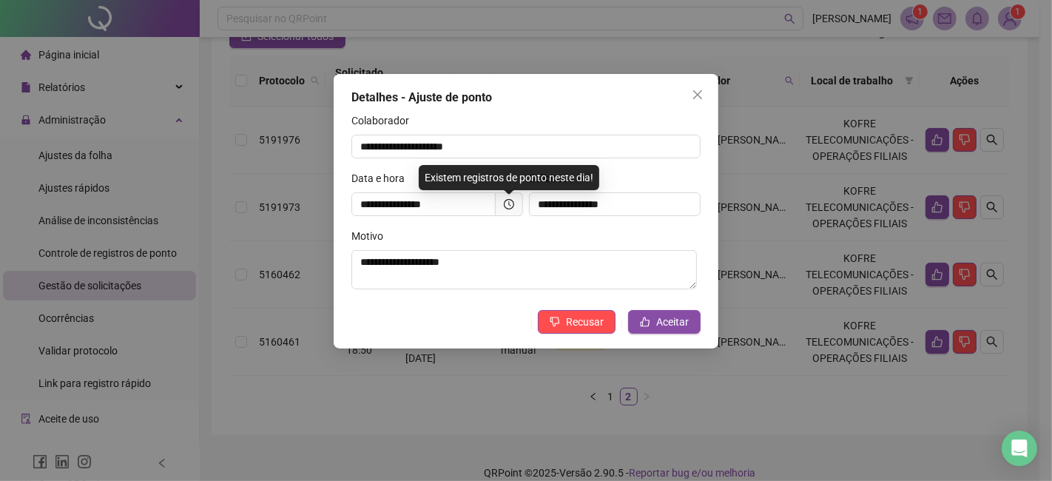
click at [995, 360] on div "**********" at bounding box center [526, 240] width 1052 height 481
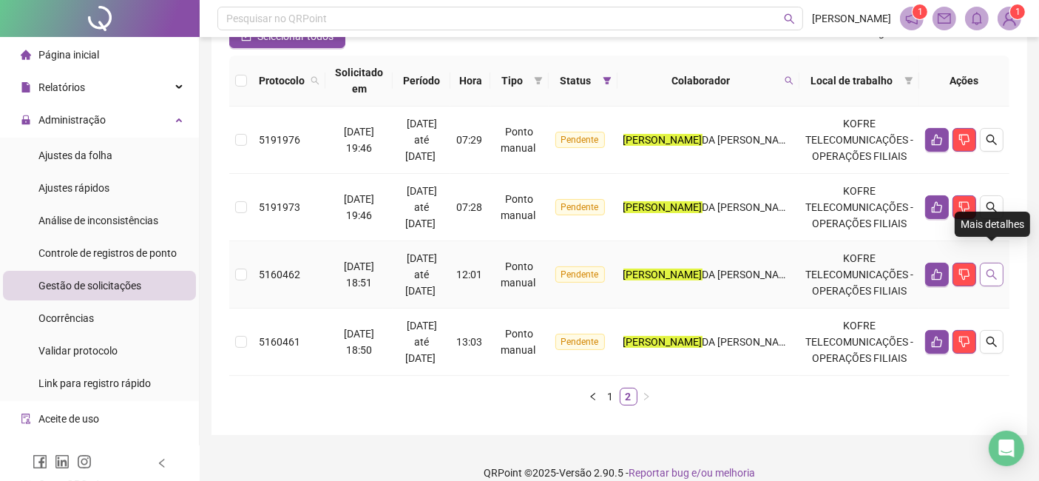
click at [997, 268] on icon "search" at bounding box center [992, 274] width 12 height 12
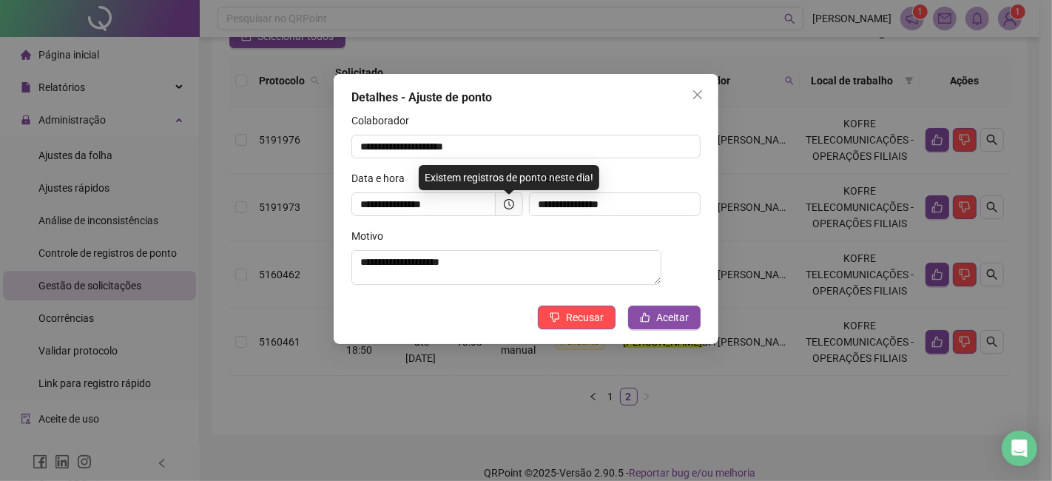
click at [1031, 264] on div "**********" at bounding box center [526, 240] width 1052 height 481
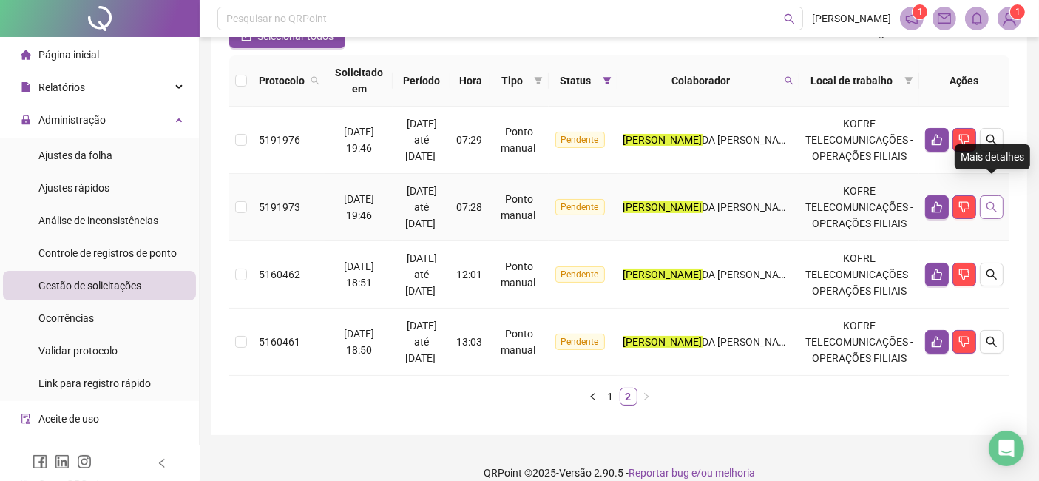
click at [997, 197] on button "button" at bounding box center [992, 207] width 24 height 24
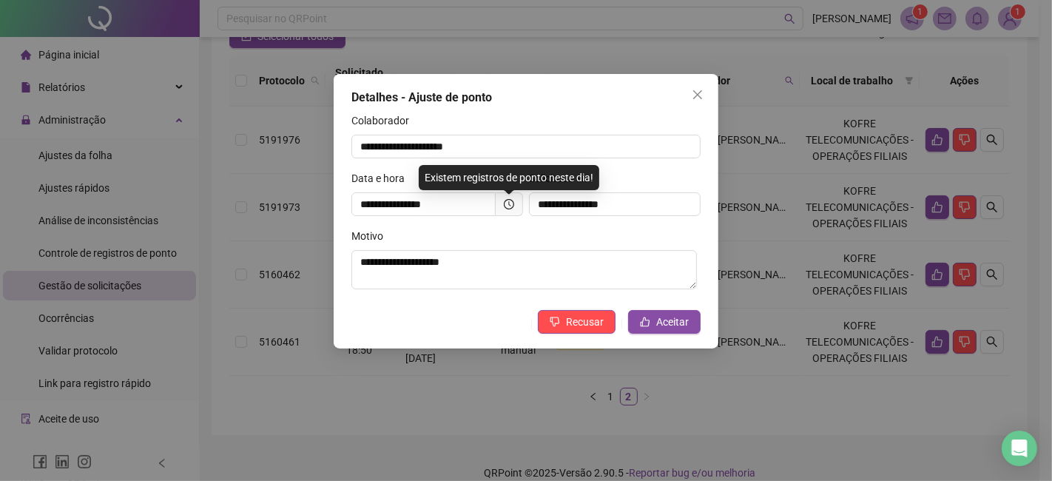
click at [1012, 208] on div "**********" at bounding box center [526, 240] width 1052 height 481
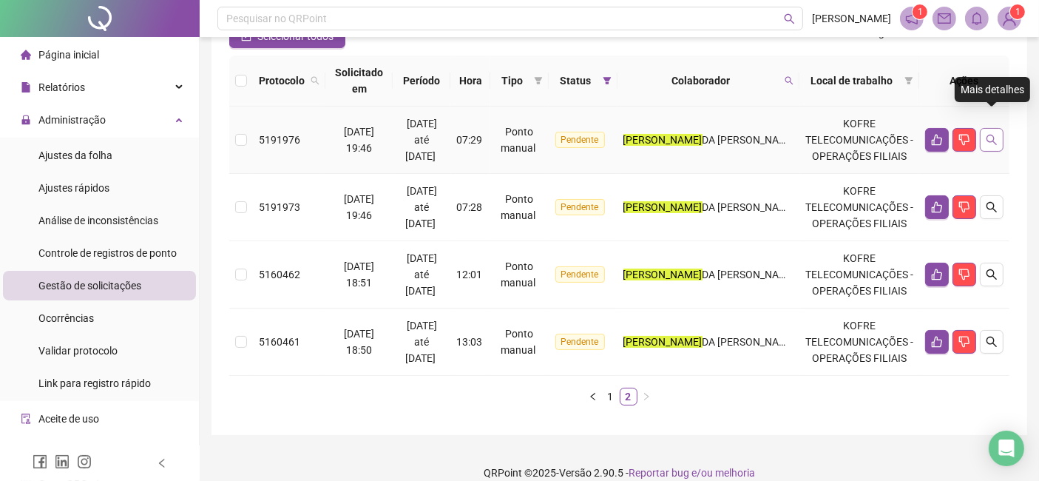
click at [991, 134] on icon "search" at bounding box center [992, 140] width 12 height 12
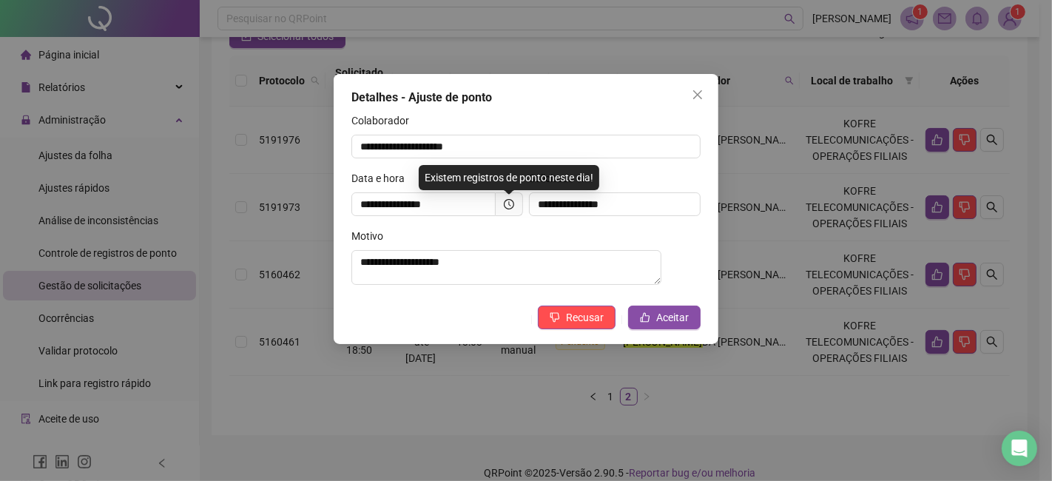
click at [1021, 180] on div "**********" at bounding box center [526, 240] width 1052 height 481
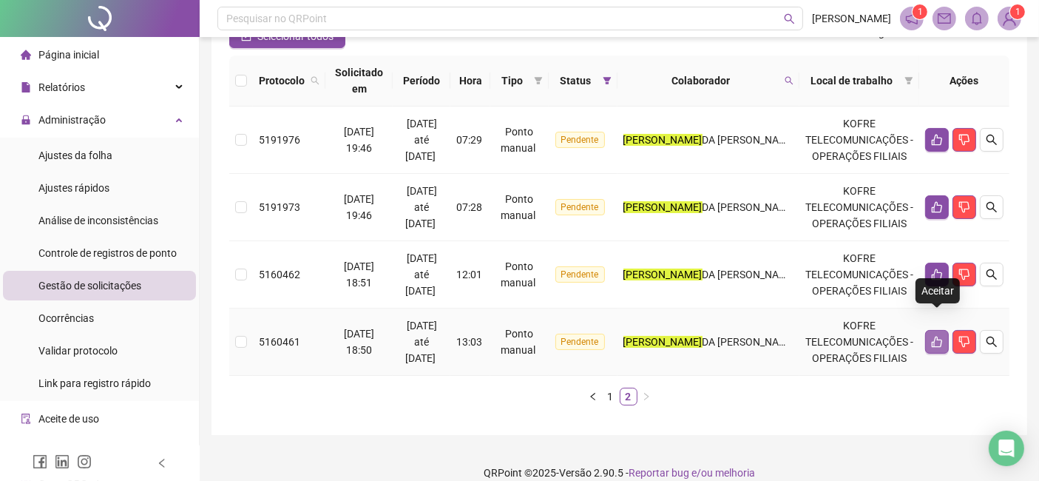
click at [942, 331] on button "button" at bounding box center [937, 342] width 24 height 24
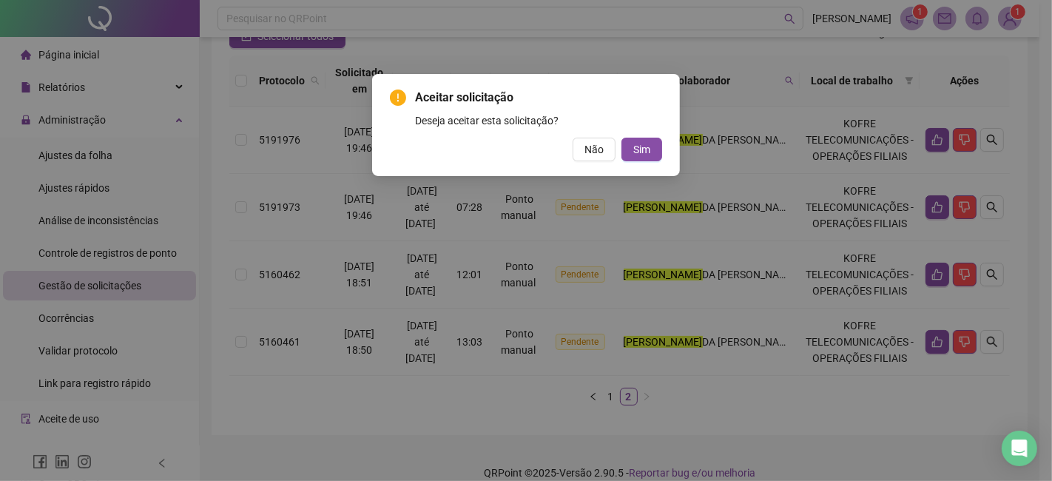
drag, startPoint x: 655, startPoint y: 153, endPoint x: 666, endPoint y: 158, distance: 12.2
click at [655, 153] on button "Sim" at bounding box center [641, 150] width 41 height 24
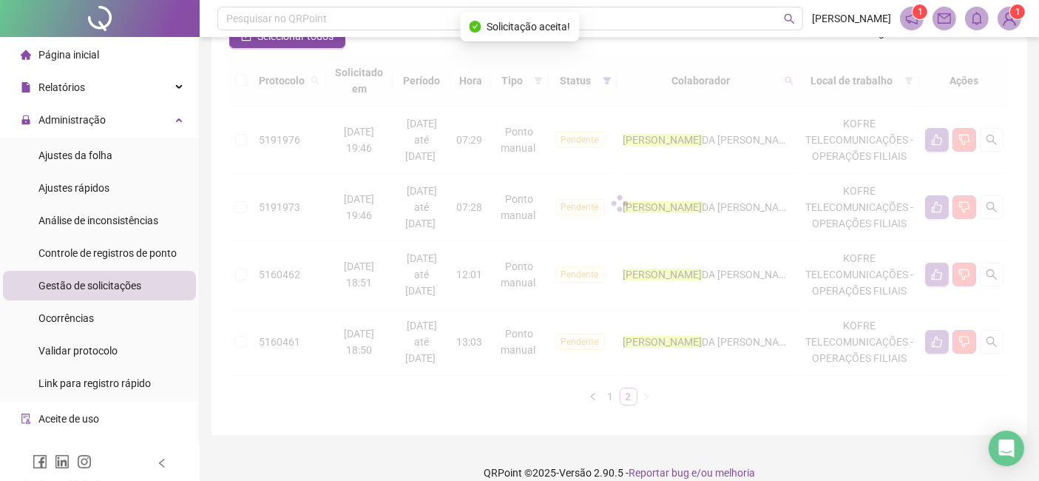
scroll to position [80, 0]
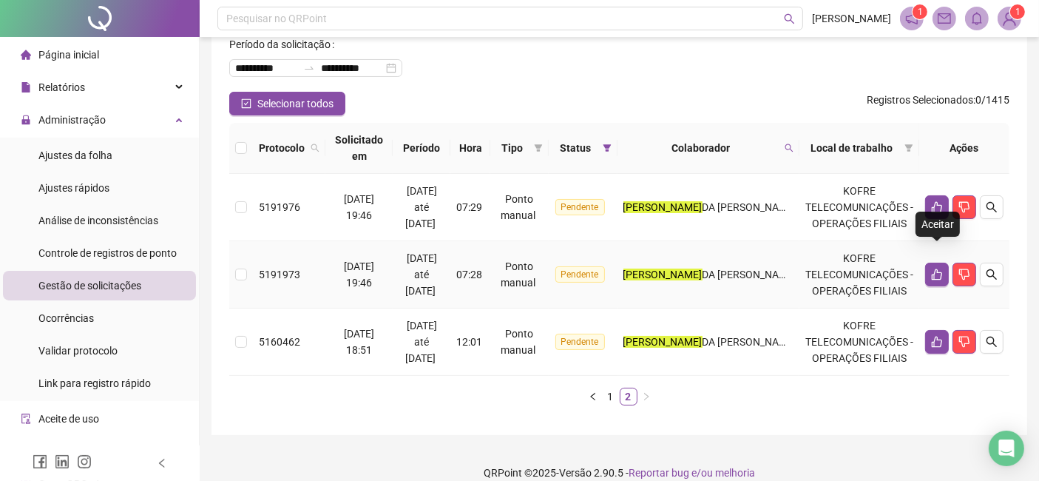
click at [935, 269] on icon "like" at bounding box center [937, 274] width 10 height 11
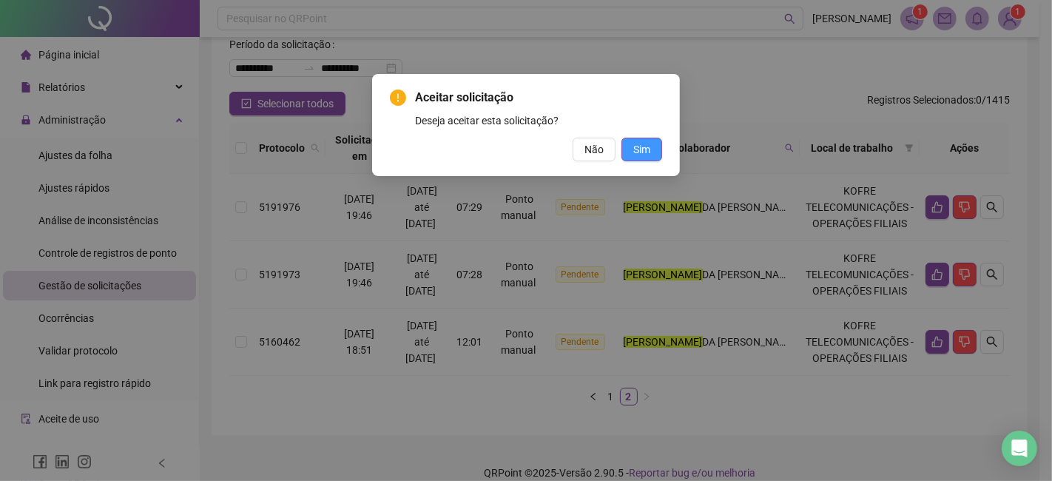
click at [652, 152] on button "Sim" at bounding box center [641, 150] width 41 height 24
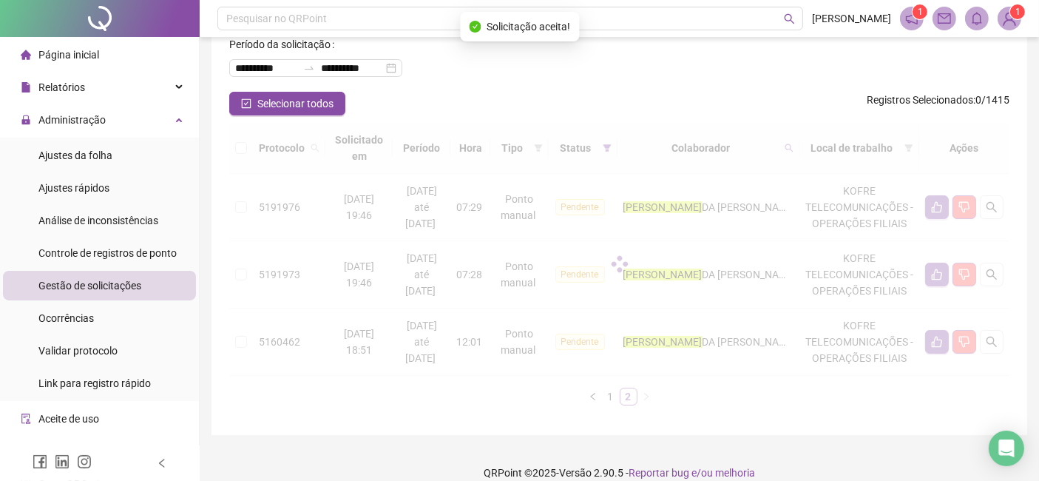
scroll to position [13, 0]
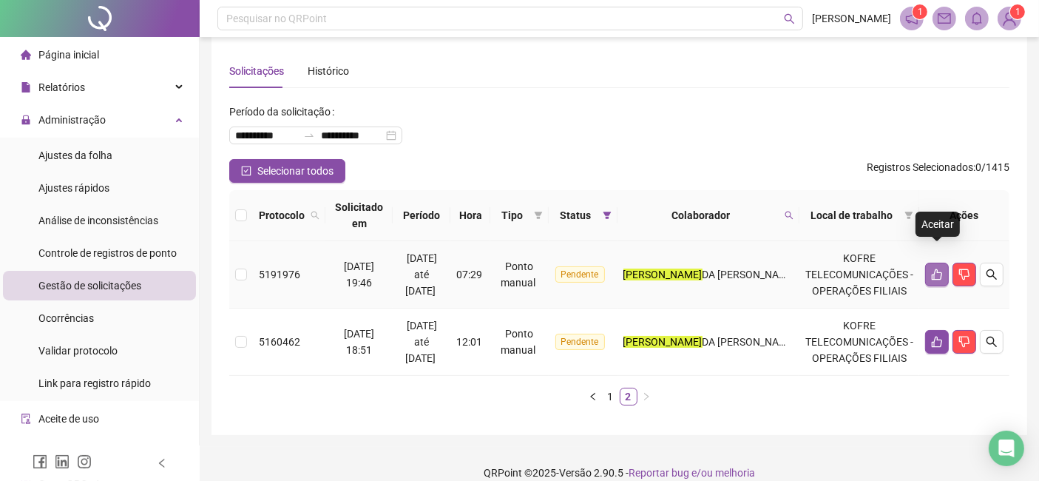
click at [936, 268] on icon "like" at bounding box center [937, 274] width 12 height 12
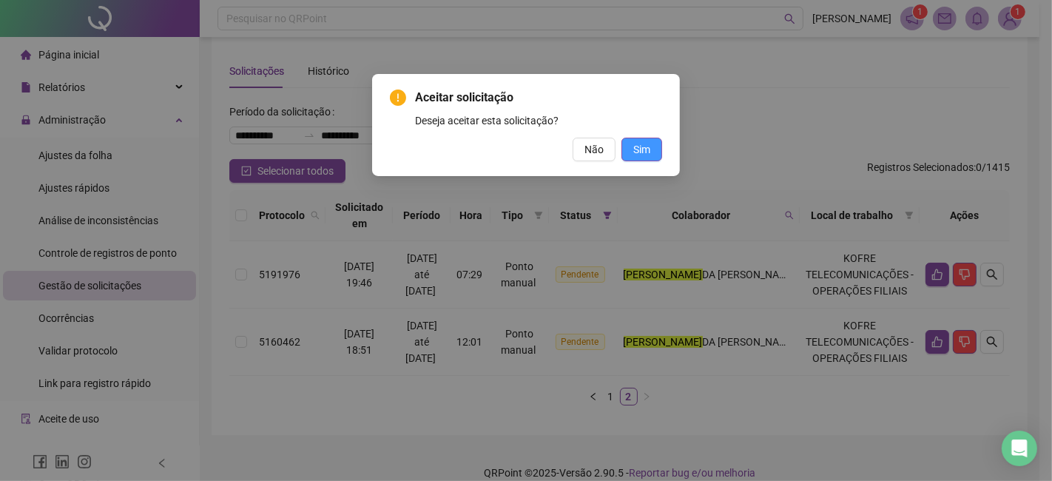
click at [655, 148] on button "Sim" at bounding box center [641, 150] width 41 height 24
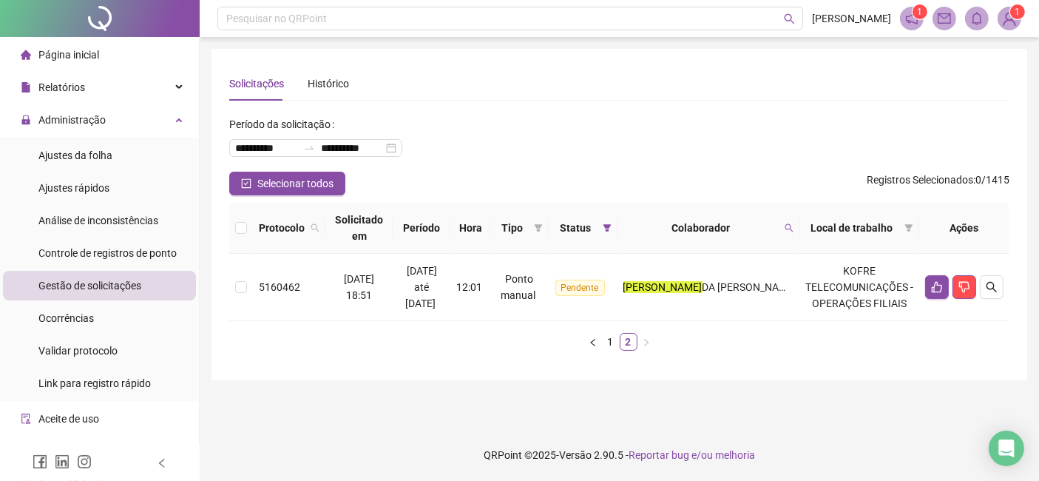
scroll to position [0, 0]
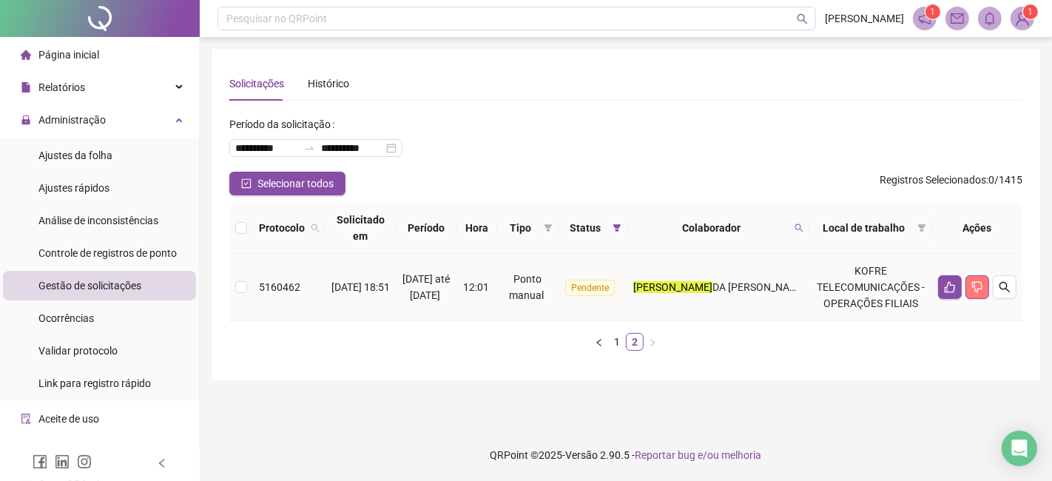
click at [965, 275] on button "button" at bounding box center [977, 287] width 24 height 24
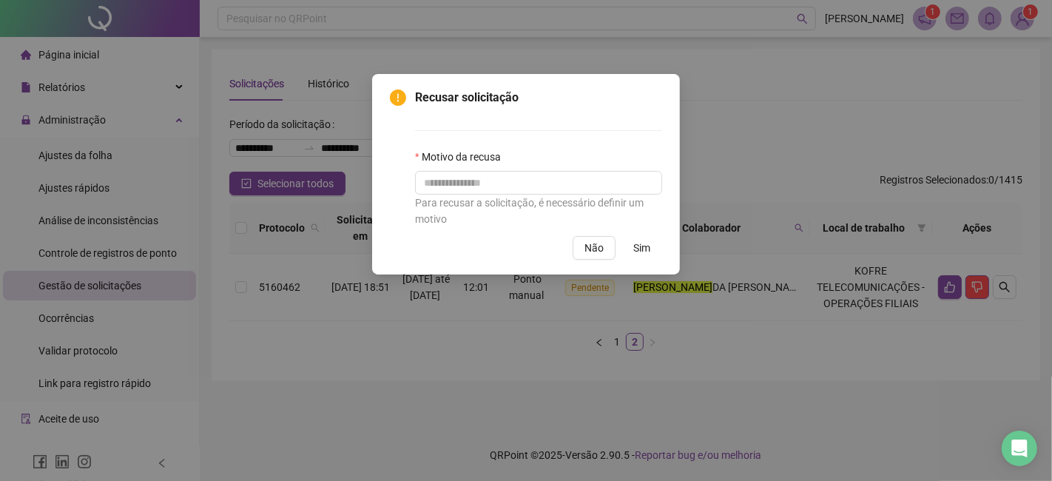
click at [691, 315] on div "Recusar solicitação Motivo da recusa Para recusar a solicitação, é necessário d…" at bounding box center [526, 240] width 1052 height 481
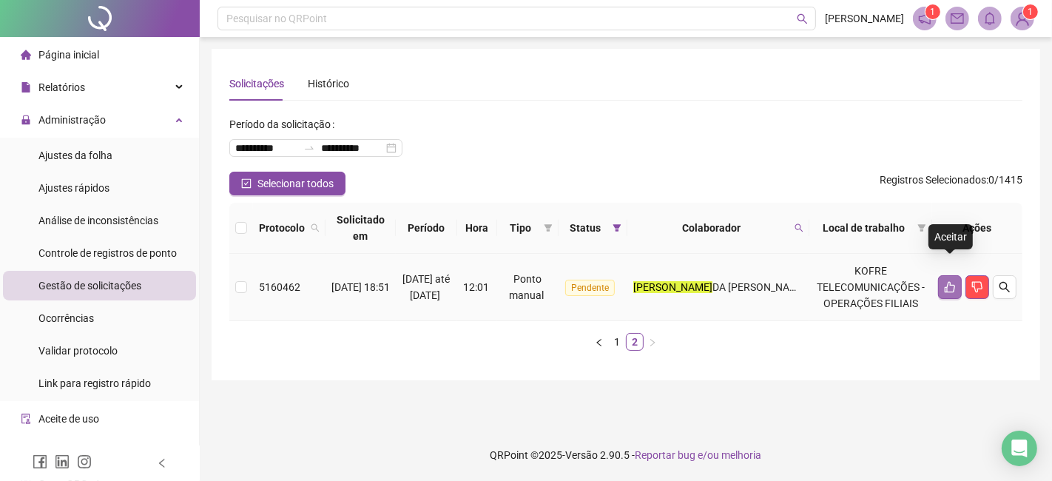
click at [947, 276] on button "button" at bounding box center [950, 287] width 24 height 24
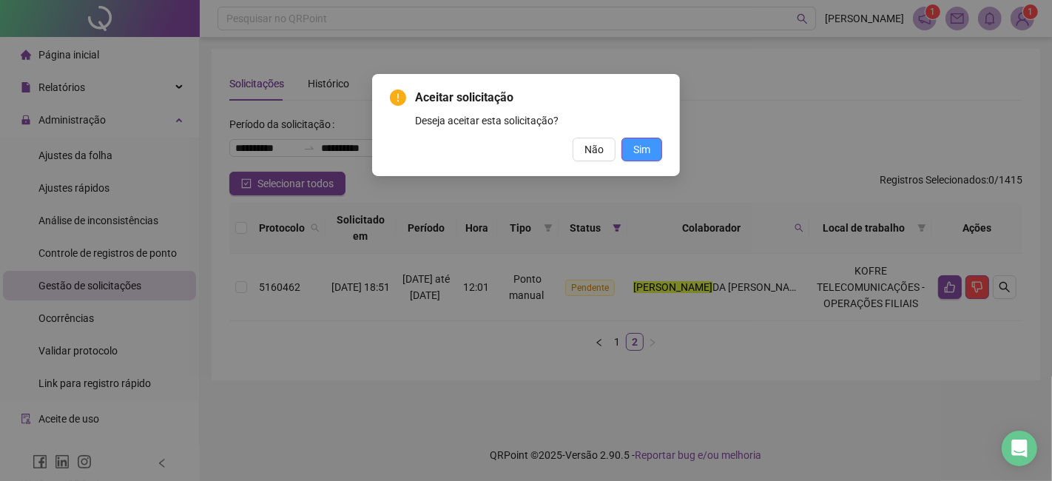
click at [649, 158] on button "Sim" at bounding box center [641, 150] width 41 height 24
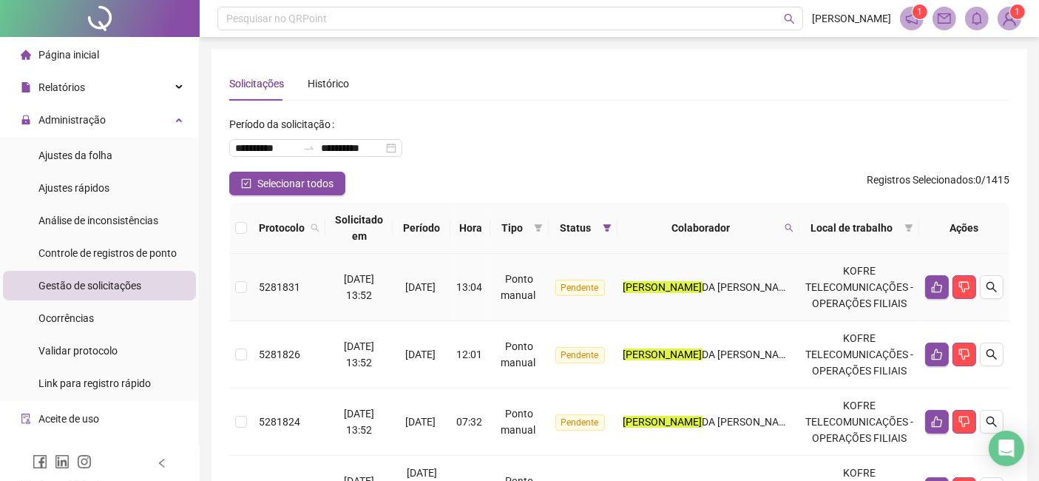
click at [990, 284] on td at bounding box center [964, 287] width 90 height 67
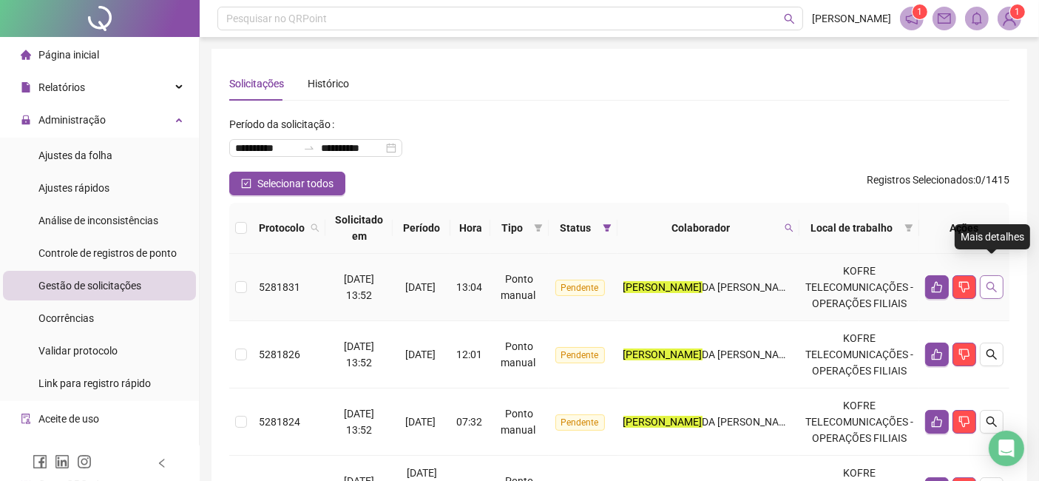
click at [993, 281] on icon "search" at bounding box center [992, 287] width 12 height 12
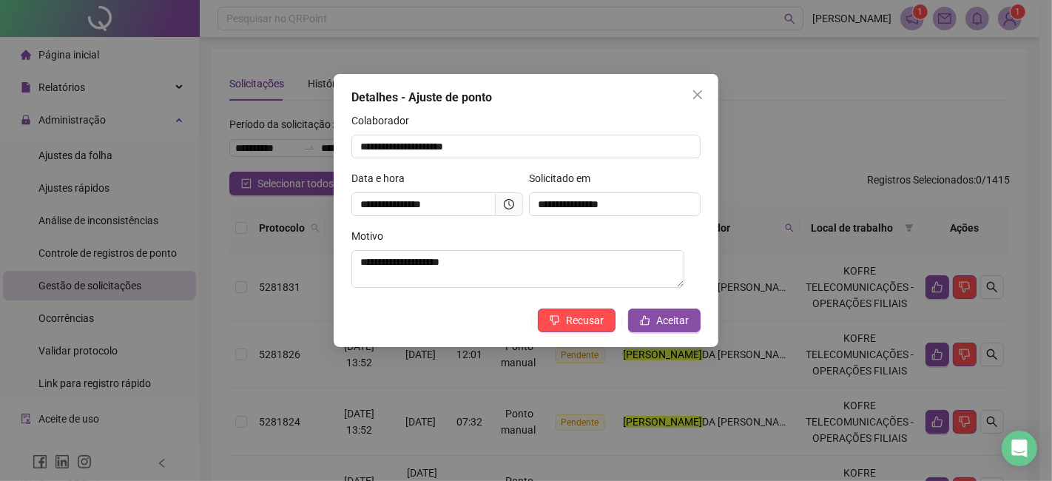
click at [1010, 347] on div "**********" at bounding box center [526, 240] width 1052 height 481
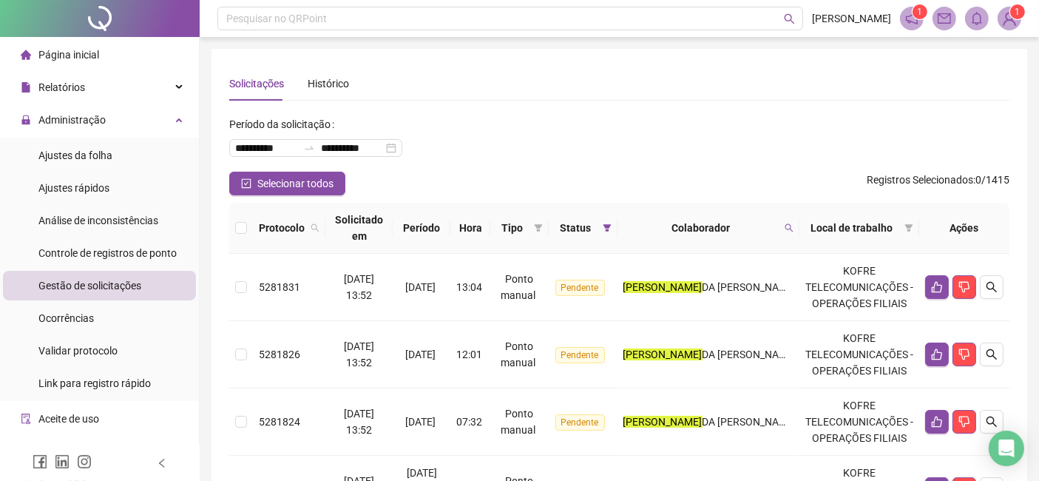
click at [987, 349] on icon "search" at bounding box center [992, 354] width 10 height 10
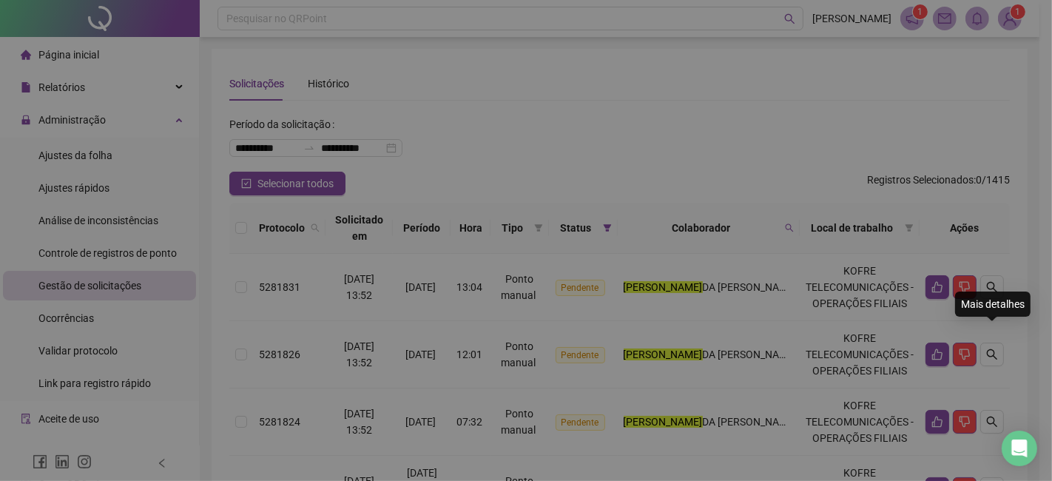
click at [987, 337] on div "**********" at bounding box center [526, 240] width 1052 height 481
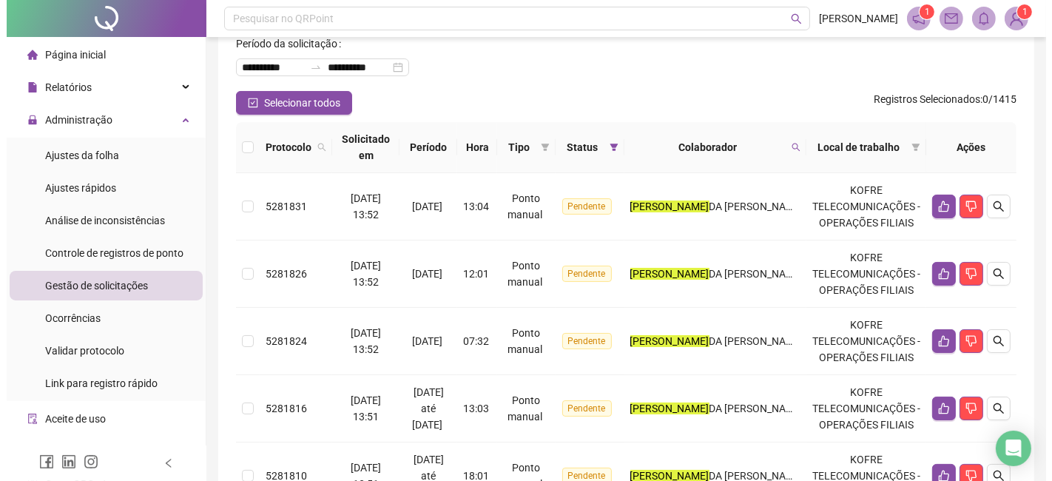
scroll to position [164, 0]
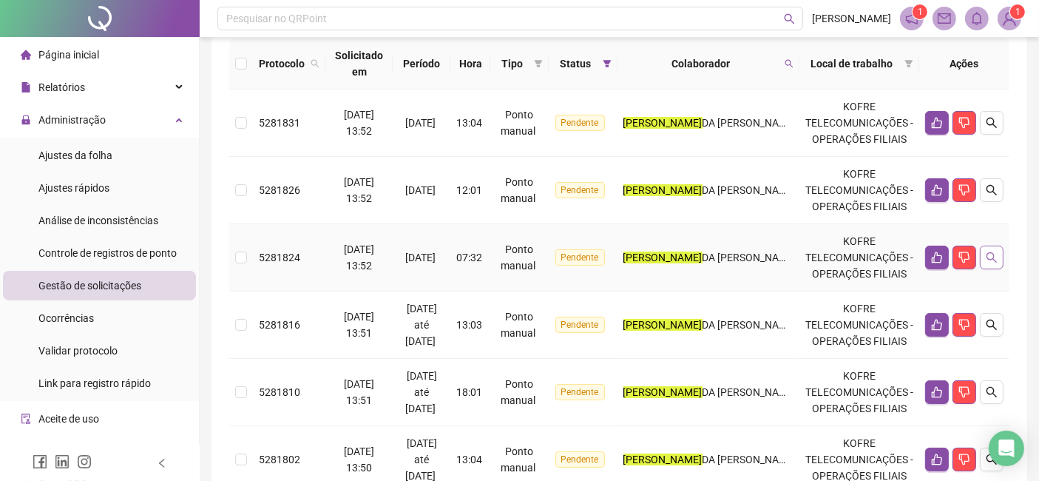
click at [993, 248] on button "button" at bounding box center [992, 258] width 24 height 24
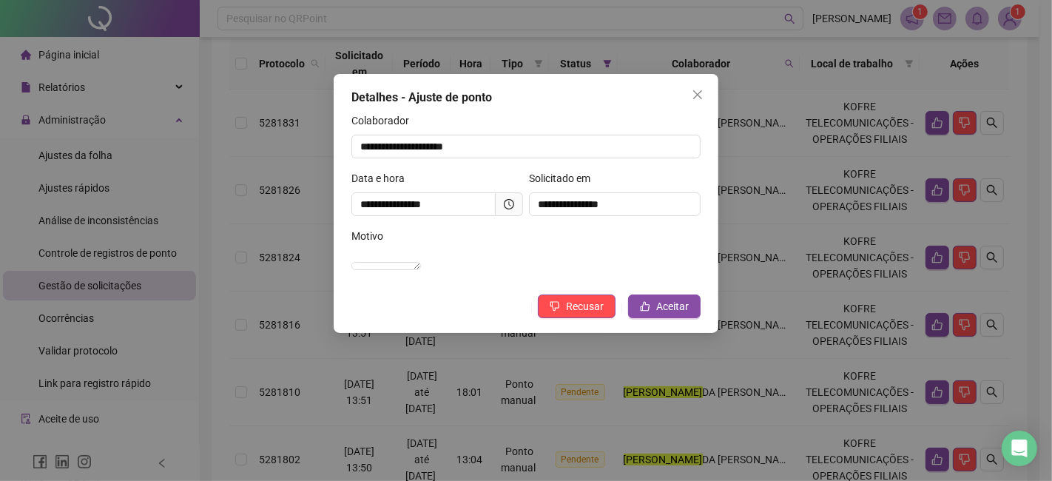
click at [1017, 277] on div "**********" at bounding box center [526, 240] width 1052 height 481
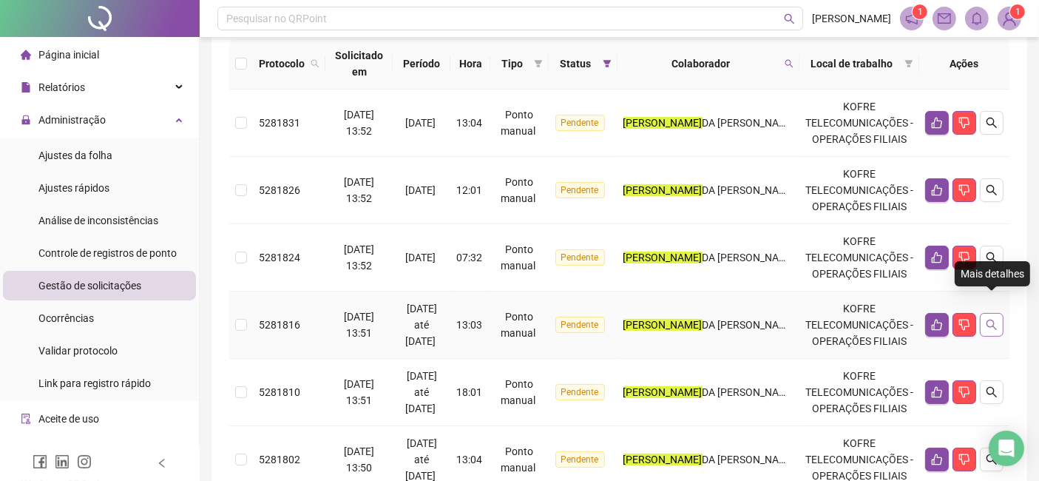
click at [993, 320] on icon "search" at bounding box center [992, 325] width 10 height 10
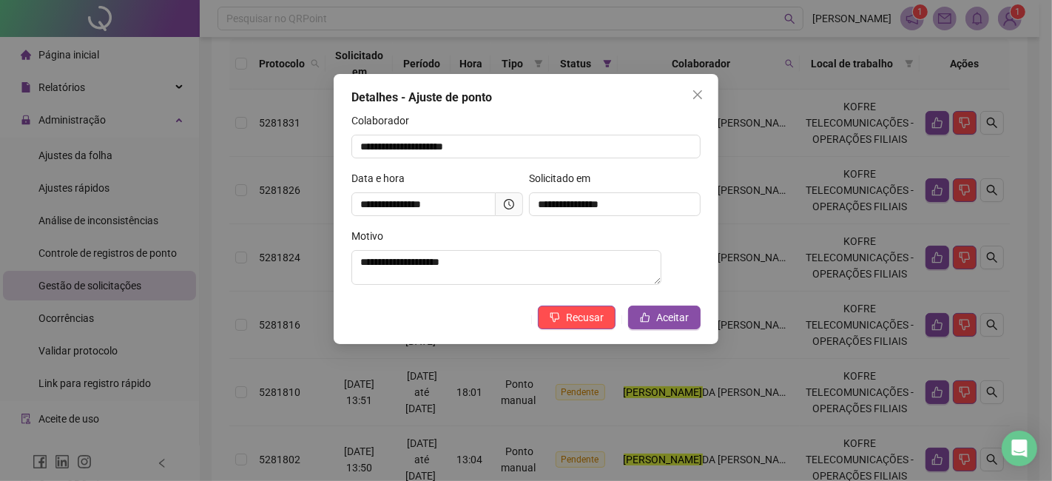
click at [1021, 325] on div "**********" at bounding box center [526, 240] width 1052 height 481
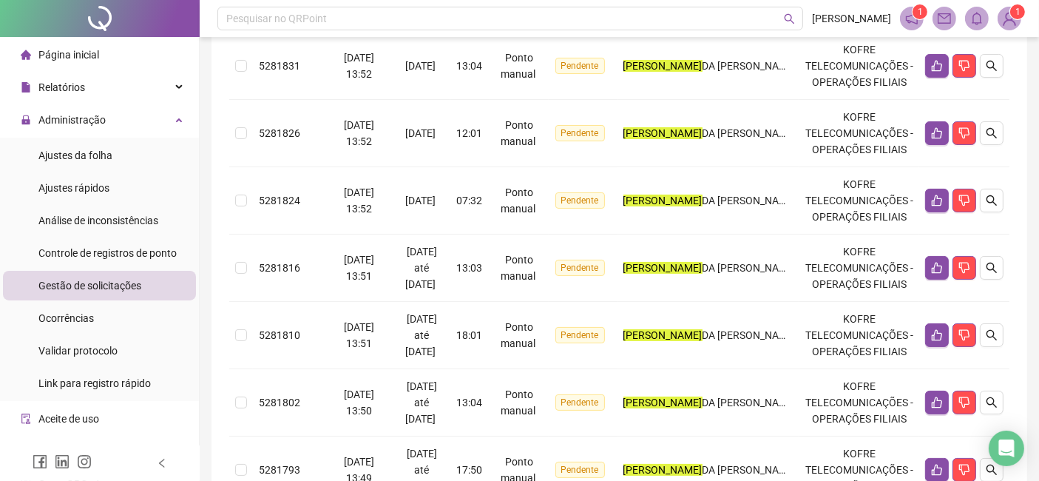
scroll to position [410, 0]
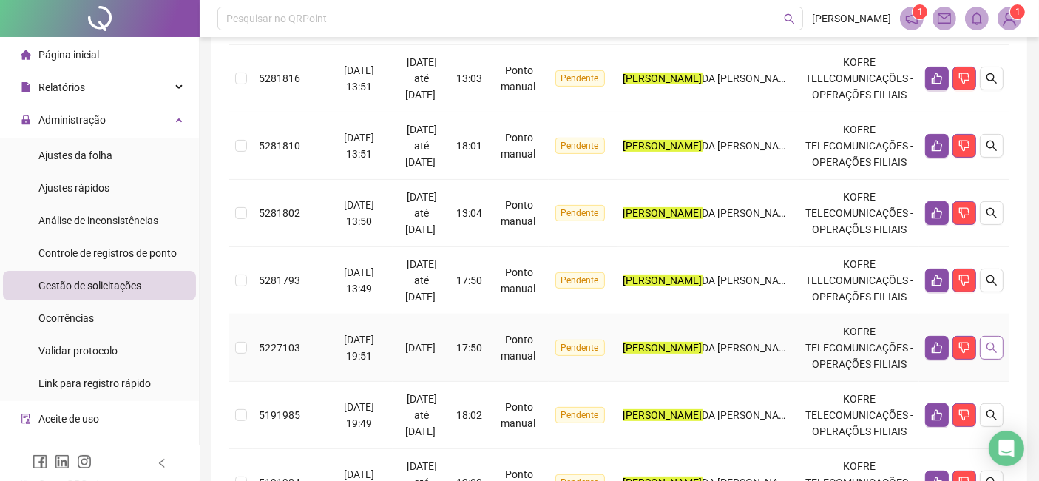
click at [993, 342] on icon "search" at bounding box center [992, 347] width 10 height 10
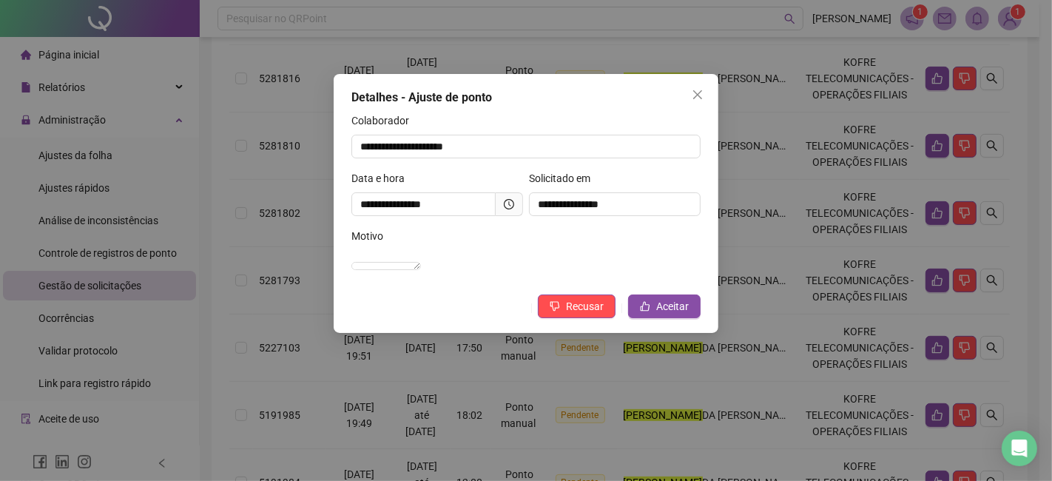
click at [1018, 342] on div "**********" at bounding box center [526, 240] width 1052 height 481
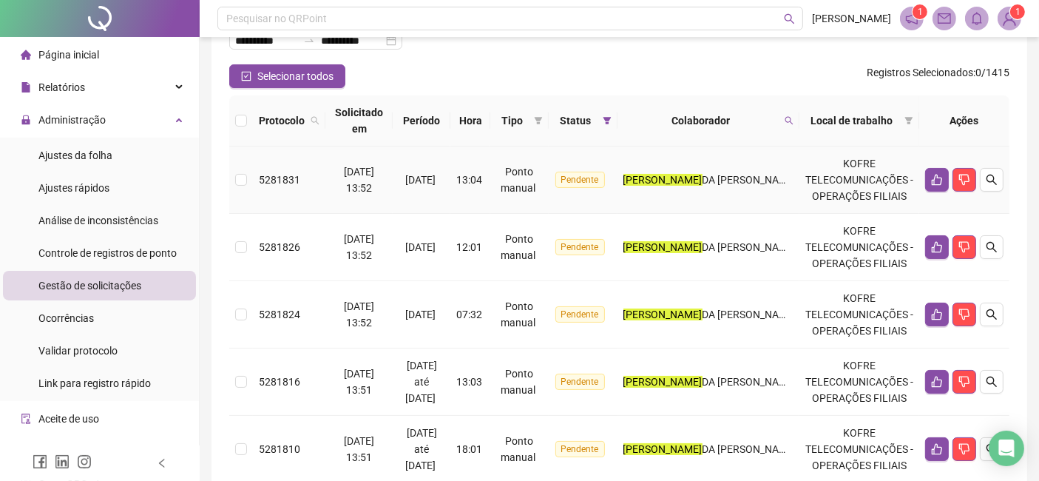
scroll to position [82, 0]
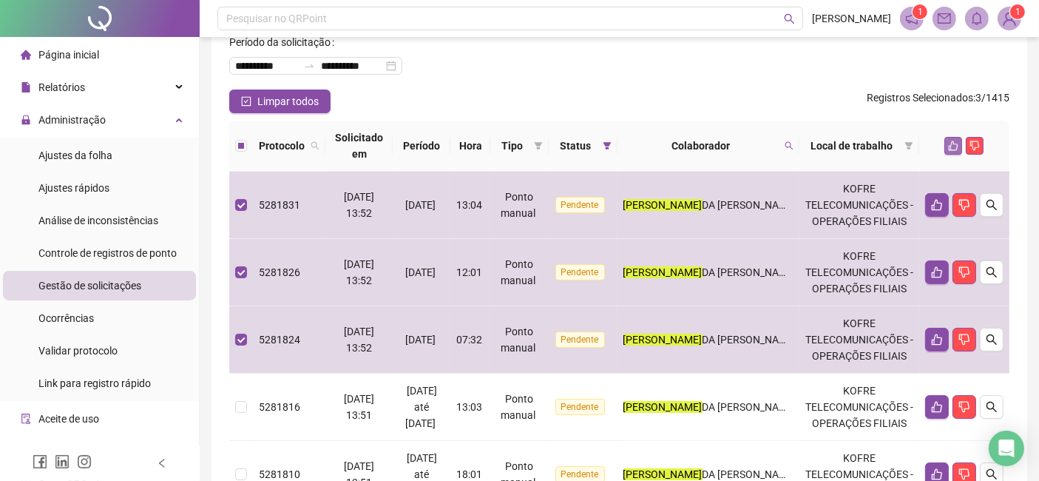
click at [953, 141] on icon "like" at bounding box center [953, 146] width 10 height 10
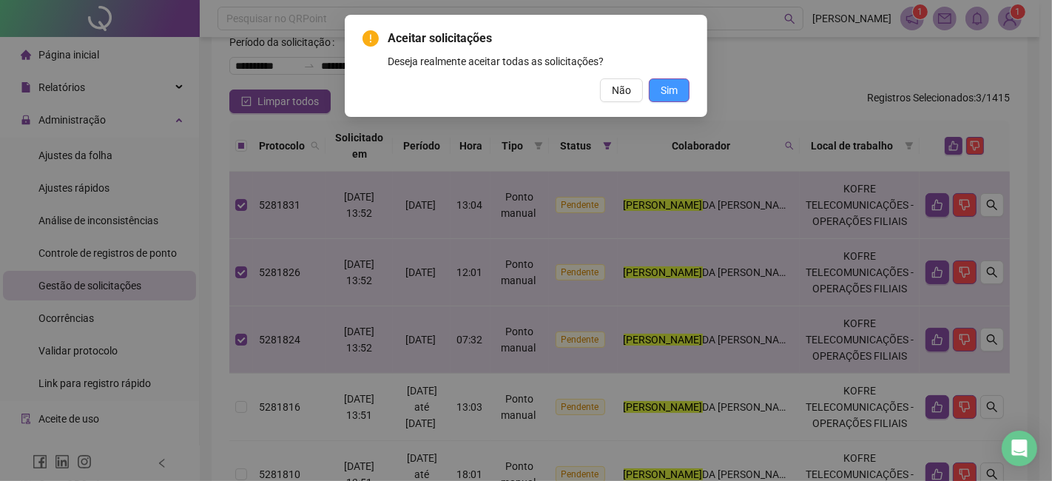
click at [669, 92] on span "Sim" at bounding box center [668, 90] width 17 height 16
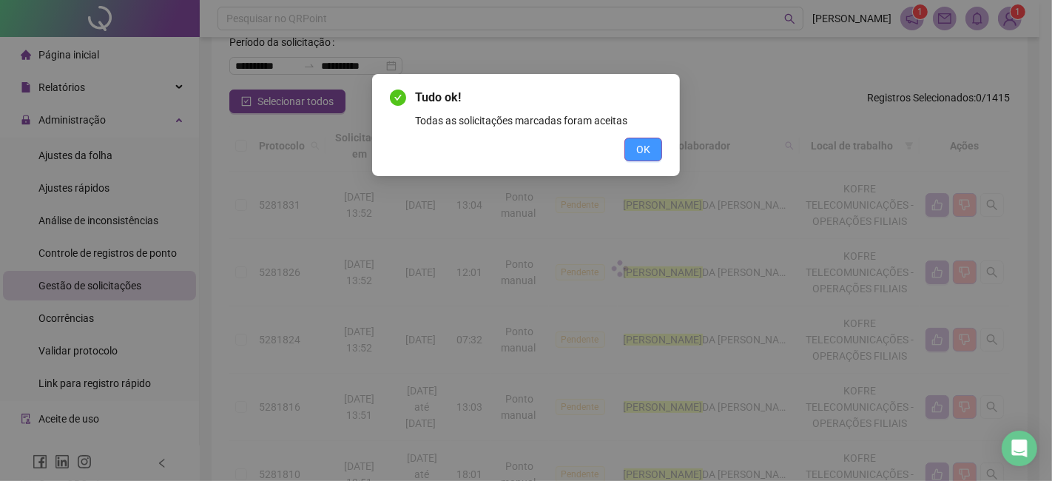
click at [656, 149] on button "OK" at bounding box center [643, 150] width 38 height 24
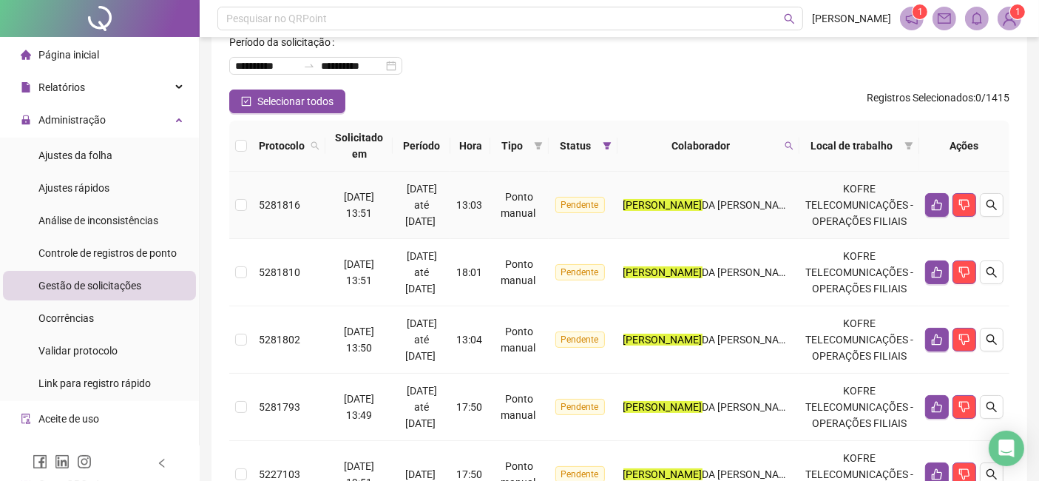
click at [247, 187] on td at bounding box center [241, 205] width 24 height 67
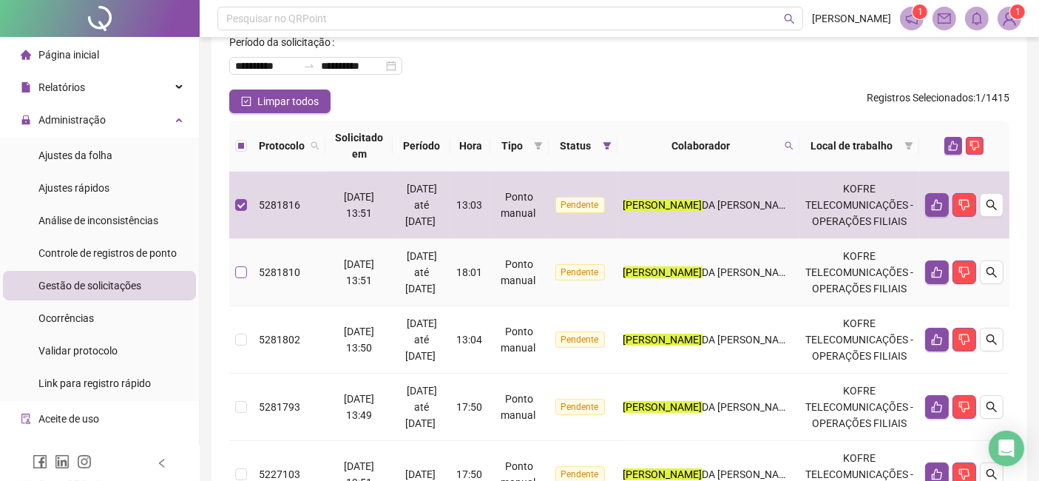
click at [240, 264] on label at bounding box center [241, 272] width 12 height 16
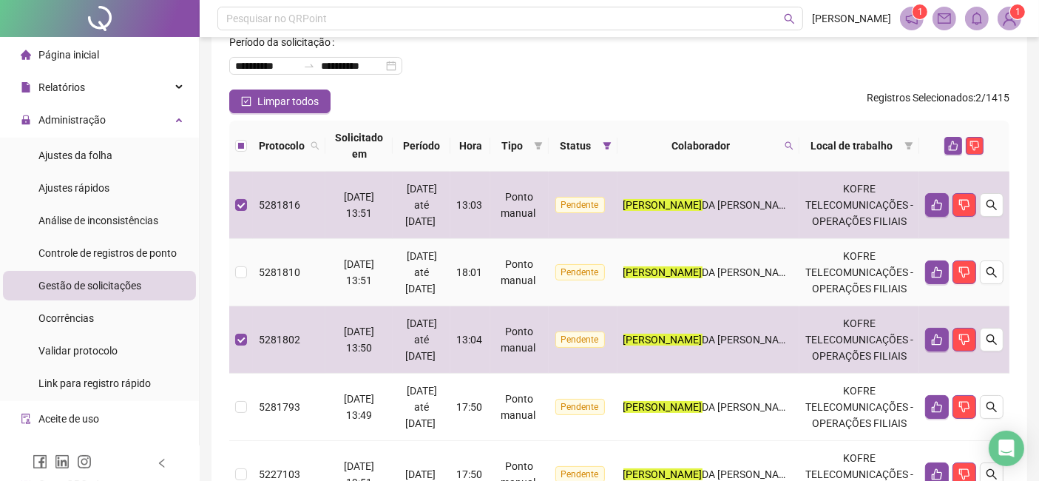
click at [244, 246] on td at bounding box center [241, 272] width 24 height 67
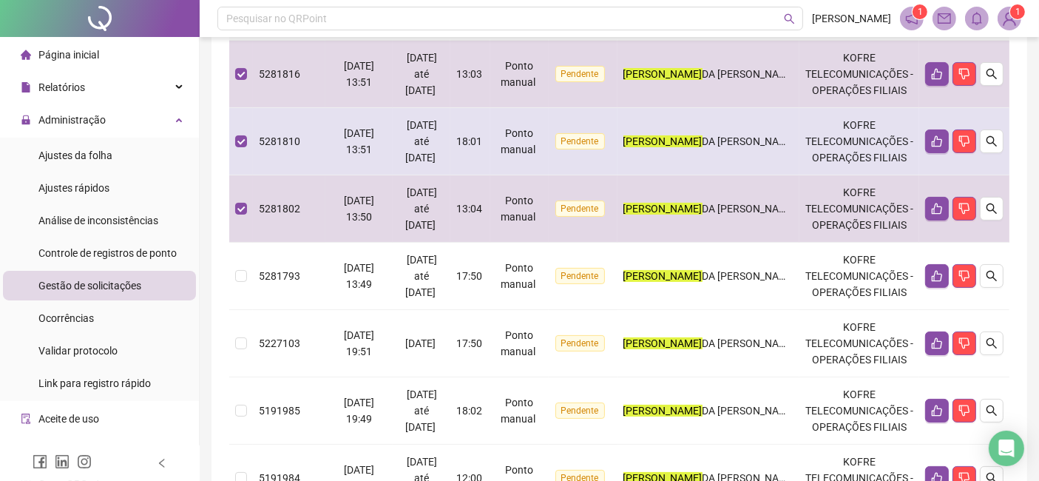
scroll to position [410, 0]
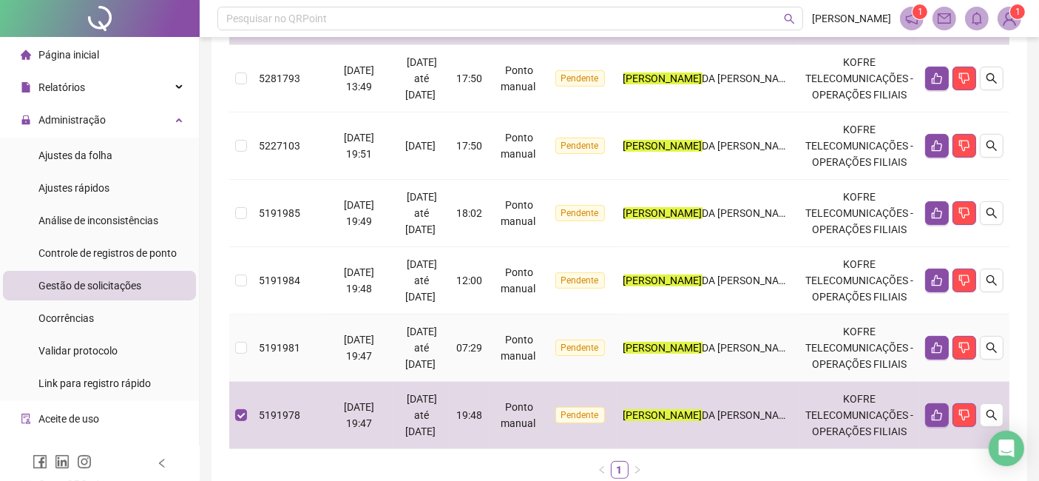
click at [238, 339] on label at bounding box center [241, 347] width 12 height 16
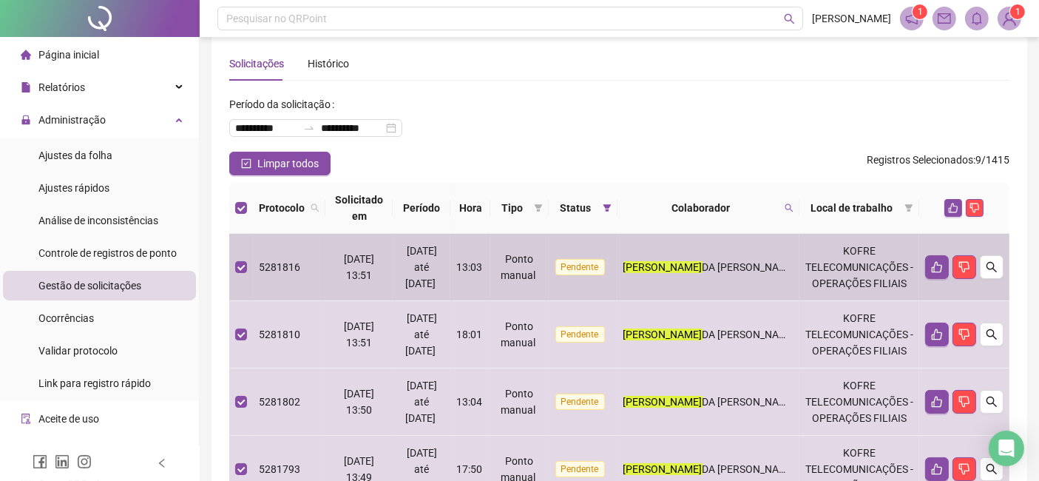
scroll to position [0, 0]
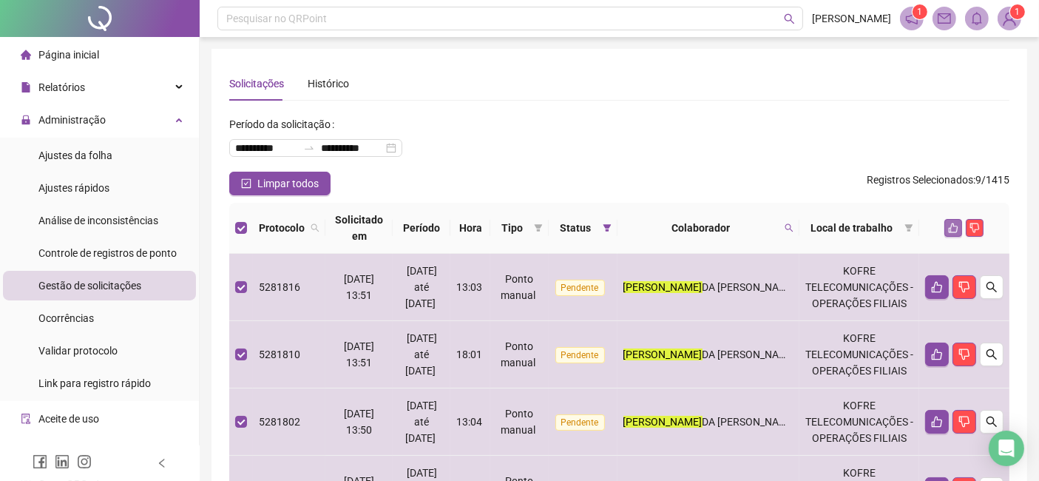
click at [951, 223] on icon "like" at bounding box center [953, 228] width 10 height 10
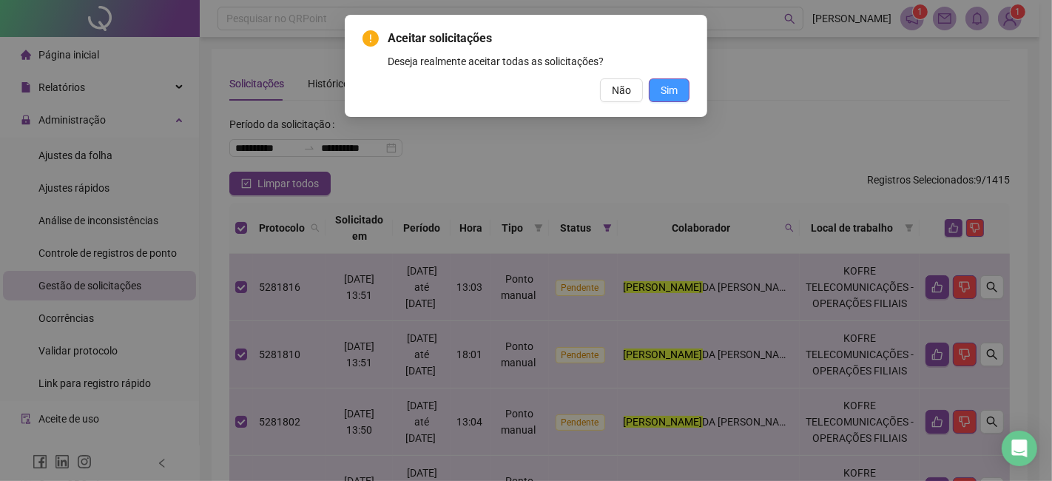
click at [663, 82] on span "Sim" at bounding box center [668, 90] width 17 height 16
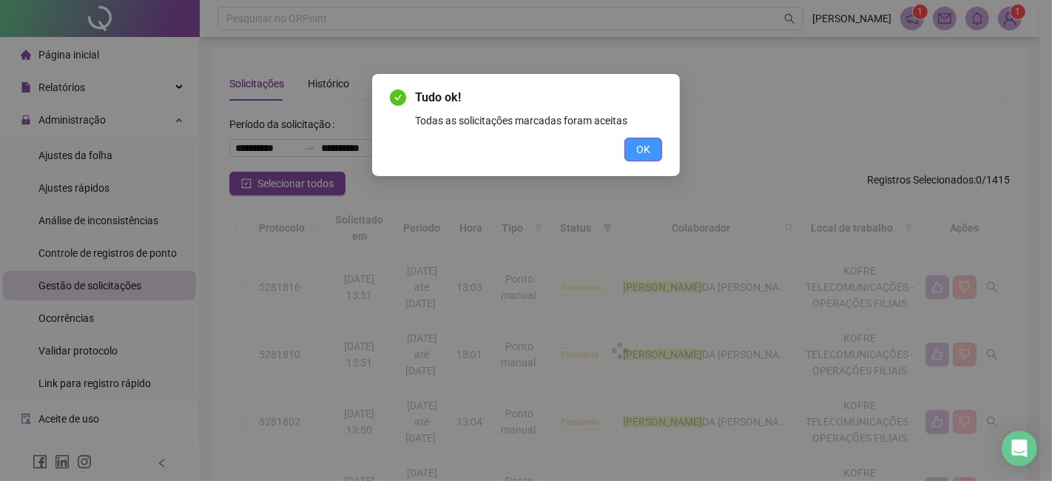
click at [645, 138] on button "OK" at bounding box center [643, 150] width 38 height 24
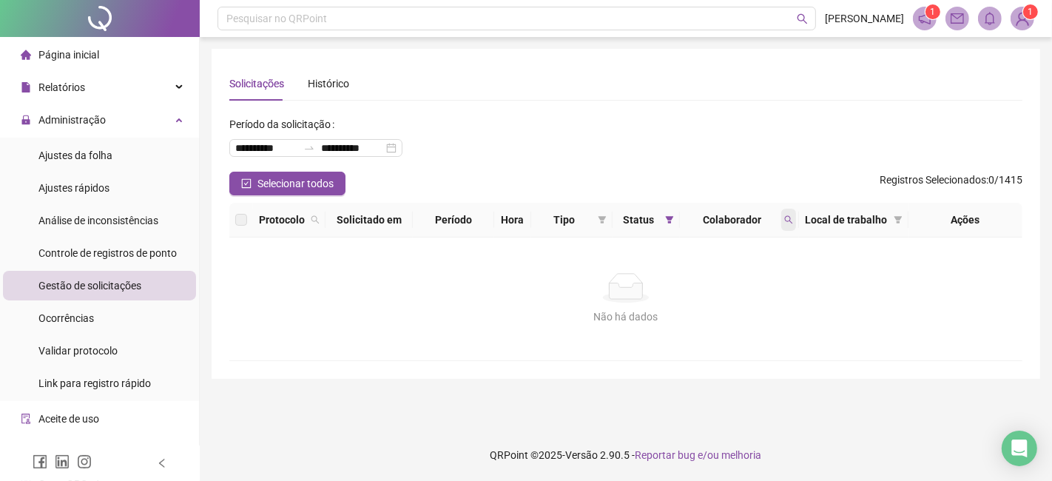
click at [788, 223] on icon "search" at bounding box center [788, 219] width 9 height 9
click at [751, 274] on span "Limpar" at bounding box center [756, 279] width 33 height 16
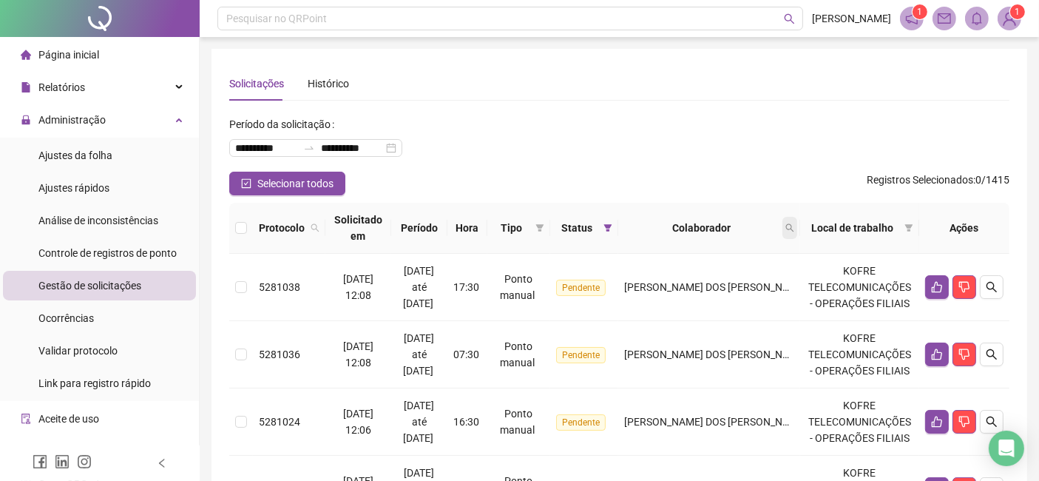
click at [794, 227] on icon "search" at bounding box center [790, 228] width 8 height 8
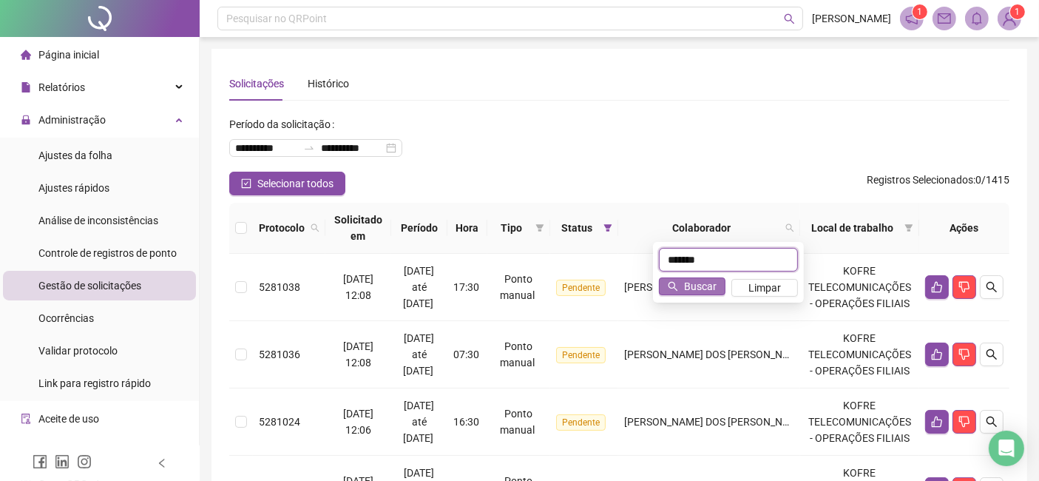
type input "*******"
click at [697, 280] on span "Buscar" at bounding box center [700, 286] width 33 height 16
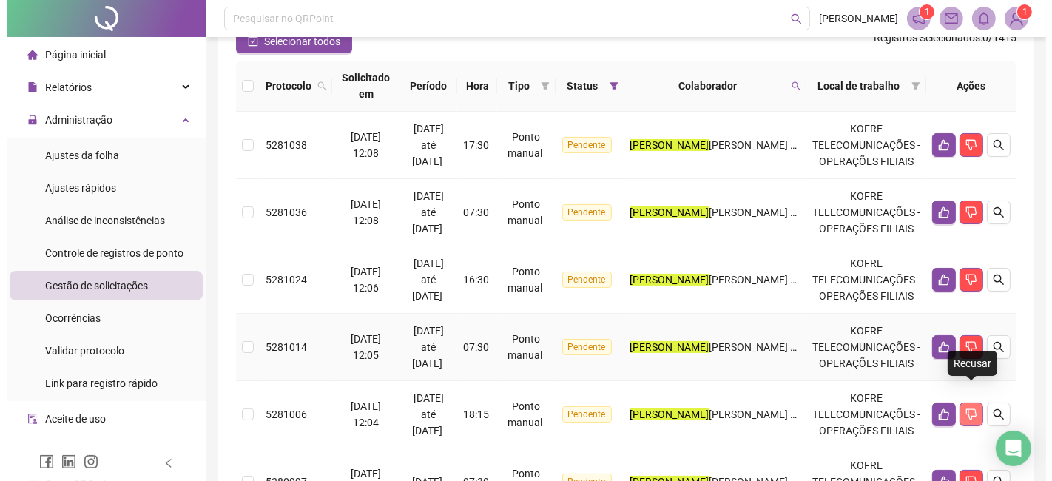
scroll to position [117, 0]
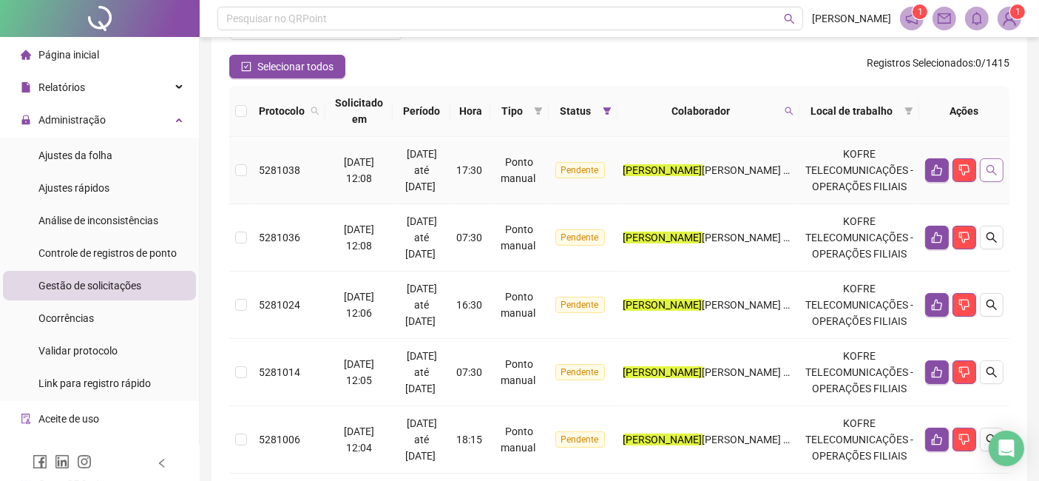
click at [998, 158] on button "button" at bounding box center [992, 170] width 24 height 24
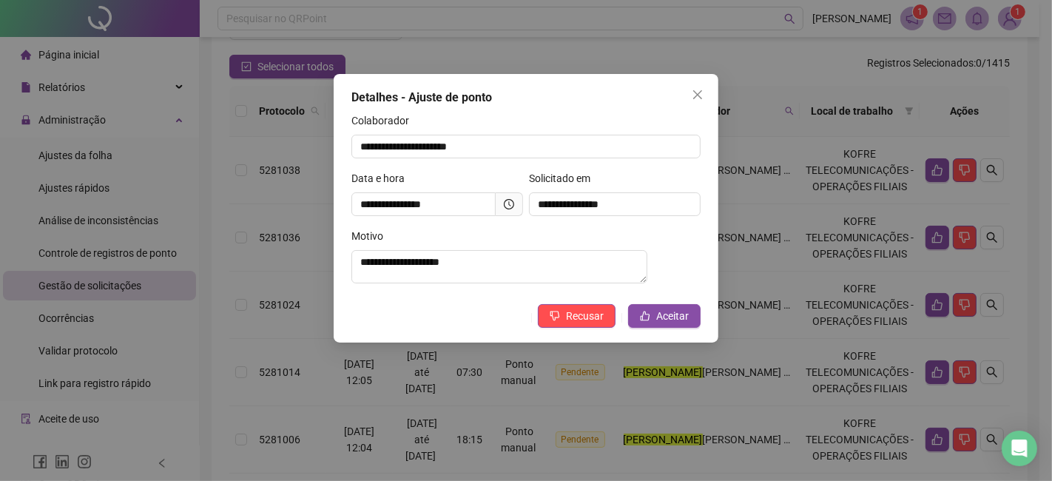
click at [1021, 195] on div "**********" at bounding box center [526, 240] width 1052 height 481
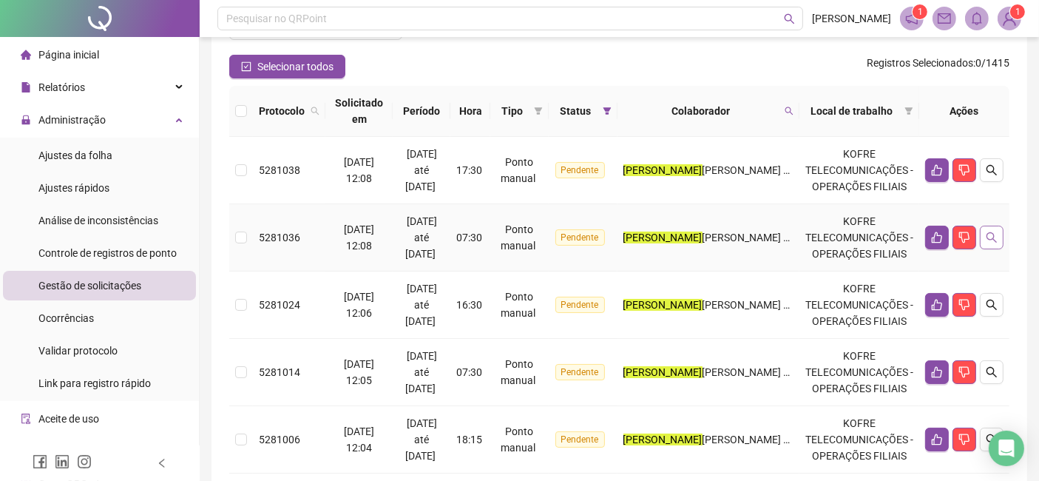
click at [993, 231] on icon "search" at bounding box center [992, 237] width 12 height 12
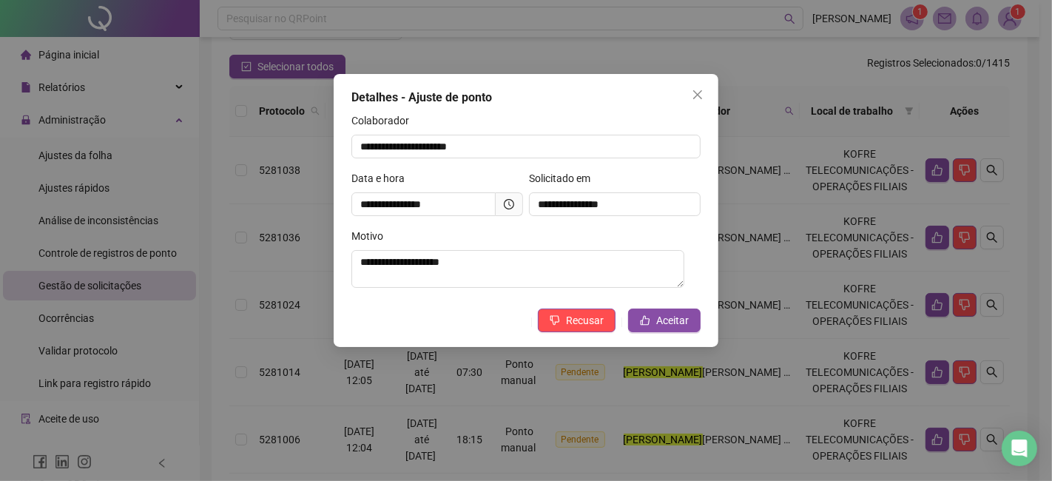
click at [1021, 254] on div "**********" at bounding box center [526, 240] width 1052 height 481
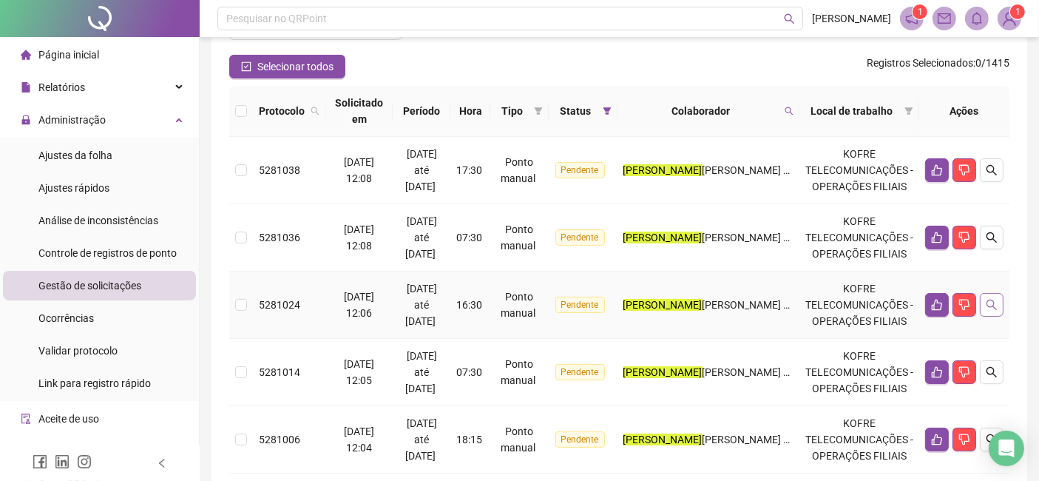
click at [987, 297] on button "button" at bounding box center [992, 305] width 24 height 24
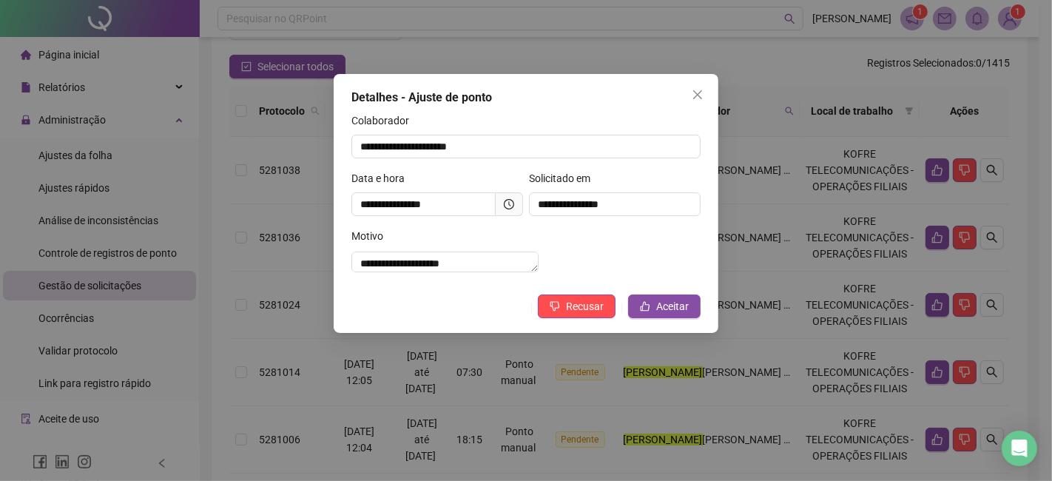
click at [1018, 328] on div "**********" at bounding box center [526, 240] width 1052 height 481
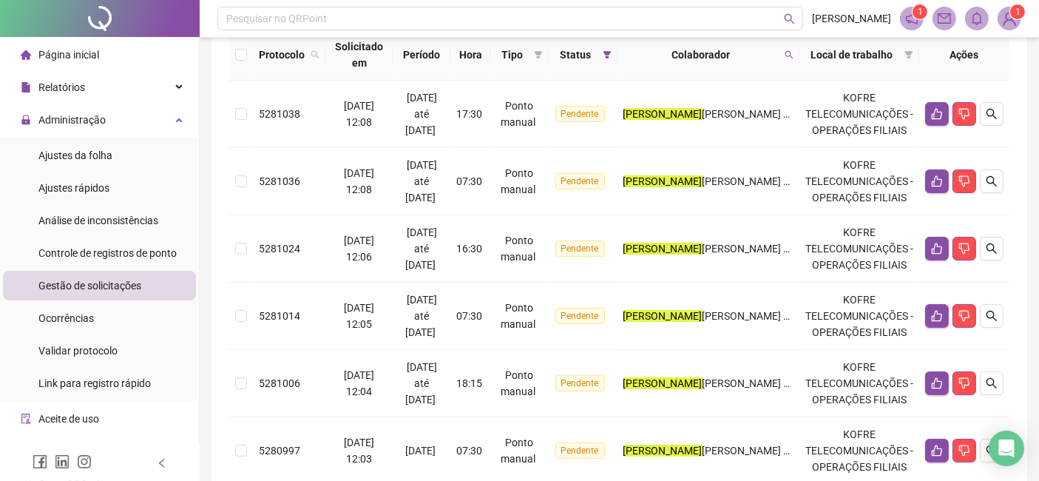
scroll to position [199, 0]
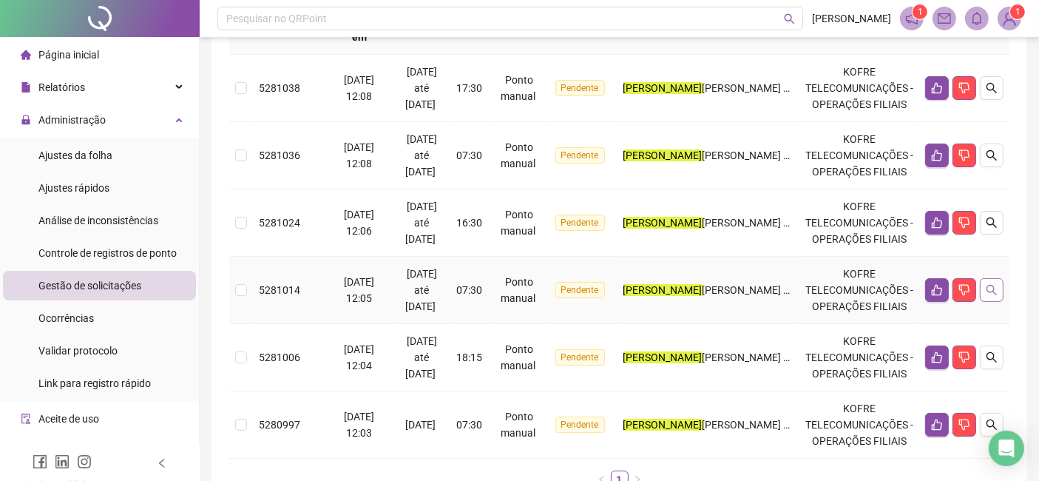
click at [990, 284] on icon "search" at bounding box center [992, 290] width 12 height 12
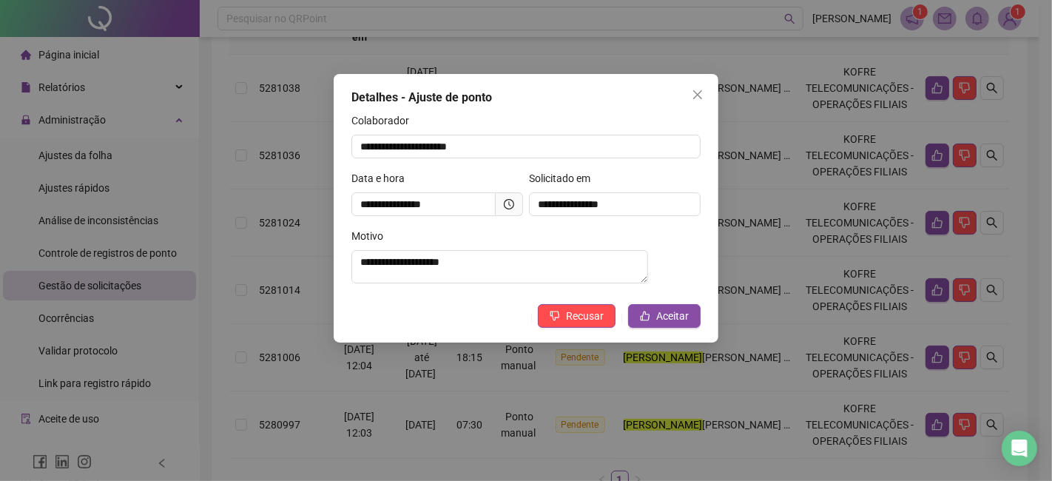
click at [1013, 315] on div "**********" at bounding box center [526, 240] width 1052 height 481
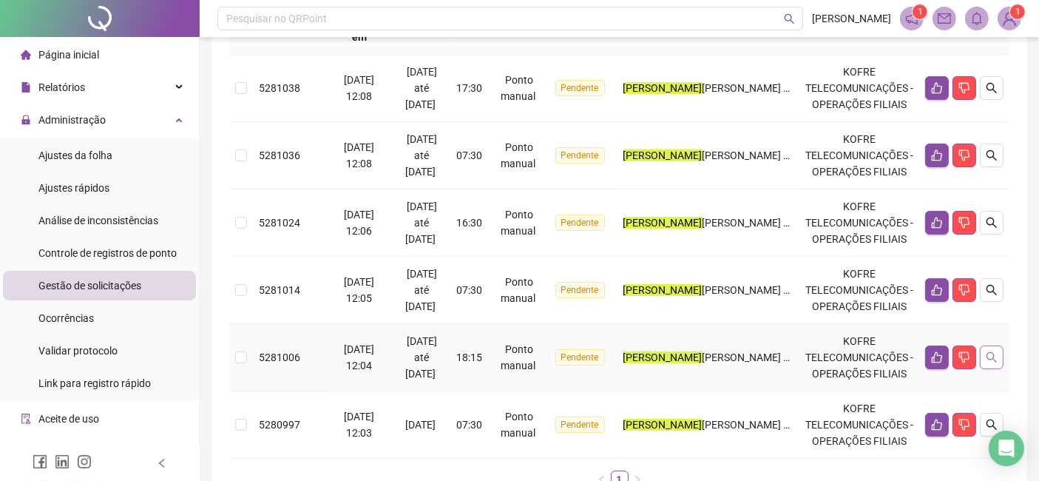
click at [991, 351] on icon "search" at bounding box center [992, 357] width 12 height 12
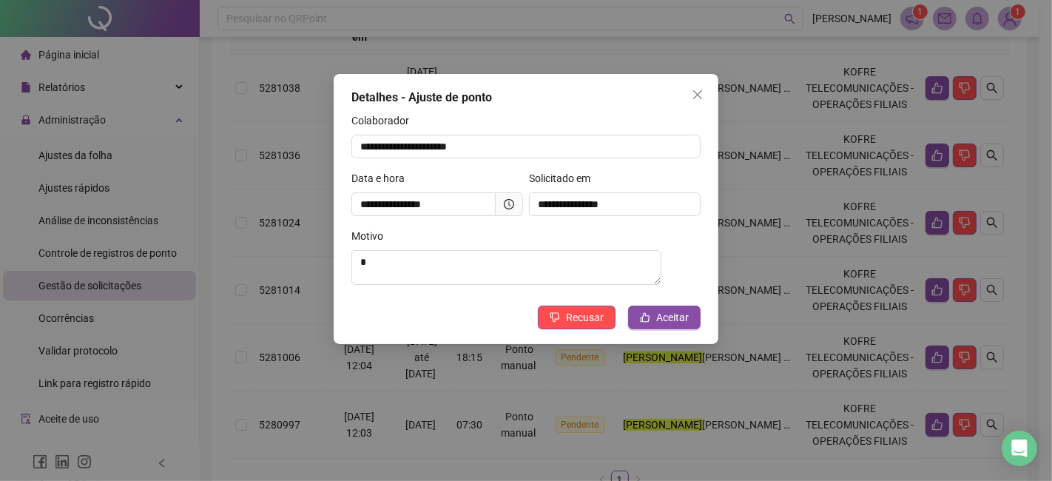
click at [1012, 348] on div "**********" at bounding box center [526, 240] width 1052 height 481
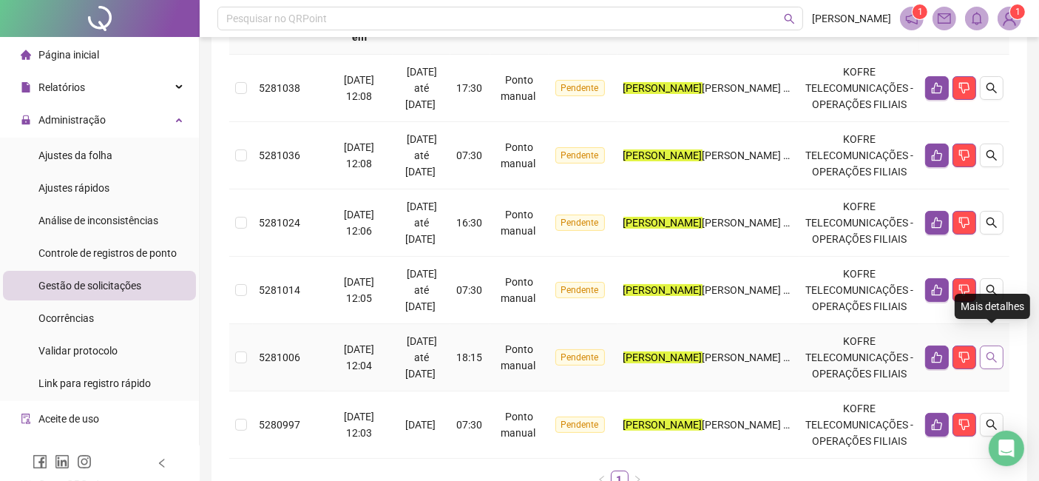
click at [994, 351] on icon "search" at bounding box center [992, 357] width 12 height 12
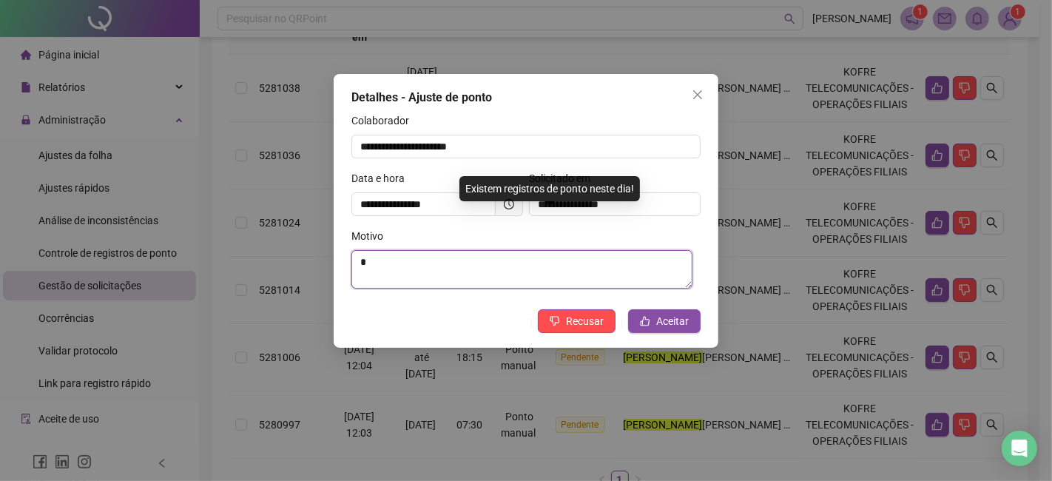
click at [382, 275] on textarea "*" at bounding box center [521, 269] width 341 height 38
click at [396, 274] on textarea "*" at bounding box center [521, 269] width 341 height 38
drag, startPoint x: 397, startPoint y: 267, endPoint x: 348, endPoint y: 262, distance: 49.8
click at [348, 262] on div "**********" at bounding box center [526, 211] width 385 height 274
click at [398, 262] on textarea "*" at bounding box center [521, 269] width 341 height 38
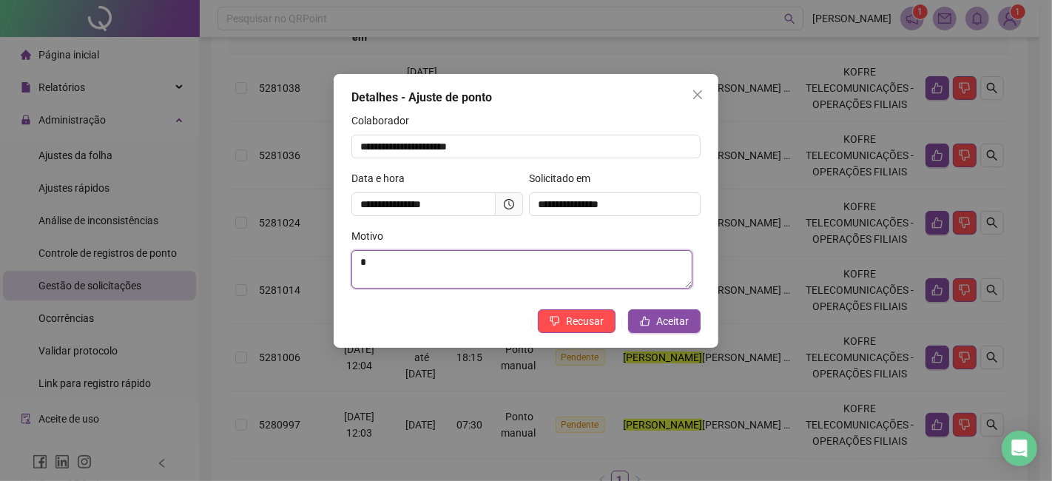
click at [398, 262] on textarea "*" at bounding box center [521, 269] width 341 height 38
click at [692, 97] on icon "close" at bounding box center [698, 95] width 12 height 12
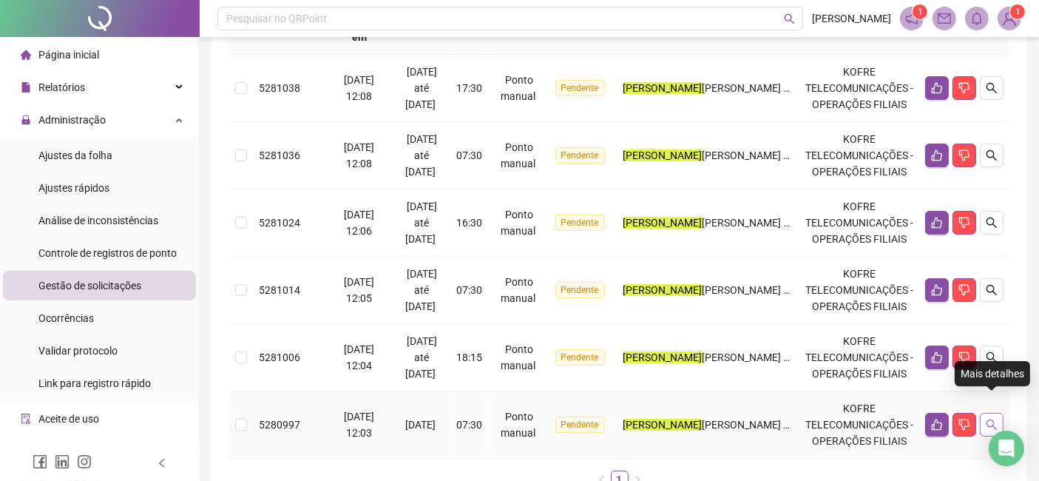
click at [998, 413] on button "button" at bounding box center [992, 425] width 24 height 24
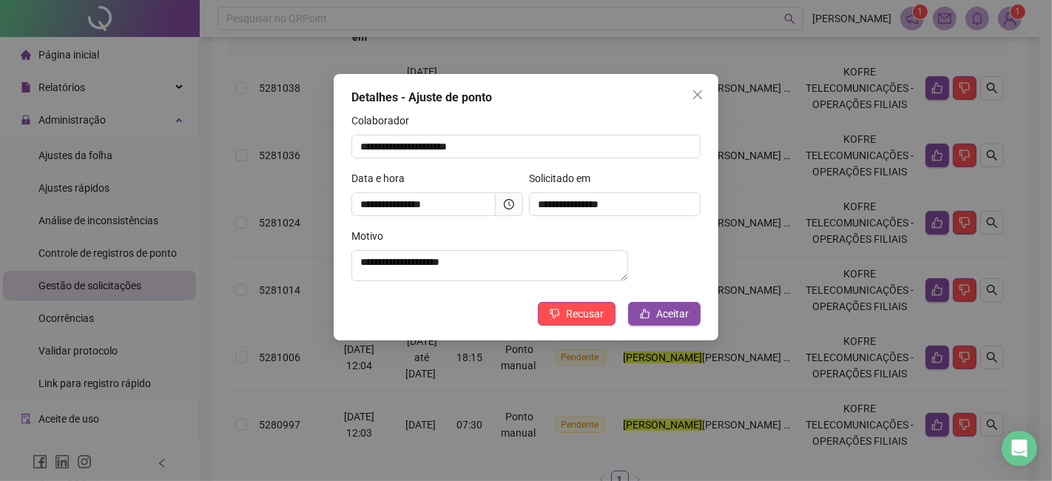
click at [1010, 388] on div "**********" at bounding box center [526, 240] width 1052 height 481
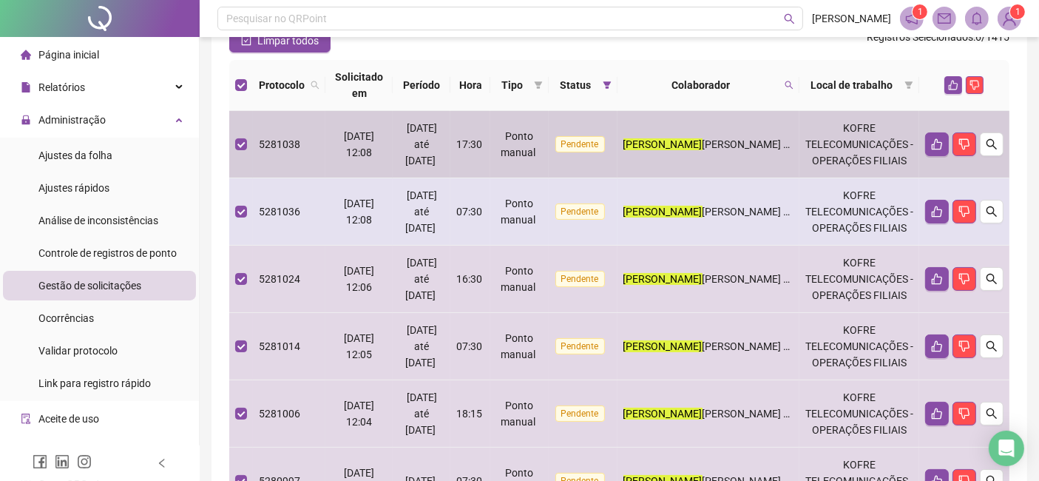
scroll to position [117, 0]
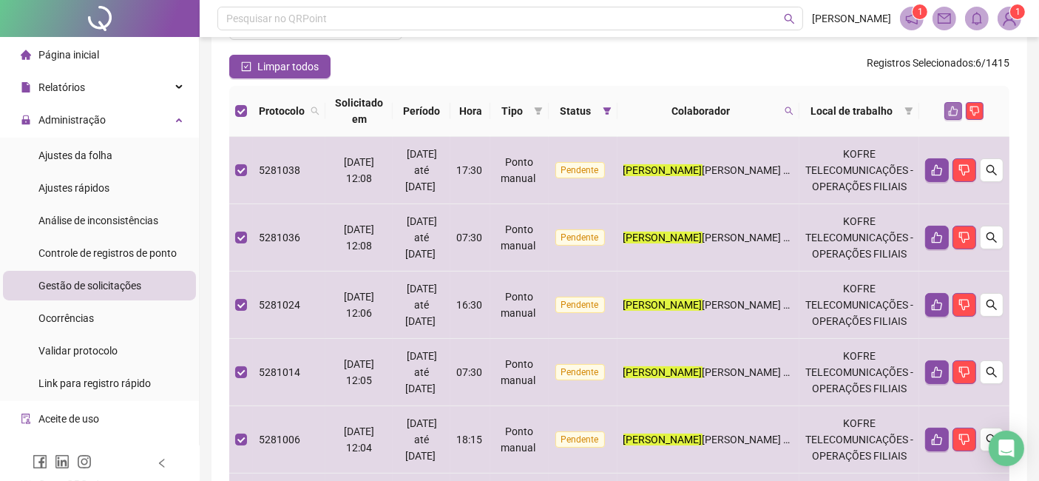
click at [950, 107] on icon "like" at bounding box center [954, 112] width 10 height 10
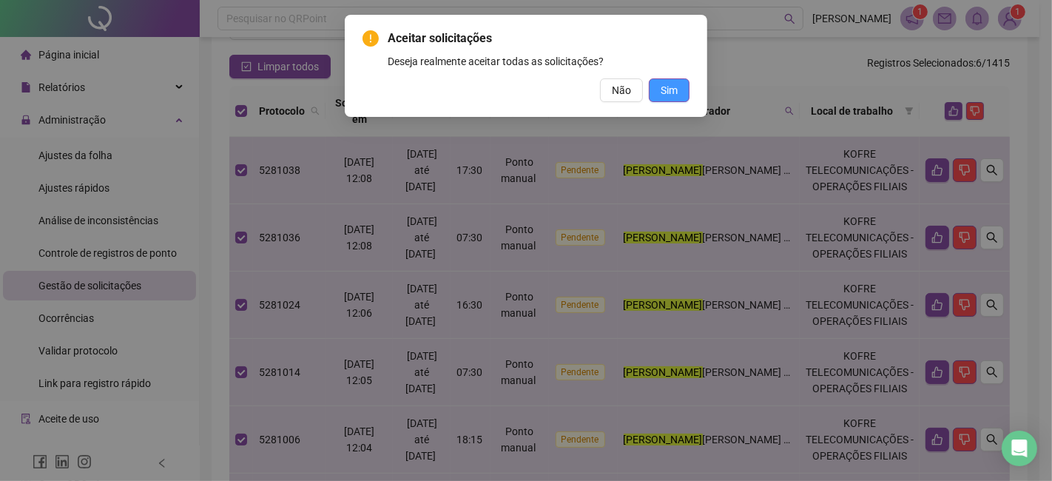
click at [674, 89] on span "Sim" at bounding box center [668, 90] width 17 height 16
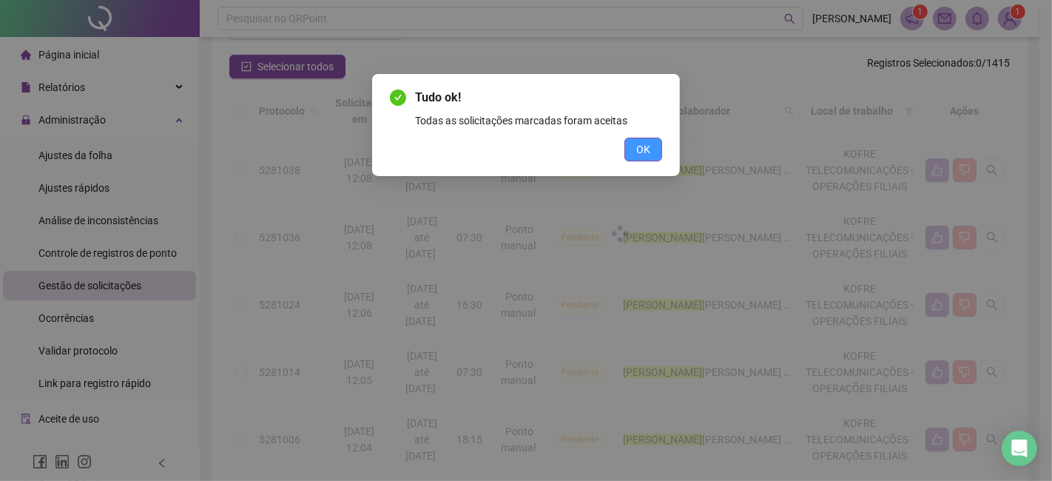
click at [643, 153] on span "OK" at bounding box center [643, 149] width 14 height 16
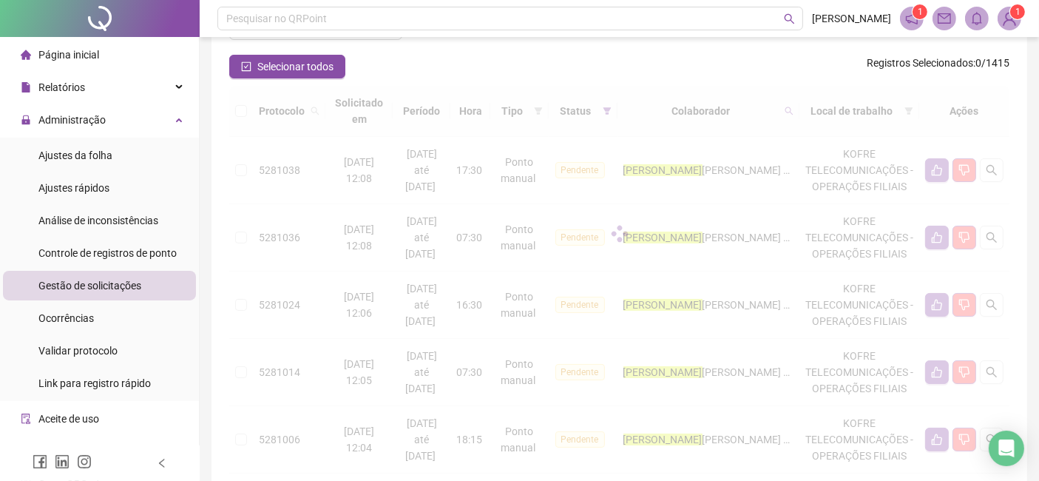
scroll to position [0, 0]
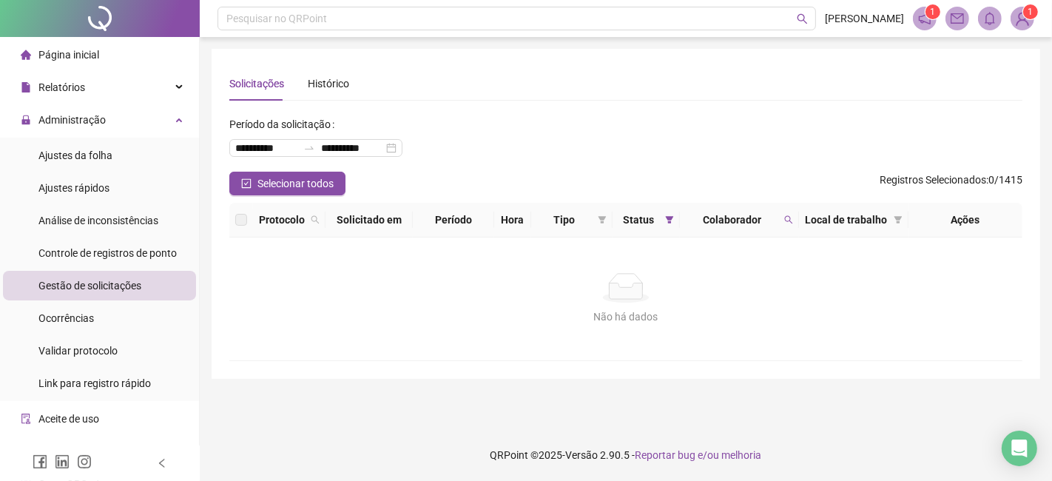
click at [773, 225] on span "Colaborador" at bounding box center [732, 220] width 92 height 16
click at [785, 222] on icon "search" at bounding box center [788, 219] width 9 height 9
click at [743, 282] on span "Limpar" at bounding box center [756, 279] width 33 height 16
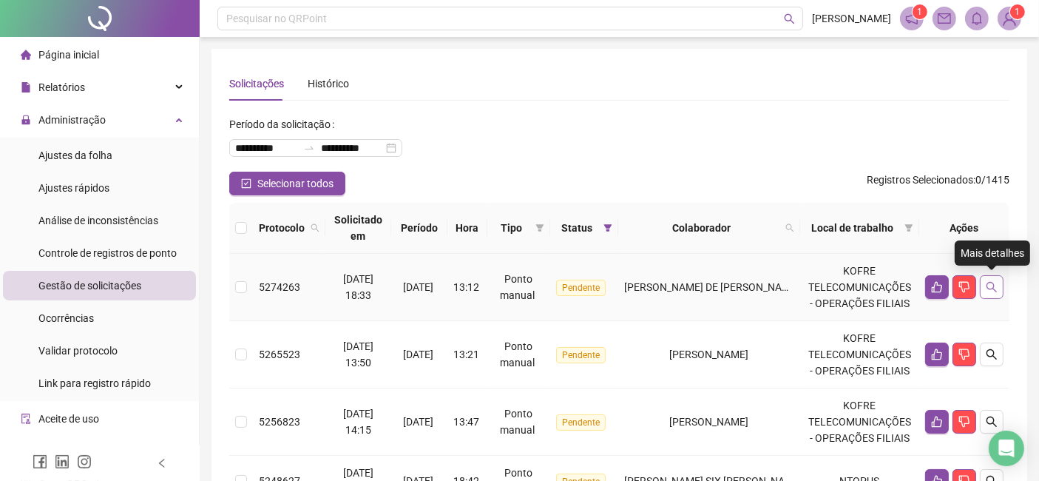
click at [993, 288] on icon "search" at bounding box center [992, 287] width 12 height 12
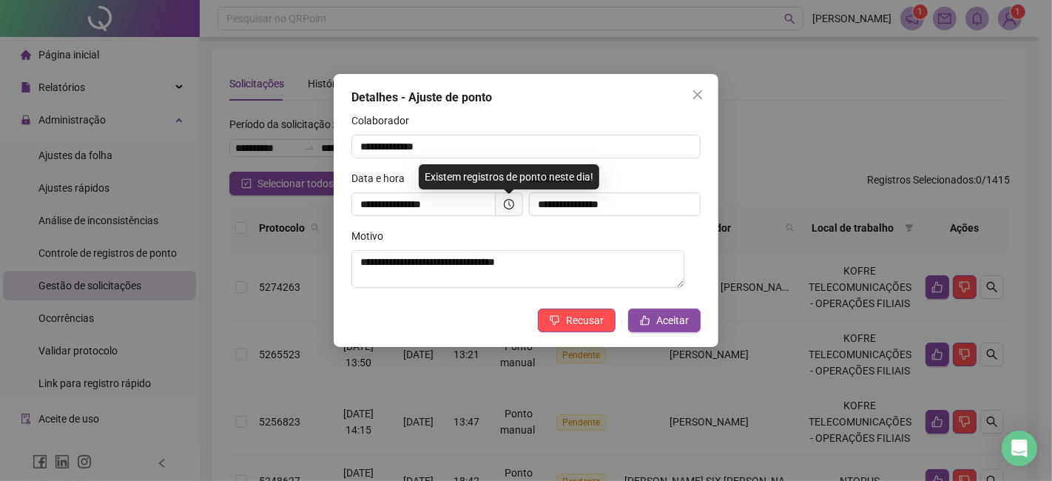
click at [1014, 303] on div "**********" at bounding box center [526, 240] width 1052 height 481
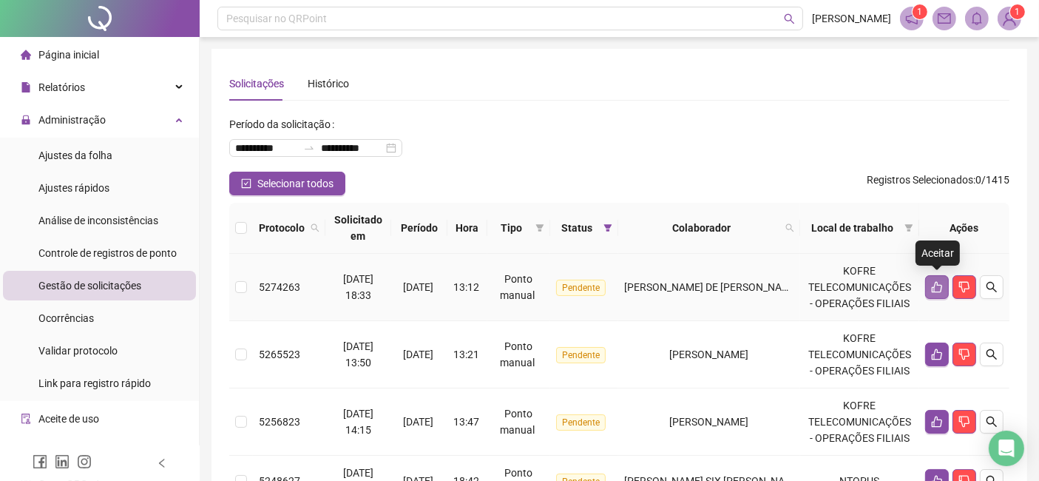
click at [939, 291] on icon "like" at bounding box center [937, 287] width 10 height 11
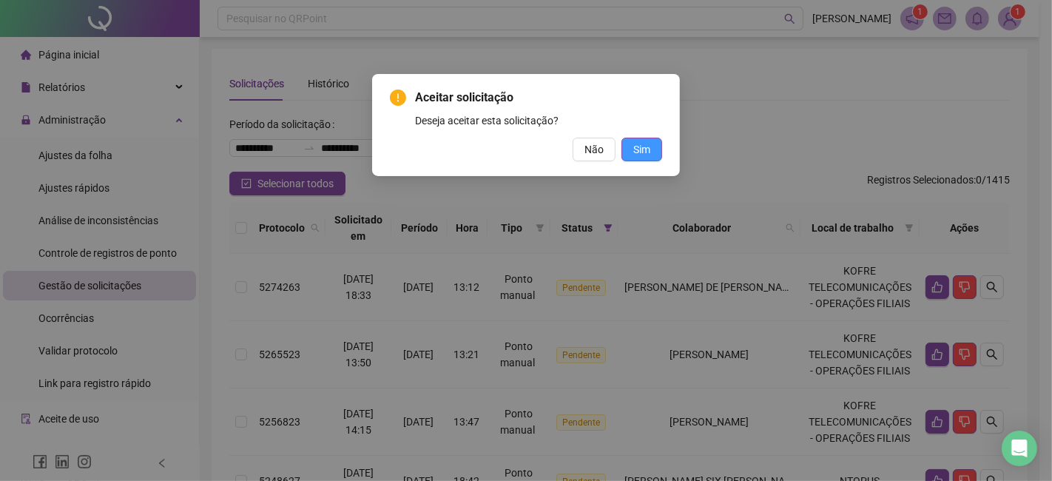
click at [646, 149] on span "Sim" at bounding box center [641, 149] width 17 height 16
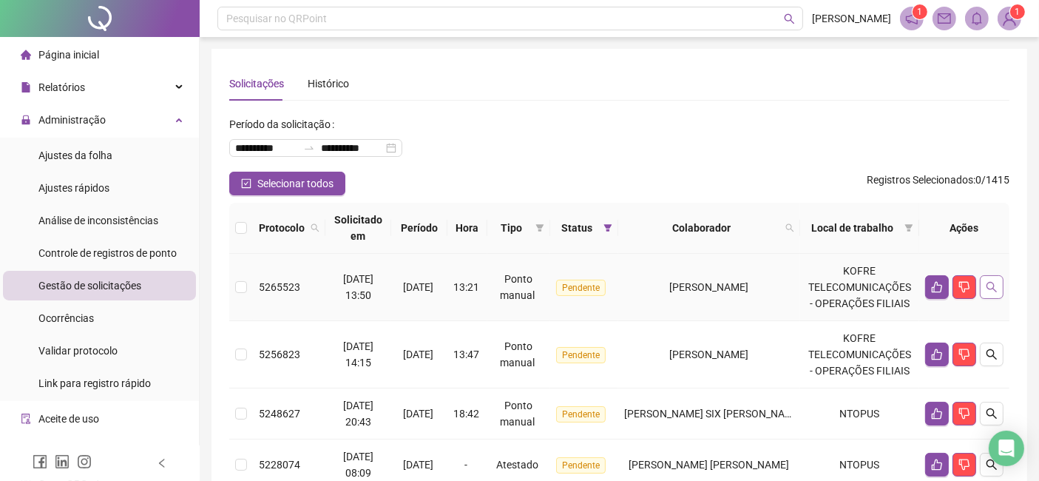
click at [1001, 288] on button "button" at bounding box center [992, 287] width 24 height 24
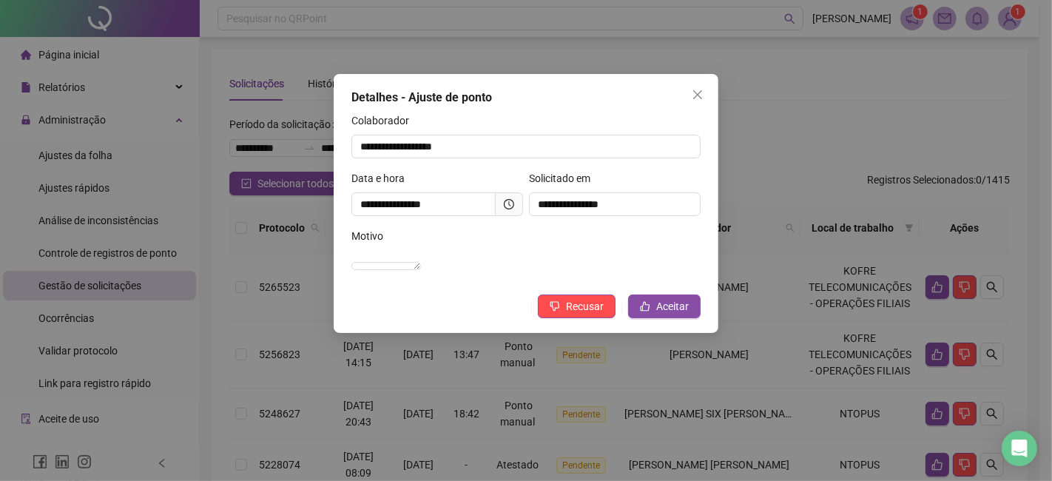
click at [1013, 297] on div "**********" at bounding box center [526, 240] width 1052 height 481
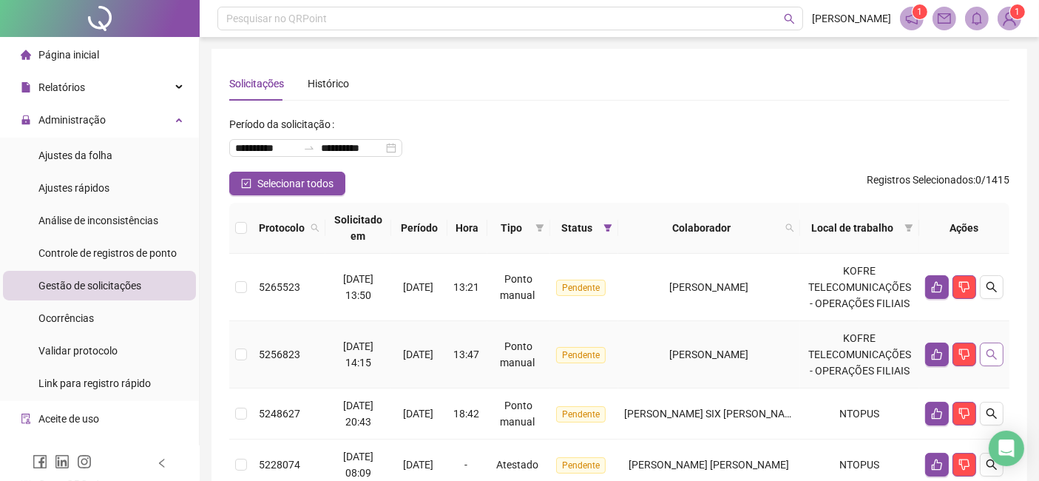
click at [997, 356] on button "button" at bounding box center [992, 354] width 24 height 24
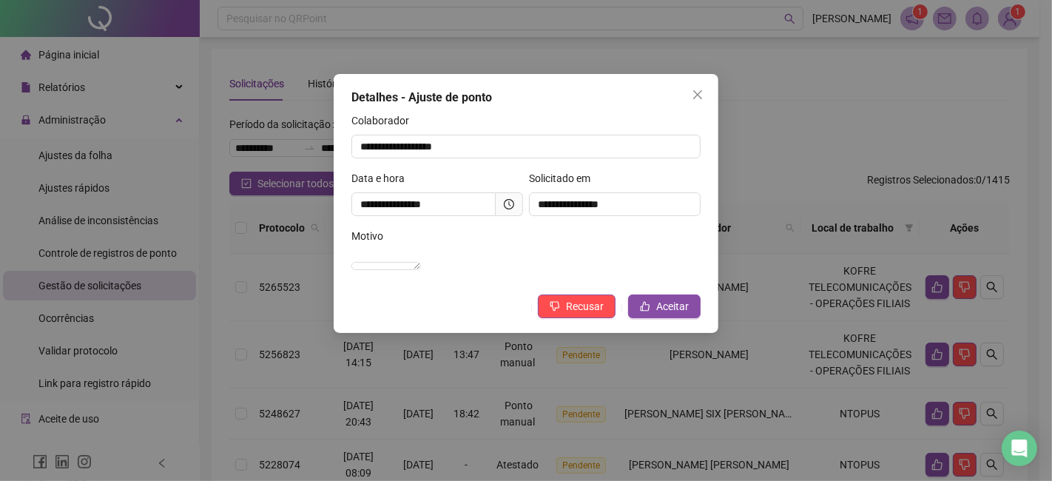
click at [1016, 360] on div "**********" at bounding box center [526, 240] width 1052 height 481
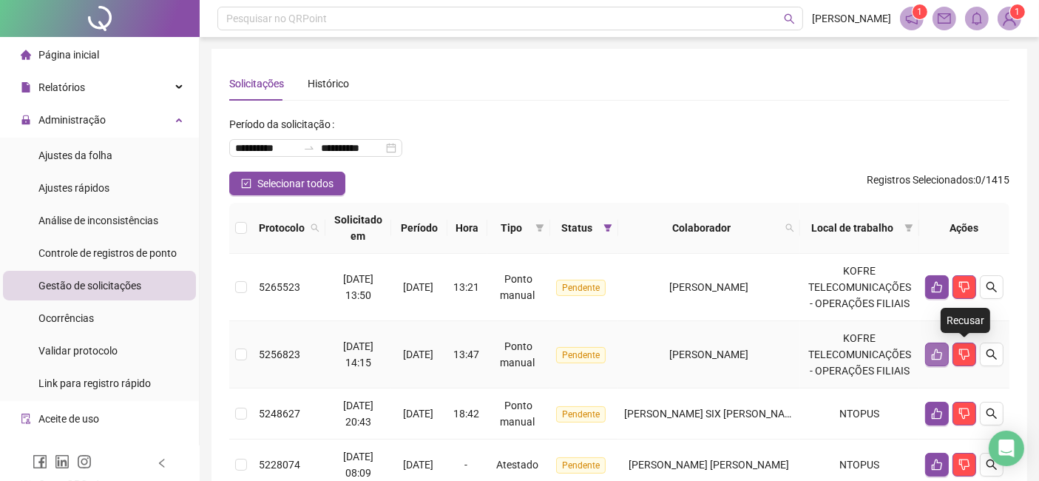
click at [930, 355] on button "button" at bounding box center [937, 354] width 24 height 24
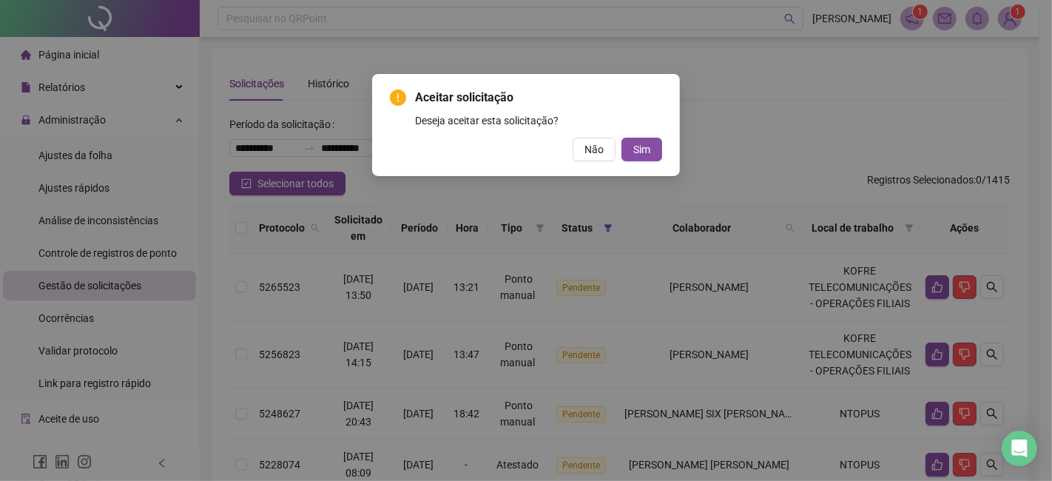
click at [652, 161] on div "Aceitar solicitação Deseja aceitar esta solicitação? Não Sim" at bounding box center [526, 125] width 308 height 102
click at [652, 157] on button "Sim" at bounding box center [641, 150] width 41 height 24
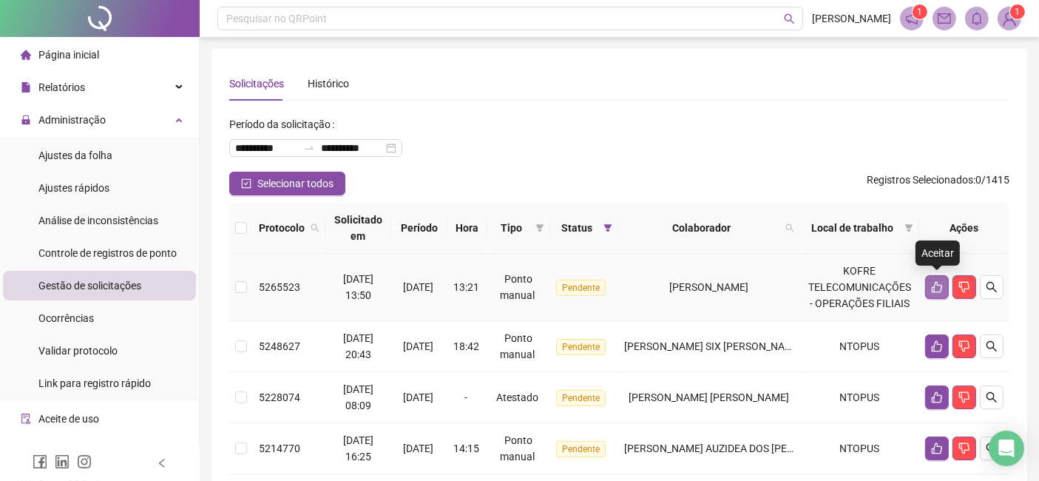
click at [931, 290] on icon "like" at bounding box center [937, 287] width 12 height 12
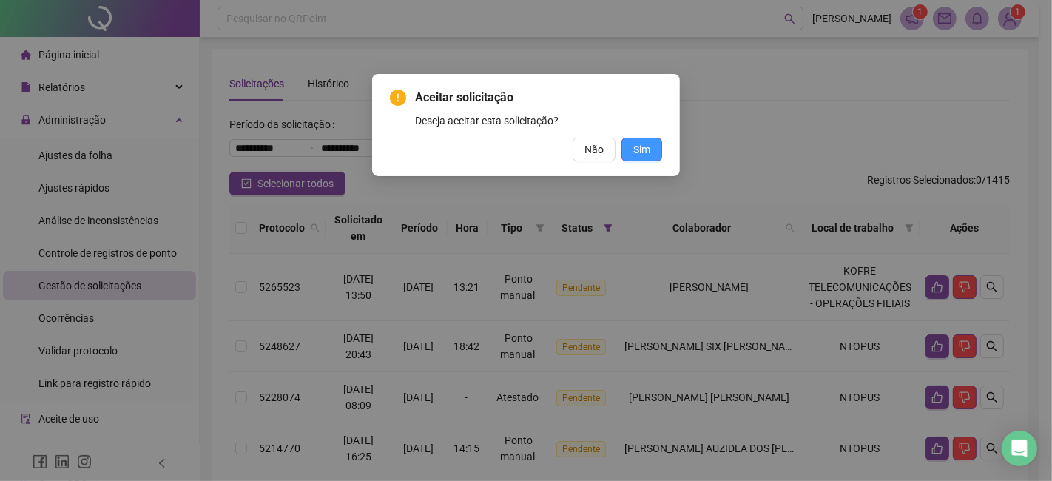
click at [657, 147] on button "Sim" at bounding box center [641, 150] width 41 height 24
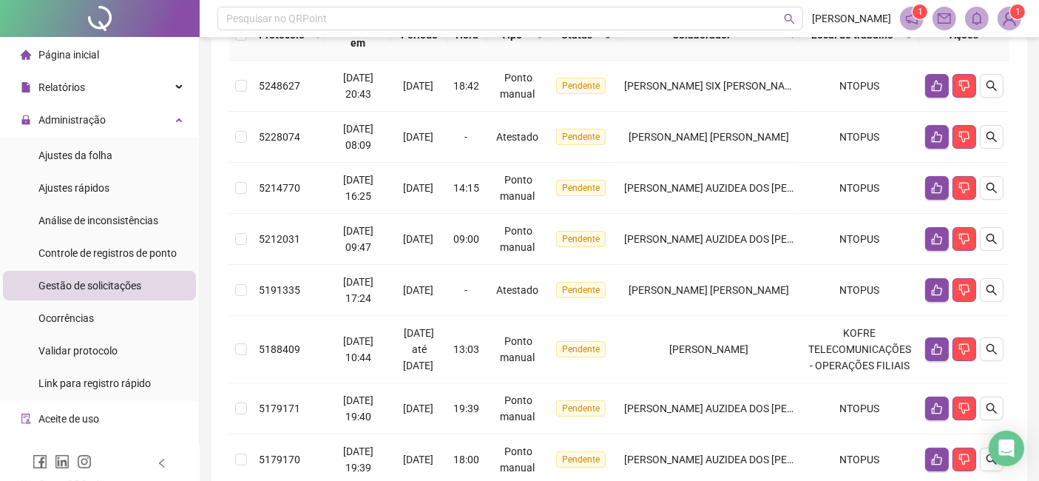
scroll to position [246, 0]
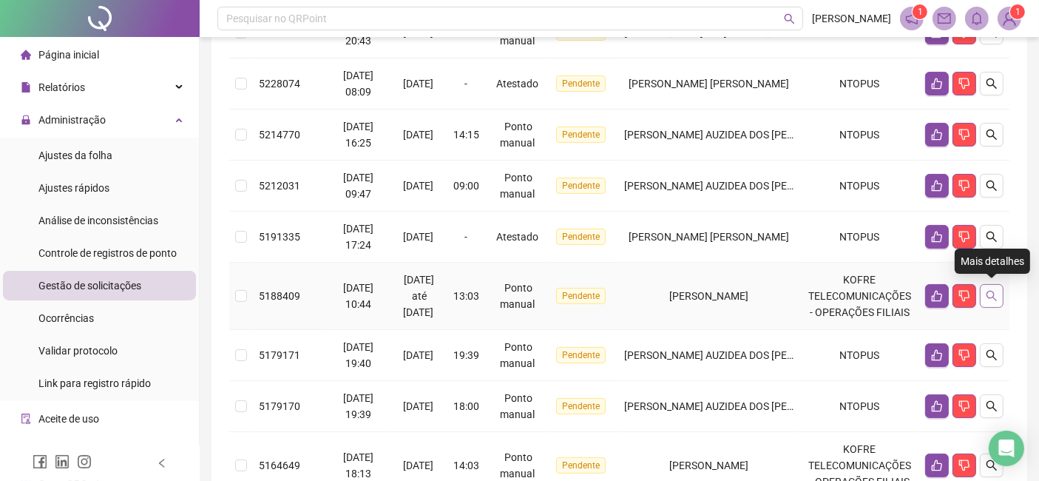
click at [988, 294] on icon "search" at bounding box center [992, 296] width 12 height 12
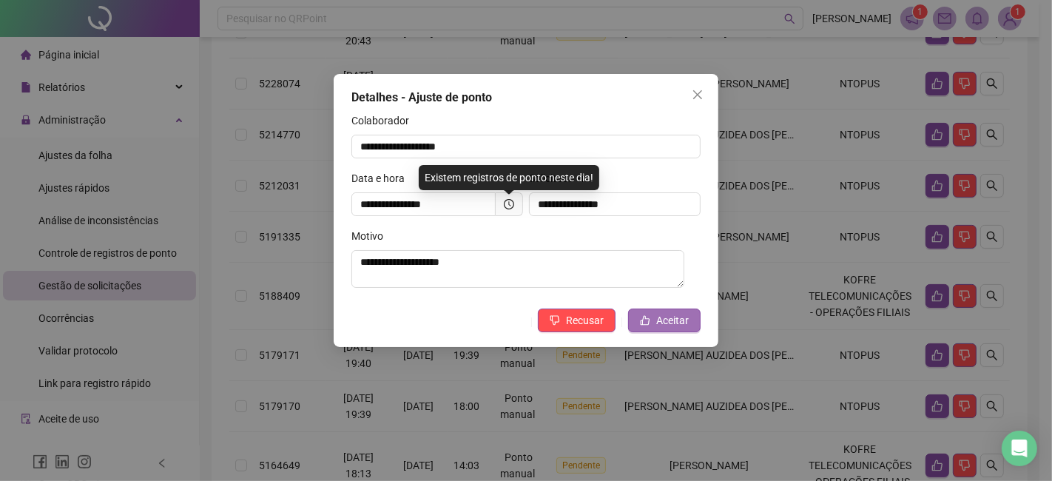
click at [670, 314] on span "Aceitar" at bounding box center [672, 320] width 33 height 16
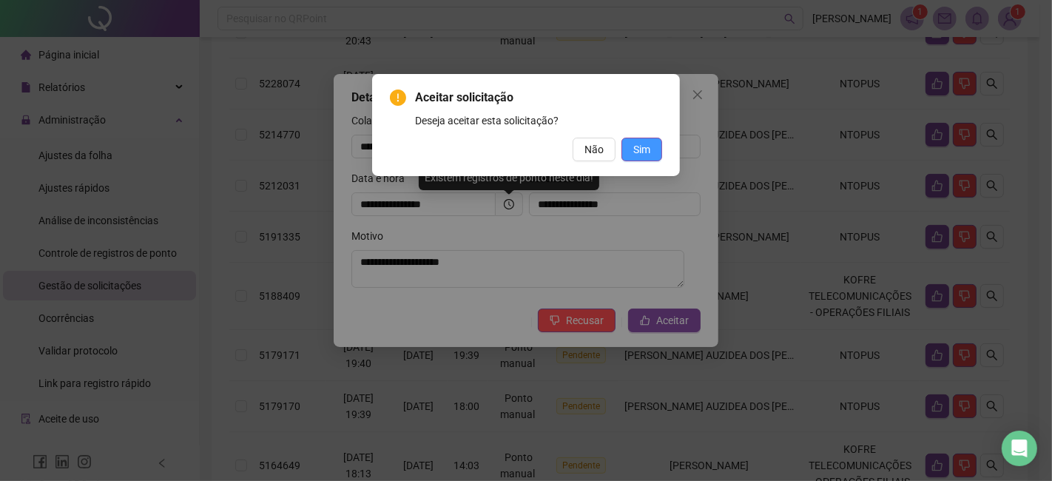
click at [650, 141] on span "Sim" at bounding box center [641, 149] width 17 height 16
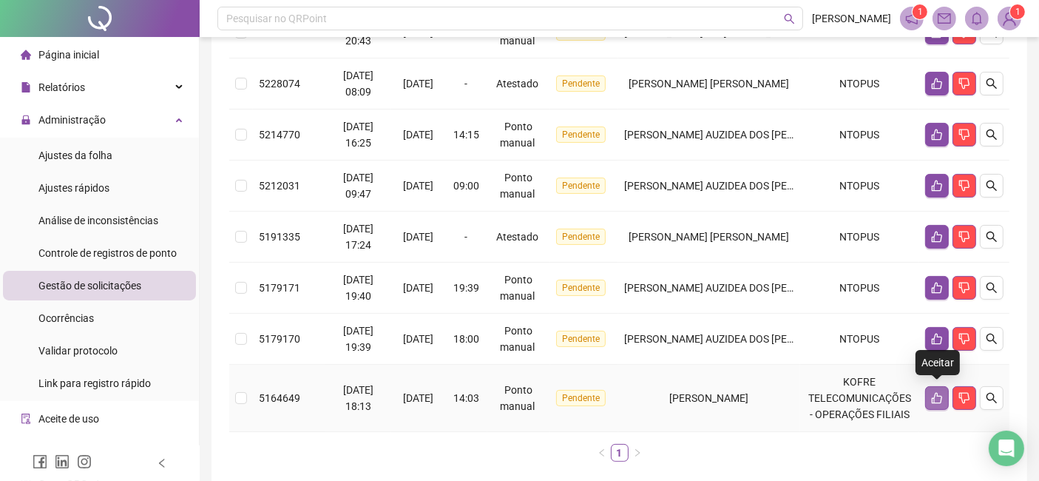
click at [939, 401] on icon "like" at bounding box center [937, 398] width 10 height 11
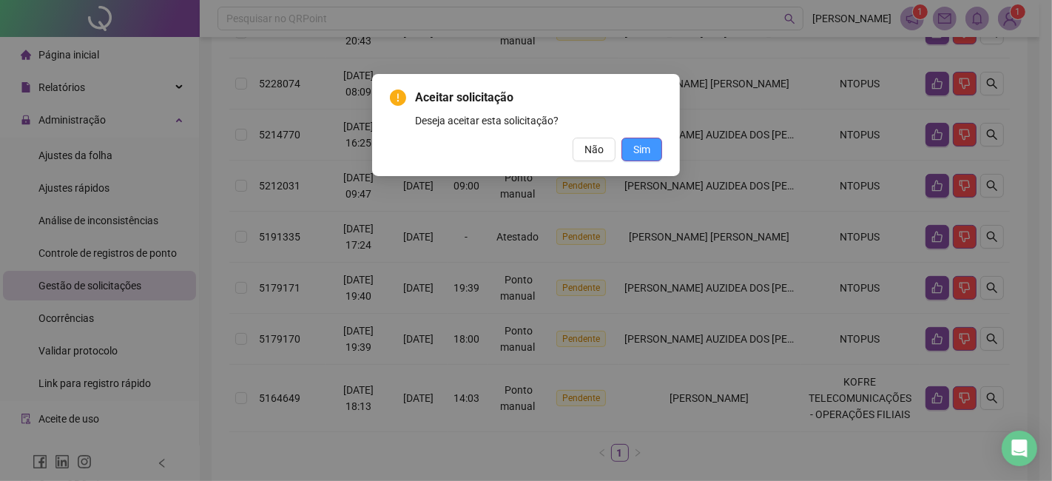
click at [634, 151] on span "Sim" at bounding box center [641, 149] width 17 height 16
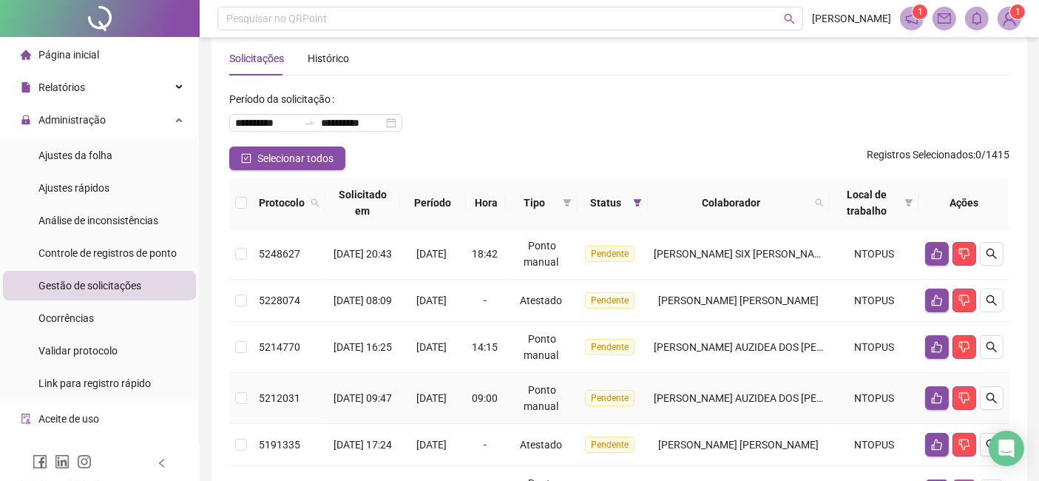
scroll to position [0, 0]
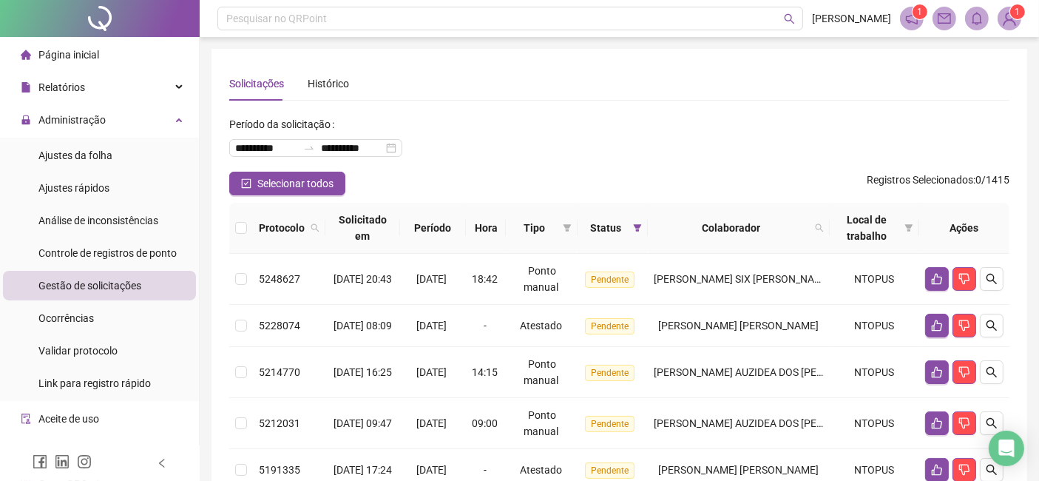
click at [90, 283] on span "Gestão de solicitações" at bounding box center [89, 286] width 103 height 12
click at [92, 247] on span "Controle de registros de ponto" at bounding box center [107, 253] width 138 height 12
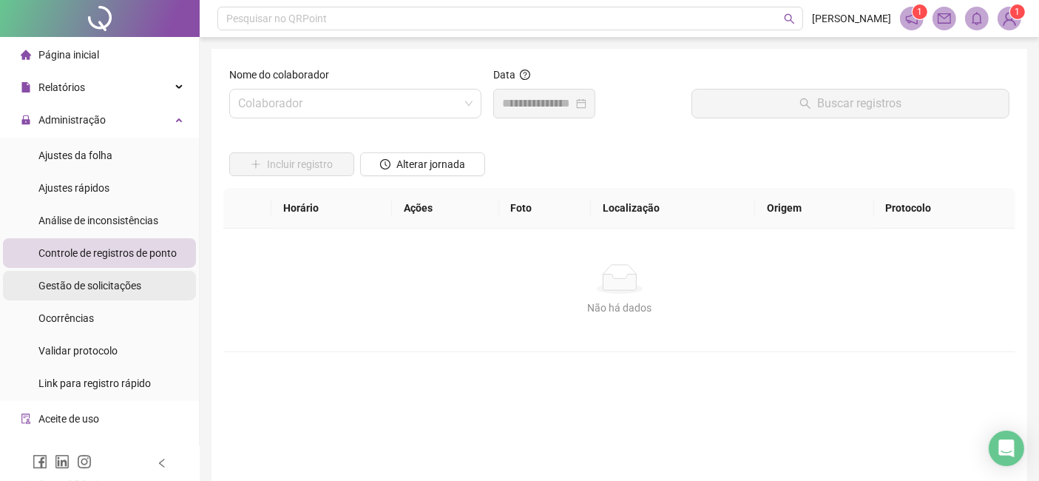
click at [89, 286] on span "Gestão de solicitações" at bounding box center [89, 286] width 103 height 12
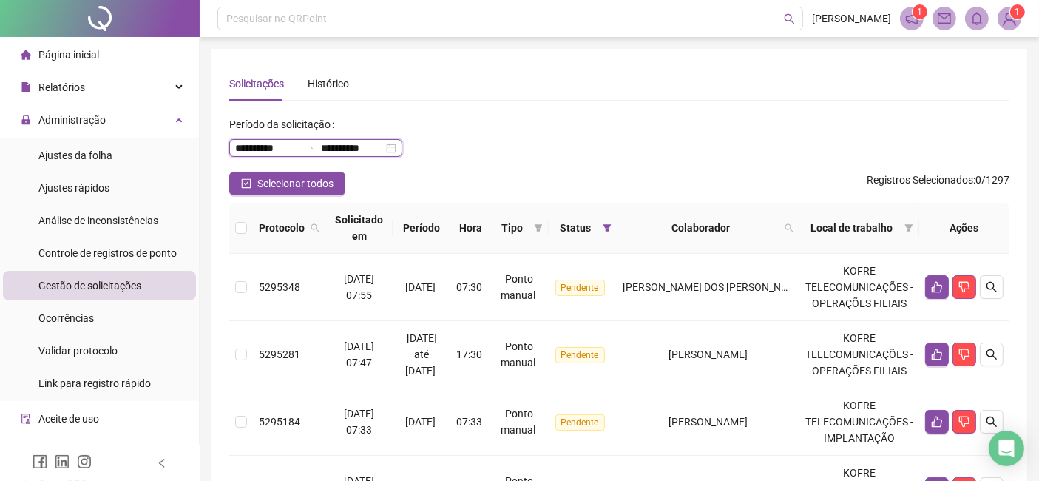
click at [383, 149] on input "**********" at bounding box center [352, 148] width 62 height 16
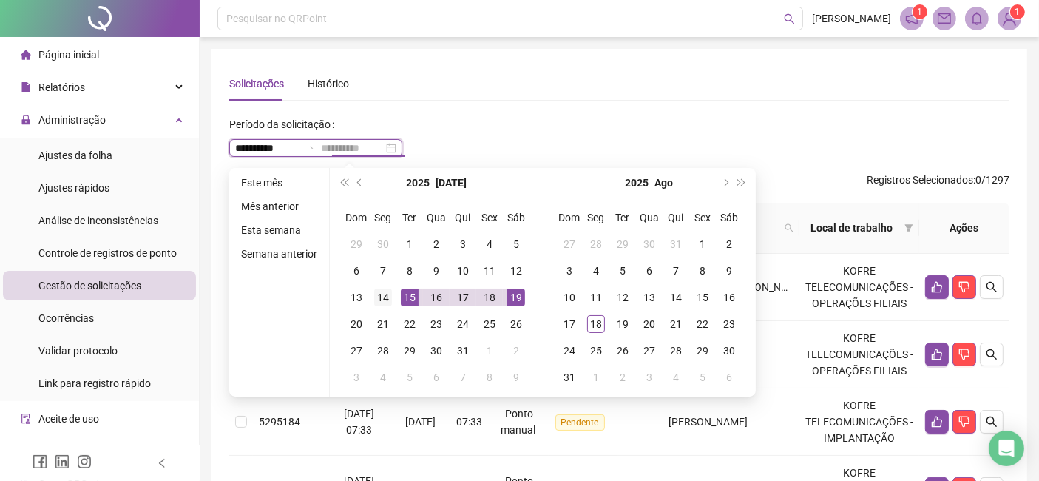
type input "**********"
click at [385, 297] on div "14" at bounding box center [383, 297] width 18 height 18
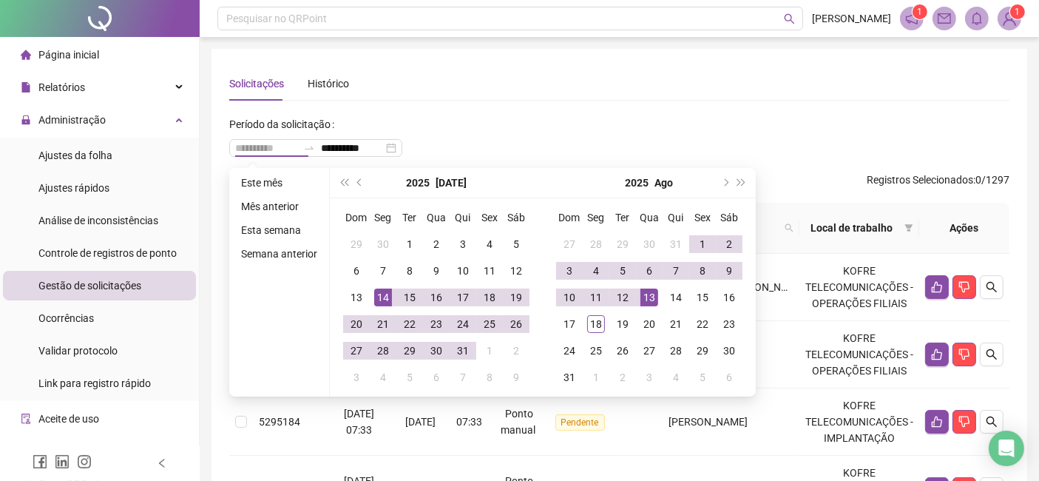
click at [644, 297] on div "13" at bounding box center [649, 297] width 18 height 18
type input "**********"
